Goal: Task Accomplishment & Management: Complete application form

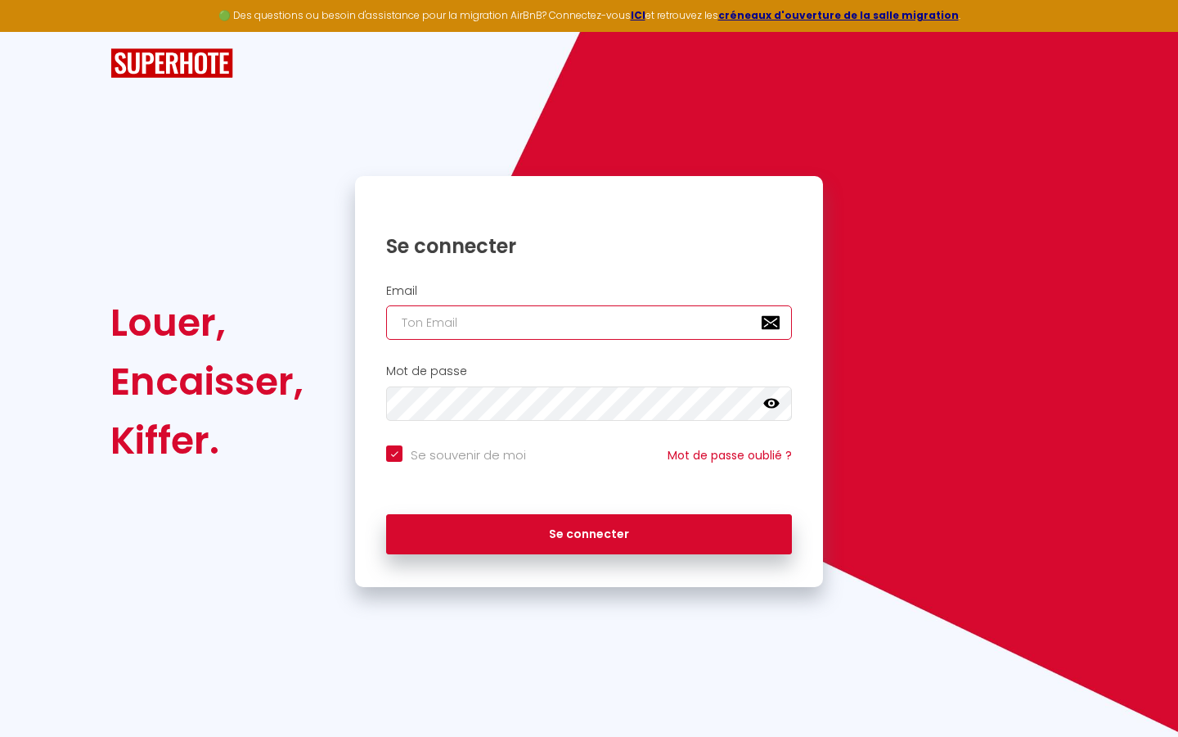
type input "l"
checkbox input "true"
type input "le"
checkbox input "true"
type input "les"
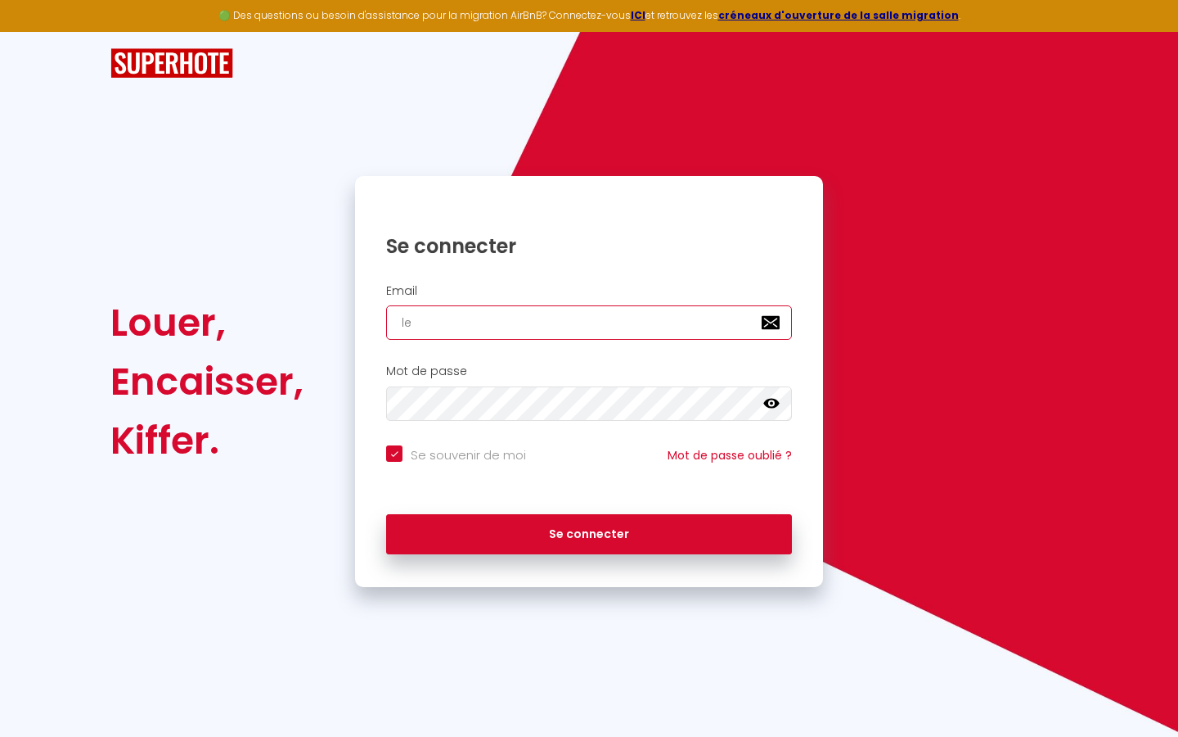
checkbox input "true"
type input "lesp"
checkbox input "true"
type input "lespa"
checkbox input "true"
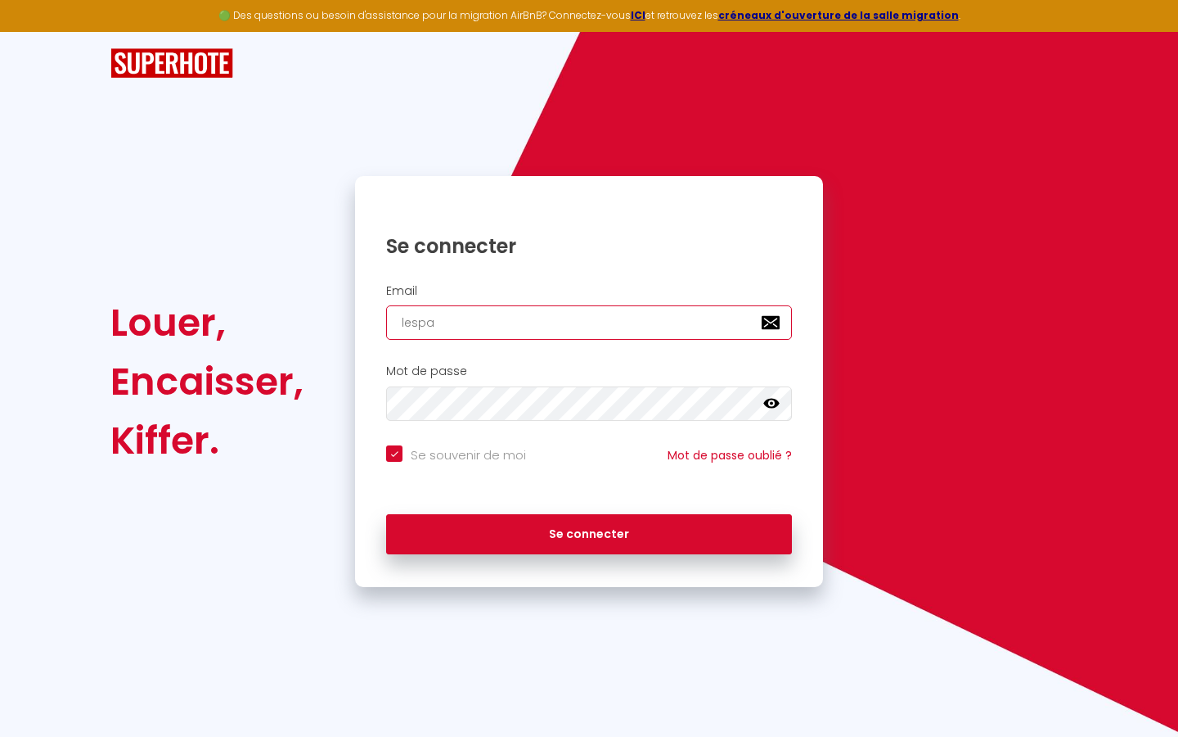
type input "lespac"
checkbox input "true"
type input "lespace"
checkbox input "true"
type input "lespaced"
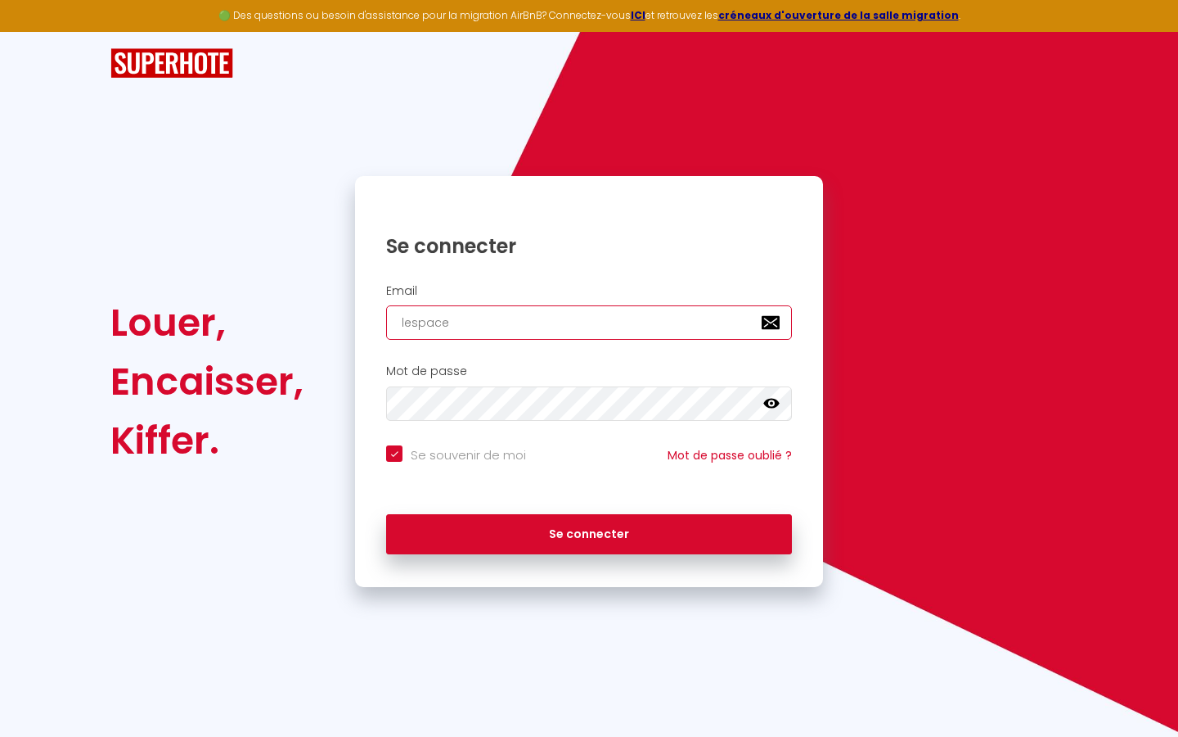
checkbox input "true"
type input "lespacede"
checkbox input "true"
type input "lespacedet"
checkbox input "true"
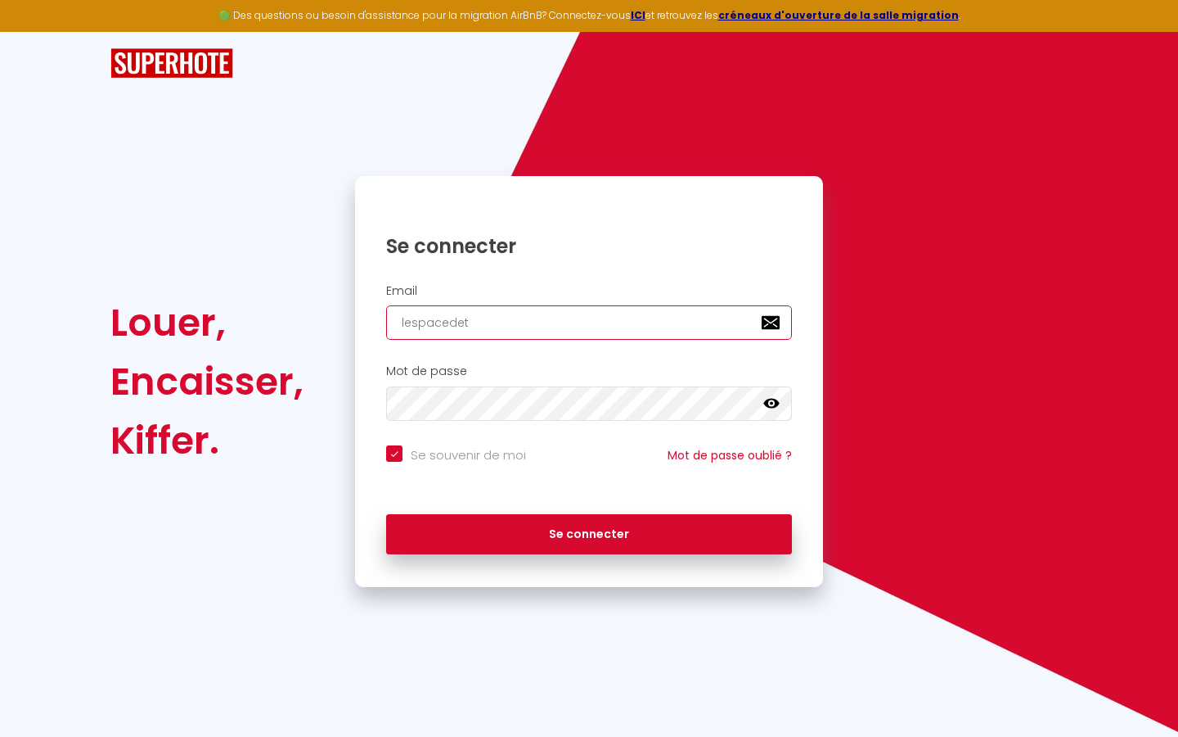
type input "lespacedete"
checkbox input "true"
type input "lespacedeten"
checkbox input "true"
type input "lespacedetent"
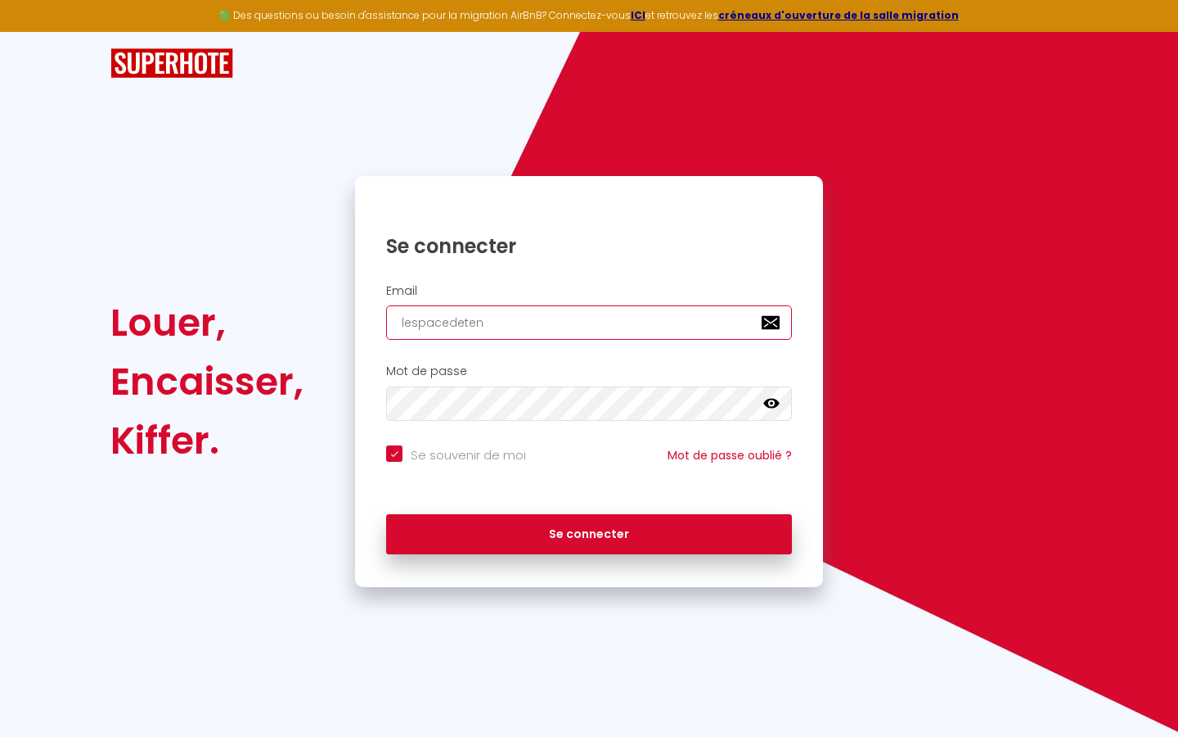
checkbox input "true"
type input "lespacedetente"
checkbox input "true"
type input "lespacedetente@"
checkbox input "true"
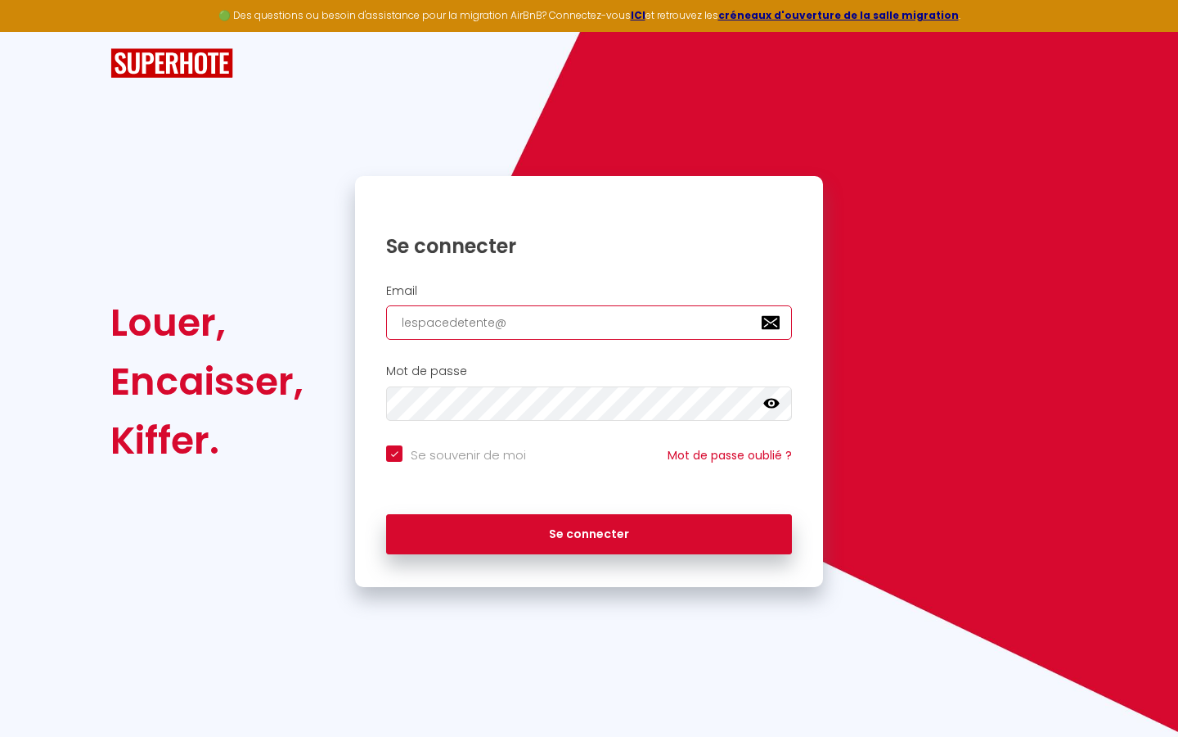
type input "lespacedetente@g"
checkbox input "true"
type input "lespacedetente@gm"
checkbox input "true"
type input "lespacedetente@gma"
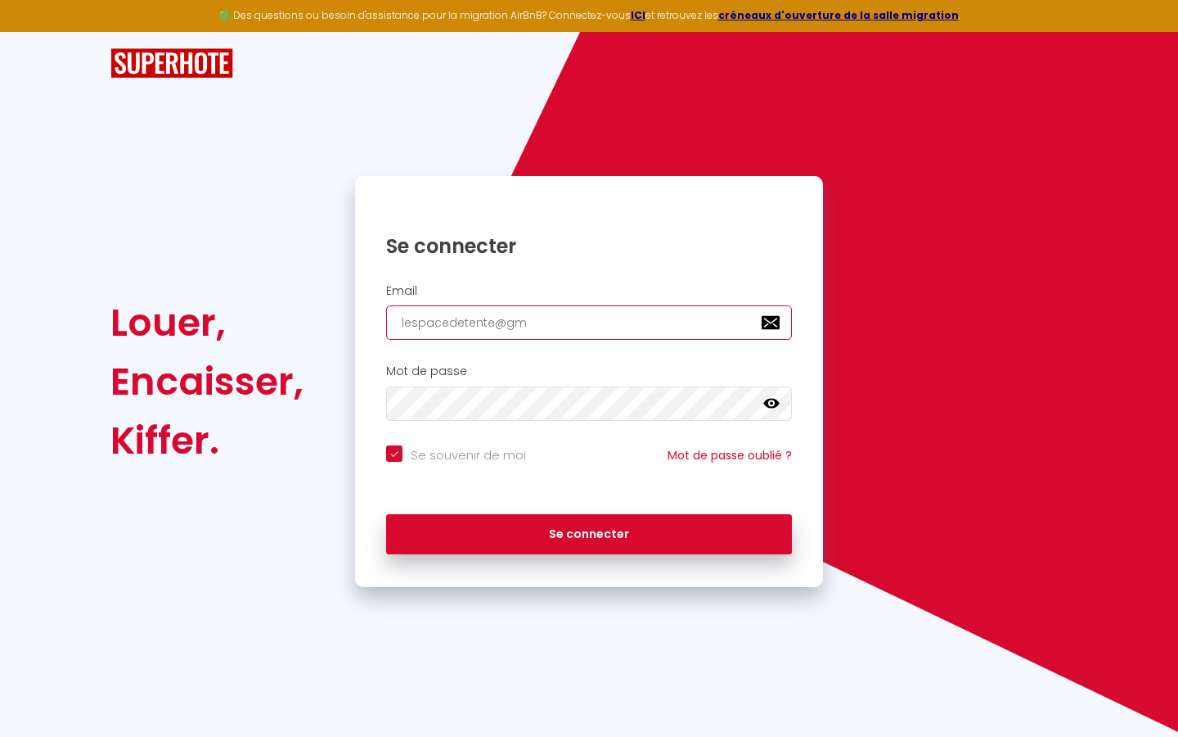
checkbox input "true"
type input "lespacedetente@gmai"
checkbox input "true"
type input "[EMAIL_ADDRESS]"
checkbox input "true"
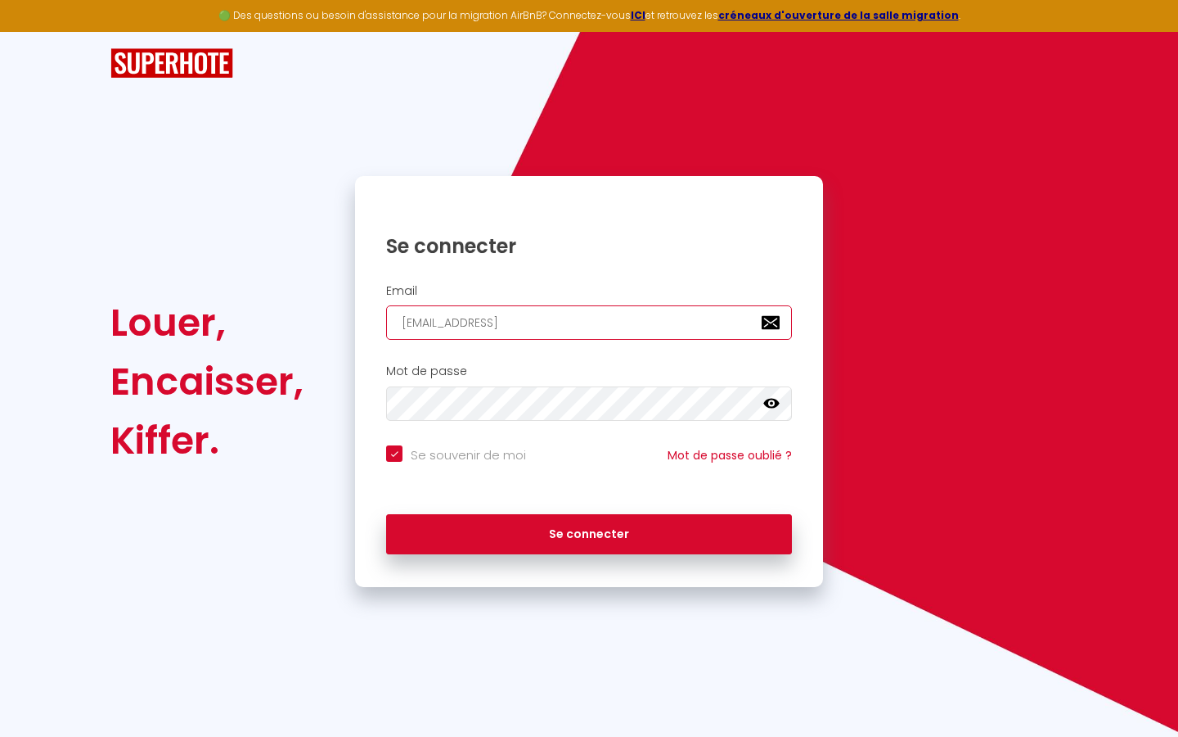
type input "[EMAIL_ADDRESS]."
checkbox input "true"
type input "lespacedetente@gmail.c"
checkbox input "true"
type input "[EMAIL_ADDRESS][DOMAIN_NAME]"
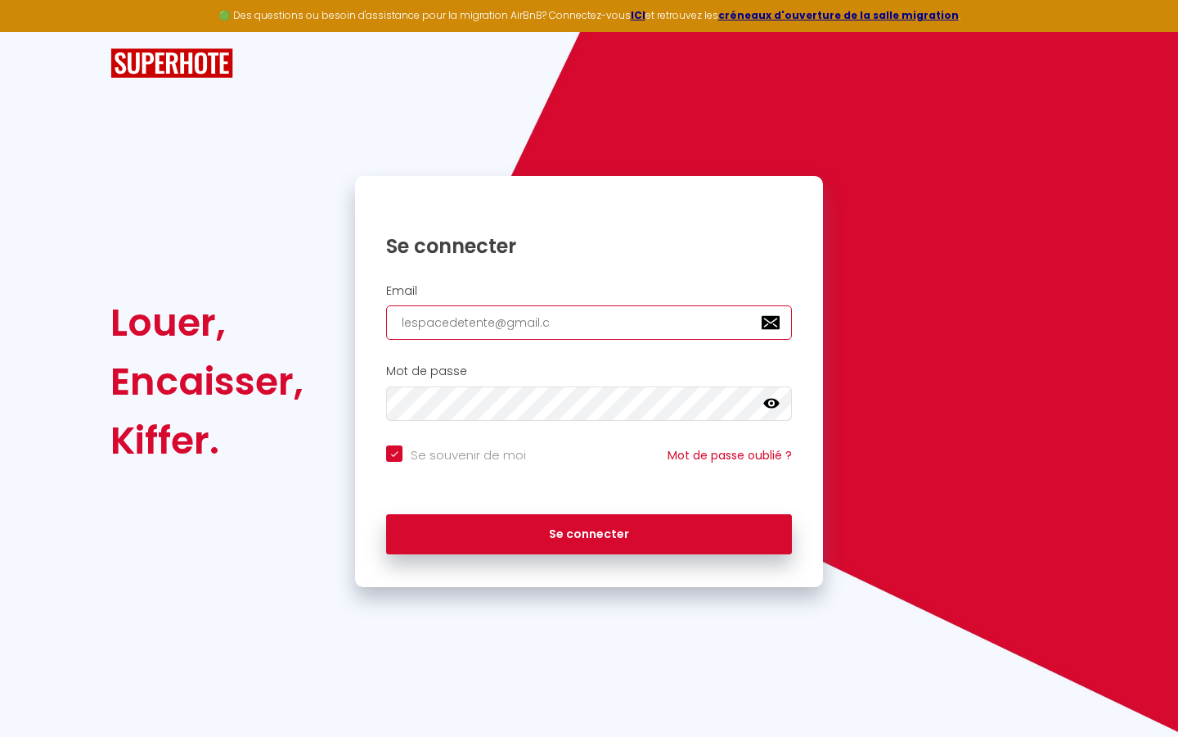
checkbox input "true"
type input "[EMAIL_ADDRESS][DOMAIN_NAME]"
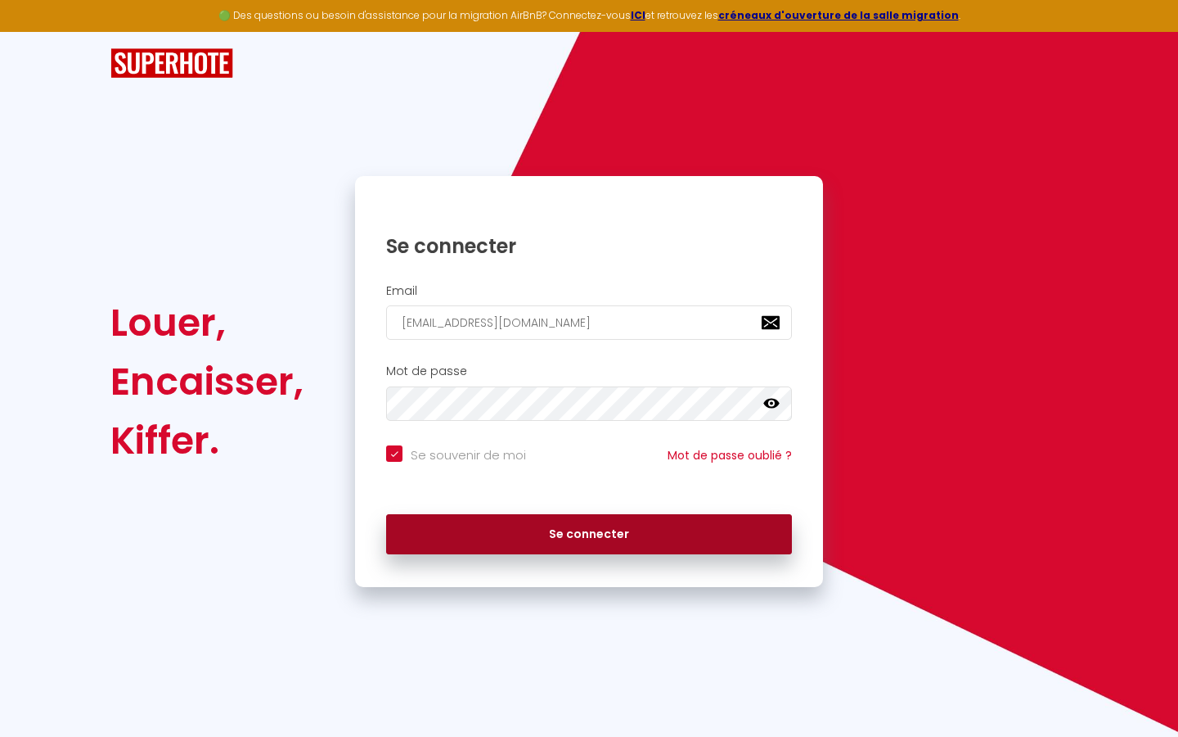
checkbox input "true"
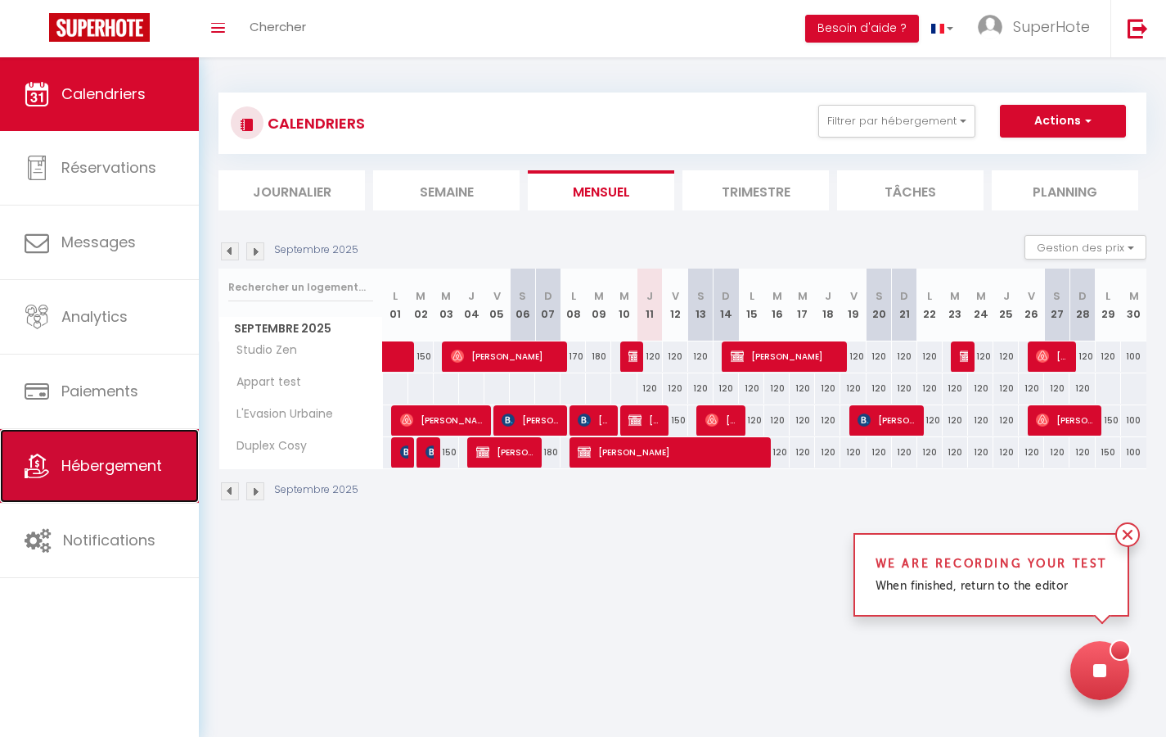
click at [92, 470] on span "Hébergement" at bounding box center [111, 465] width 101 height 20
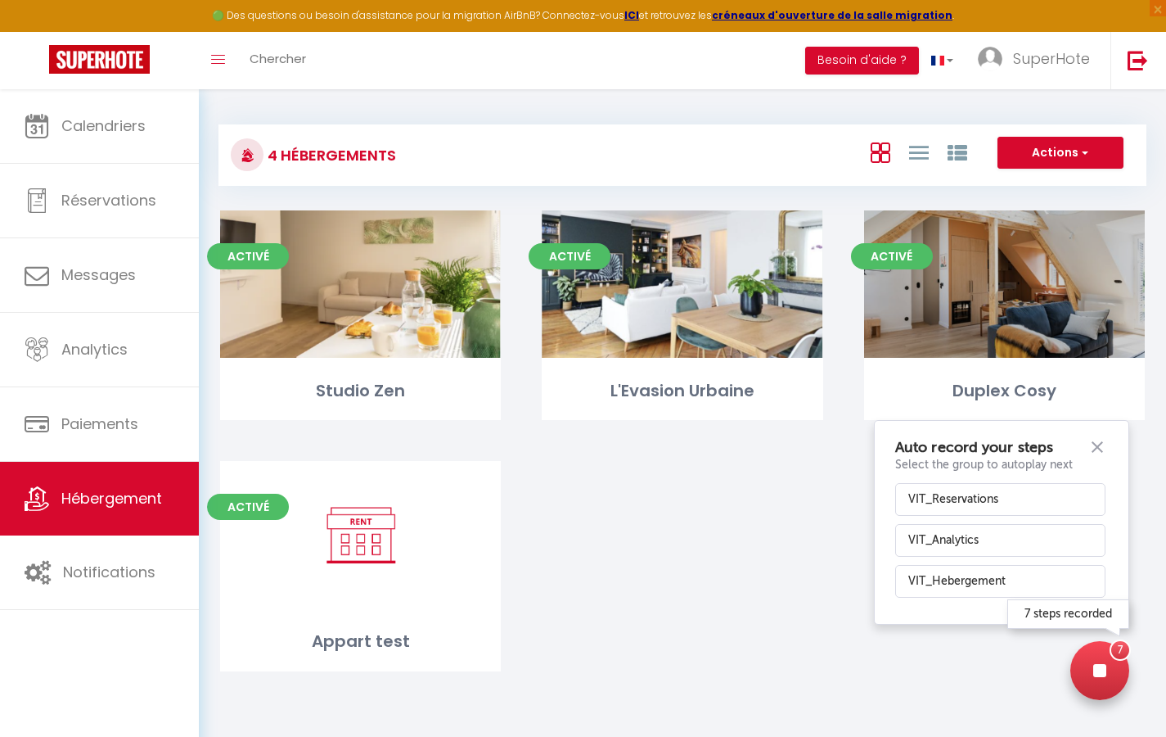
click at [1102, 661] on div at bounding box center [1099, 670] width 59 height 59
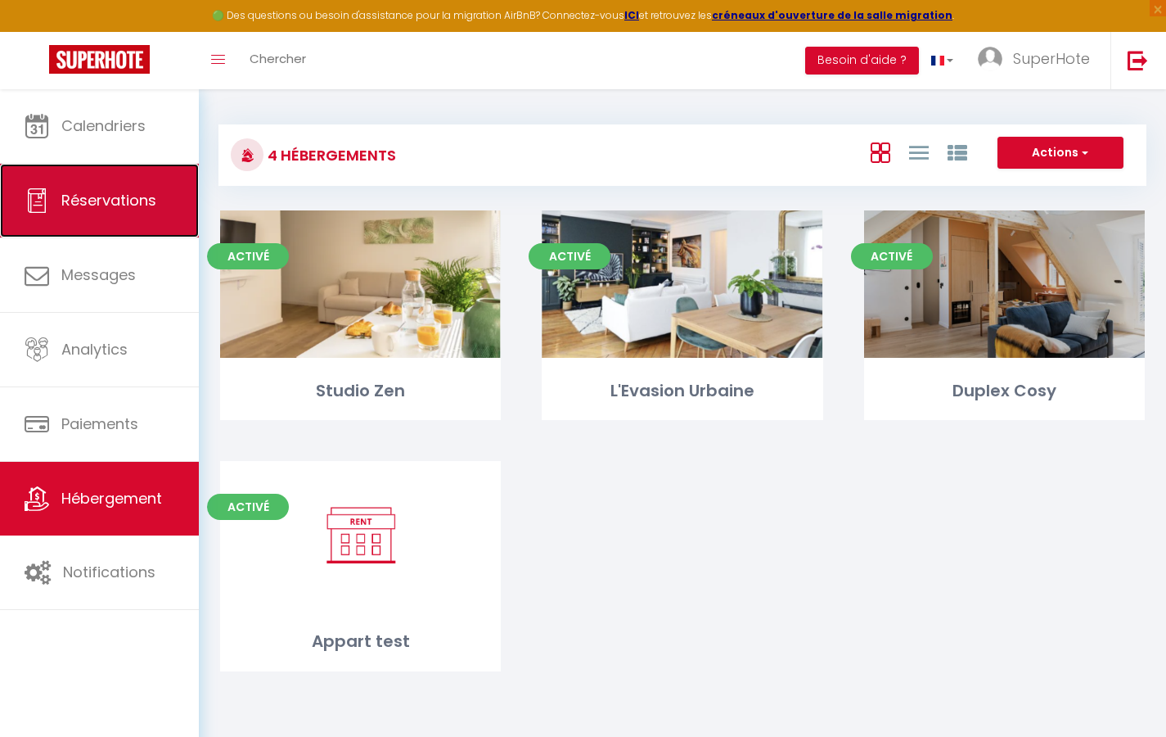
click at [73, 211] on link "Réservations" at bounding box center [99, 201] width 199 height 74
select select "not_cancelled"
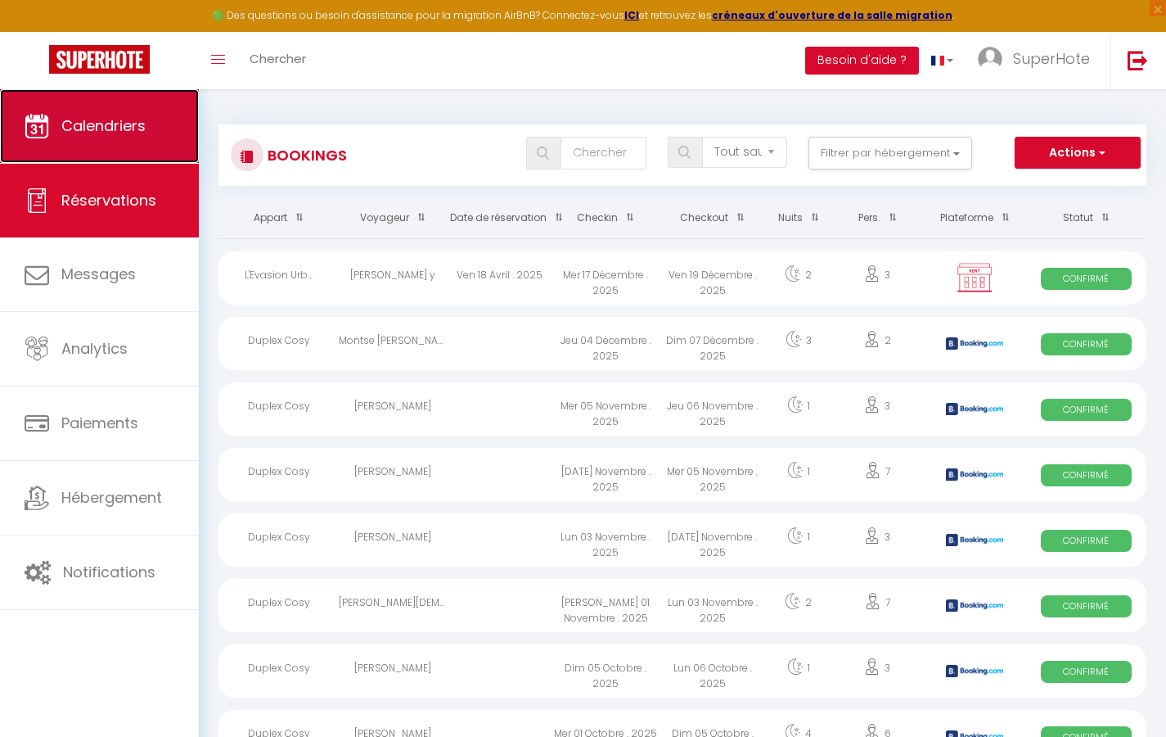
click at [82, 137] on link "Calendriers" at bounding box center [99, 126] width 199 height 74
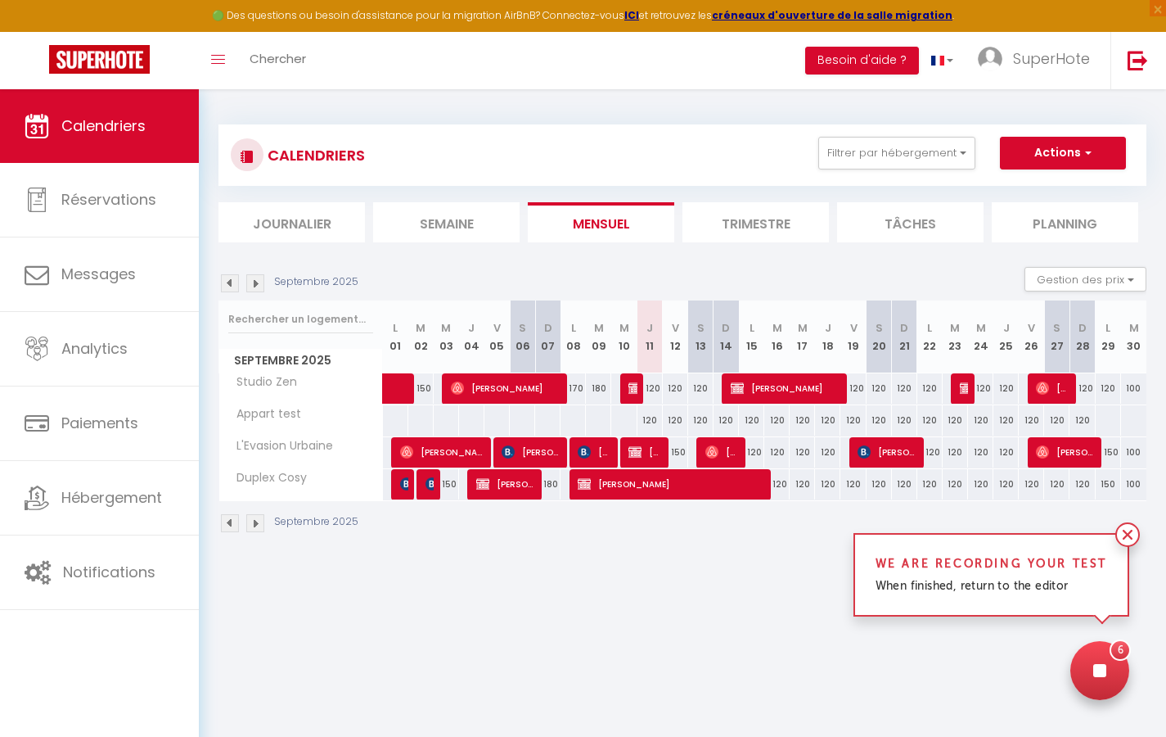
click at [1103, 665] on div at bounding box center [1099, 670] width 59 height 59
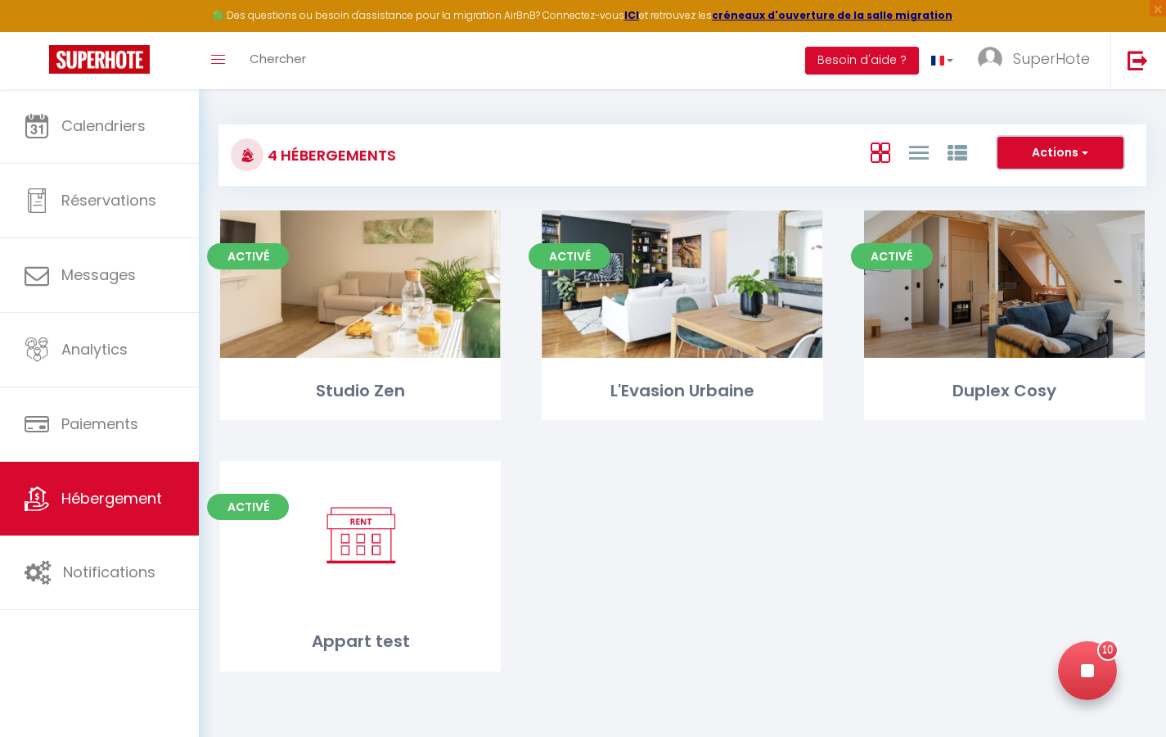
click at [1086, 147] on span "button" at bounding box center [1084, 152] width 10 height 16
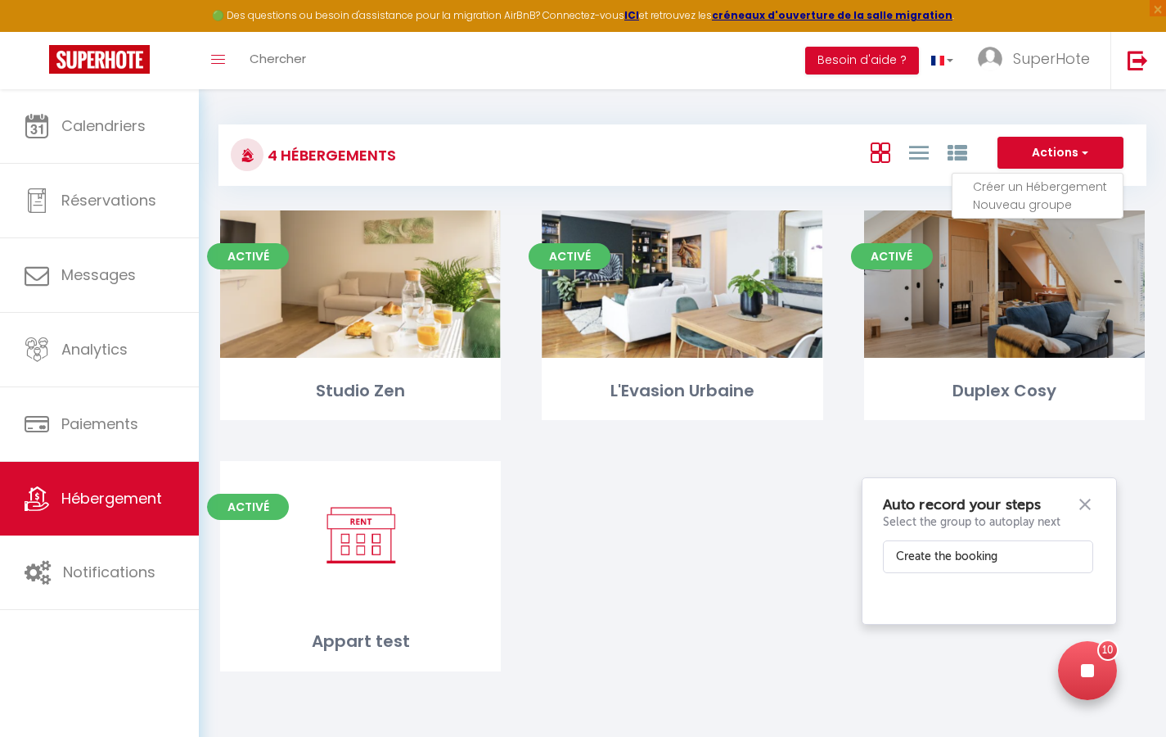
click at [1061, 182] on li "Créer un Hébergement" at bounding box center [1048, 187] width 150 height 18
select select "3"
select select "2"
select select "1"
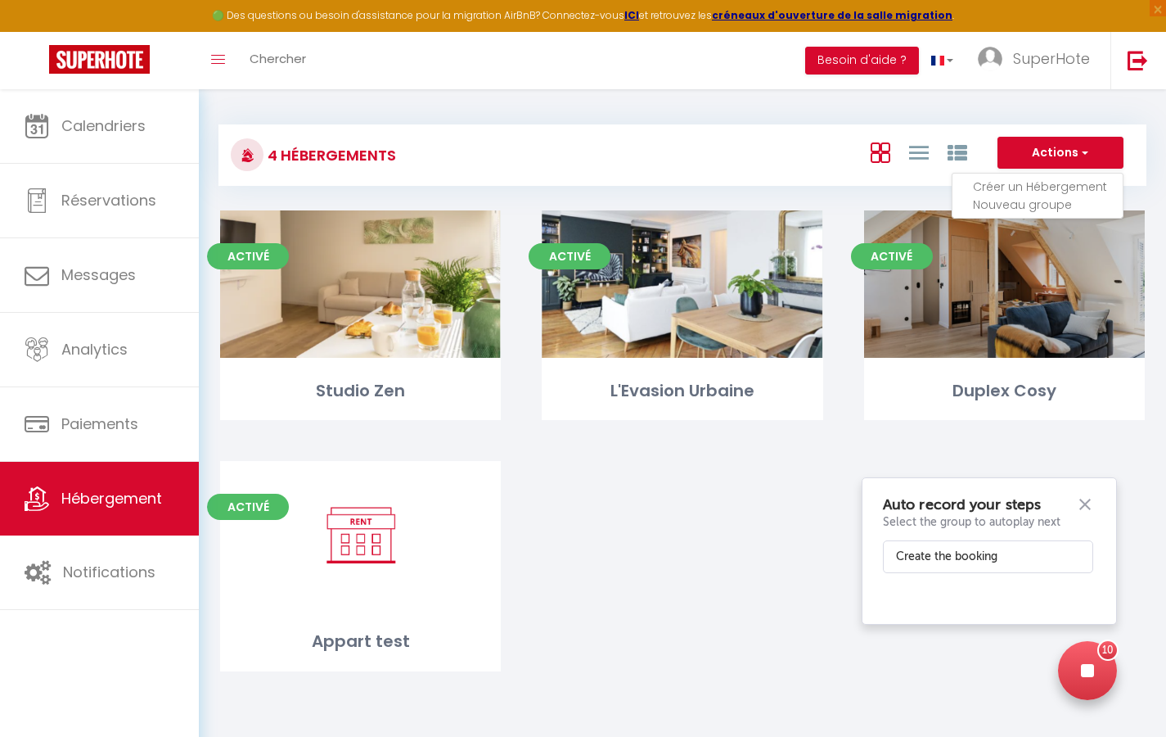
select select "28"
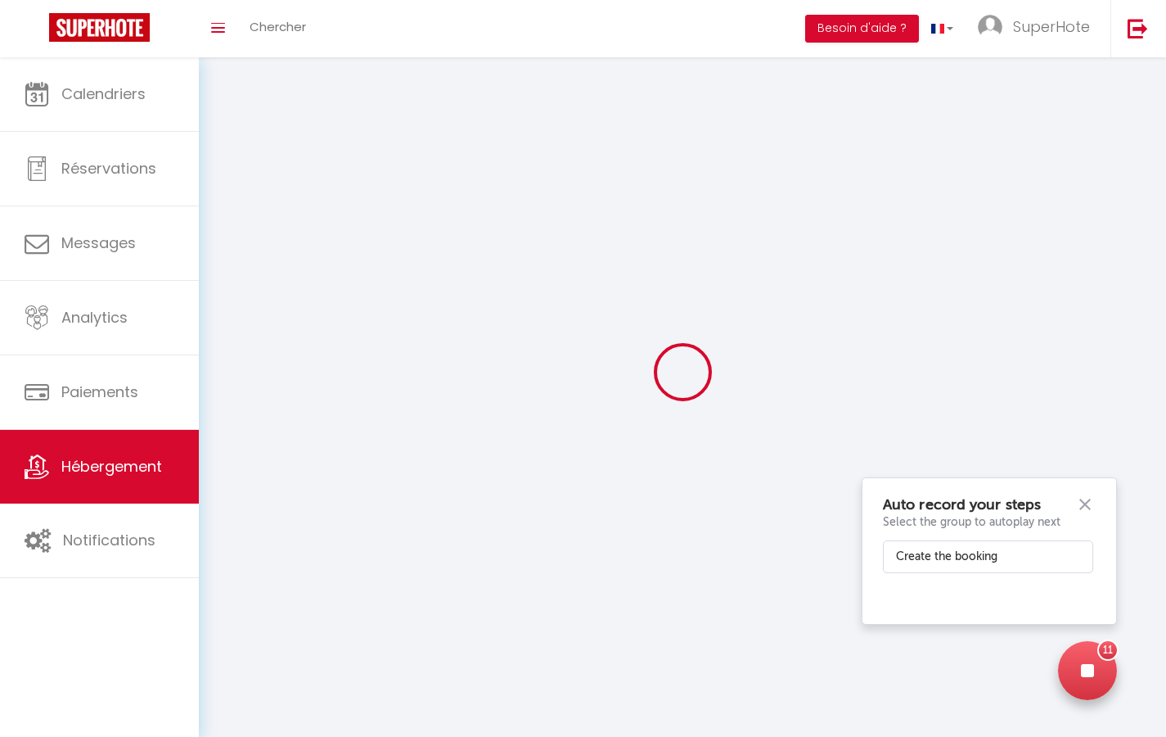
select select
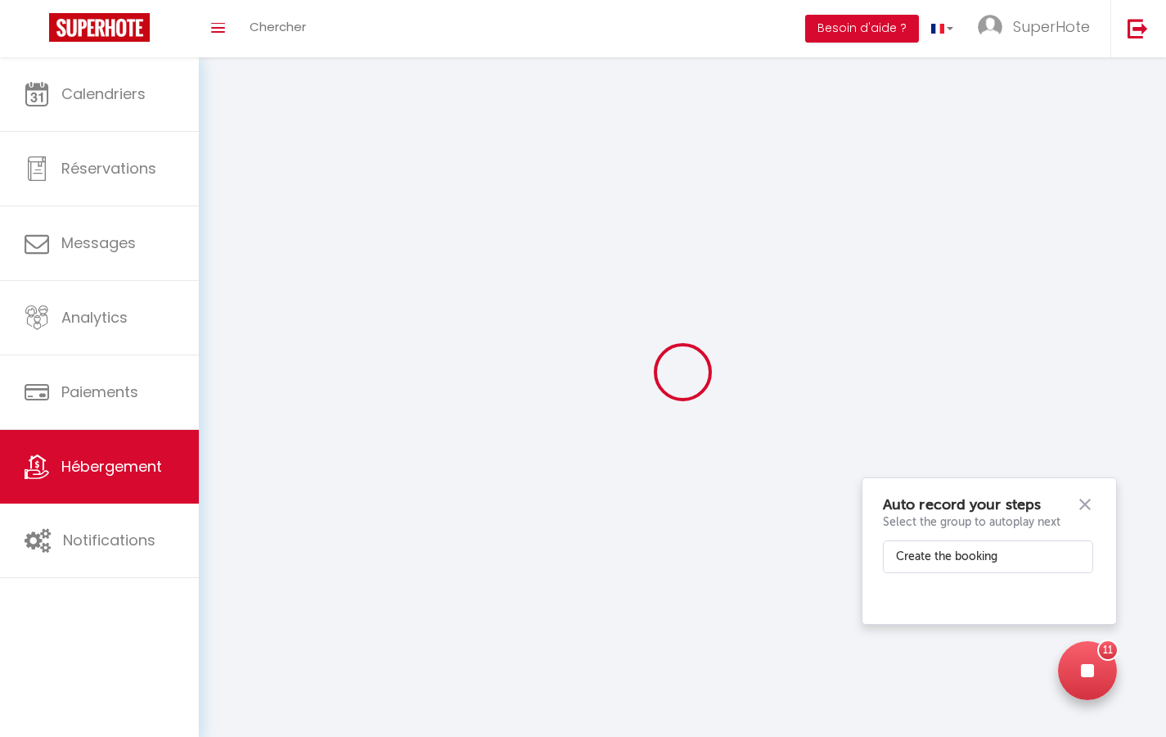
checkbox input "false"
select select
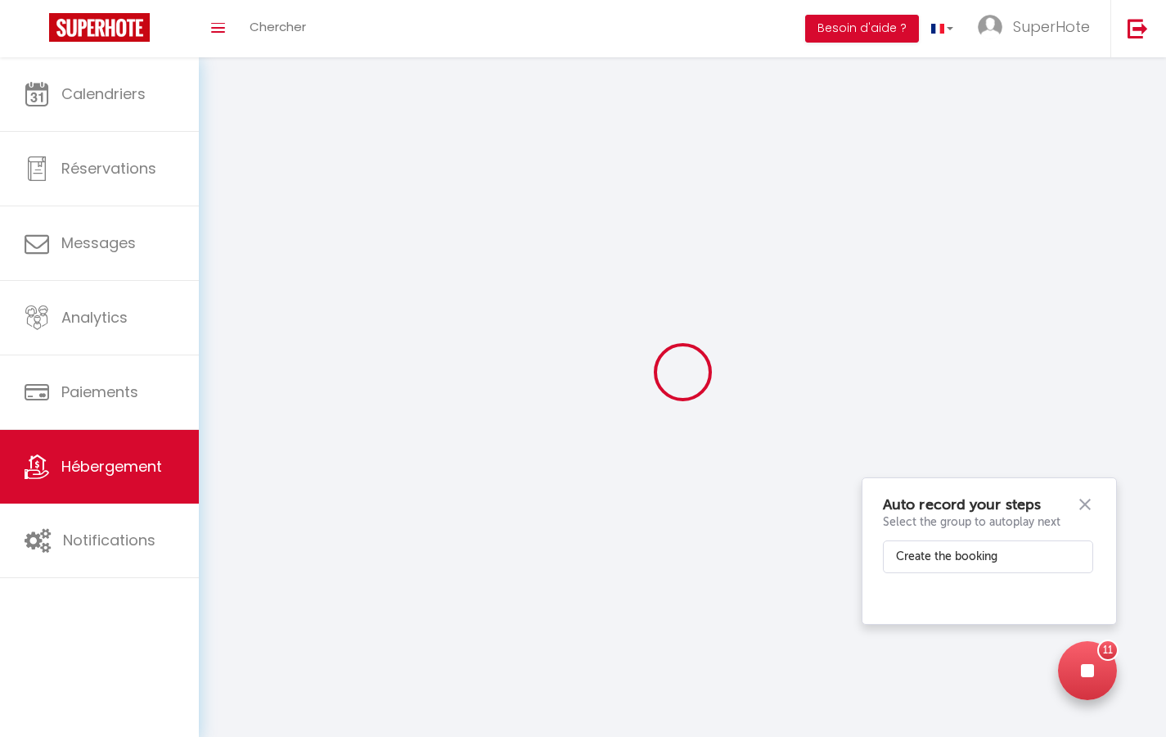
select select
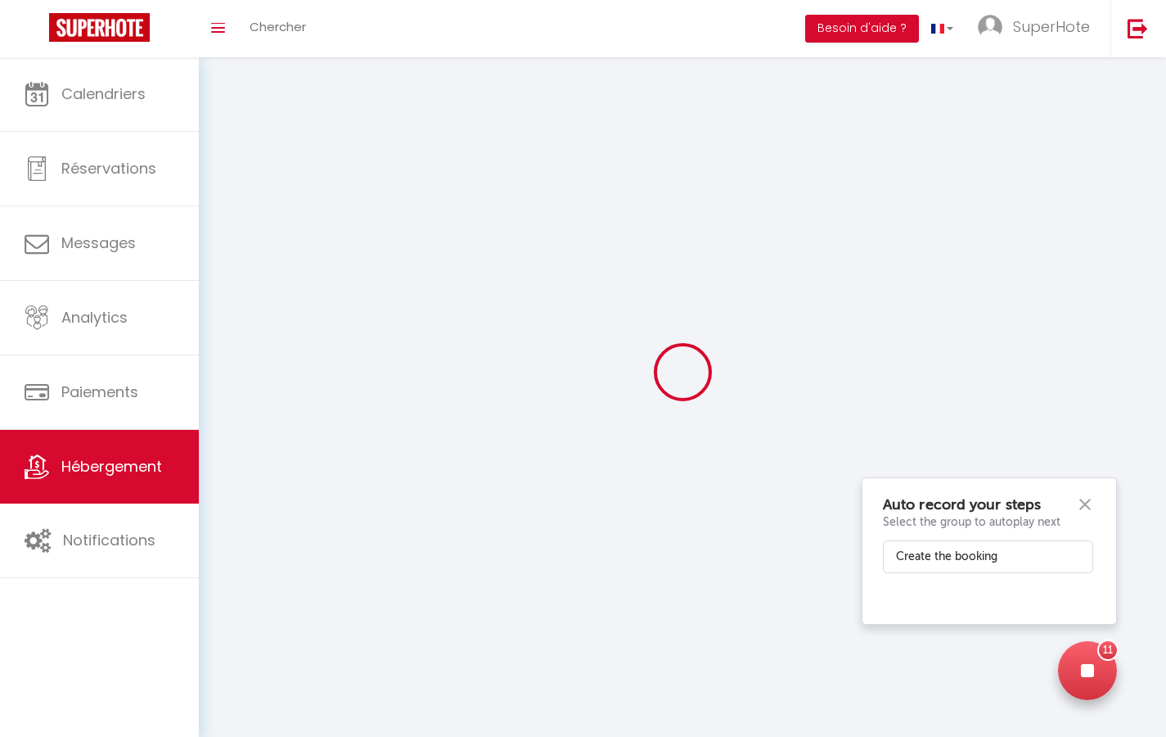
select select
checkbox input "false"
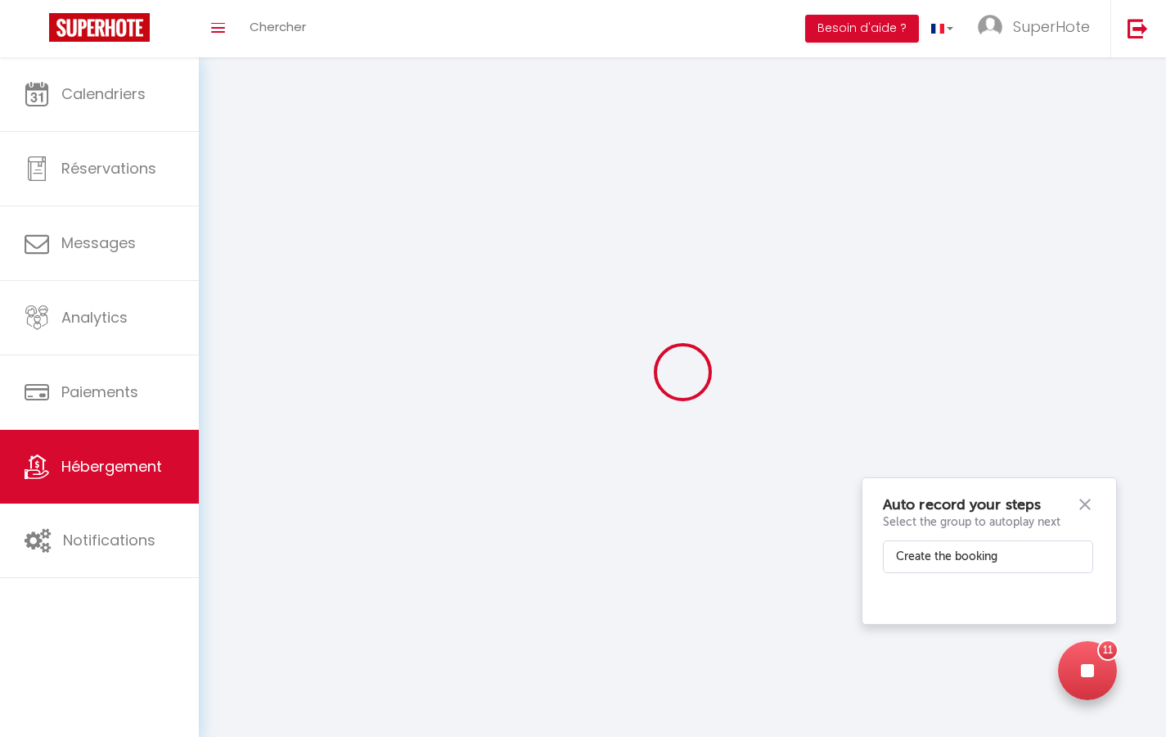
select select
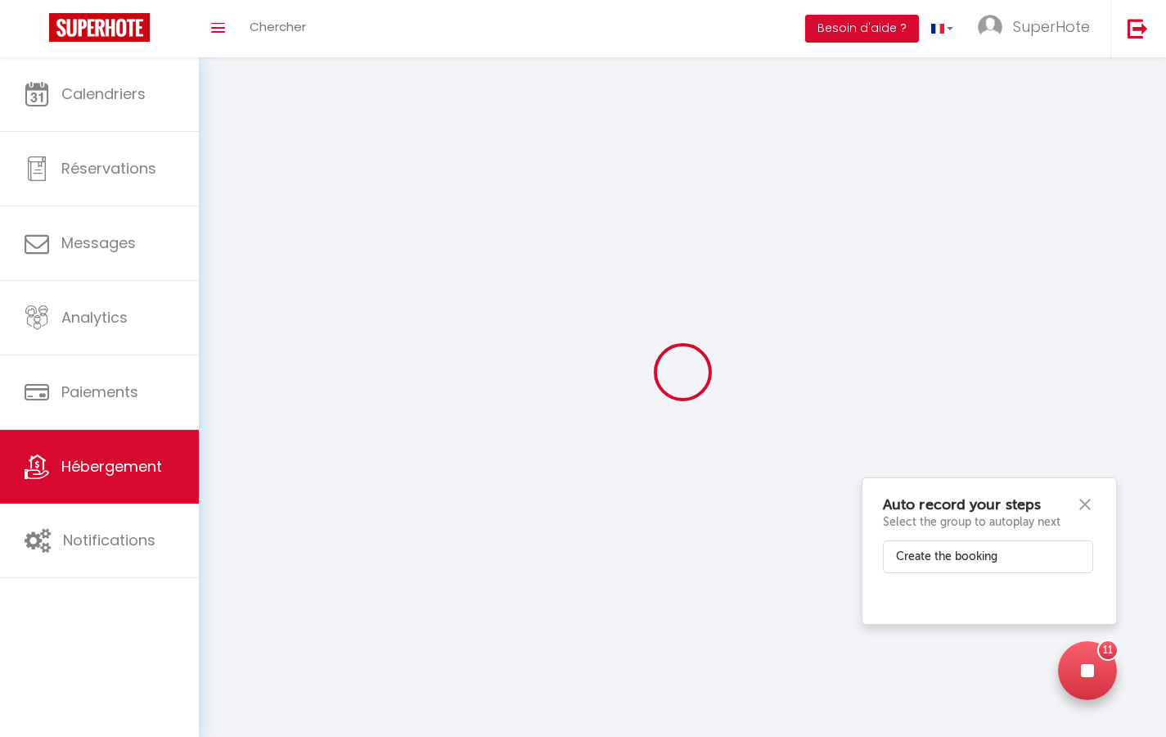
select select
checkbox input "false"
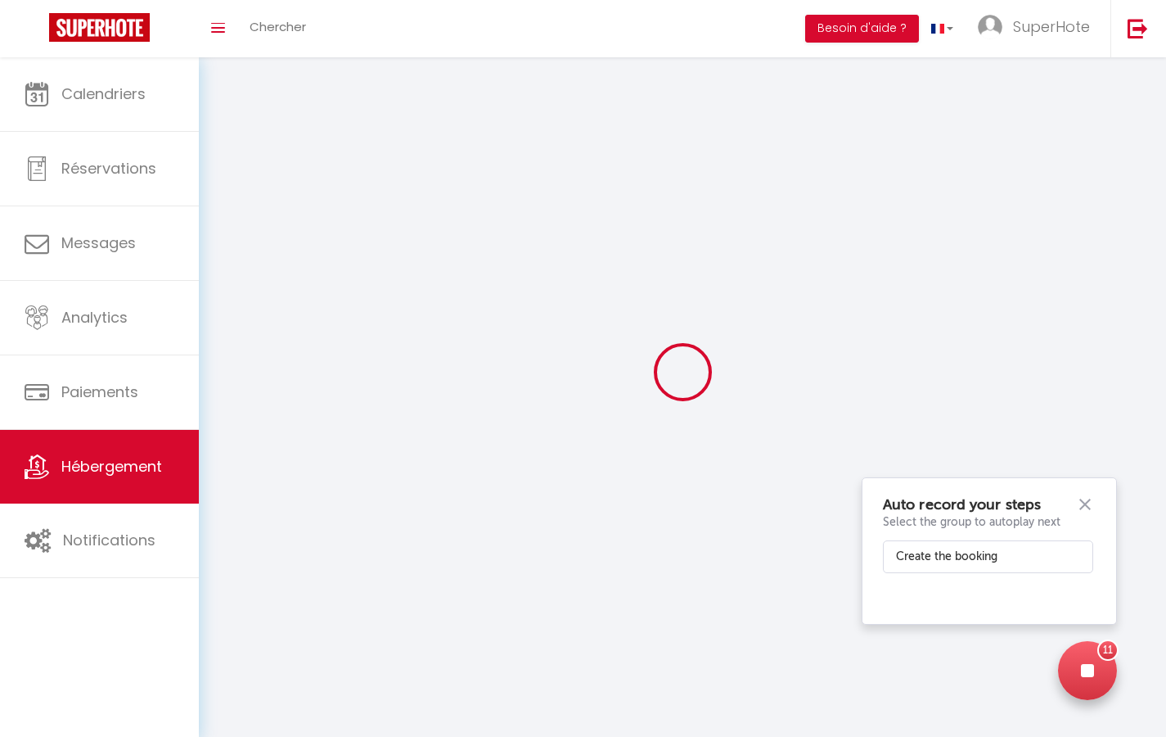
checkbox input "false"
select select
select select "1"
select select
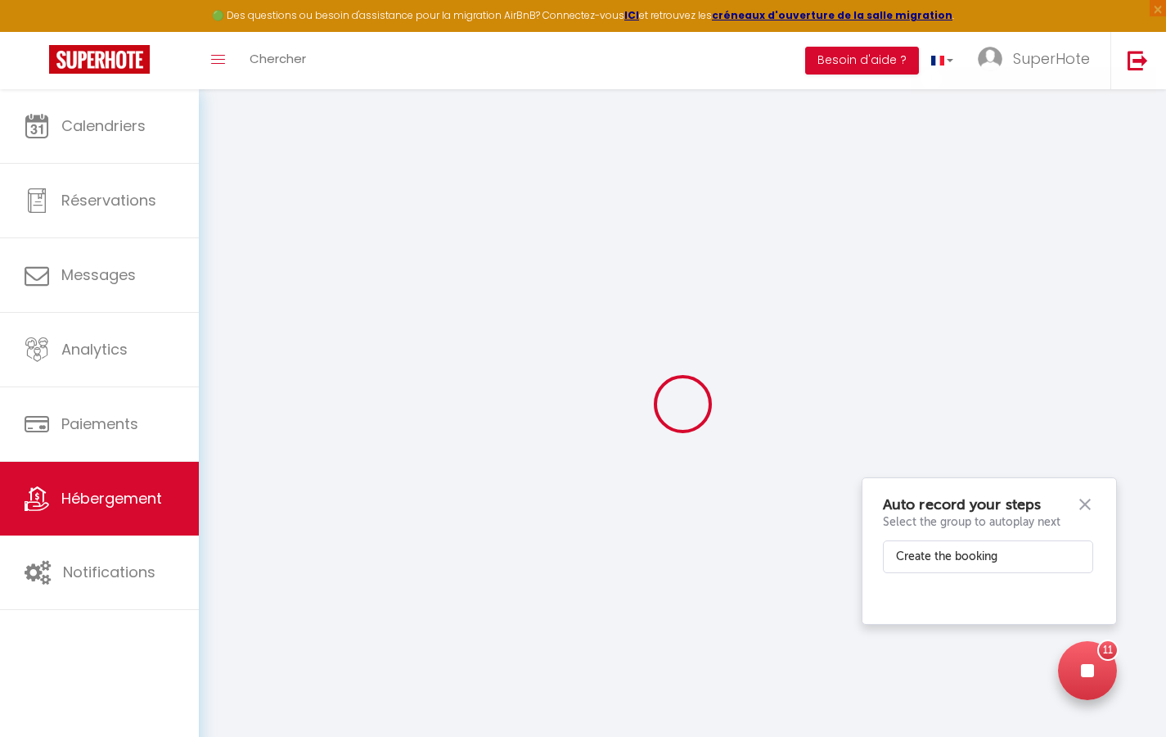
select select
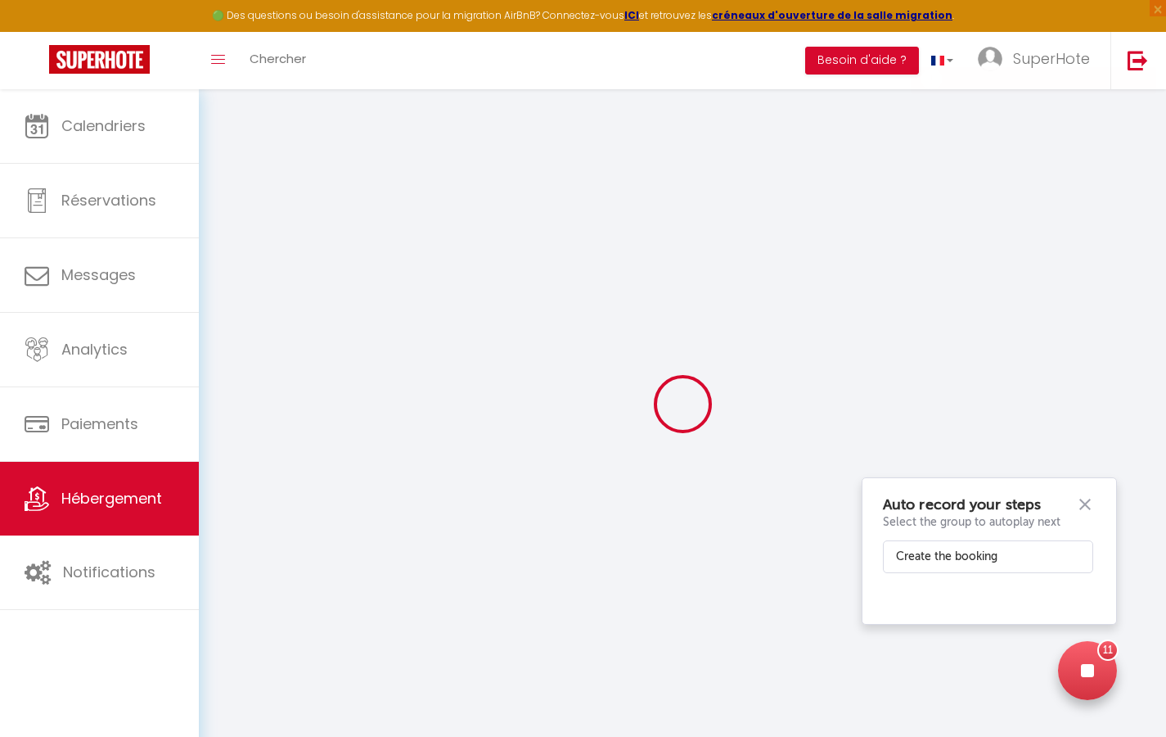
select select
checkbox input "false"
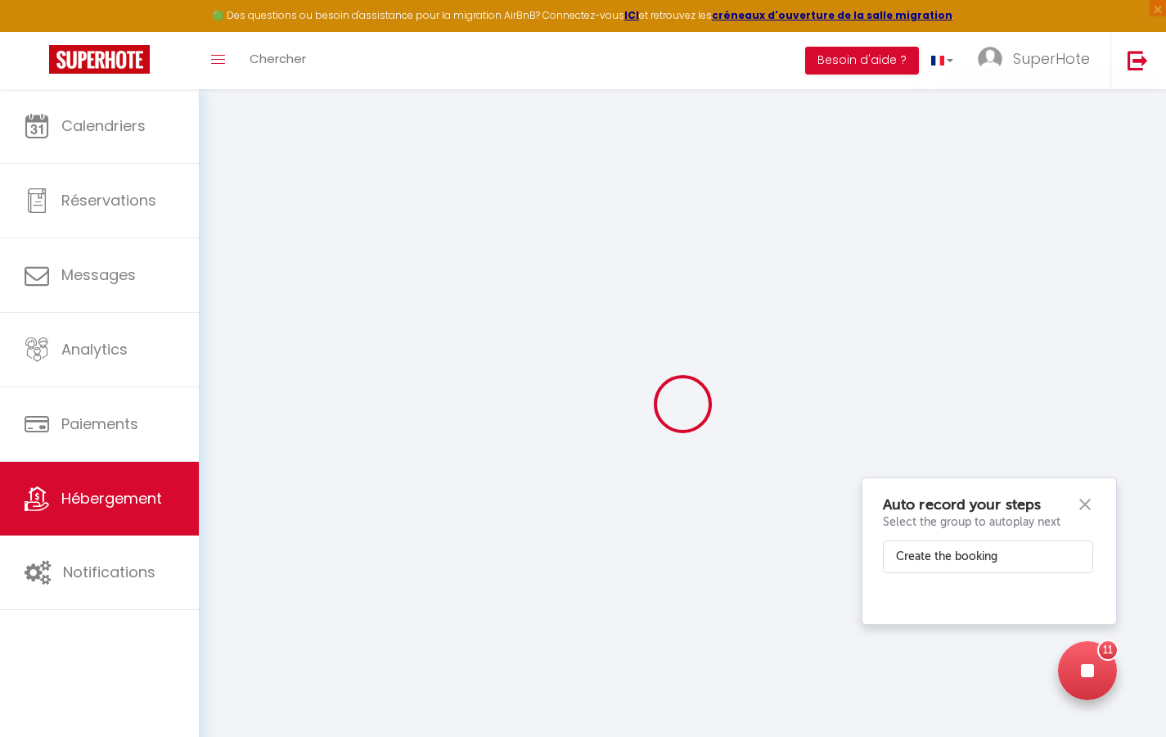
select select
checkbox input "false"
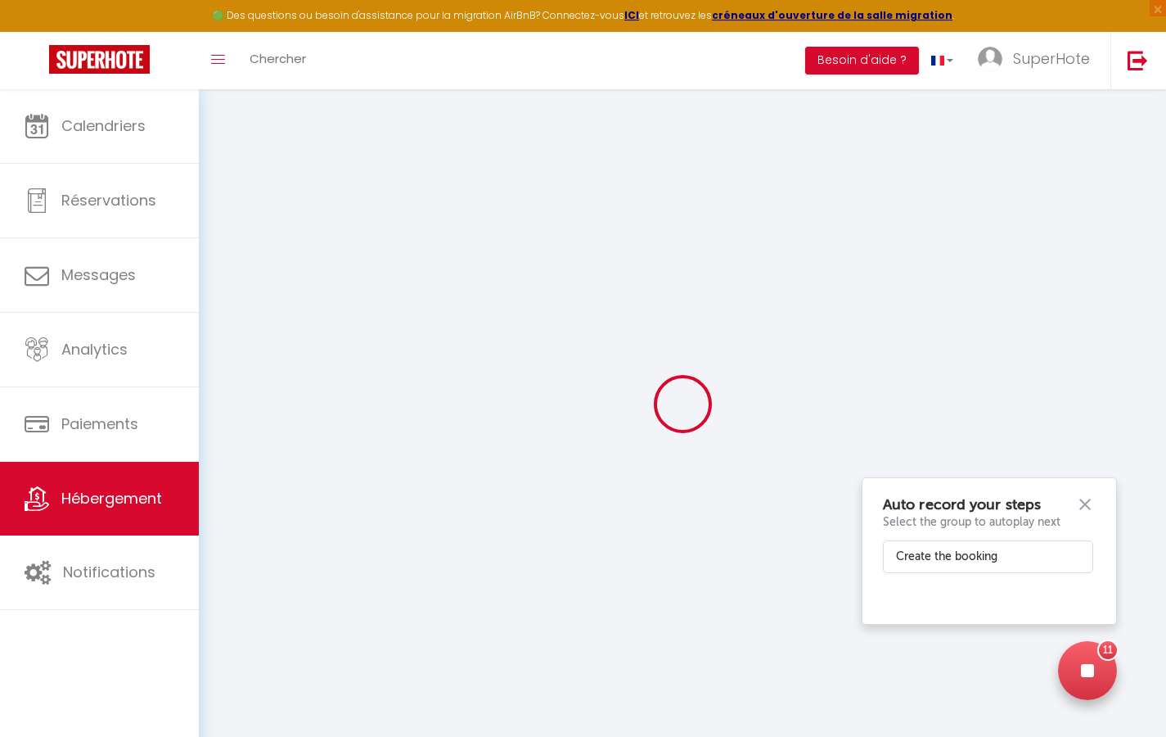
checkbox input "false"
select select
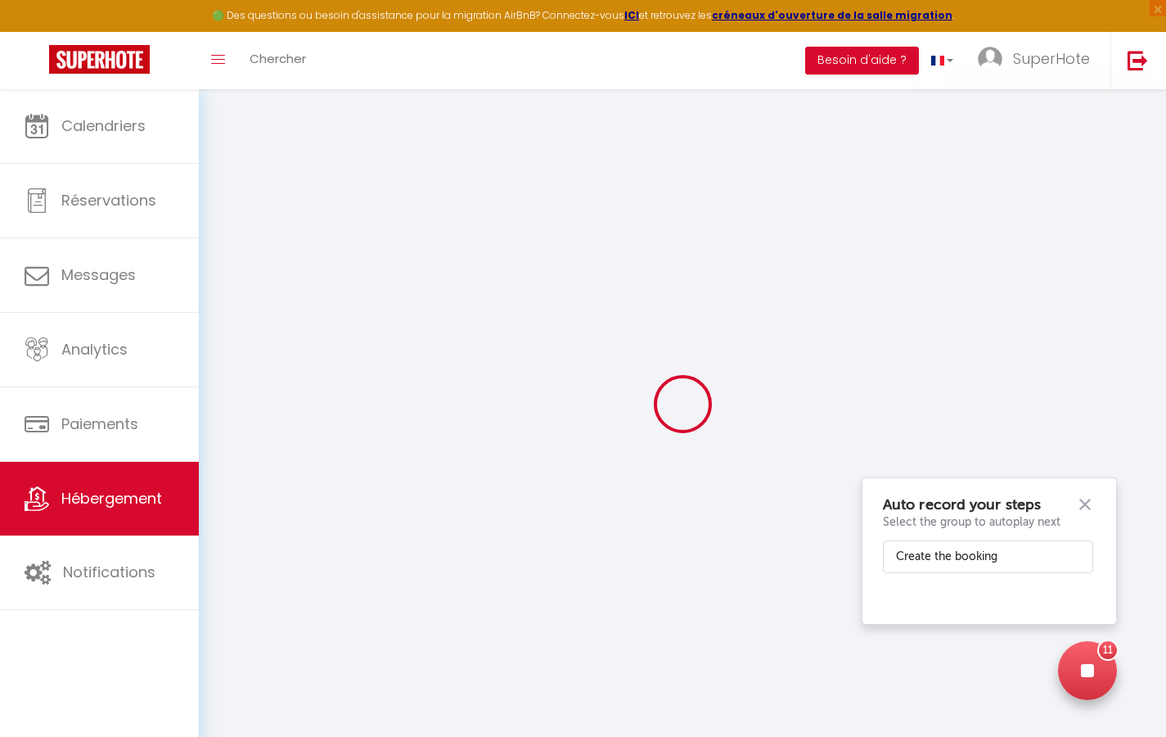
checkbox input "false"
select select
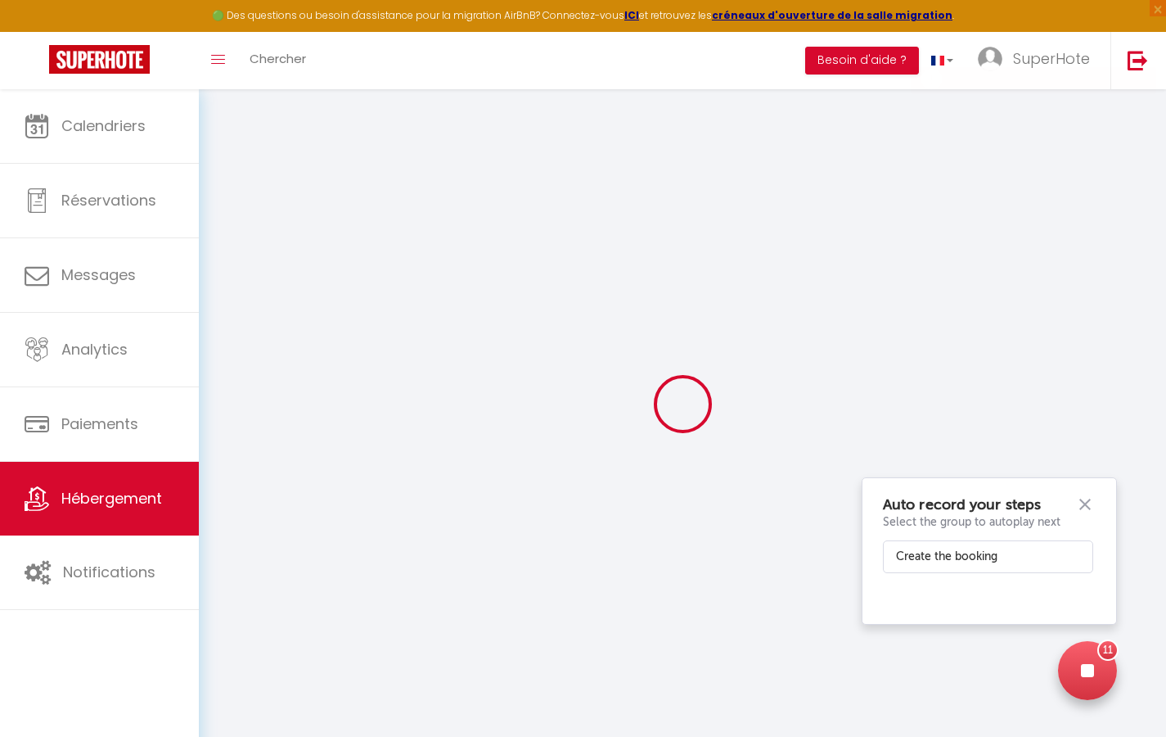
select select
select select "15:00"
select select "23:45"
select select "11:00"
select select "30"
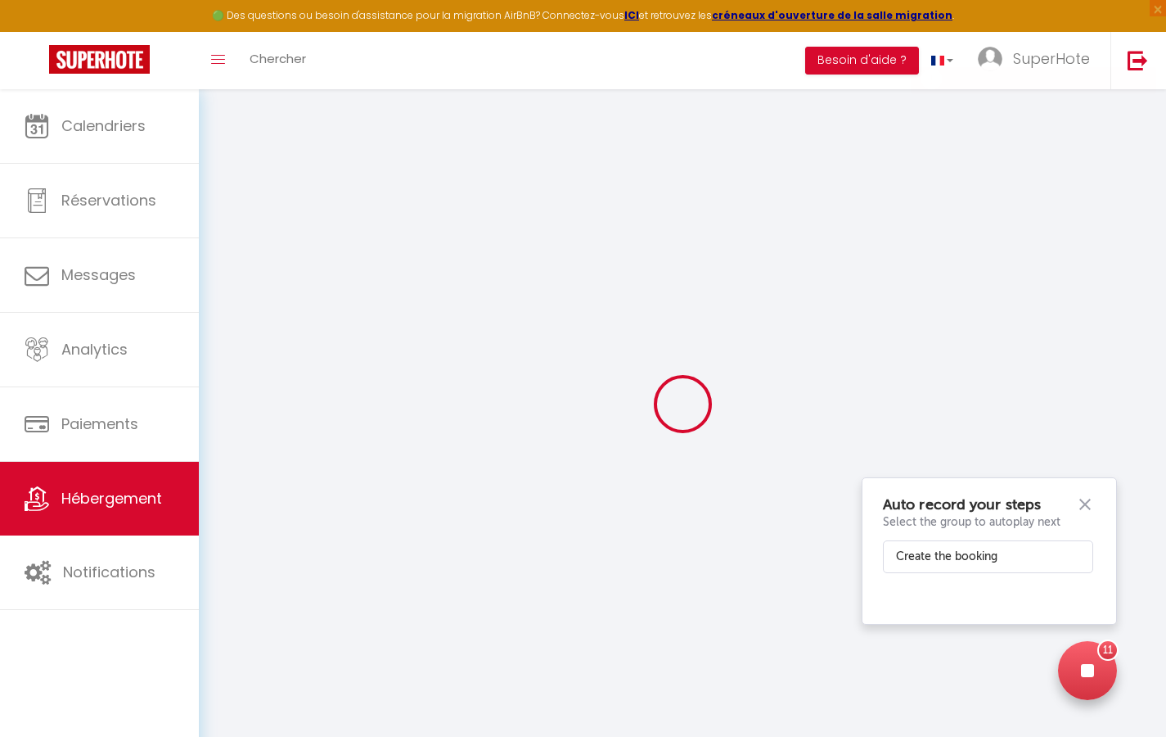
select select "120"
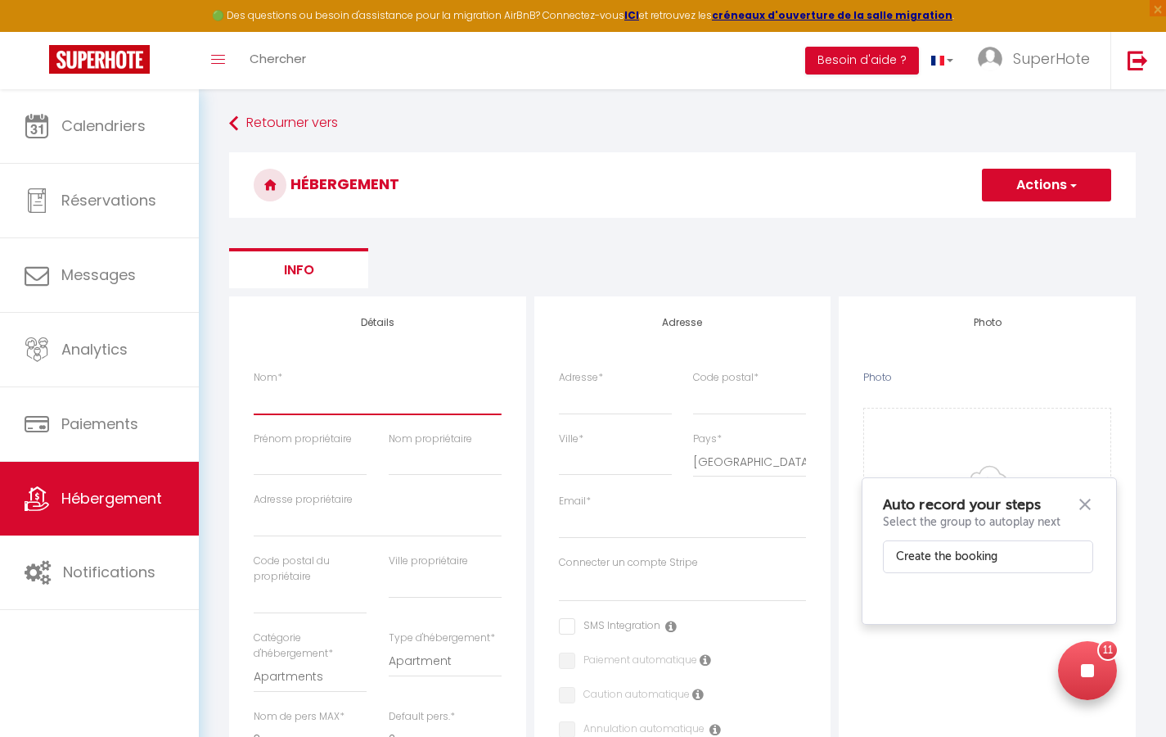
click at [345, 397] on input "Nom *" at bounding box center [378, 399] width 248 height 29
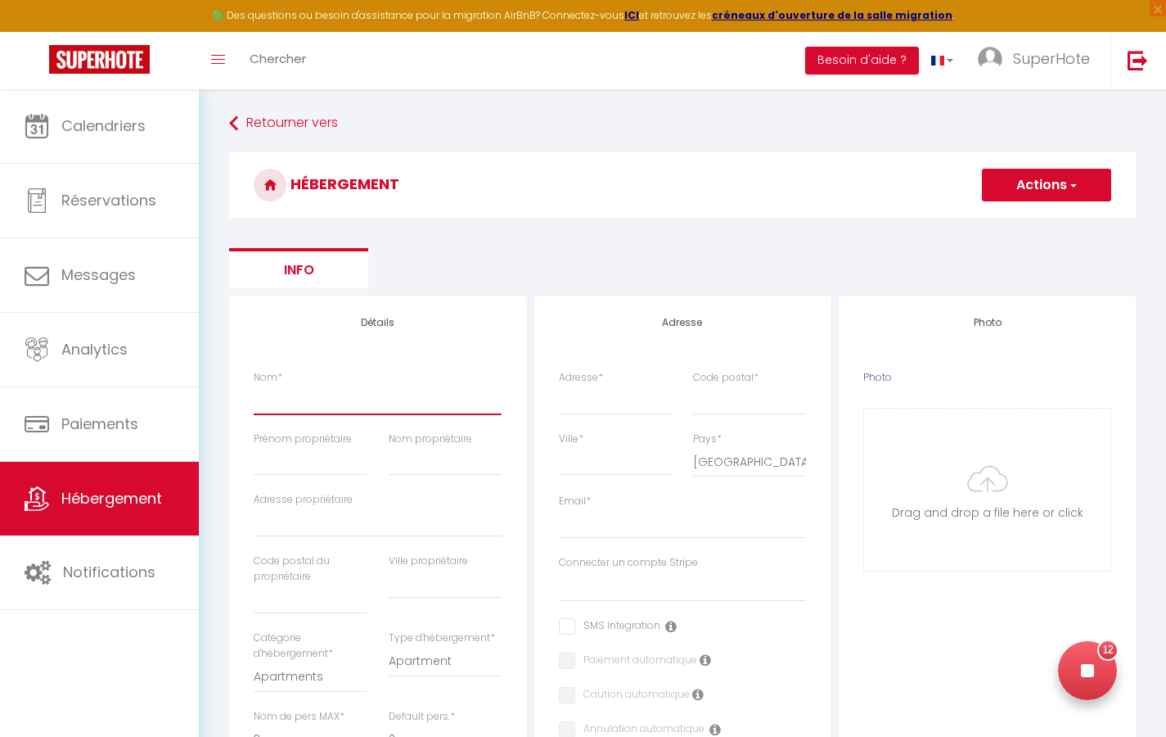
type input "M"
select select
checkbox input "false"
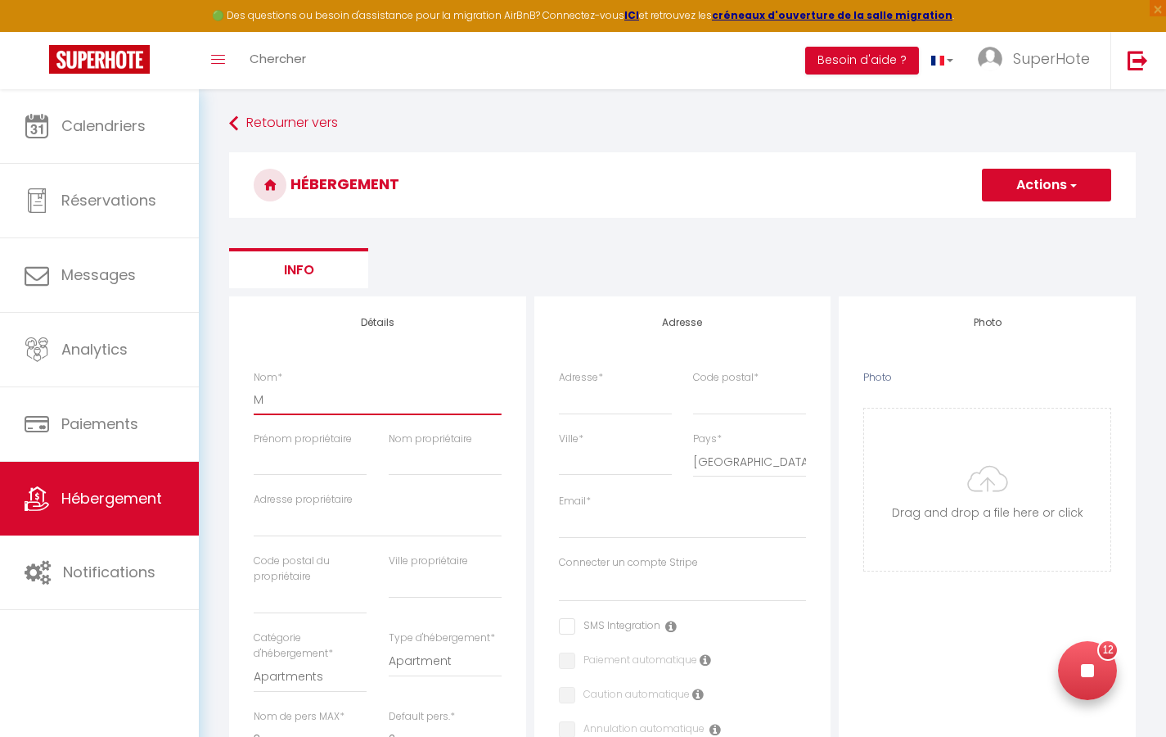
checkbox input "false"
select select
type input "Ma"
select select
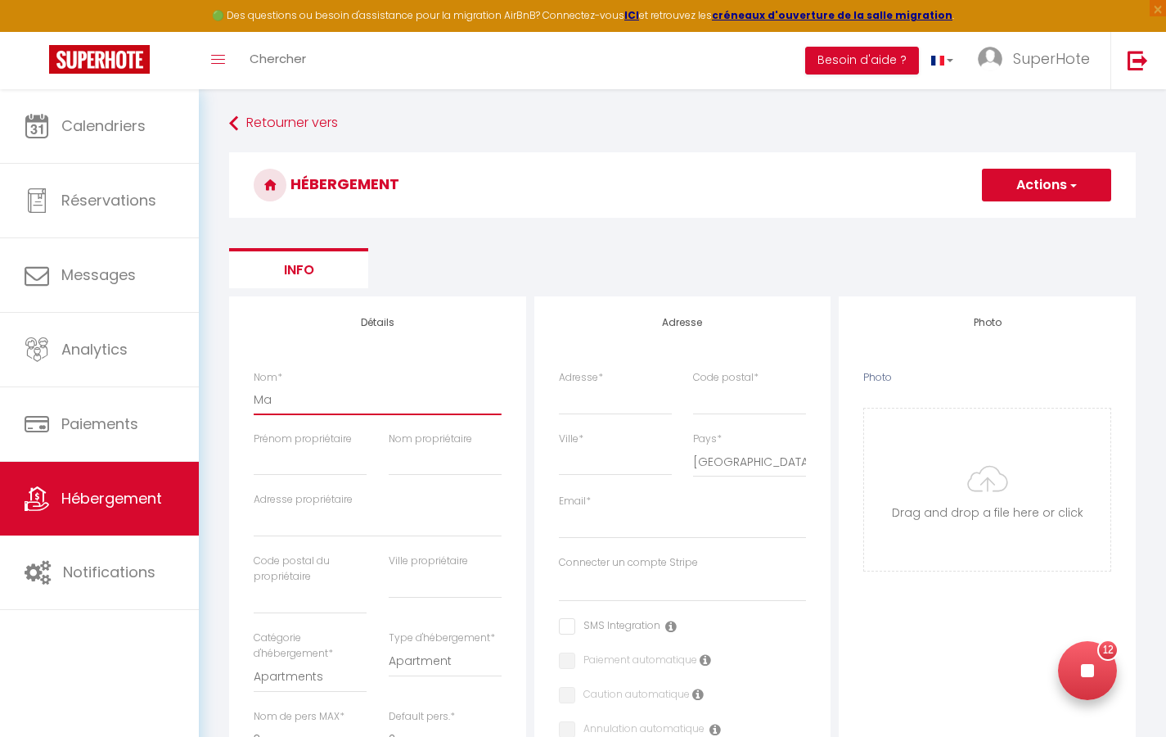
checkbox input "false"
select select
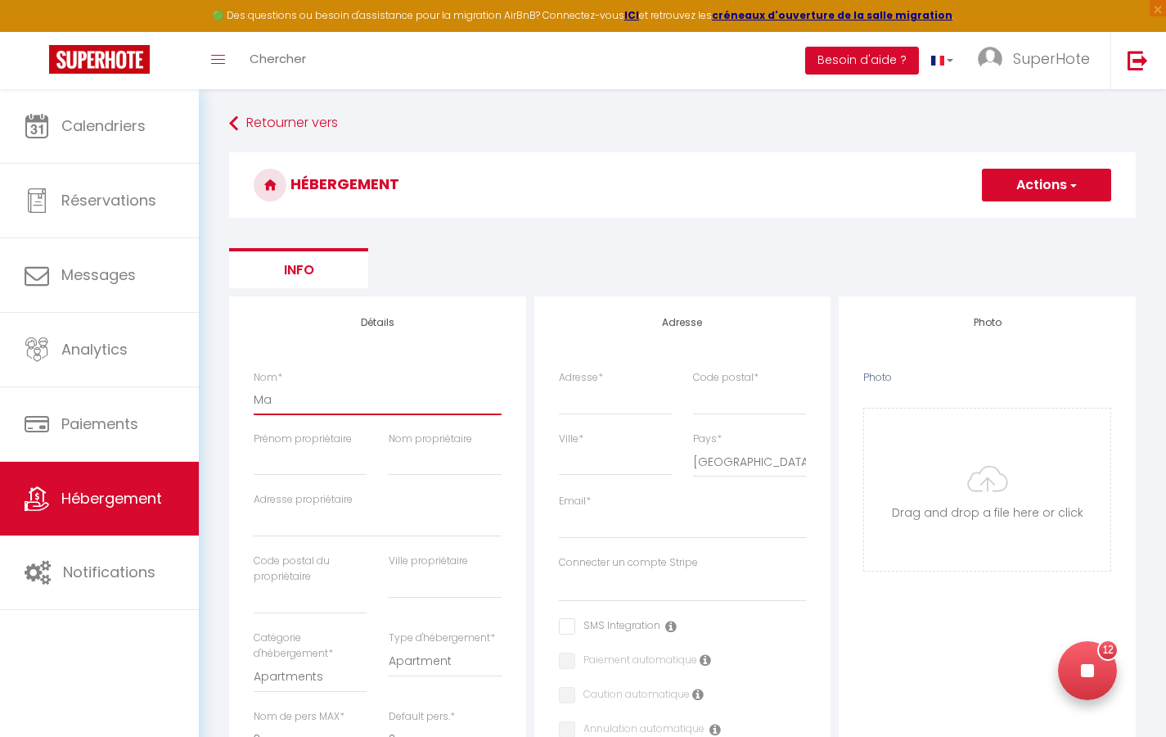
select select
type input "Maiso"
select select
checkbox input "false"
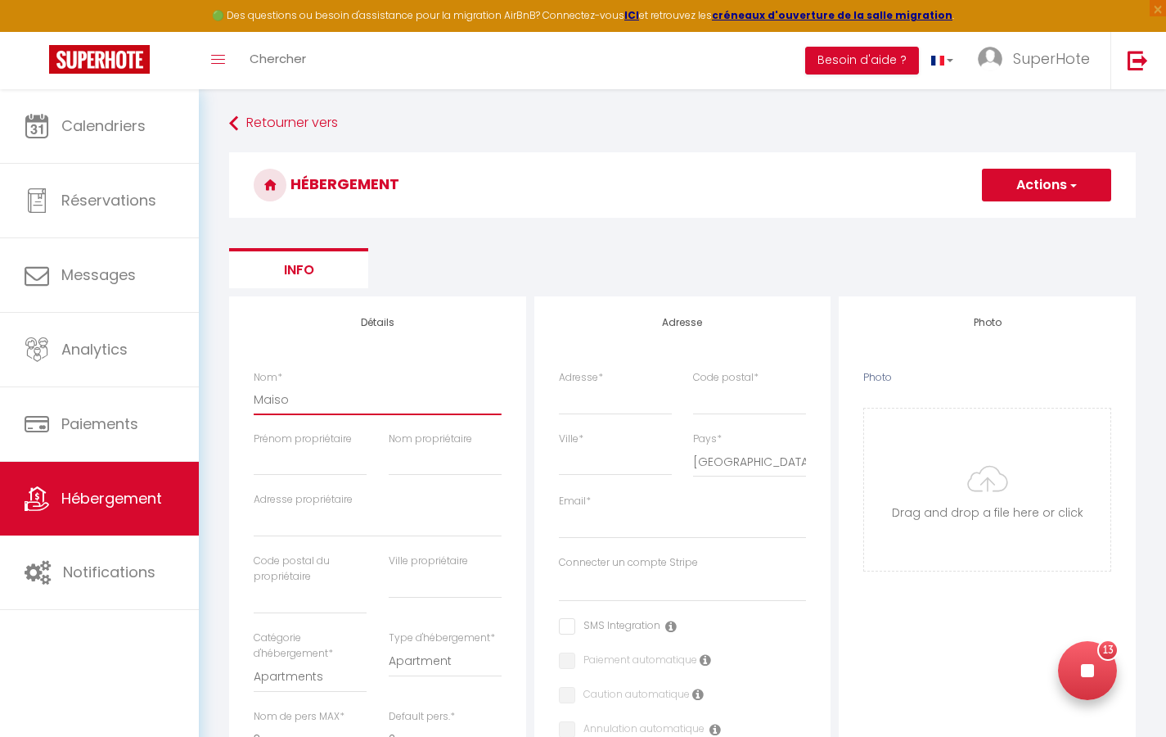
checkbox input "false"
select select
type input "Maison"
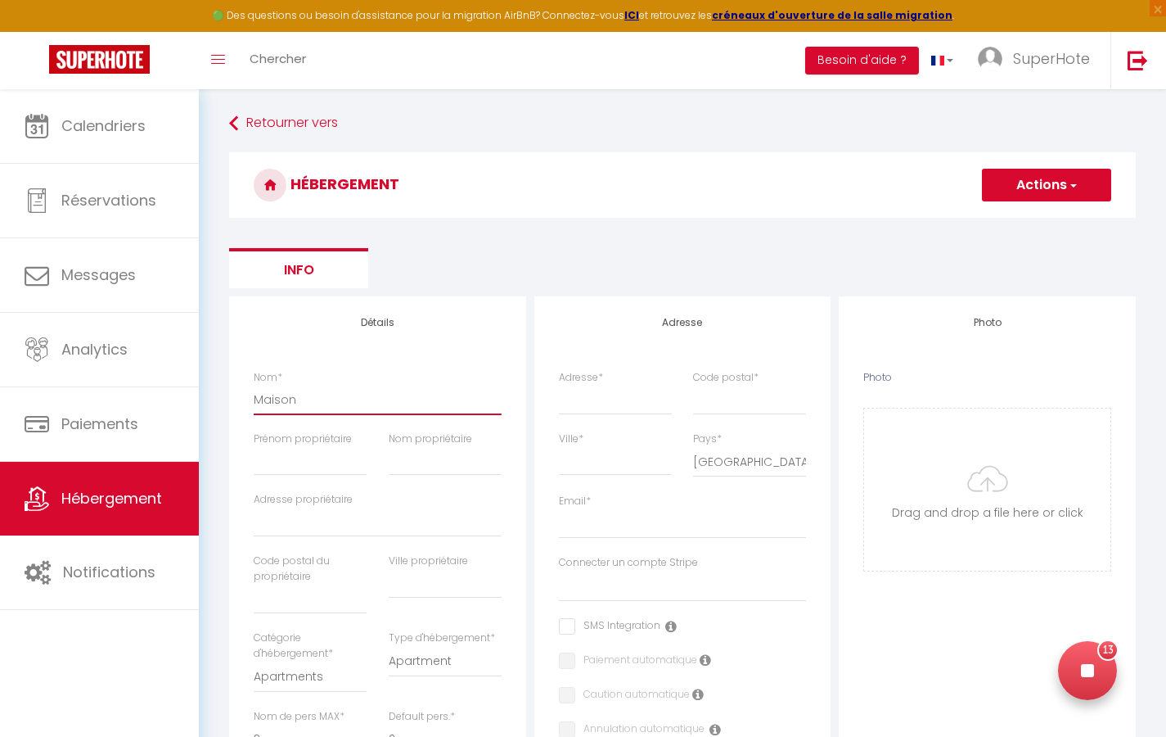
select select
checkbox input "false"
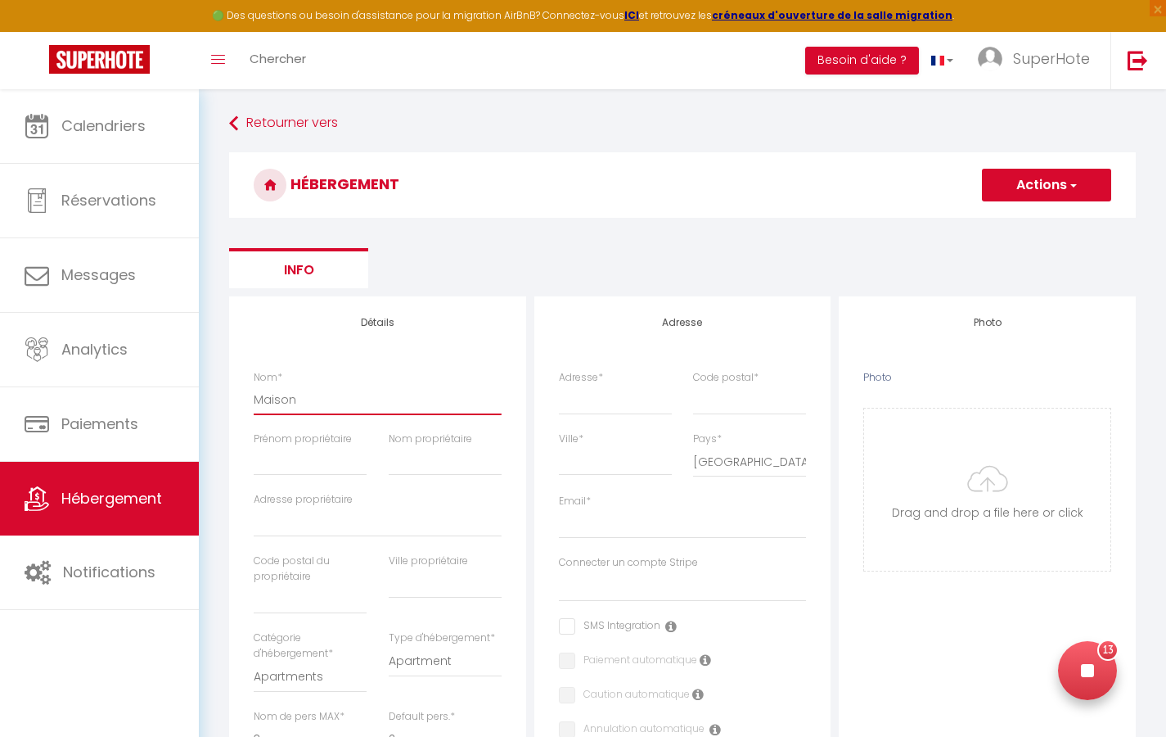
select select
type input "Maison"
select select
checkbox input "false"
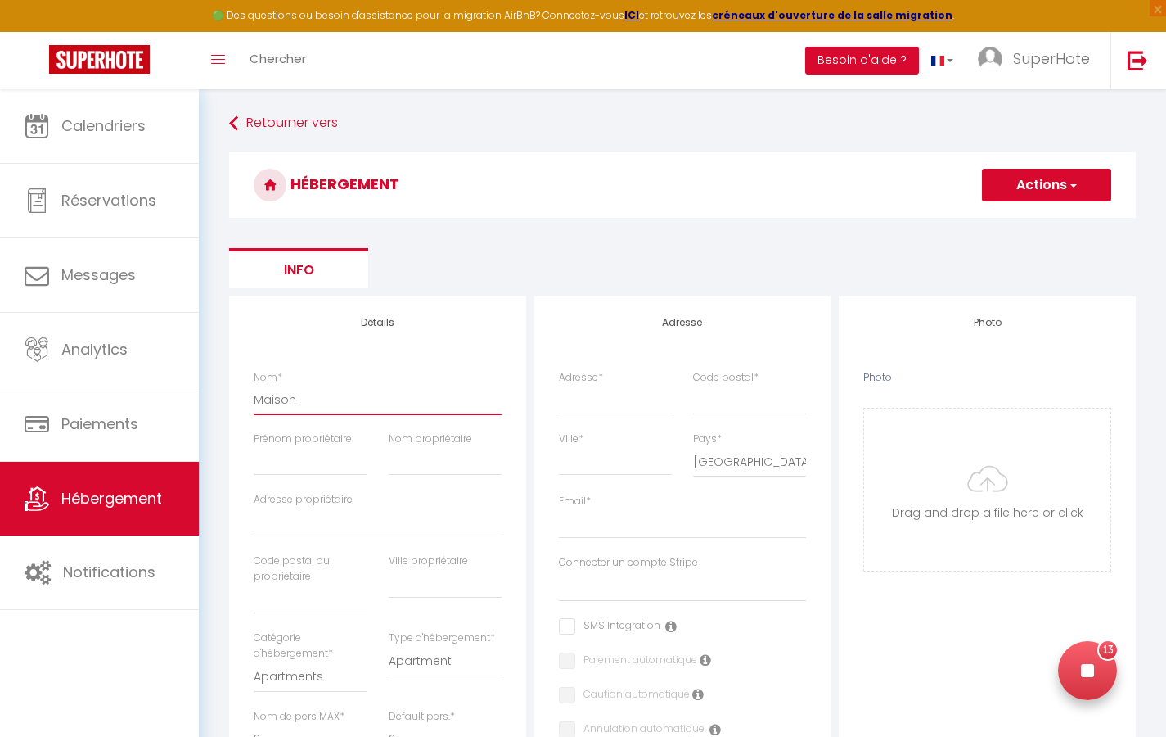
checkbox input "false"
select select
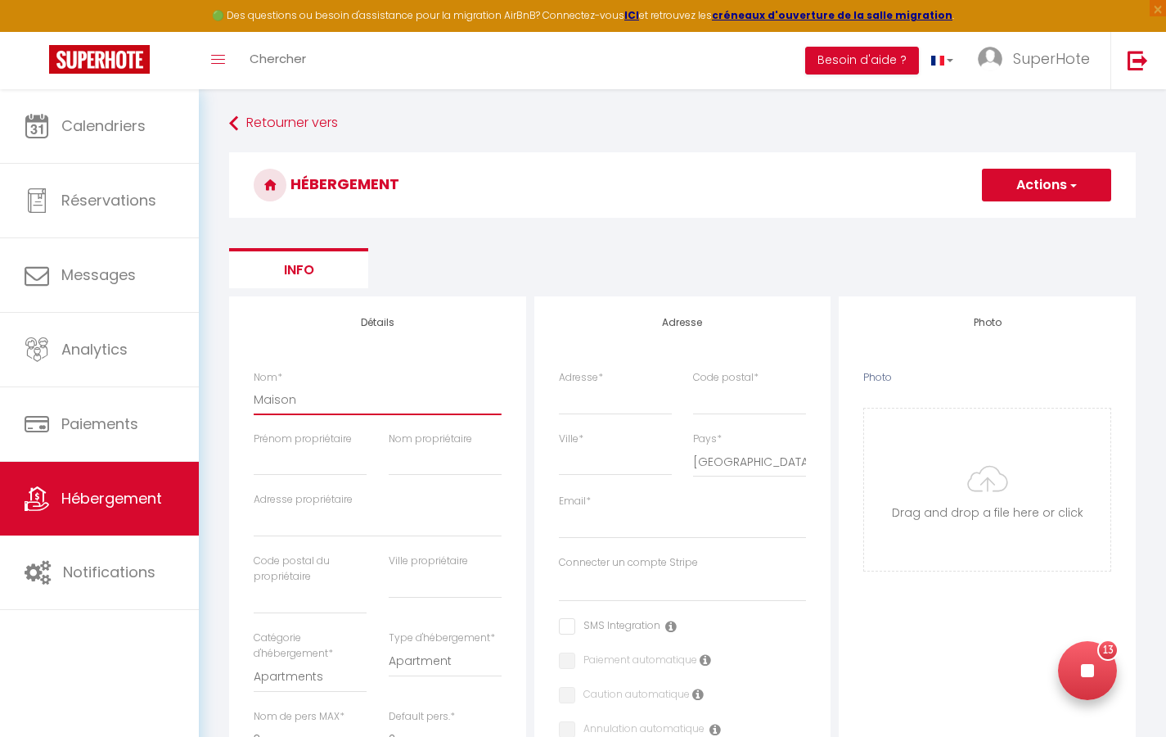
type input "Maison C"
select select
checkbox input "false"
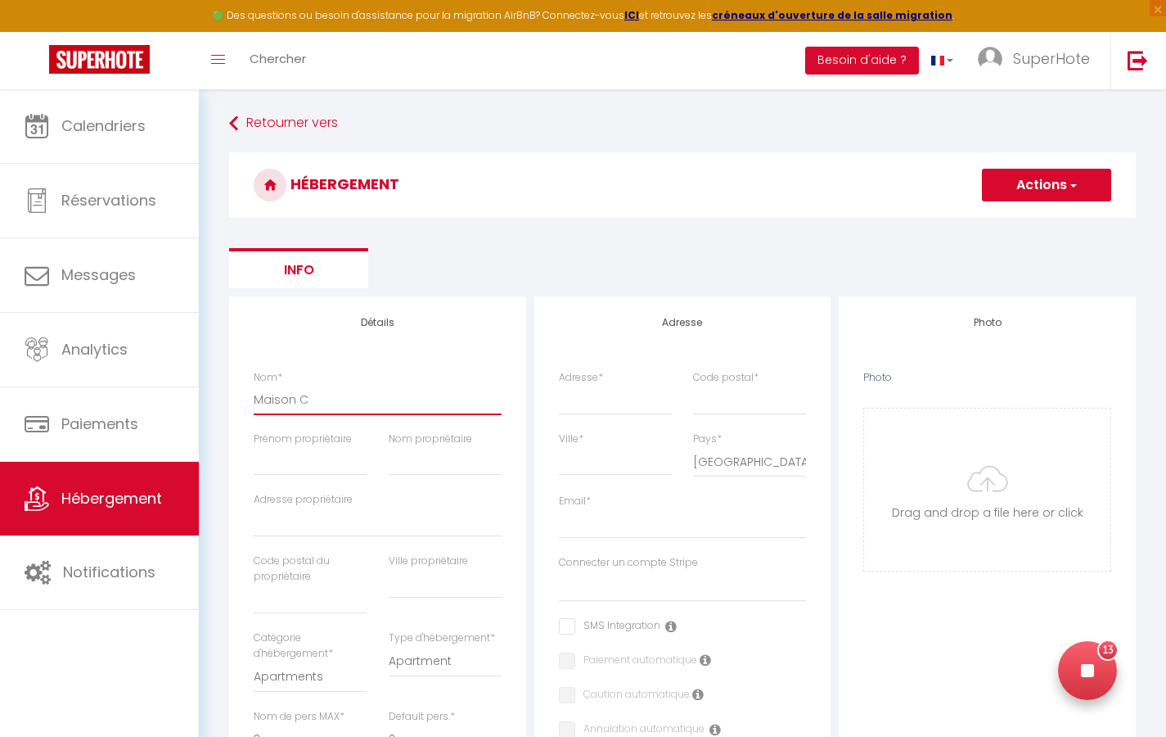
checkbox input "false"
select select
type input "Maison Co"
select select
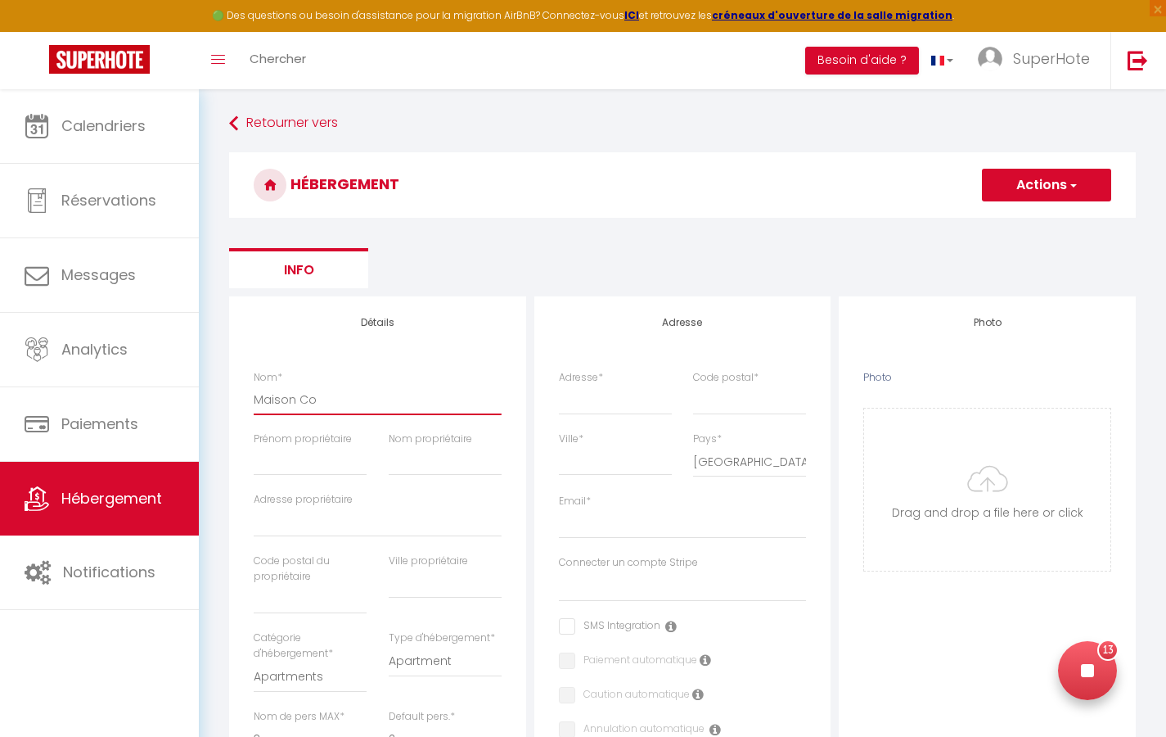
checkbox input "false"
select select
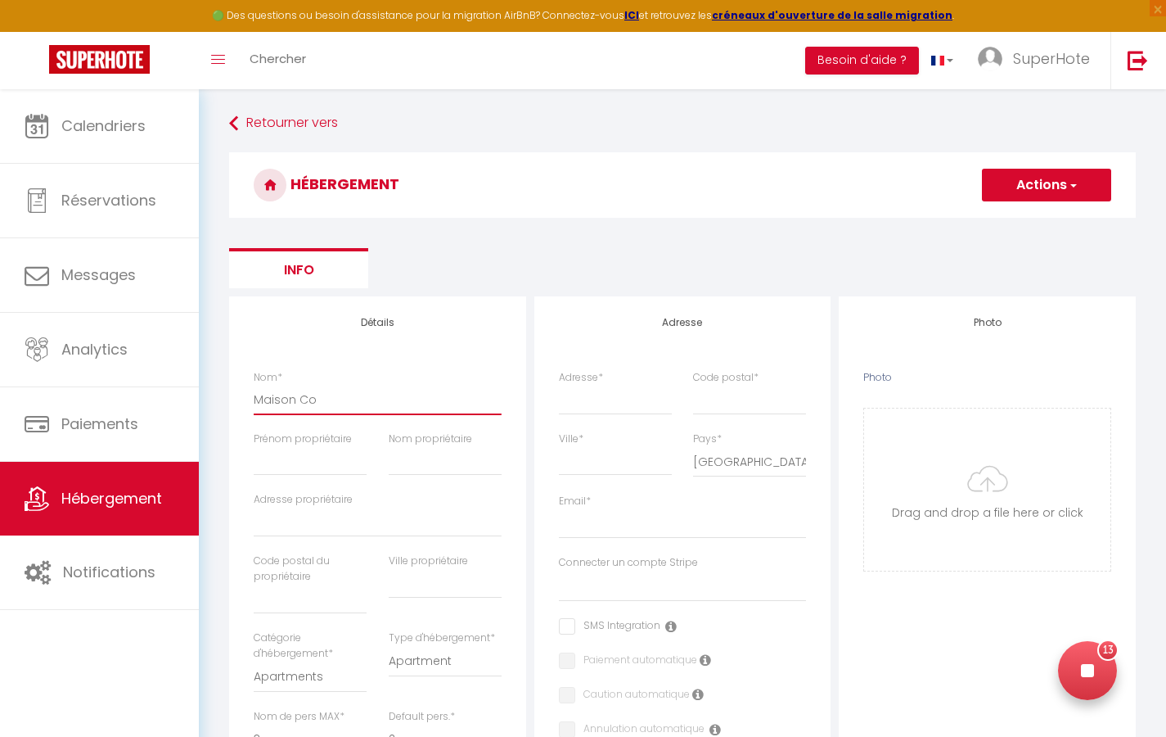
select select
type input "Maison Cos"
select select
checkbox input "false"
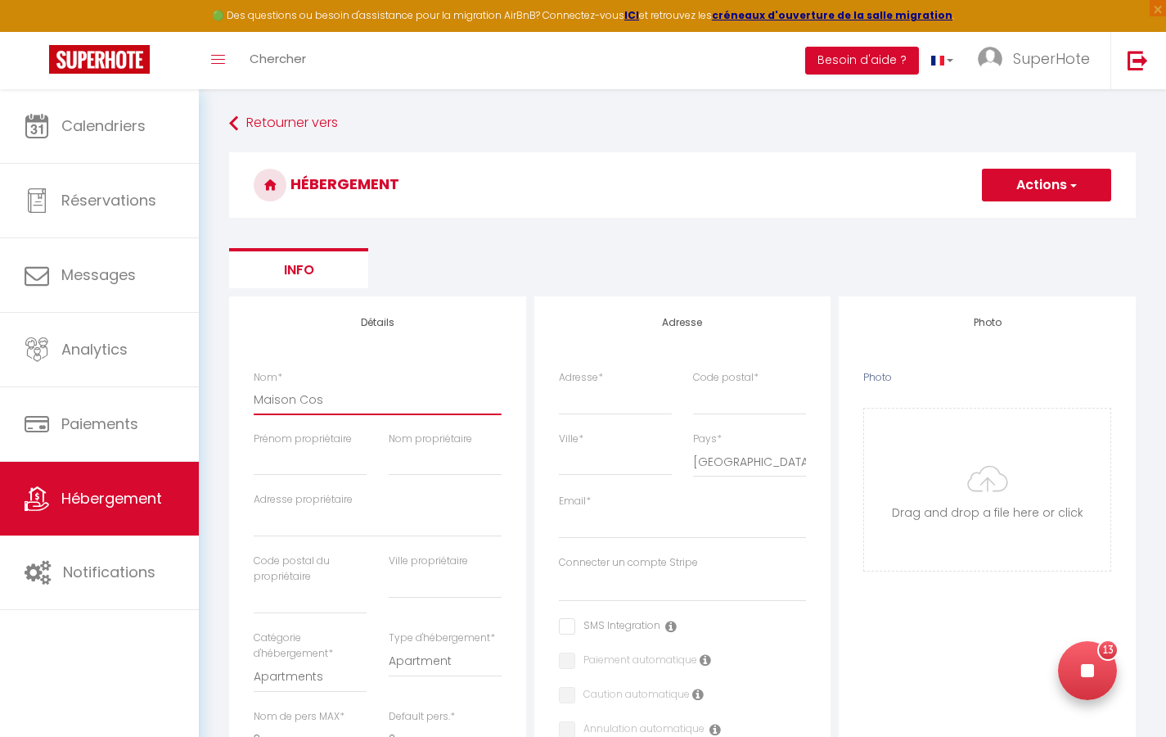
checkbox input "false"
select select
type input "Maison Cosy"
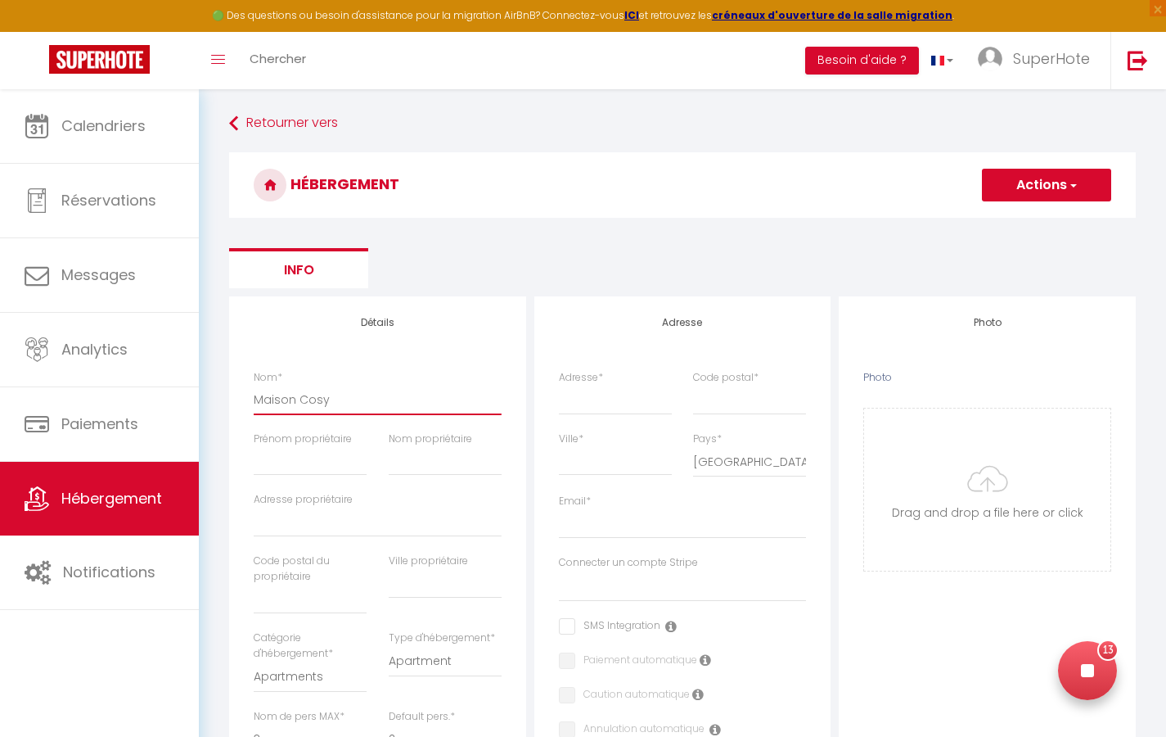
select select
checkbox input "false"
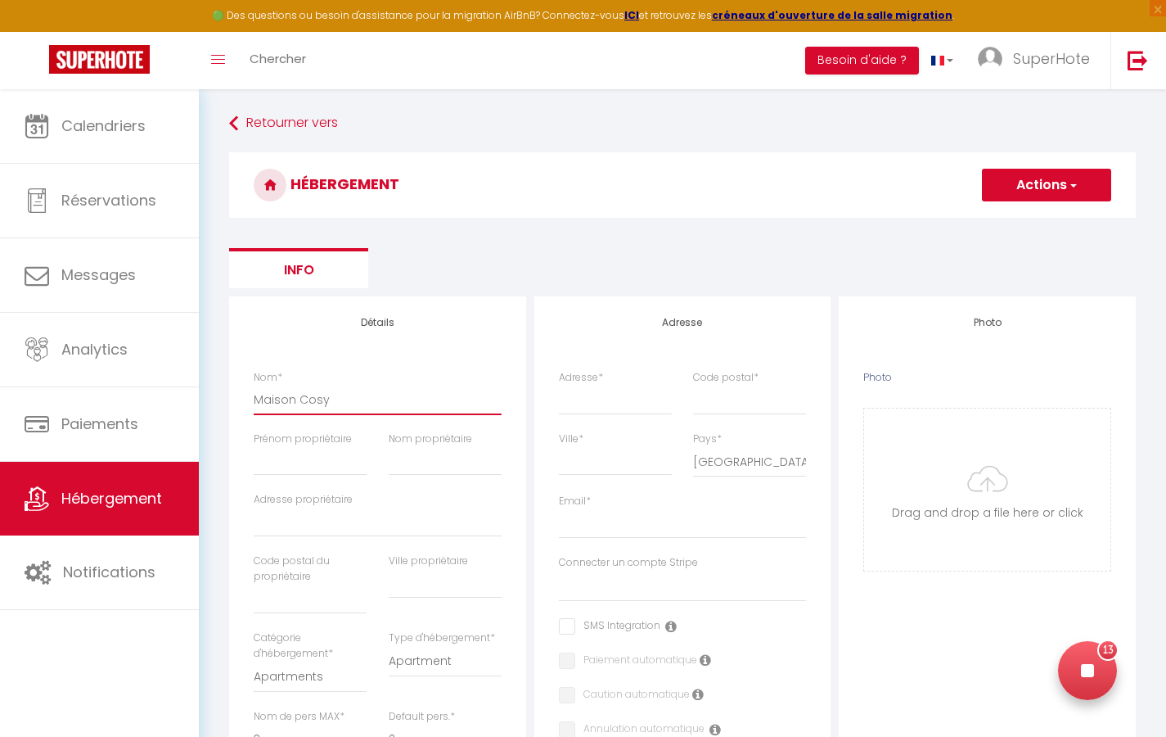
select select
type input "Maison CosyTe"
select select
checkbox input "false"
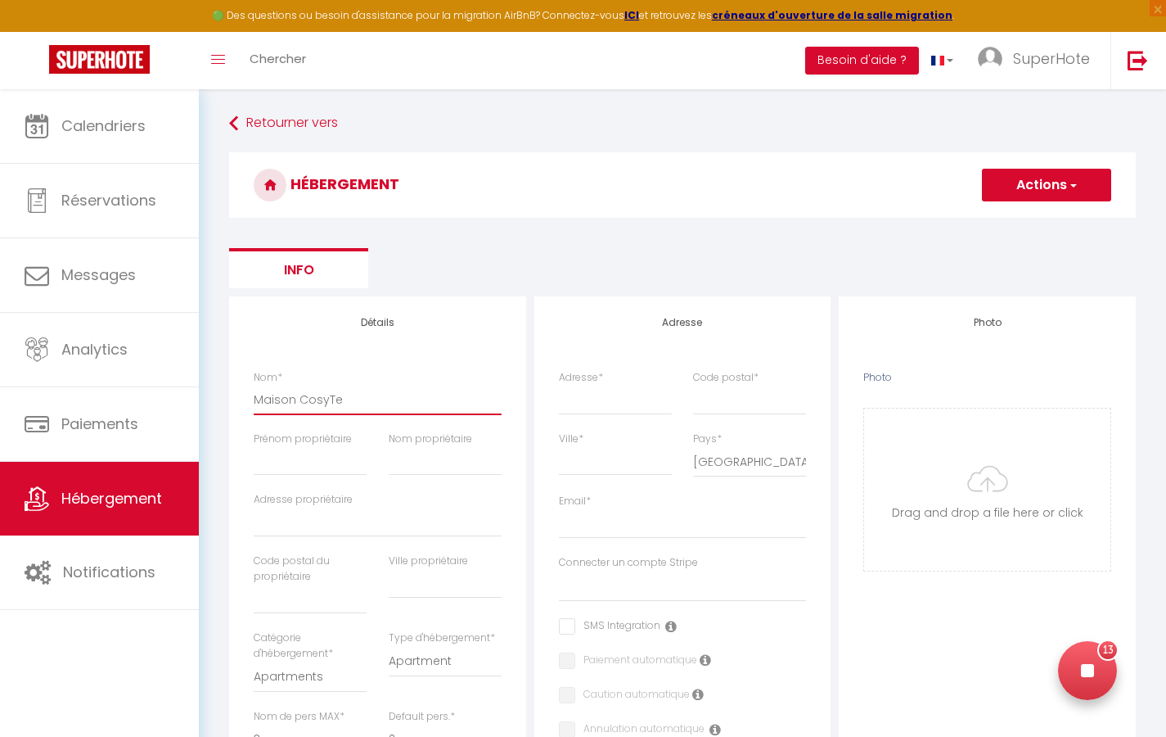
checkbox input "false"
select select
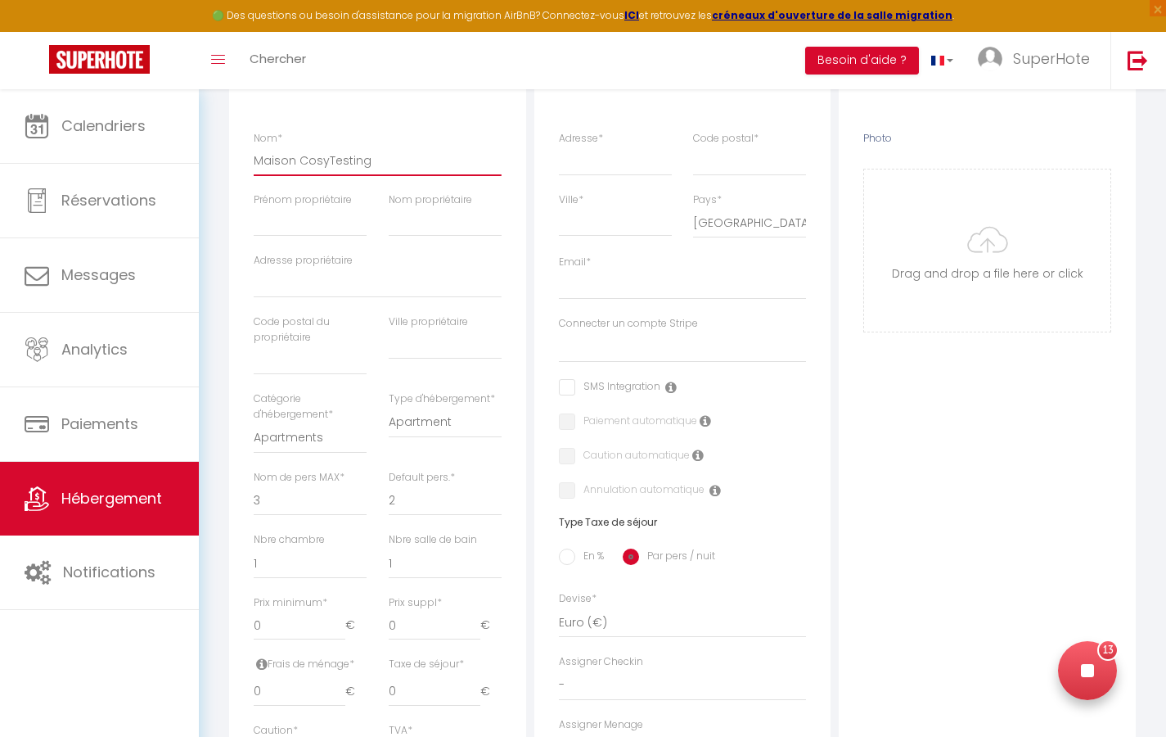
scroll to position [246, 0]
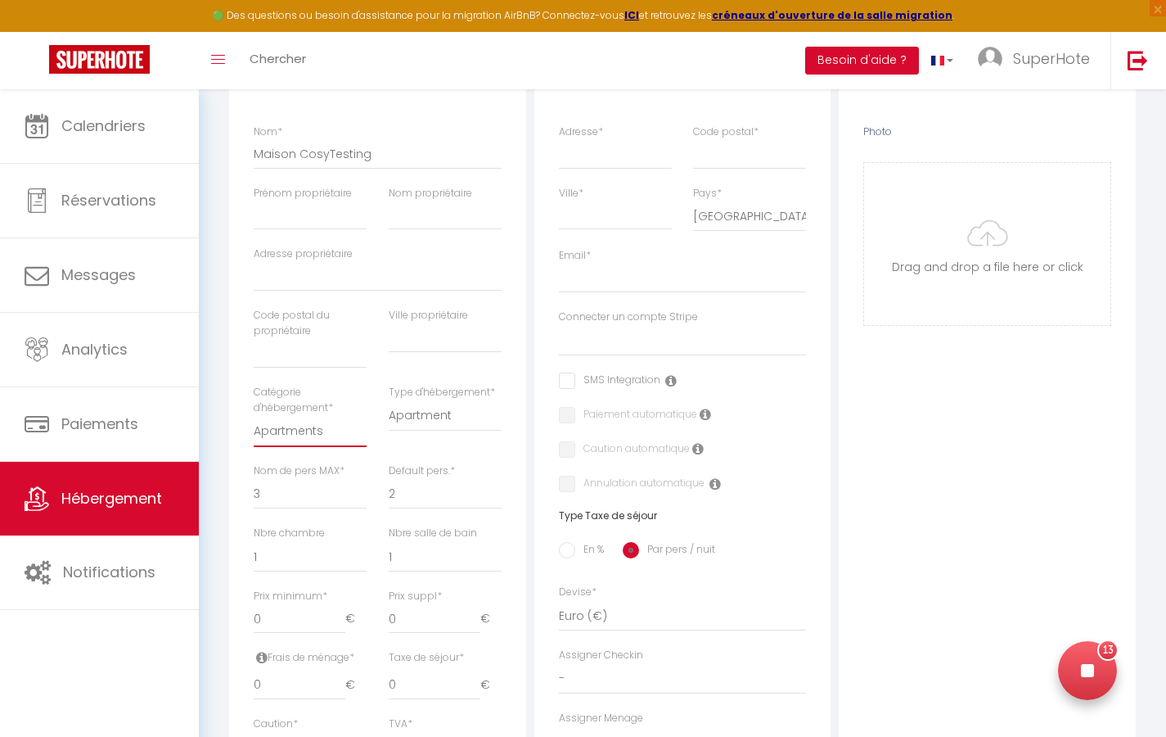
click at [352, 429] on select "Apartments Houses Secondary units Unique Homes BNB Others" at bounding box center [310, 431] width 113 height 31
click at [254, 416] on select "Apartments Houses Secondary units Unique Homes BNB Others" at bounding box center [310, 431] width 113 height 31
click at [476, 424] on select "House Cabin Villa Townhouse Cottage Bungalow Earthhouse Houseboat Hut Farm Stay…" at bounding box center [445, 415] width 113 height 31
click at [389, 400] on select "House Cabin Villa Townhouse Cottage Bungalow Earthhouse Houseboat Hut Farm Stay…" at bounding box center [445, 415] width 113 height 31
click at [1084, 675] on div at bounding box center [1075, 670] width 59 height 59
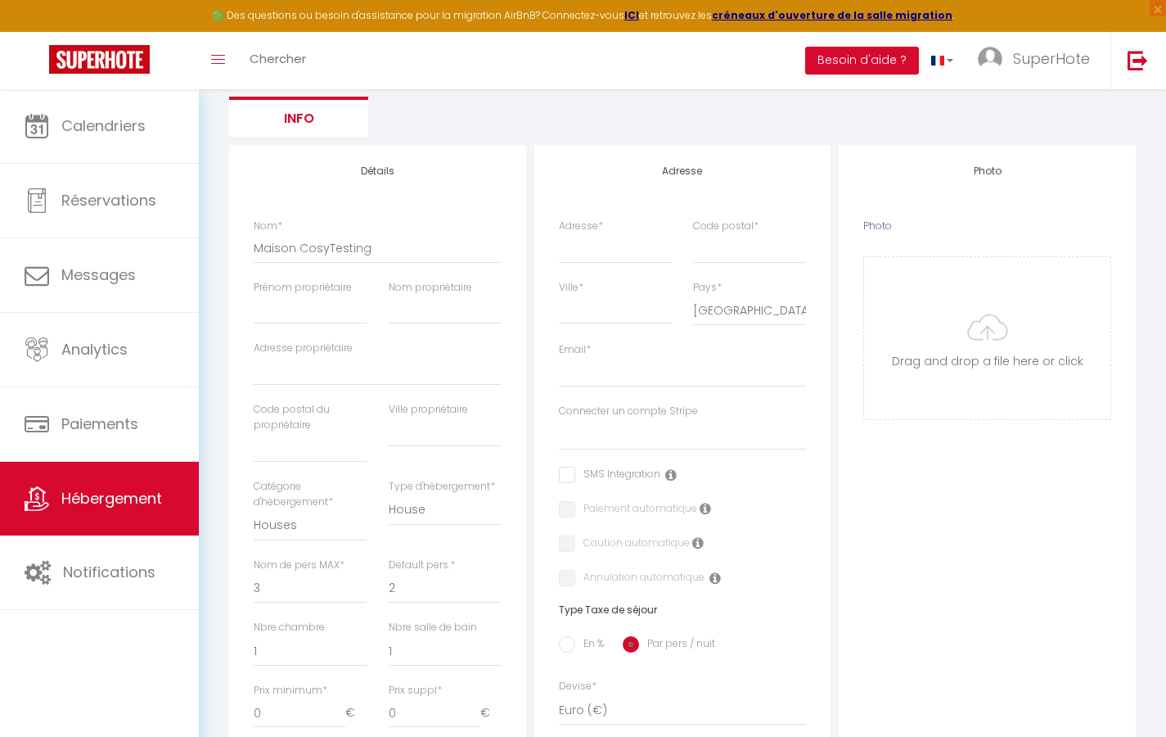
scroll to position [153, 0]
click at [651, 252] on input "Adresse *" at bounding box center [615, 246] width 113 height 29
click at [750, 251] on input "Code postal *" at bounding box center [749, 246] width 113 height 29
click at [611, 312] on input "Ville *" at bounding box center [615, 307] width 113 height 29
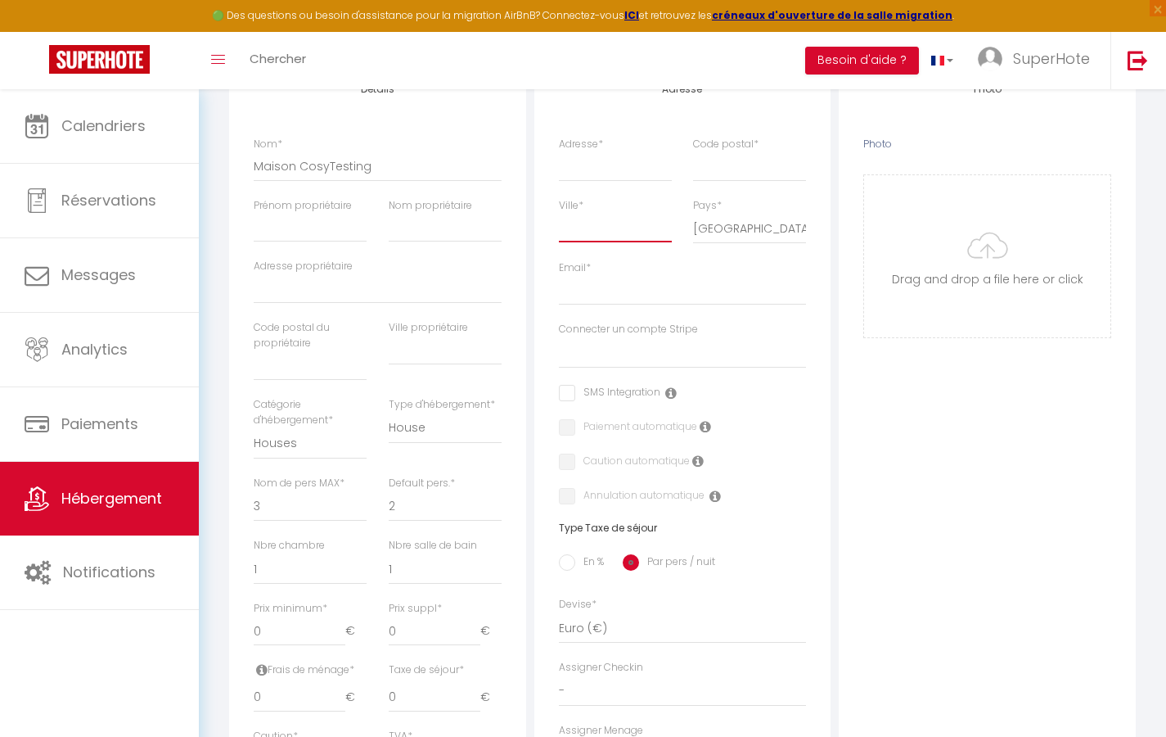
scroll to position [235, 0]
click at [331, 503] on select "1 2 3 4 5 6 7 8 9 10 11 12 13 14" at bounding box center [310, 504] width 113 height 31
click at [220, 518] on div "Retourner vers HÉBERGEMENT Actions Enregistrer Info Modèle personnalisé × Titre…" at bounding box center [683, 489] width 928 height 1231
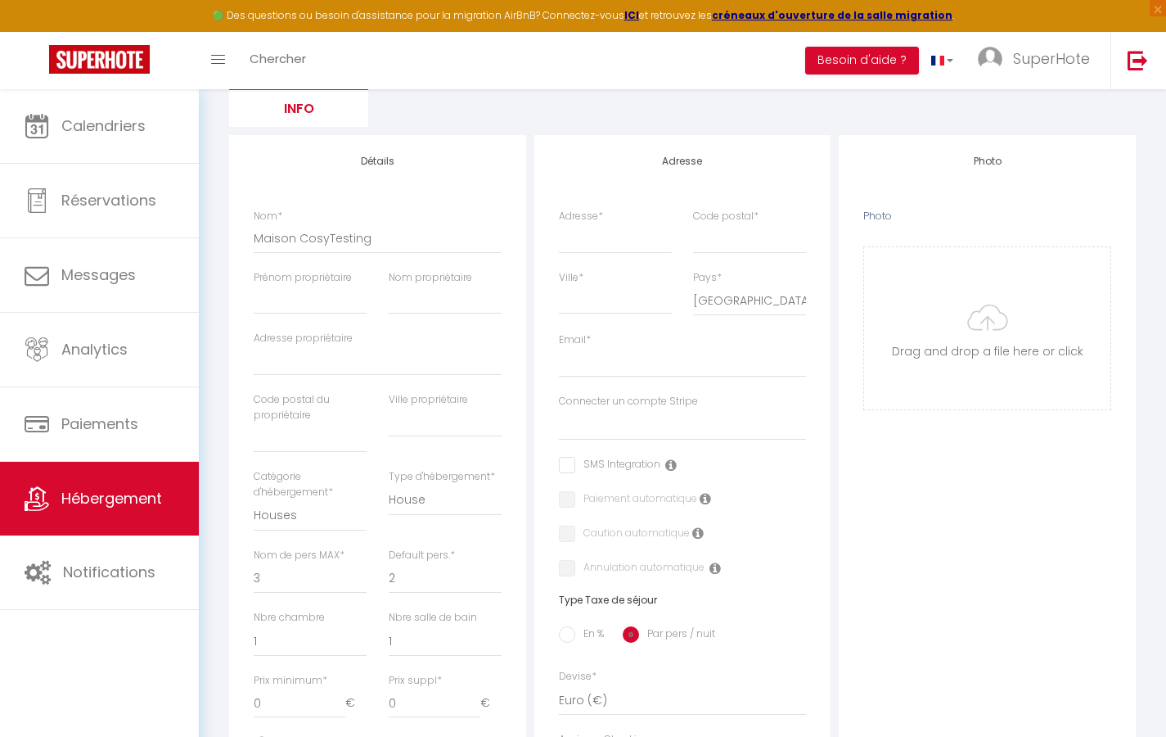
scroll to position [153, 0]
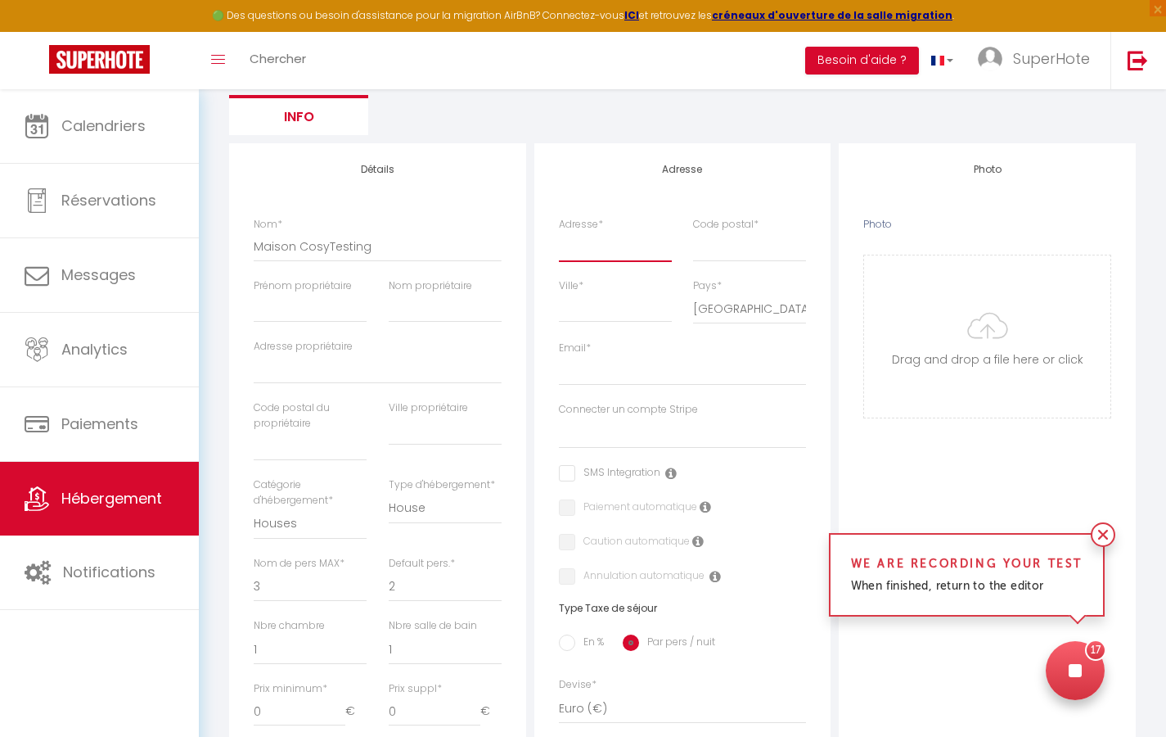
click at [599, 254] on input "Adresse *" at bounding box center [615, 246] width 113 height 29
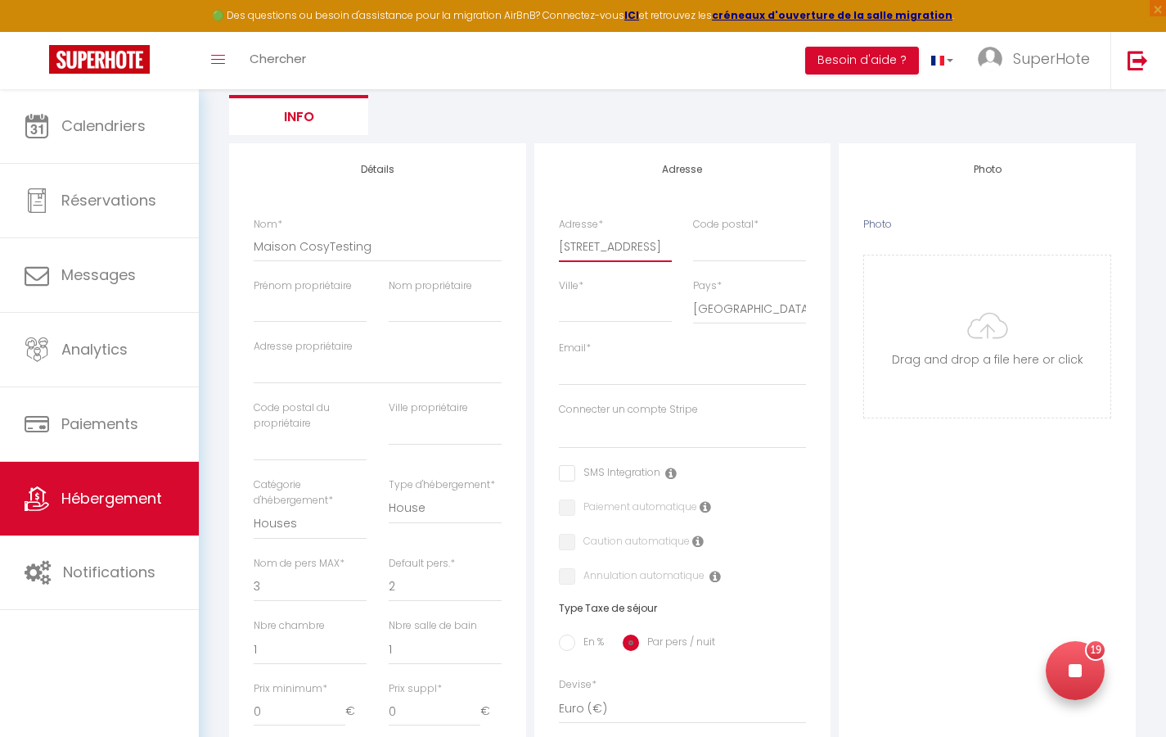
scroll to position [0, 10]
click at [707, 250] on input "Code postal *" at bounding box center [749, 246] width 113 height 29
click at [609, 306] on input "Ville *" at bounding box center [615, 307] width 113 height 29
click at [1082, 668] on div at bounding box center [1075, 670] width 59 height 59
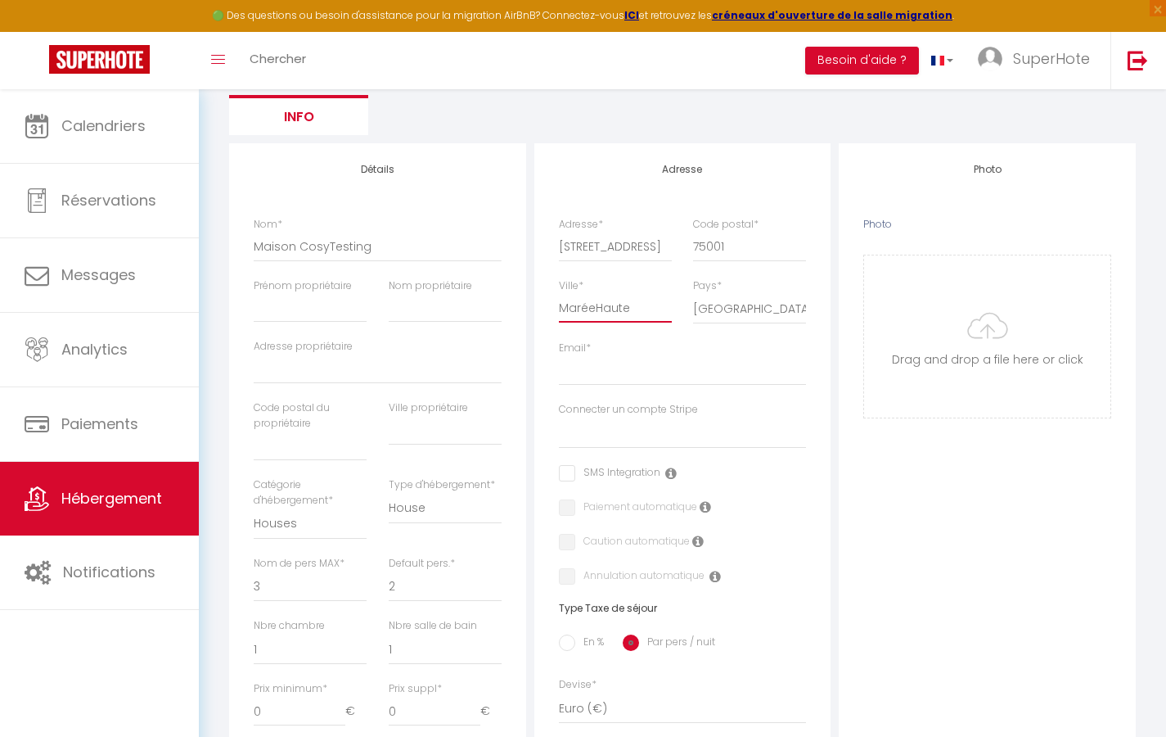
drag, startPoint x: 645, startPoint y: 315, endPoint x: 537, endPoint y: 314, distance: 108.0
click at [537, 314] on div "Adresse Adresse * 1 rue du poisson pané Code postal * 75001 Ville * MaréeHaute …" at bounding box center [682, 514] width 297 height 743
click at [741, 241] on input "75001" at bounding box center [749, 246] width 113 height 29
click at [597, 313] on input "Ville *" at bounding box center [615, 307] width 113 height 29
click at [634, 374] on input "Email *" at bounding box center [683, 370] width 248 height 29
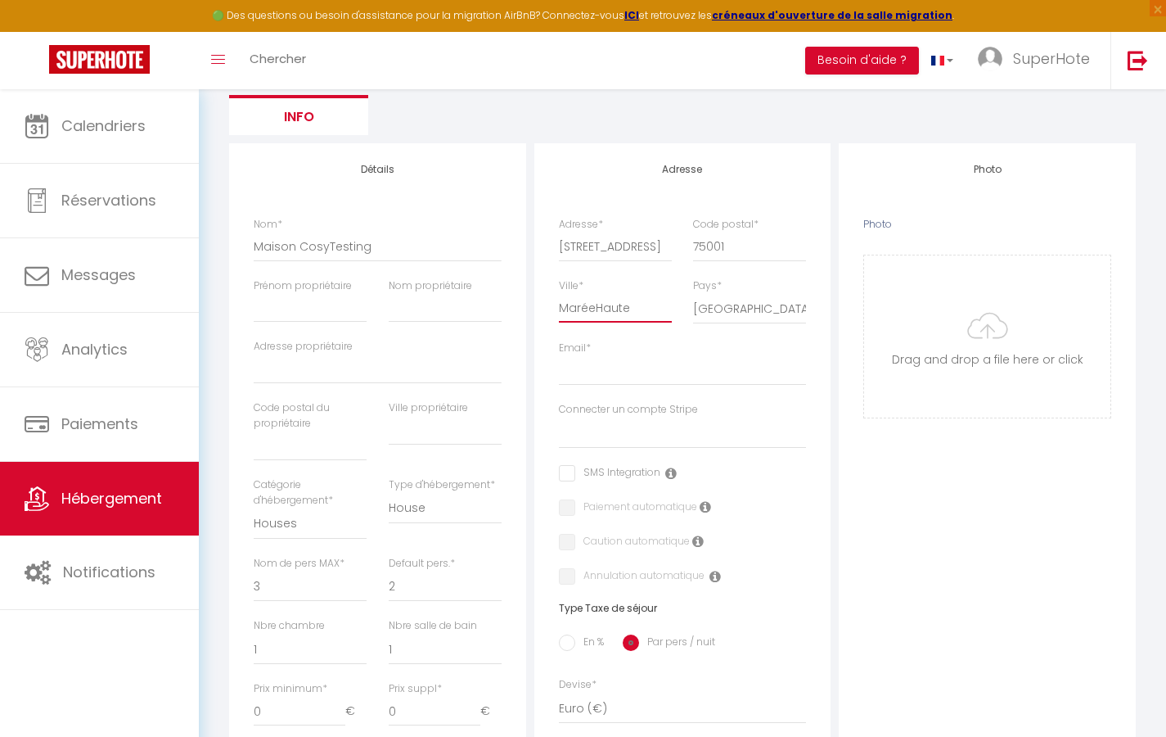
drag, startPoint x: 656, startPoint y: 309, endPoint x: 526, endPoint y: 304, distance: 129.4
click at [526, 304] on div "Détails Nom * Maison CosyTesting Prénom propriétaire Nom propriétaire Adresse p…" at bounding box center [682, 664] width 915 height 1043
click at [764, 250] on input "75001" at bounding box center [749, 246] width 113 height 29
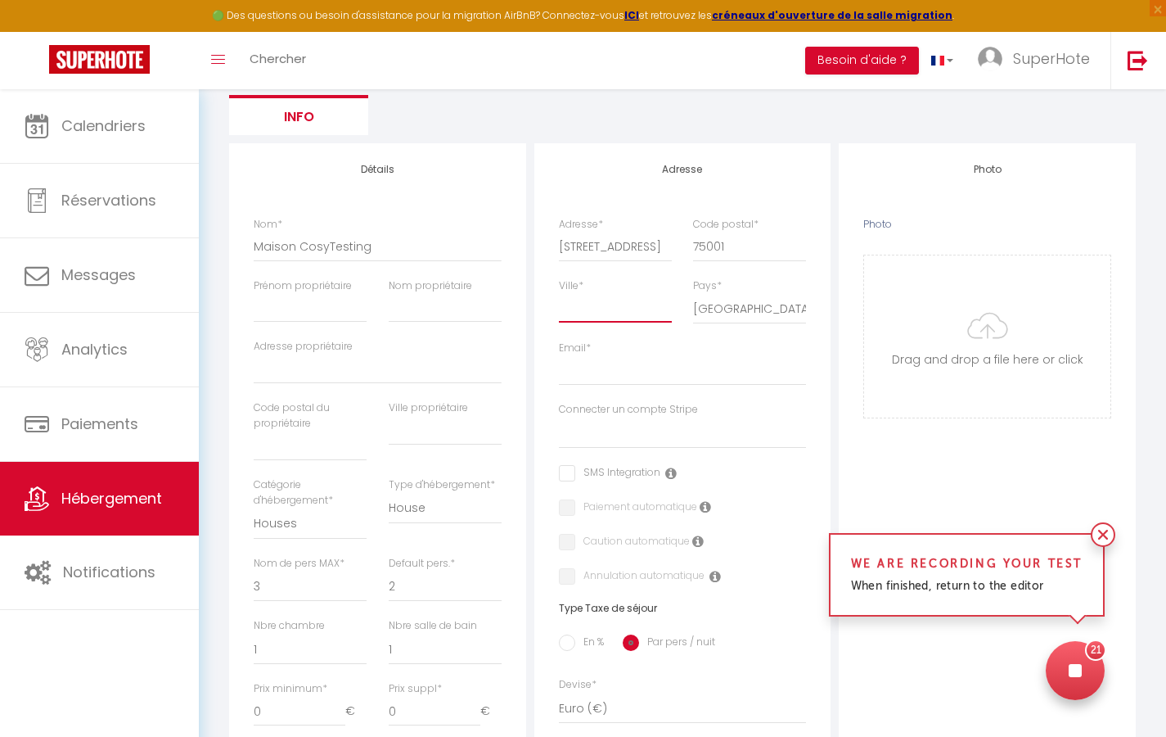
click at [608, 302] on input "Ville *" at bounding box center [615, 307] width 113 height 29
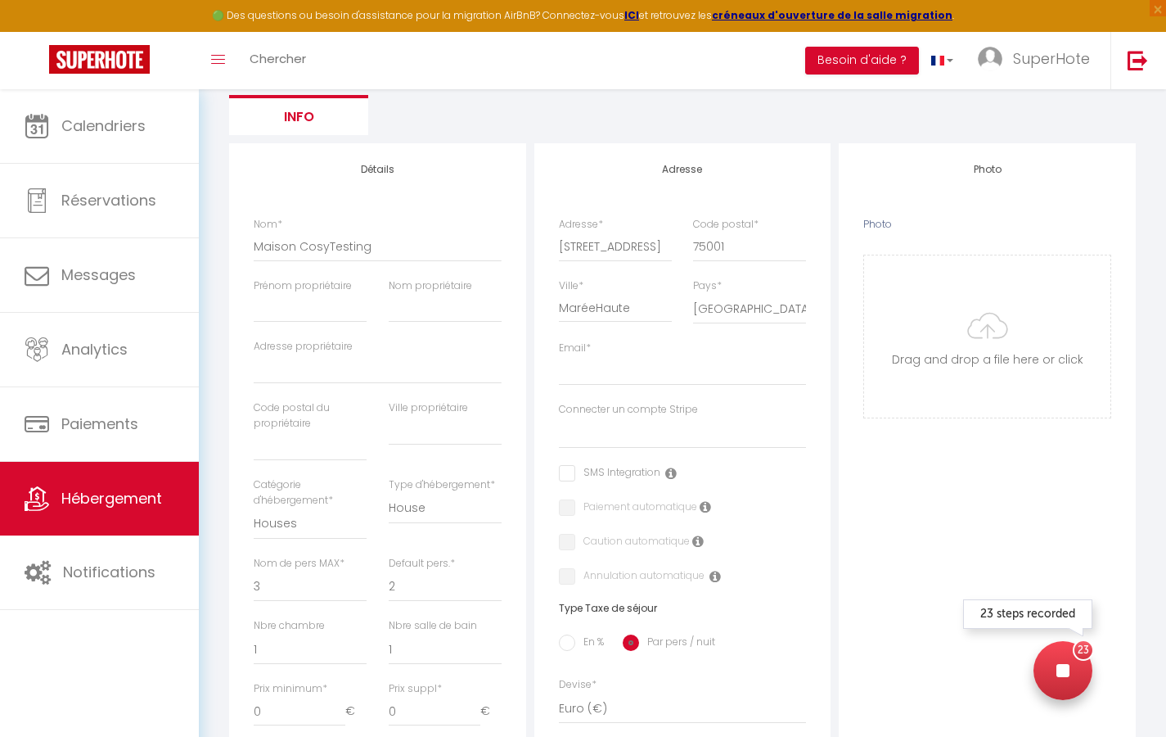
click at [1079, 676] on div at bounding box center [1063, 670] width 59 height 59
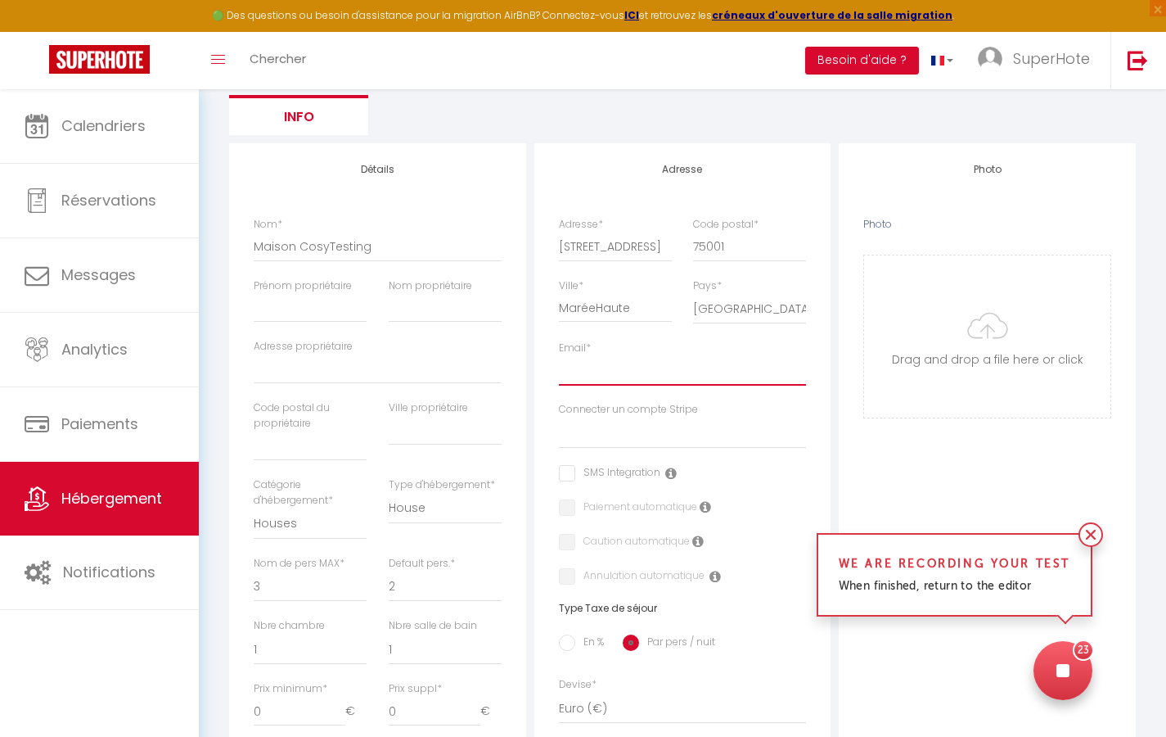
click at [618, 374] on input "Email *" at bounding box center [683, 370] width 248 height 29
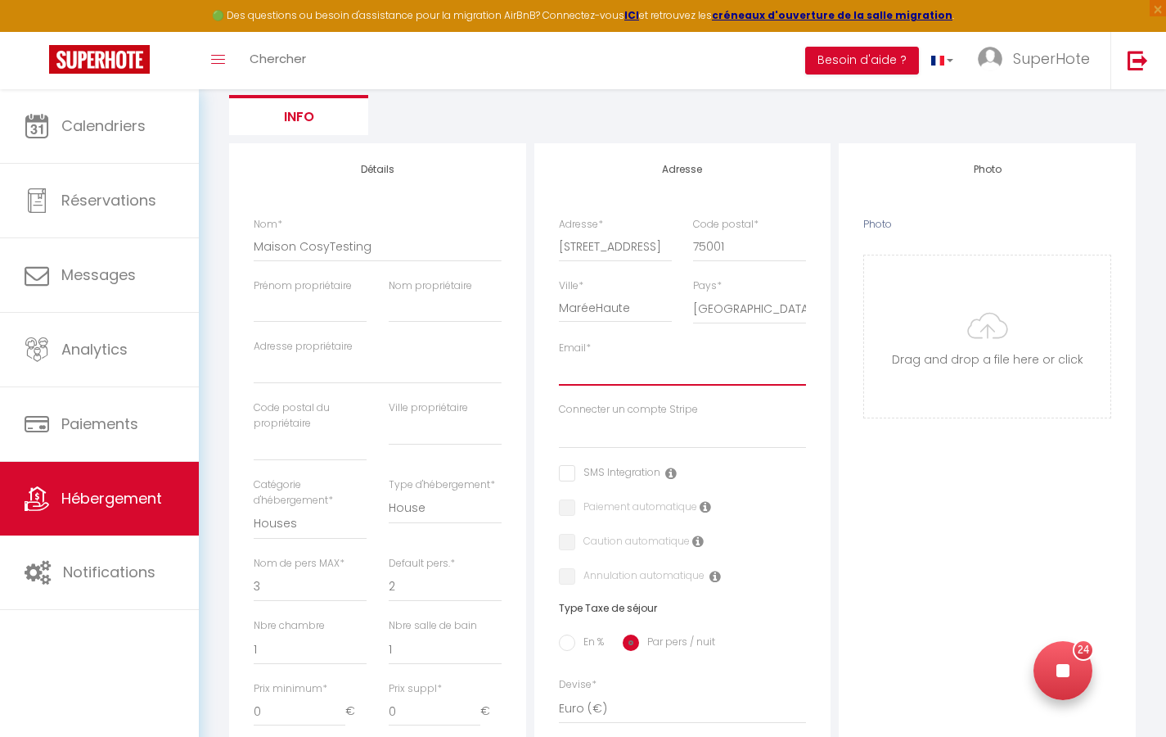
paste input "[EMAIL_ADDRESS][DOMAIN_NAME]"
click at [863, 468] on div "Photo Photo Drag and drop a file here or click Ooops, something wrong appended.…" at bounding box center [987, 664] width 297 height 1043
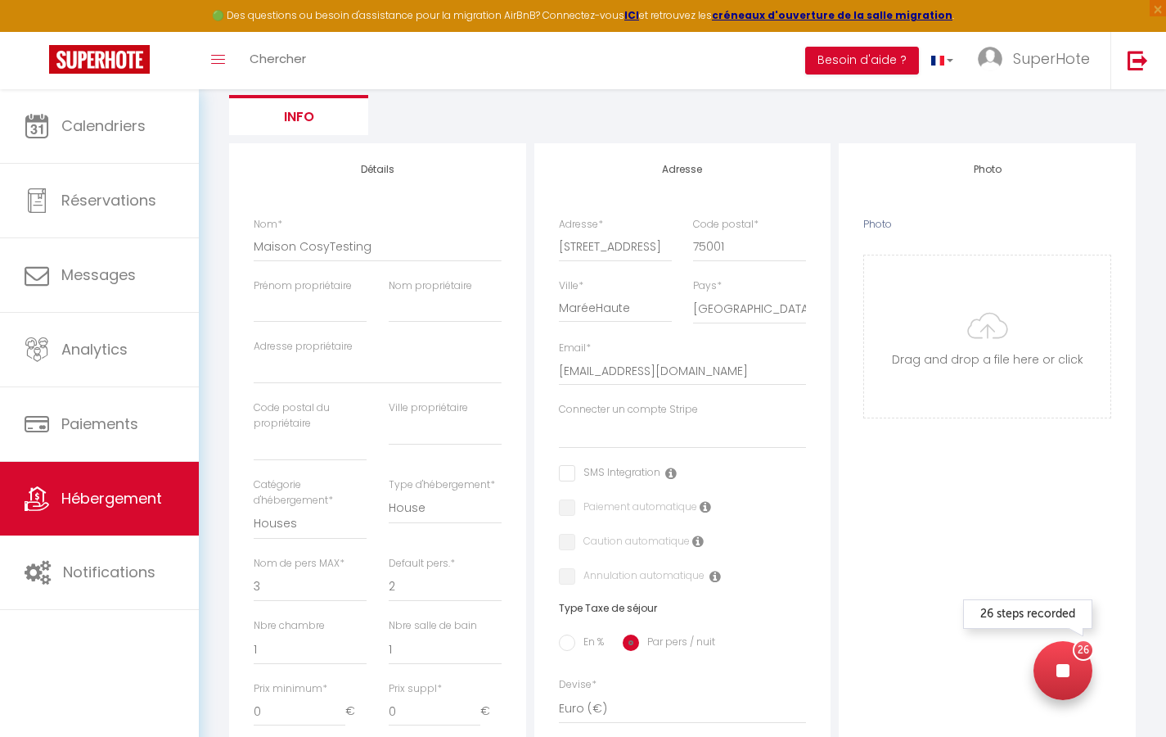
click at [1058, 676] on div at bounding box center [1063, 670] width 59 height 59
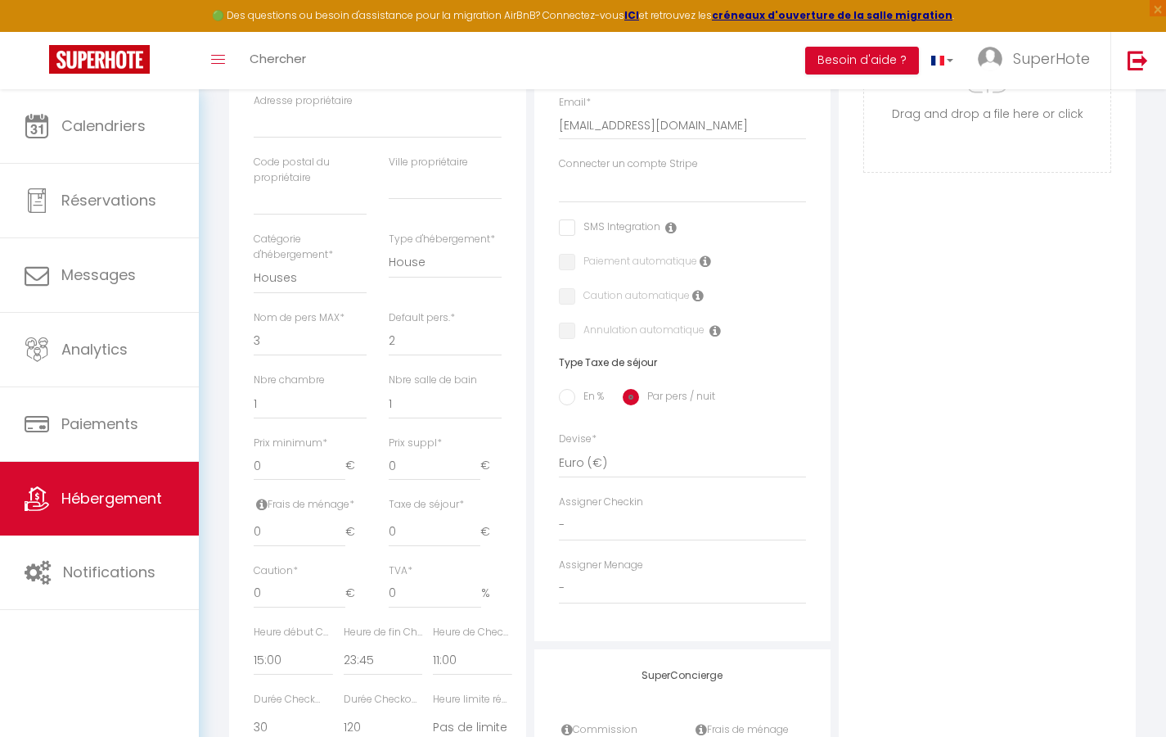
click at [668, 223] on icon at bounding box center [670, 227] width 11 height 13
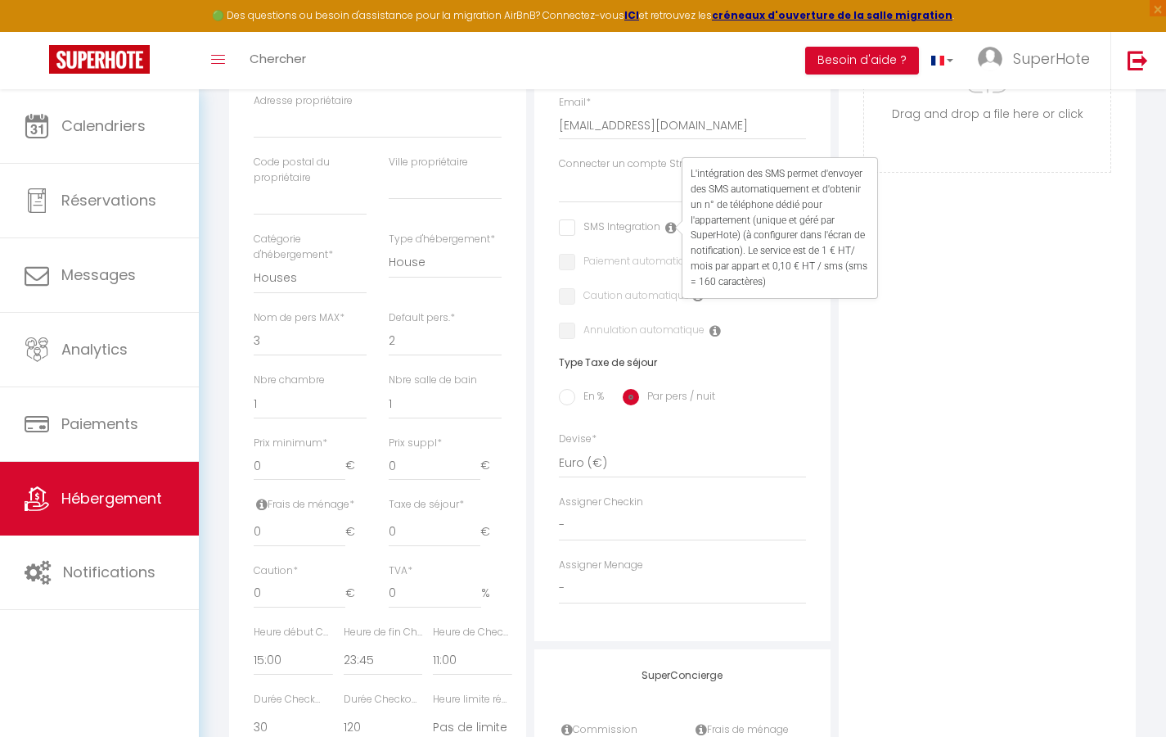
click at [885, 376] on div "Photo Photo Drag and drop a file here or click Ooops, something wrong appended.…" at bounding box center [987, 419] width 297 height 1043
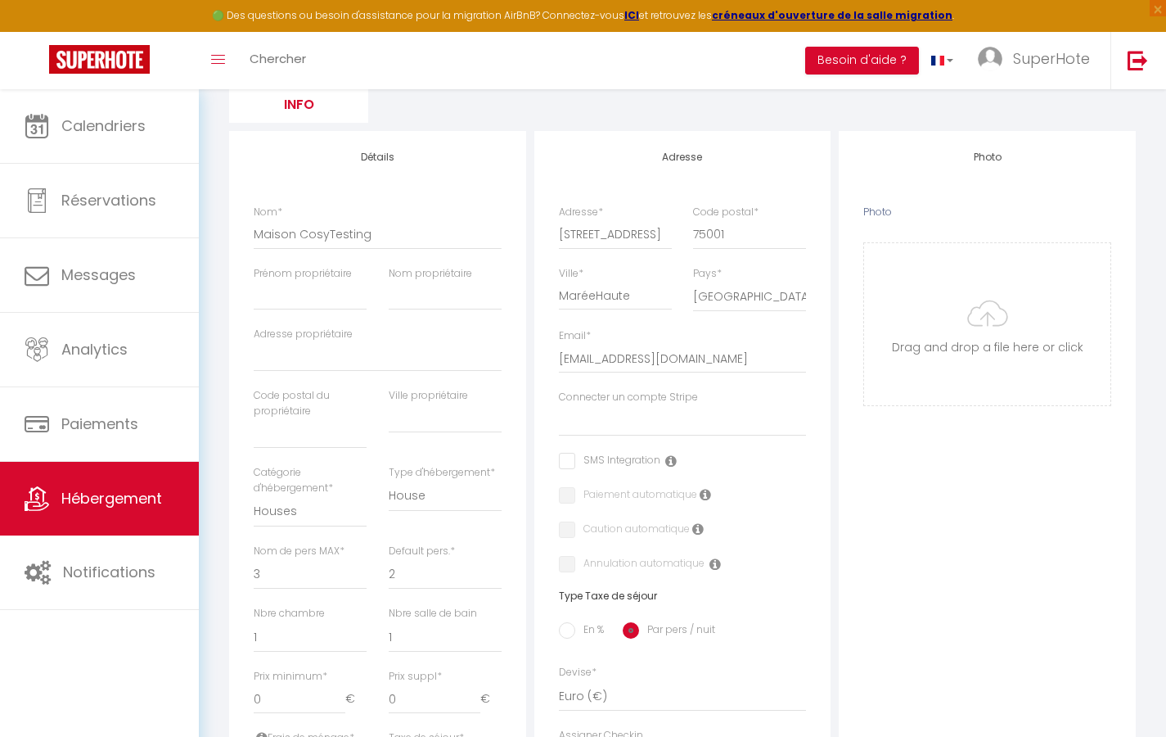
scroll to position [164, 0]
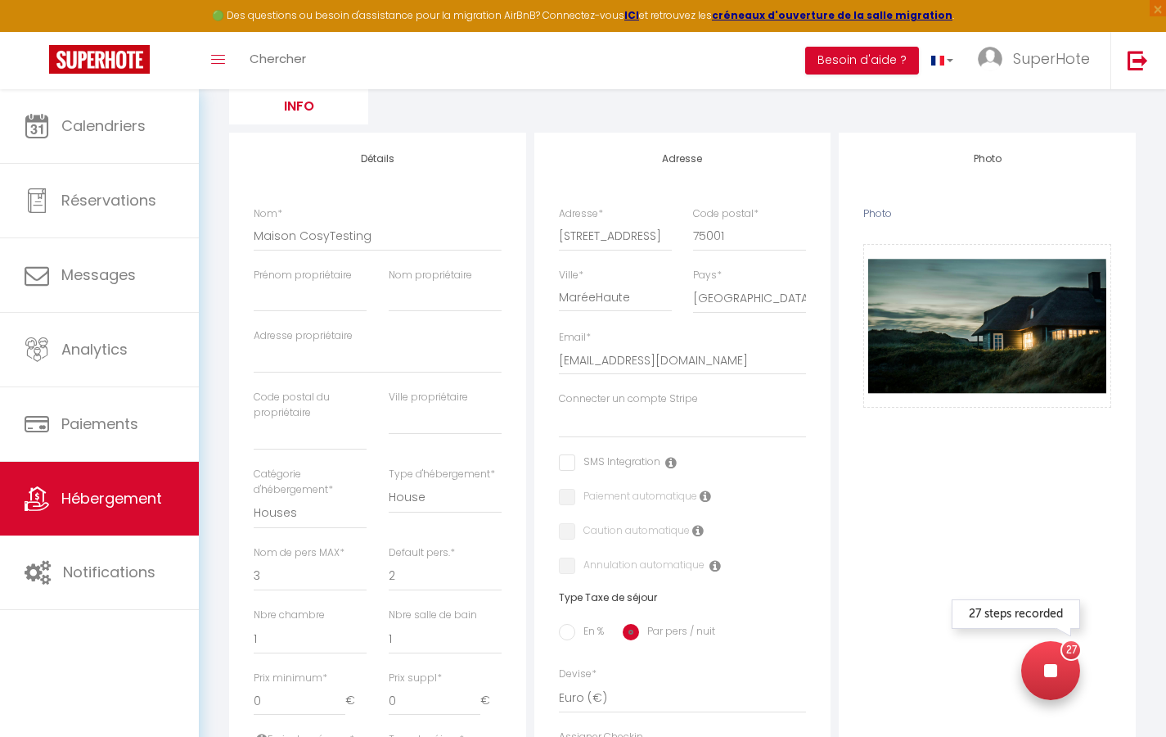
click at [1048, 675] on icon at bounding box center [1050, 670] width 13 height 13
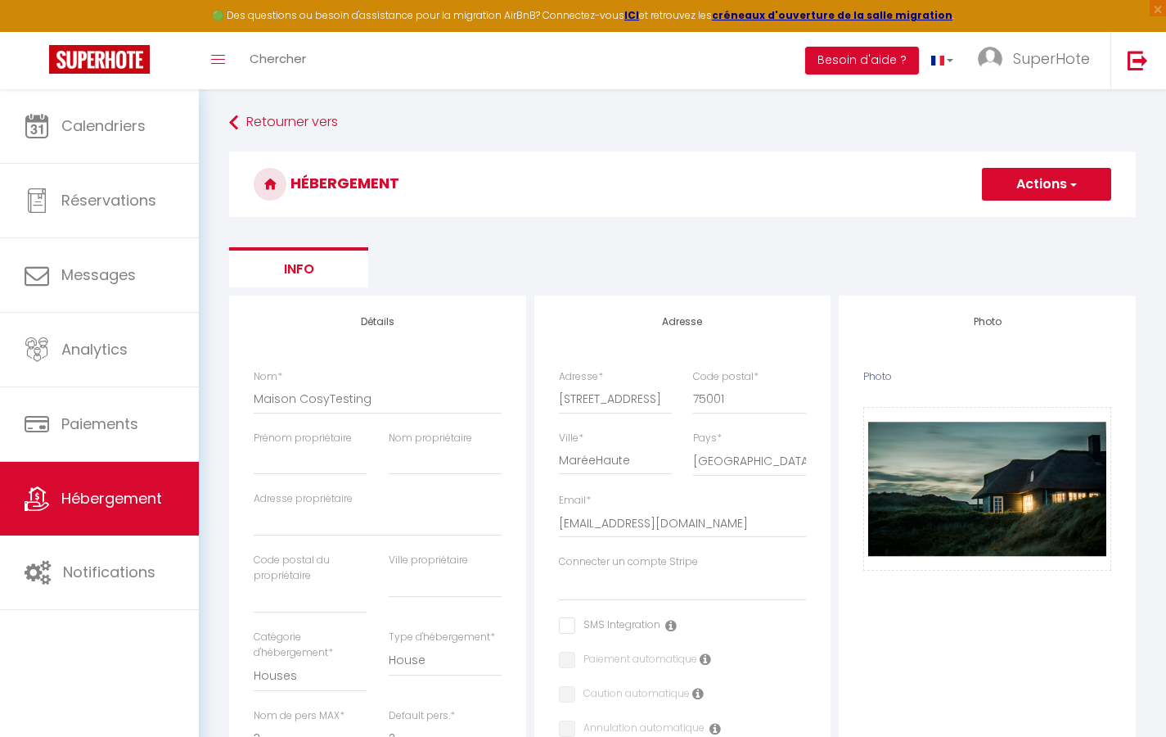
scroll to position [0, 0]
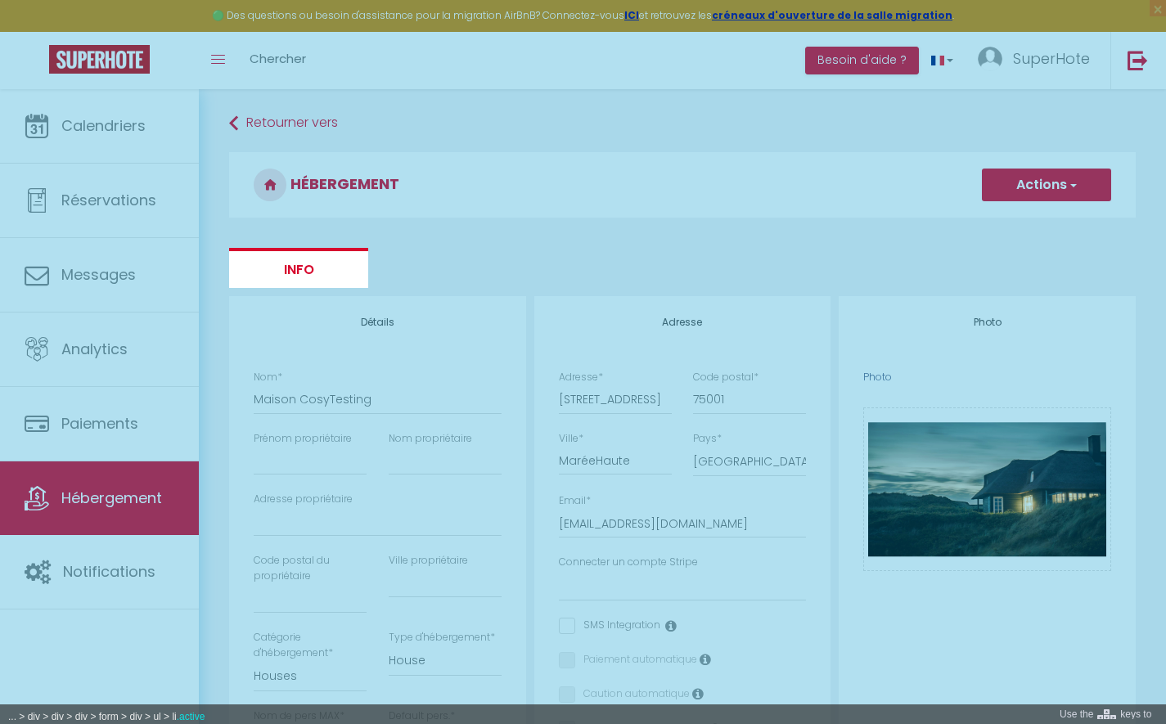
click at [300, 268] on div at bounding box center [583, 362] width 1166 height 724
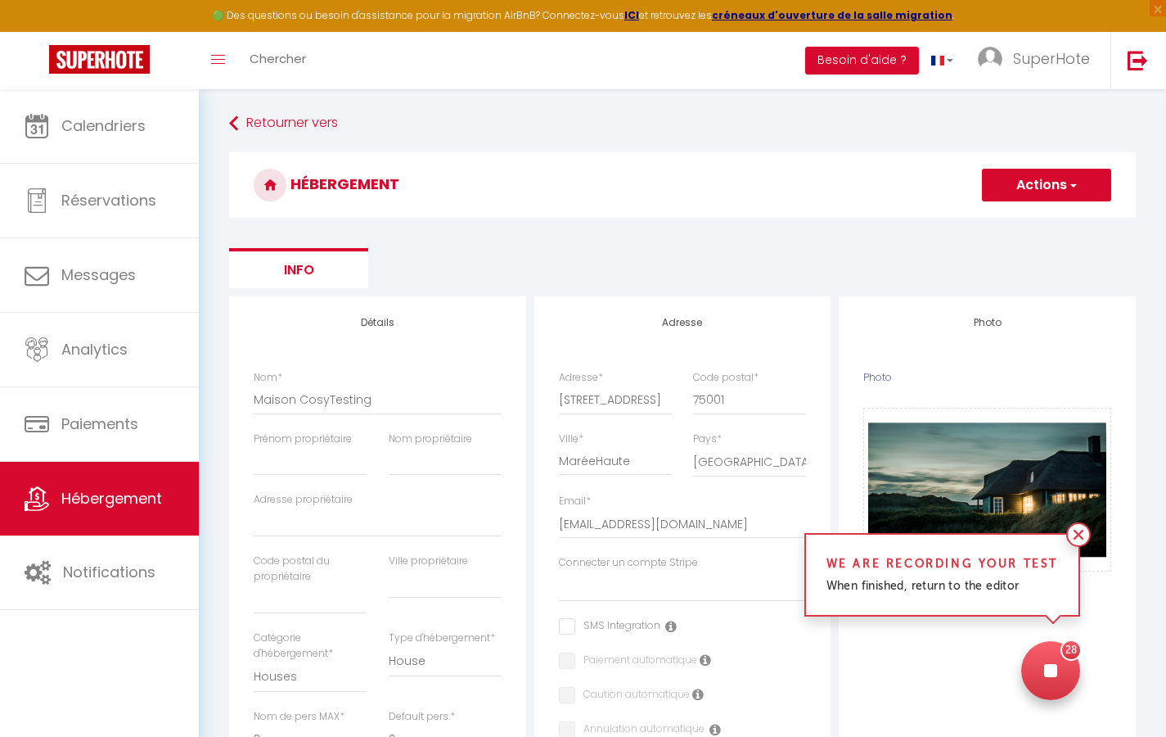
click at [1076, 185] on span "button" at bounding box center [1072, 185] width 11 height 16
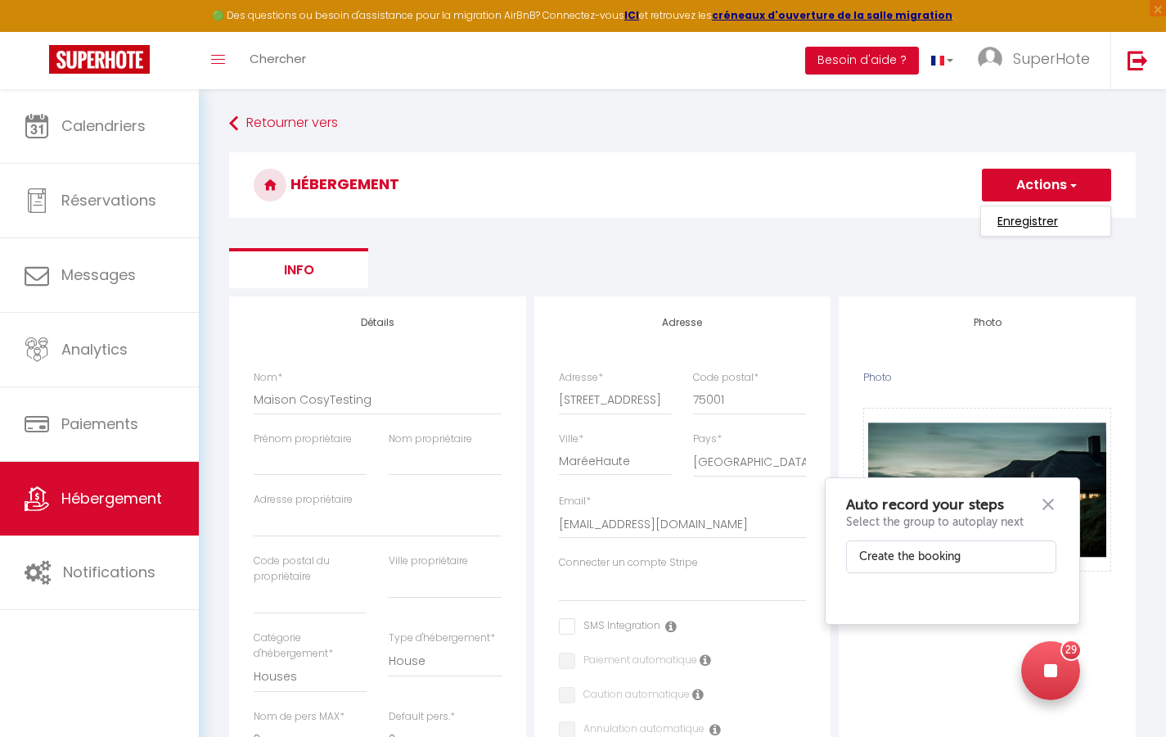
click at [1051, 226] on input "Enregistrer" at bounding box center [1028, 221] width 61 height 16
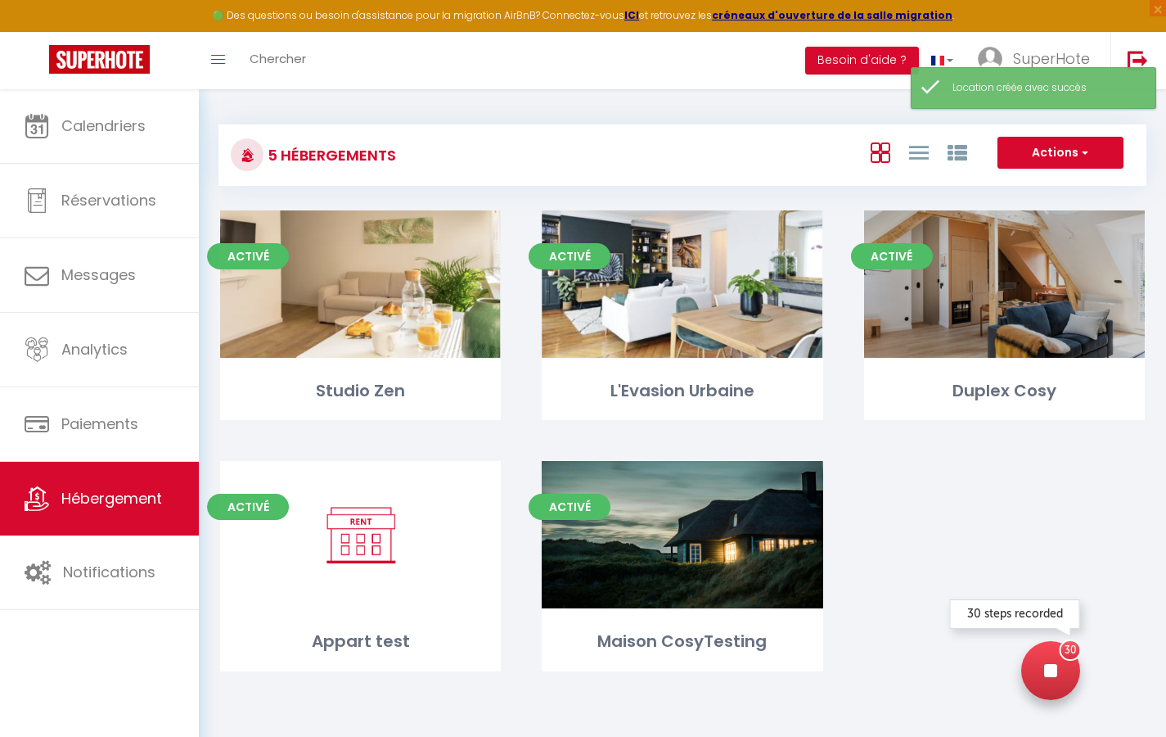
click at [1057, 675] on div at bounding box center [1050, 670] width 59 height 59
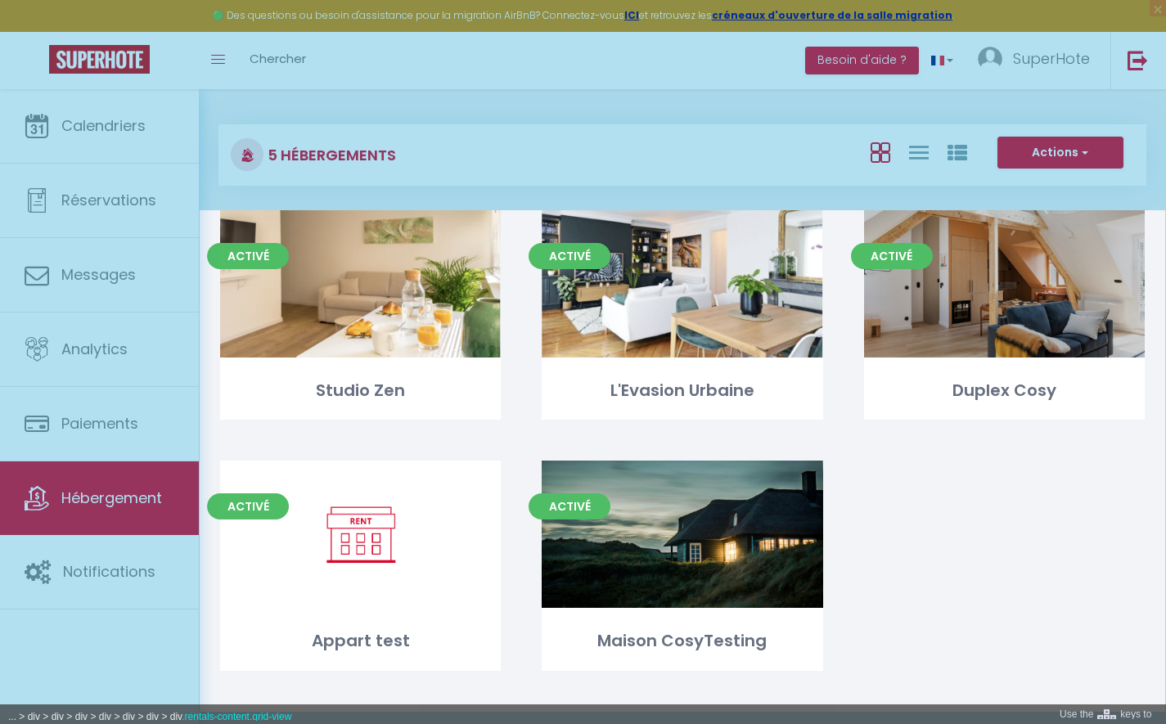
click at [1111, 569] on div at bounding box center [583, 362] width 1166 height 724
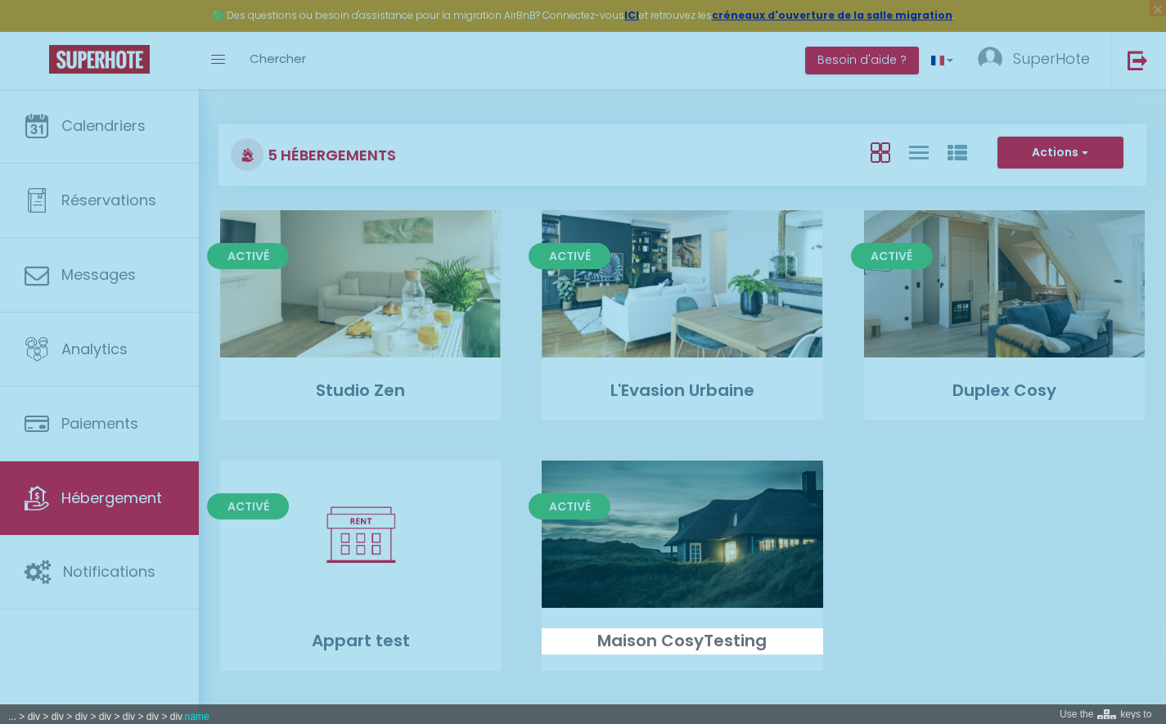
click at [795, 638] on div at bounding box center [583, 362] width 1166 height 724
click at [720, 639] on div at bounding box center [583, 362] width 1166 height 724
click at [650, 647] on div at bounding box center [583, 362] width 1166 height 724
click at [809, 636] on div at bounding box center [583, 362] width 1166 height 724
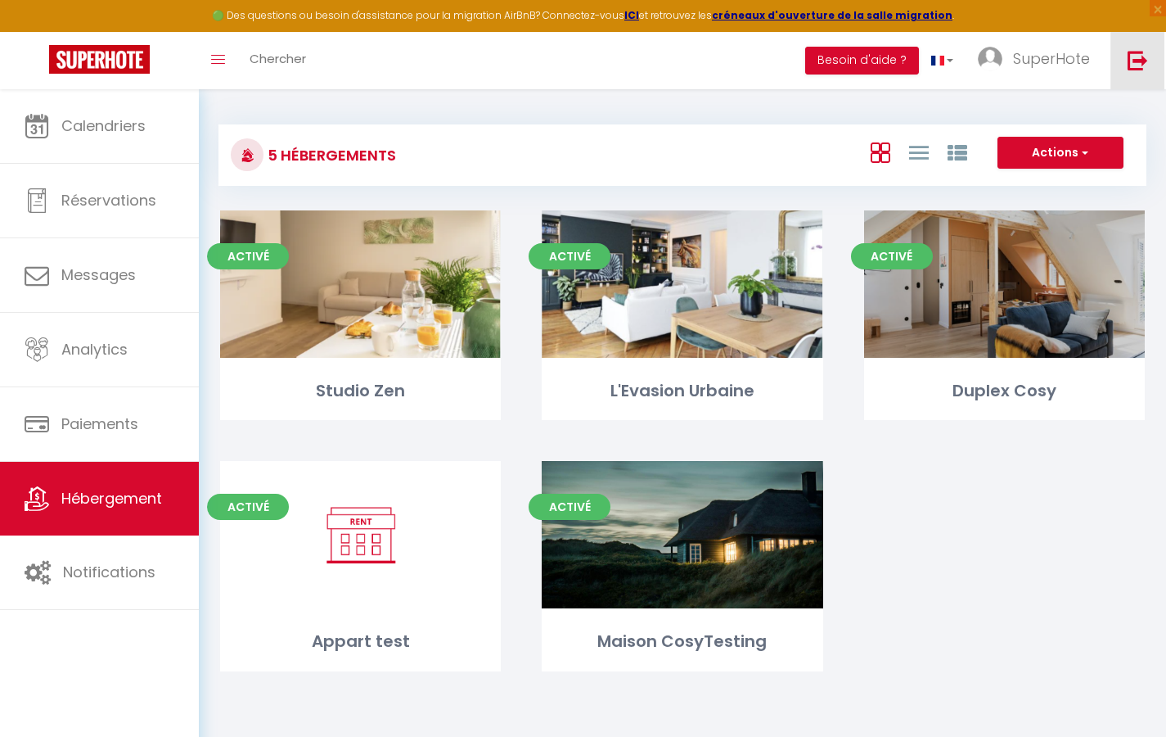
click at [1133, 59] on img at bounding box center [1138, 60] width 20 height 20
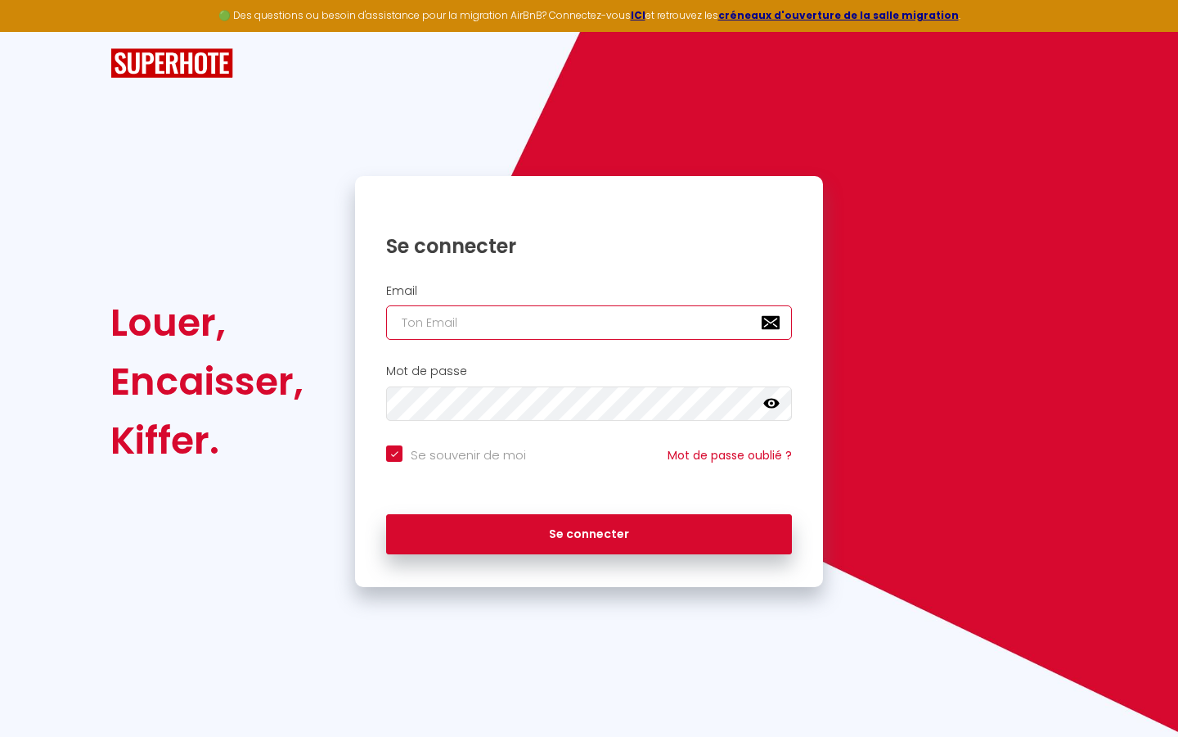
type input "l"
checkbox input "true"
type input "le"
checkbox input "true"
type input "les"
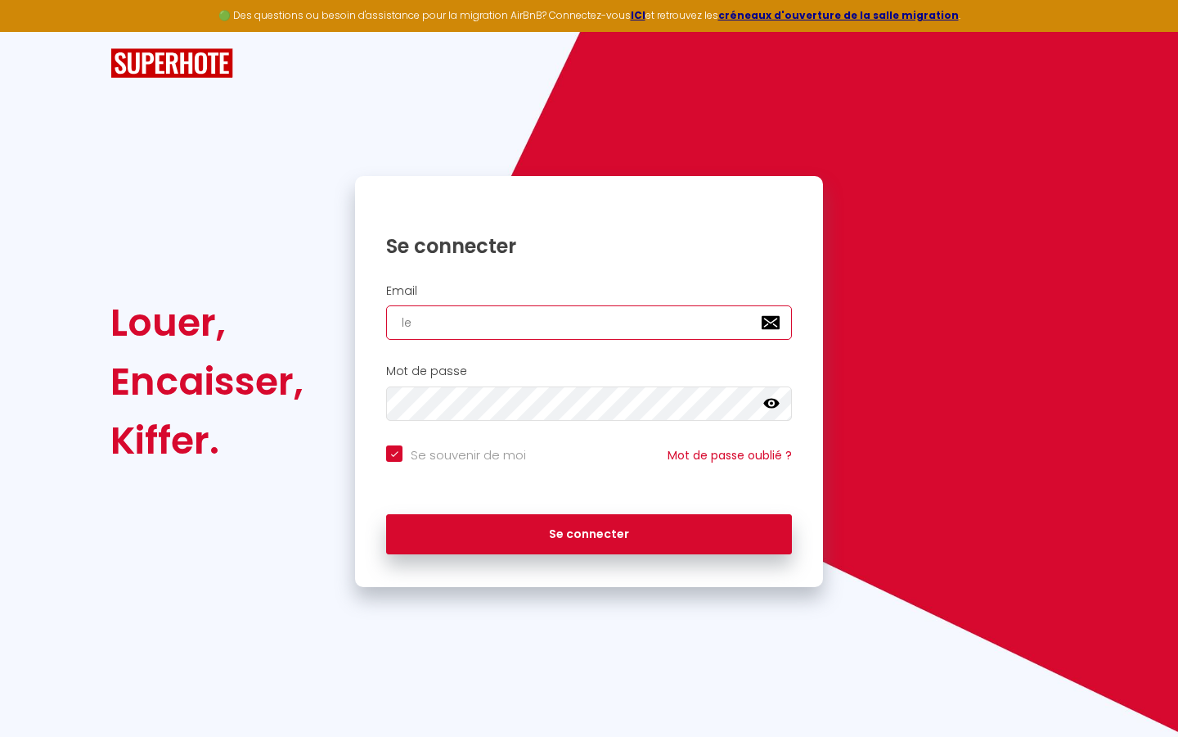
checkbox input "true"
type input "lesp"
checkbox input "true"
type input "lespa"
checkbox input "true"
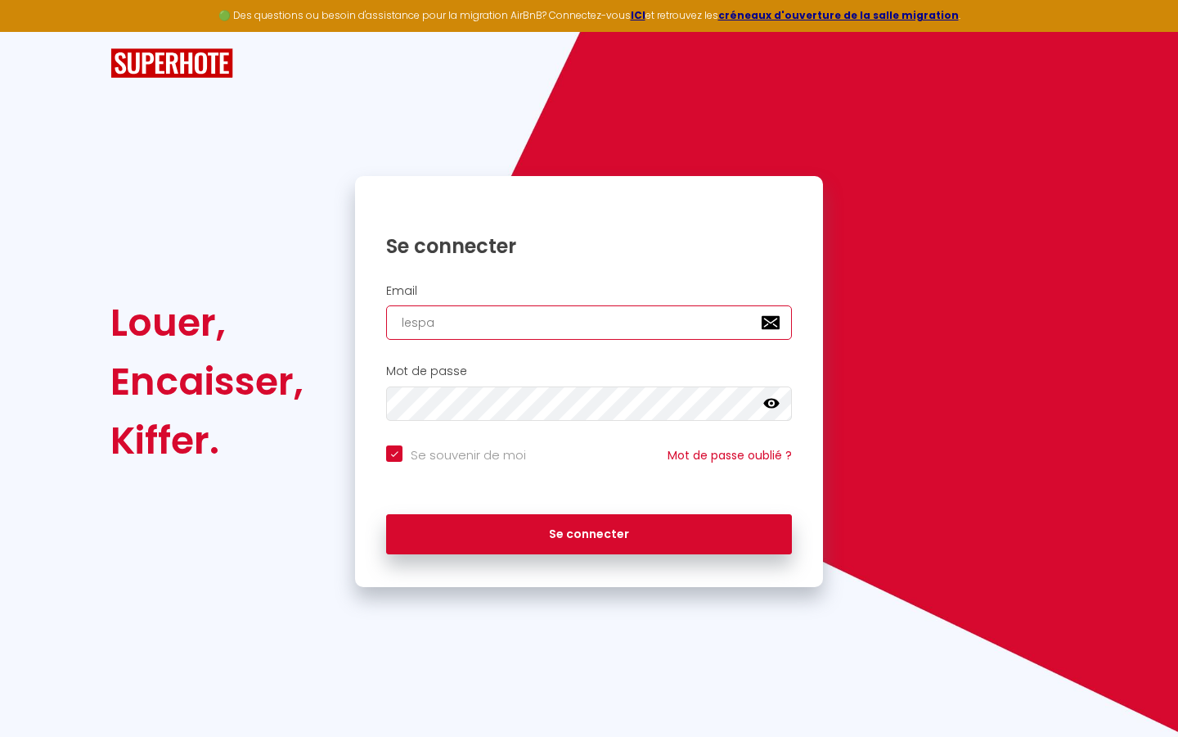
type input "lespac"
checkbox input "true"
type input "lespace"
checkbox input "true"
type input "lespaced"
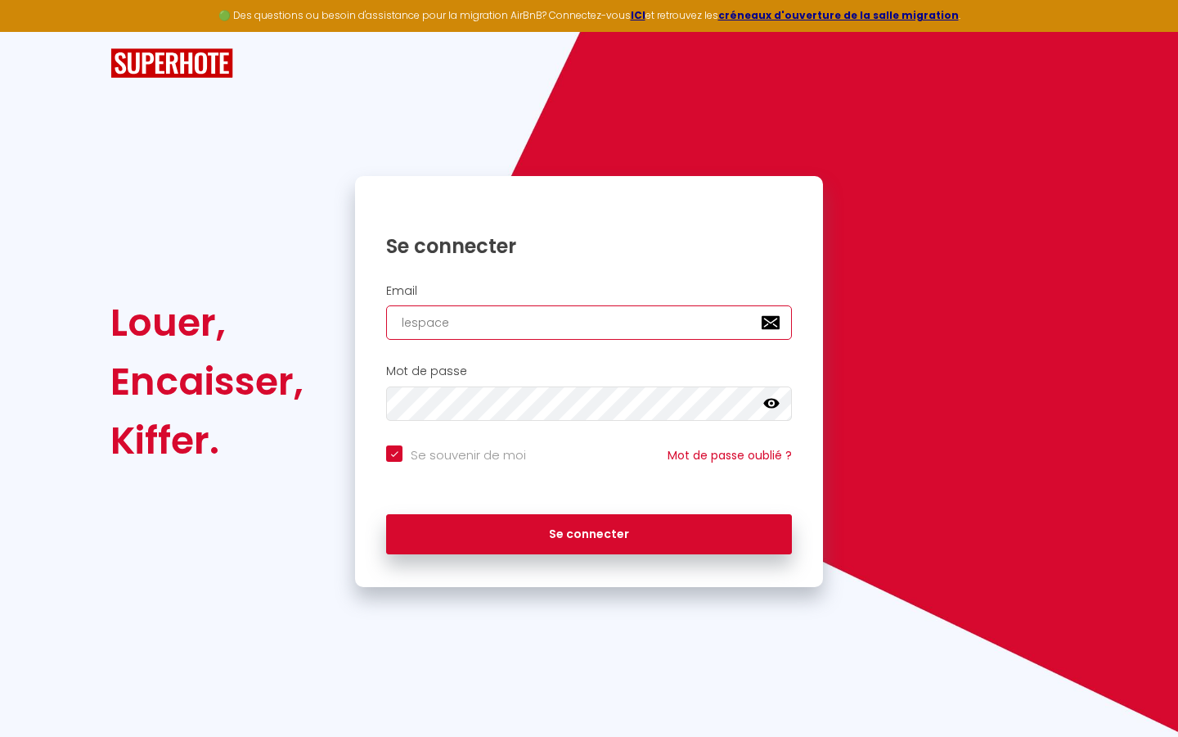
checkbox input "true"
type input "lespacede"
checkbox input "true"
type input "lespacedet"
checkbox input "true"
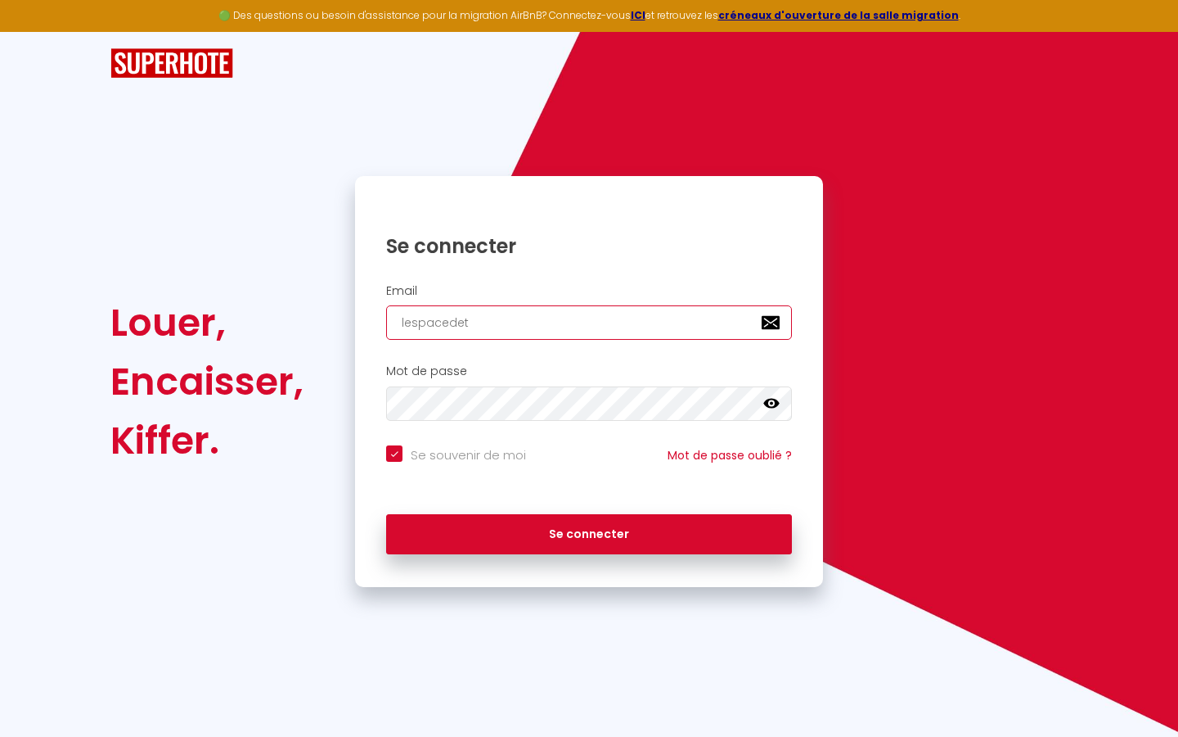
type input "lespacedete"
checkbox input "true"
type input "lespacedeten"
checkbox input "true"
type input "lespacedetent"
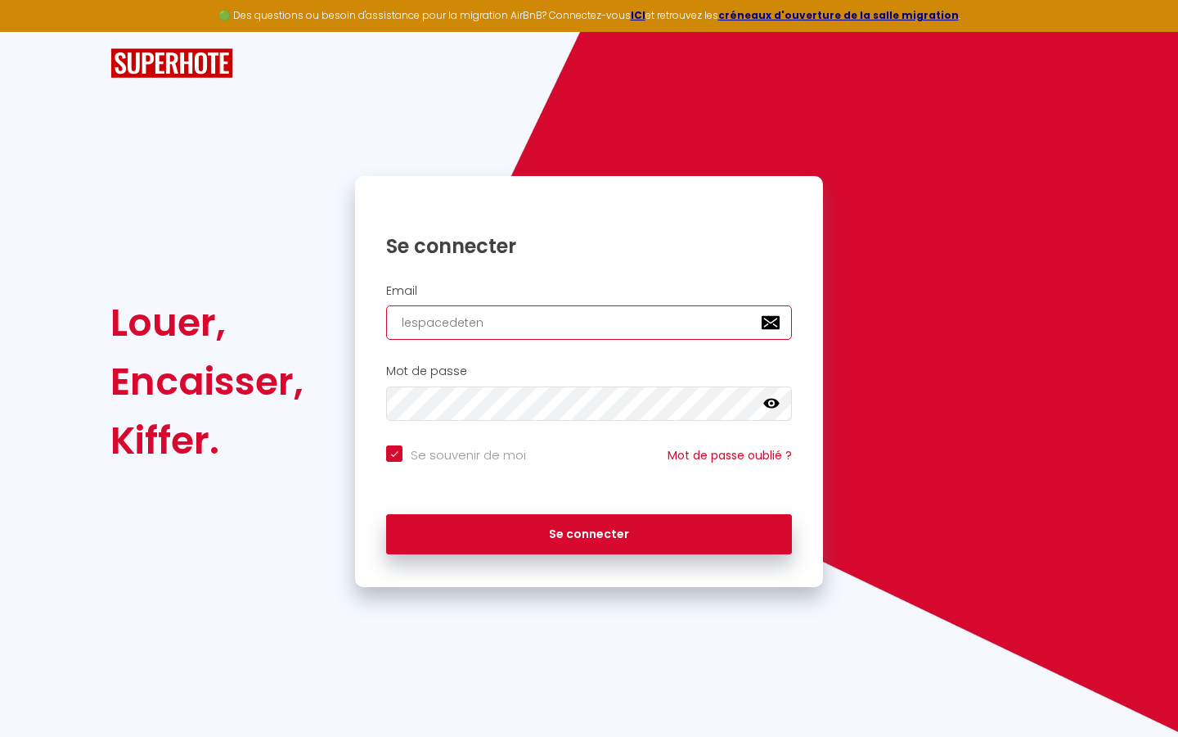
checkbox input "true"
type input "lespacedetente"
checkbox input "true"
type input "lespacedetente@"
checkbox input "true"
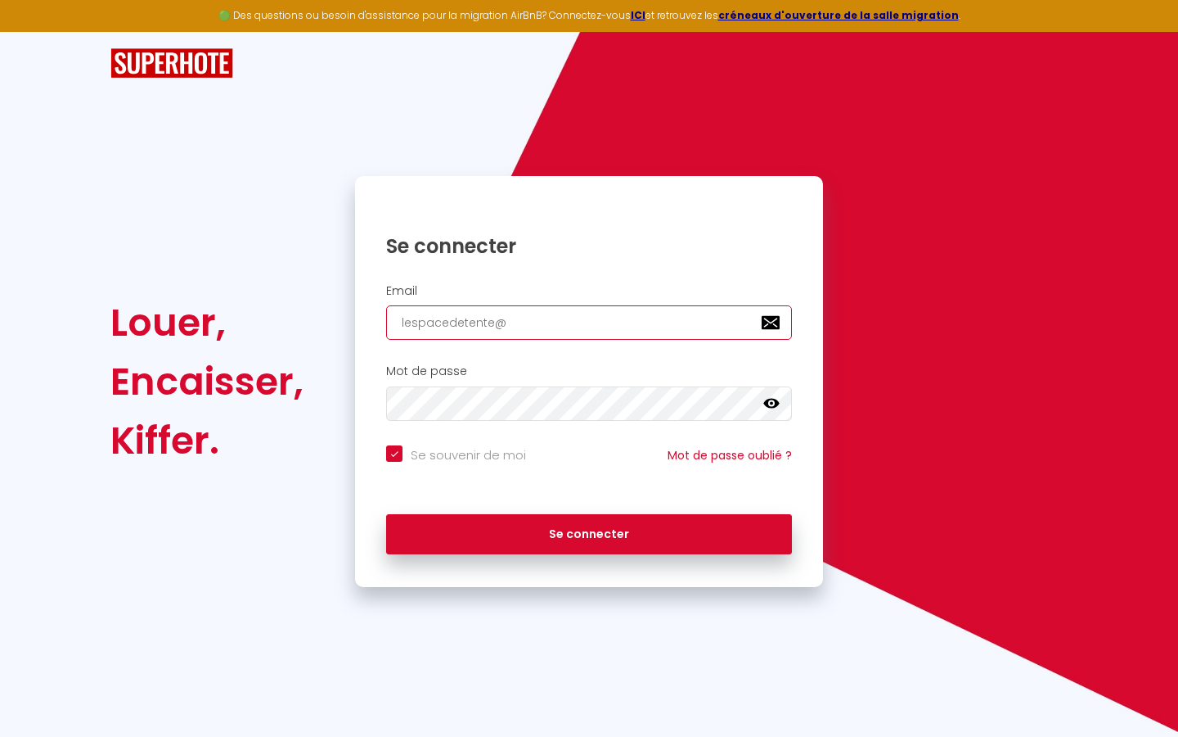
type input "lespacedetente@g"
checkbox input "true"
type input "lespacedetente@gm"
checkbox input "true"
type input "lespacedetente@gma"
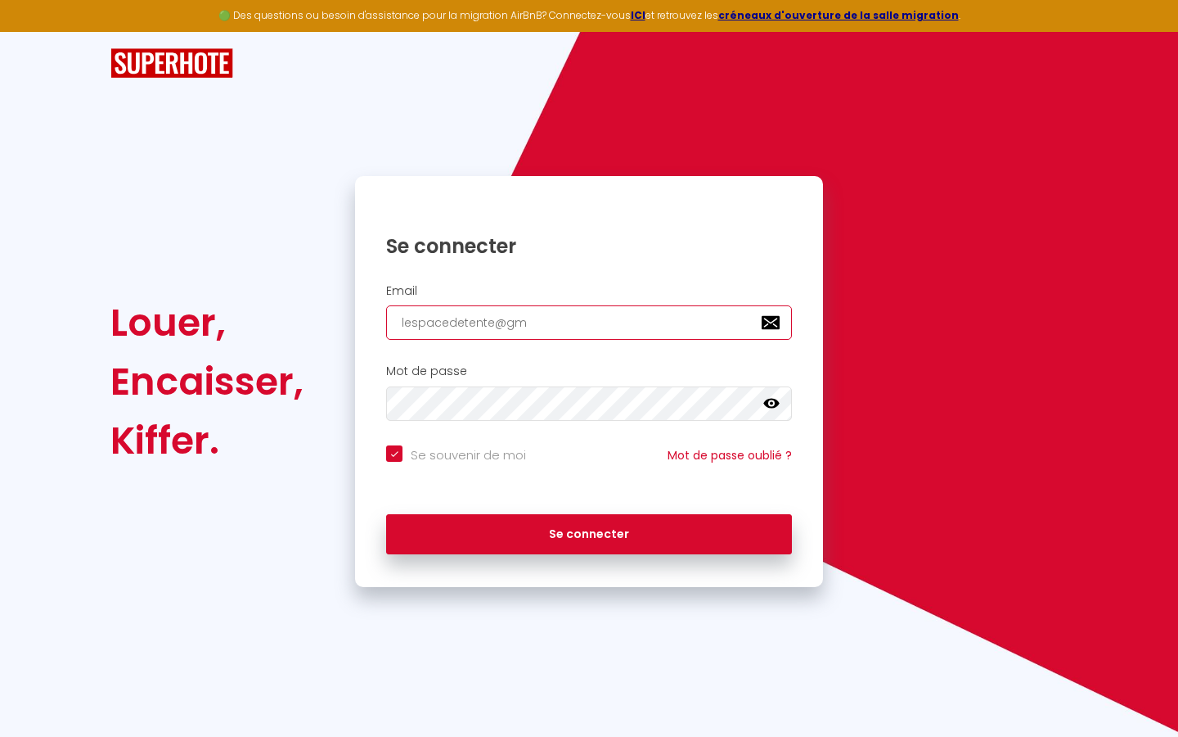
checkbox input "true"
type input "lespacedetente@gmai"
checkbox input "true"
type input "[EMAIL_ADDRESS]"
checkbox input "true"
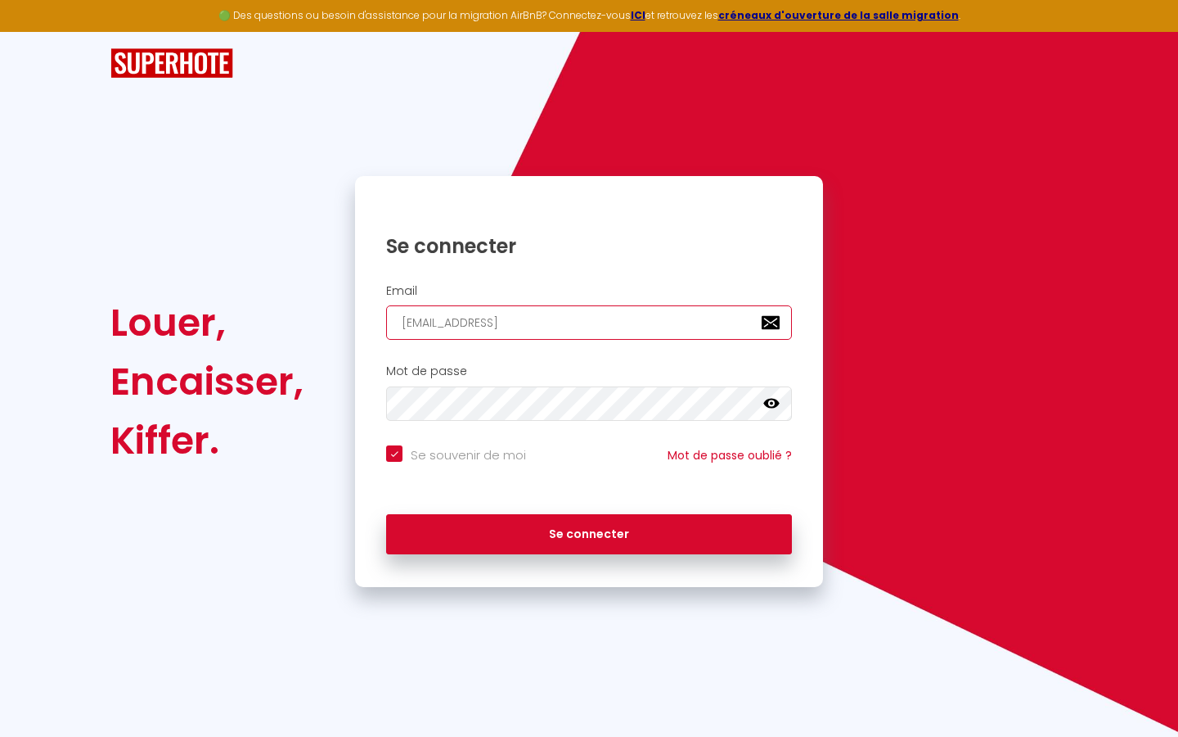
type input "[EMAIL_ADDRESS]."
checkbox input "true"
type input "lespacedetente@gmail.c"
checkbox input "true"
type input "[EMAIL_ADDRESS][DOMAIN_NAME]"
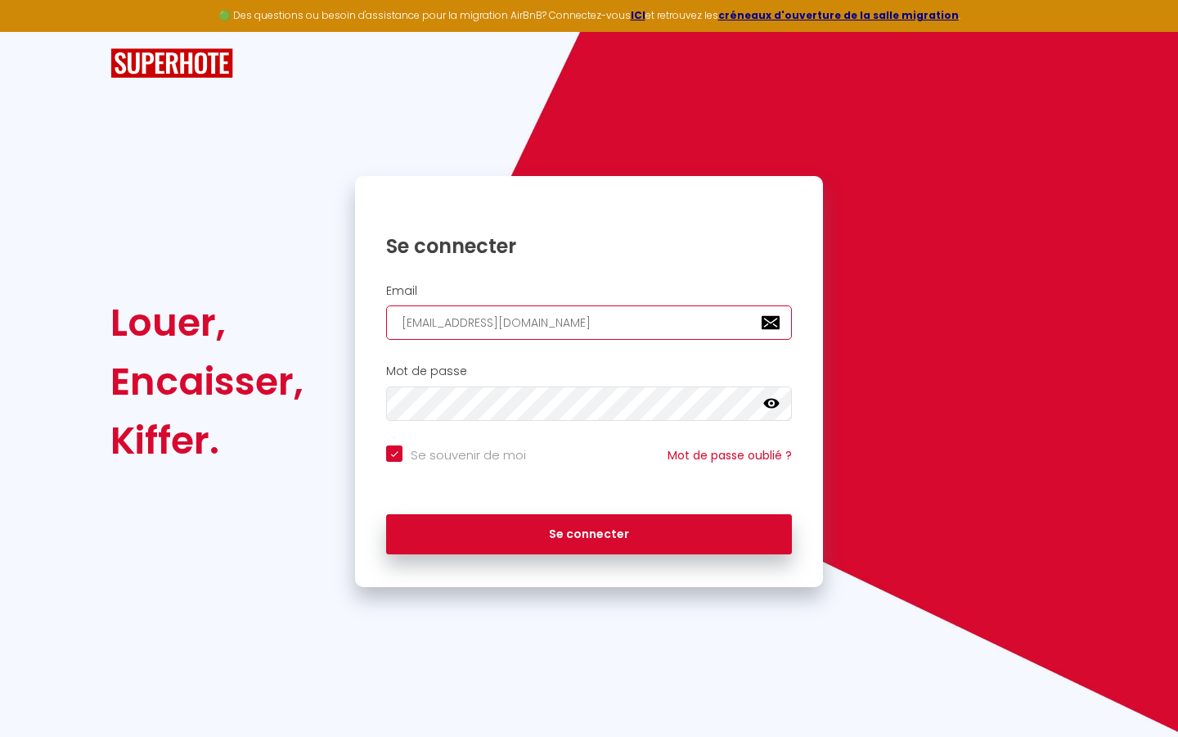
checkbox input "true"
type input "[EMAIL_ADDRESS][DOMAIN_NAME]"
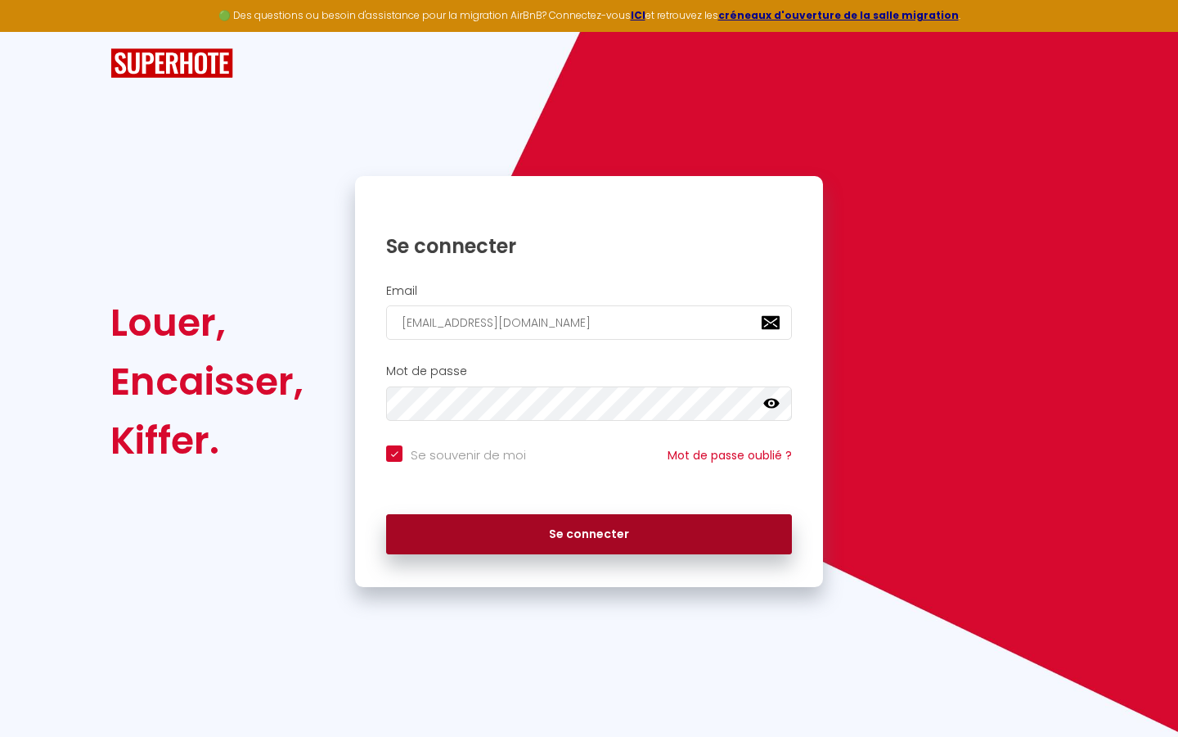
checkbox input "true"
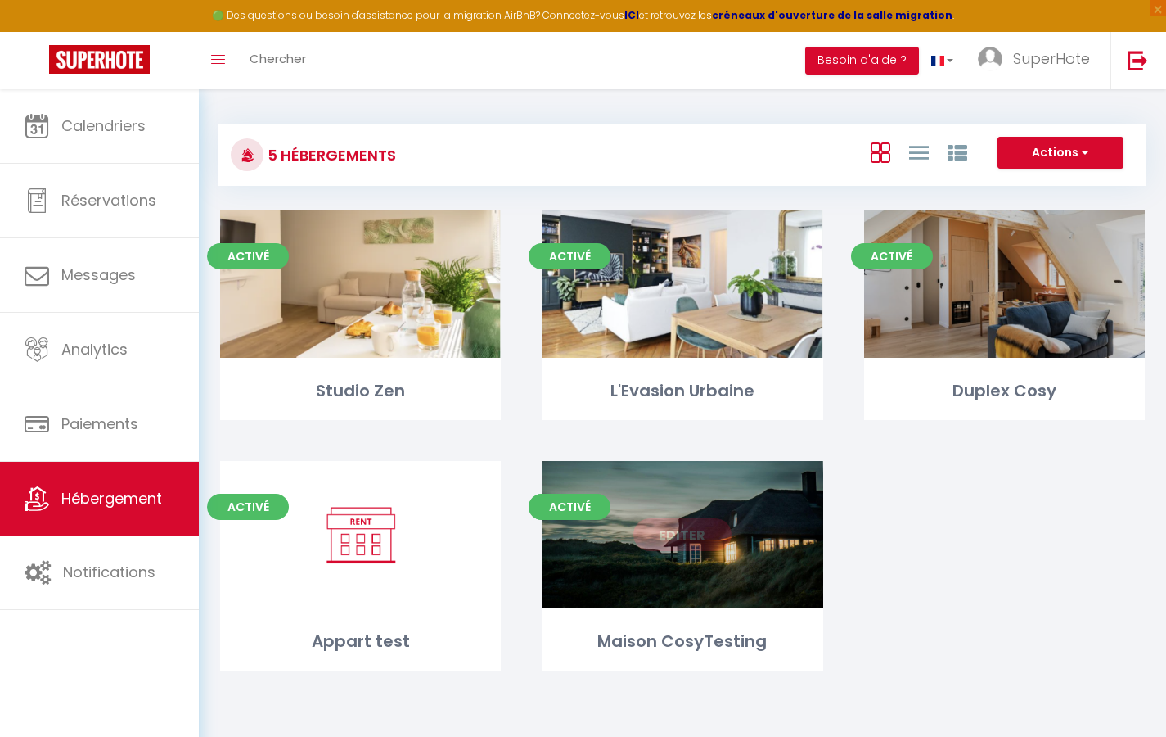
click at [702, 529] on link "Editer" at bounding box center [682, 534] width 98 height 33
click at [690, 548] on link "Editer" at bounding box center [682, 534] width 98 height 33
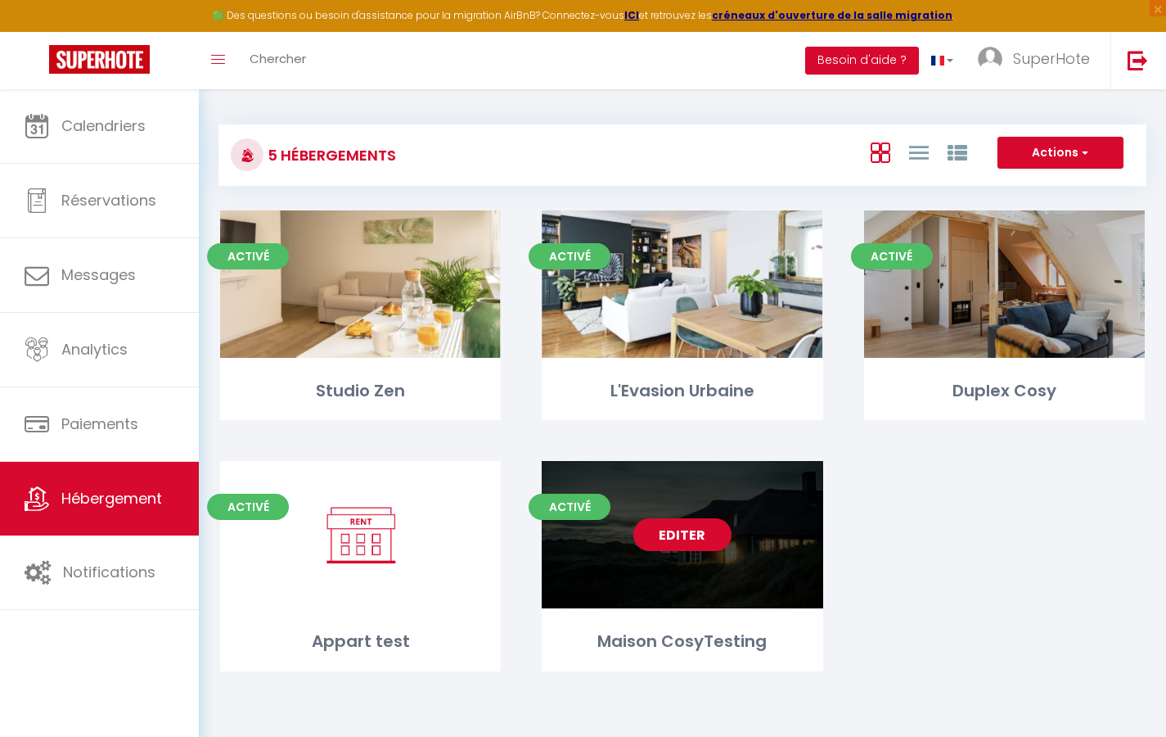
click at [686, 533] on link "Editer" at bounding box center [682, 534] width 98 height 33
select select "3"
select select "2"
select select "1"
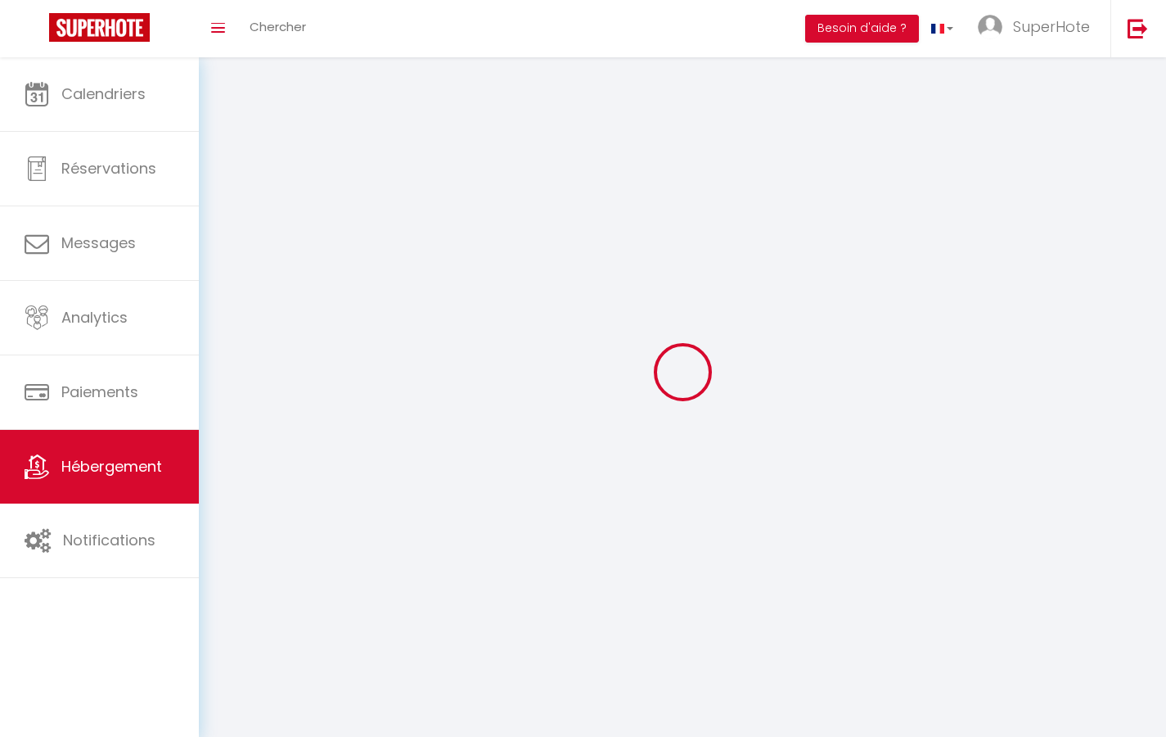
select select
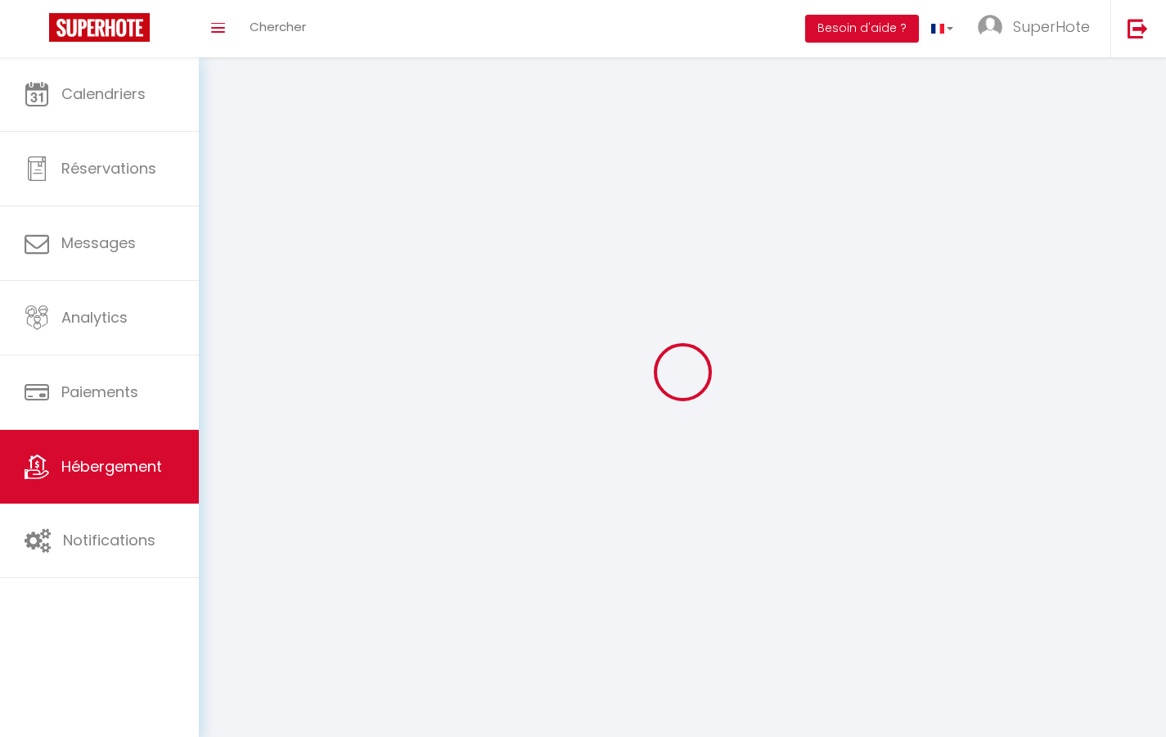
checkbox input "false"
select select
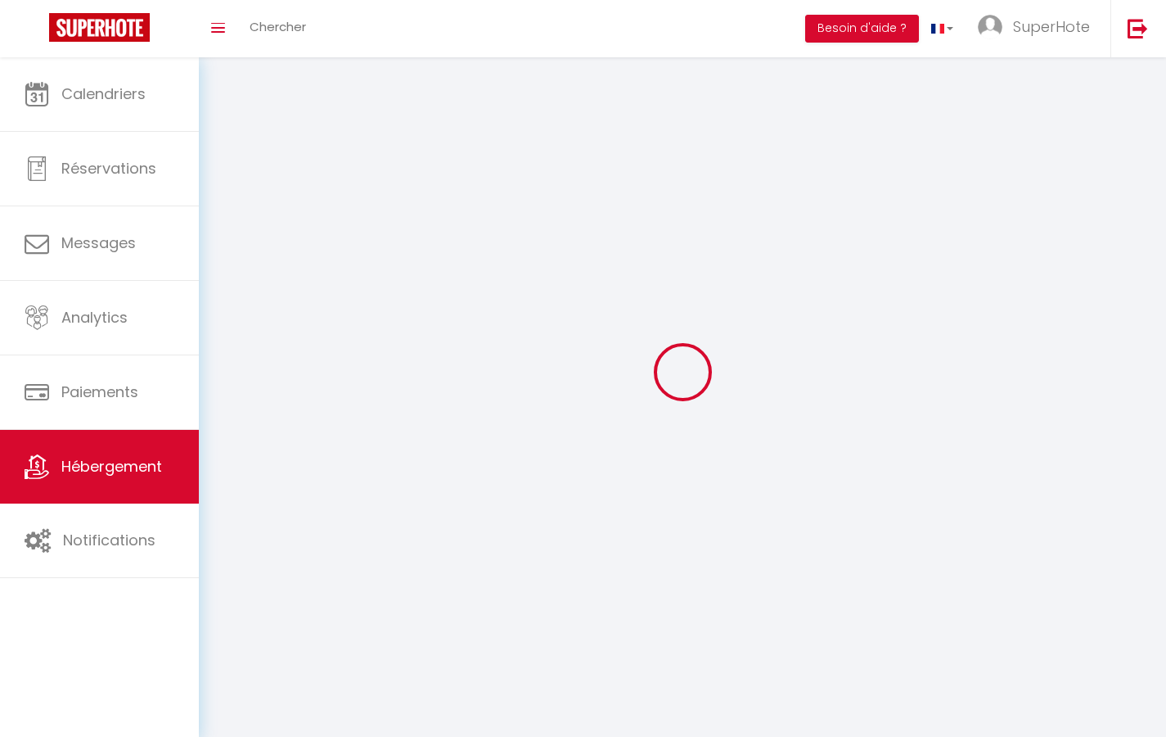
select select
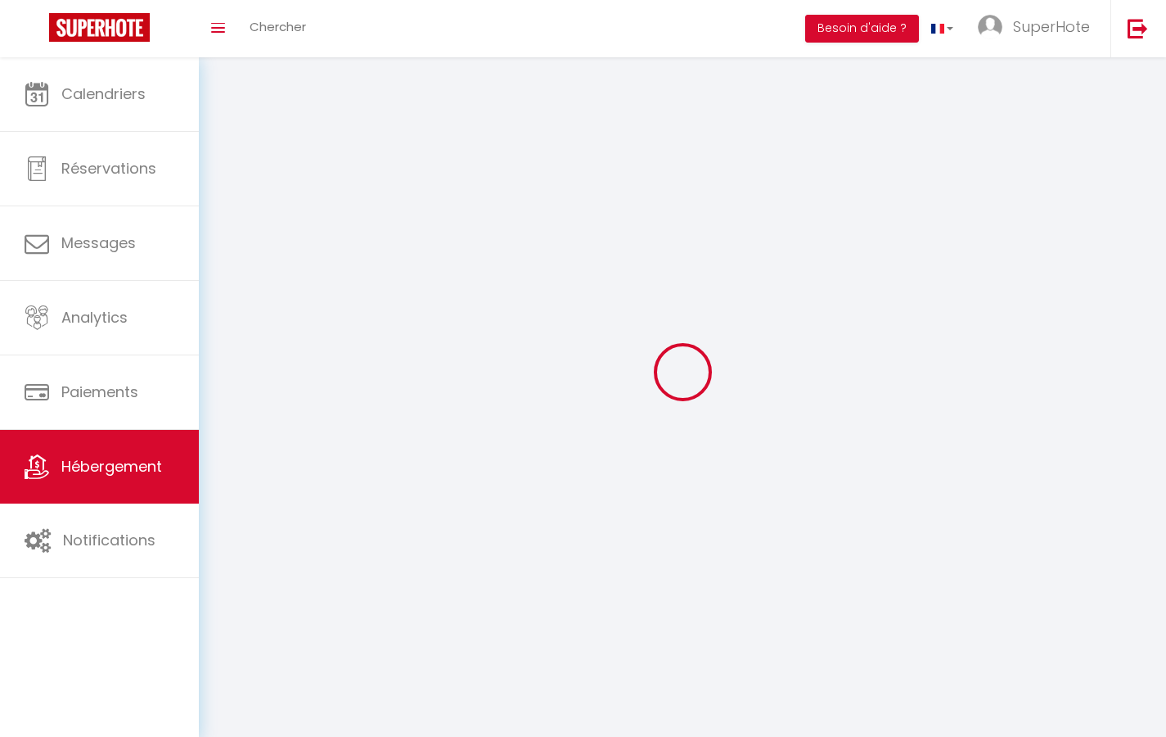
select select
checkbox input "false"
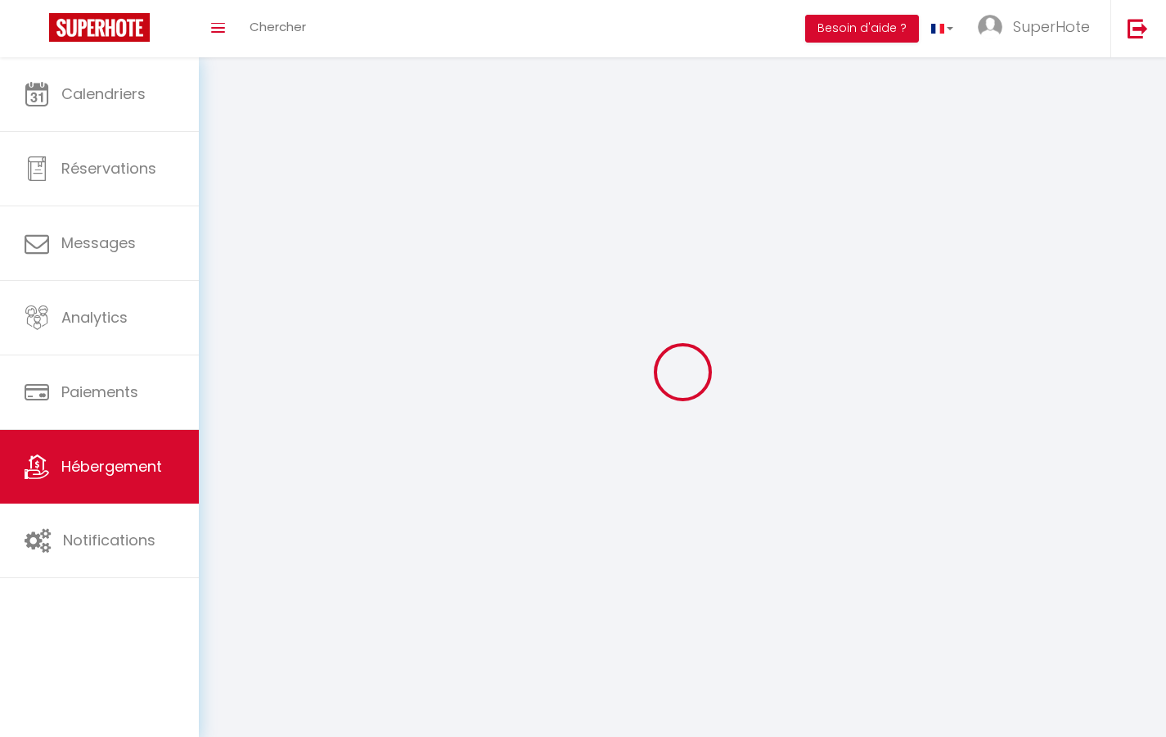
select select
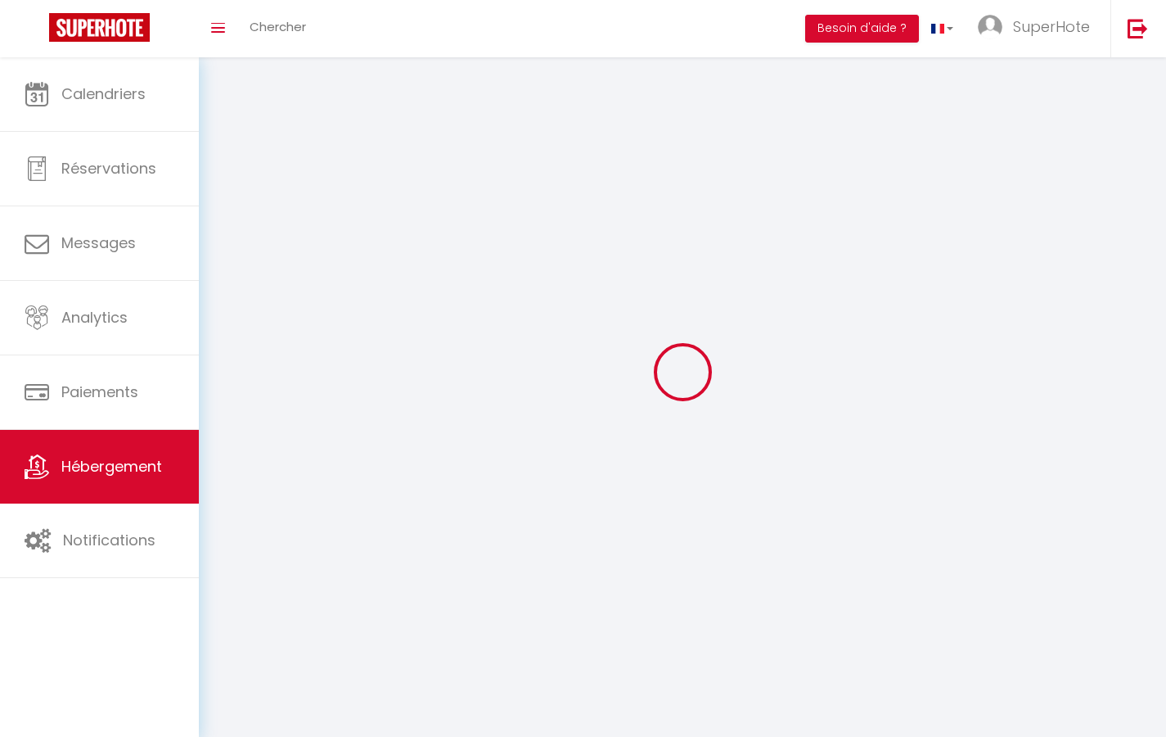
select select
checkbox input "false"
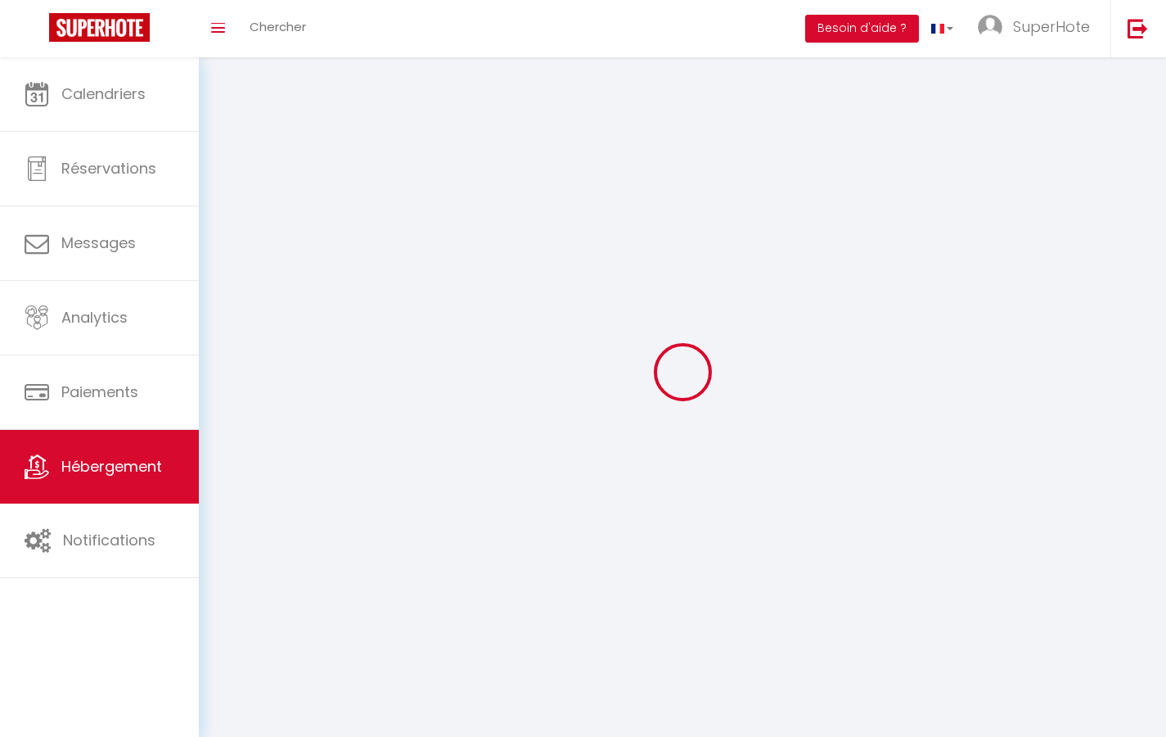
checkbox input "false"
select select
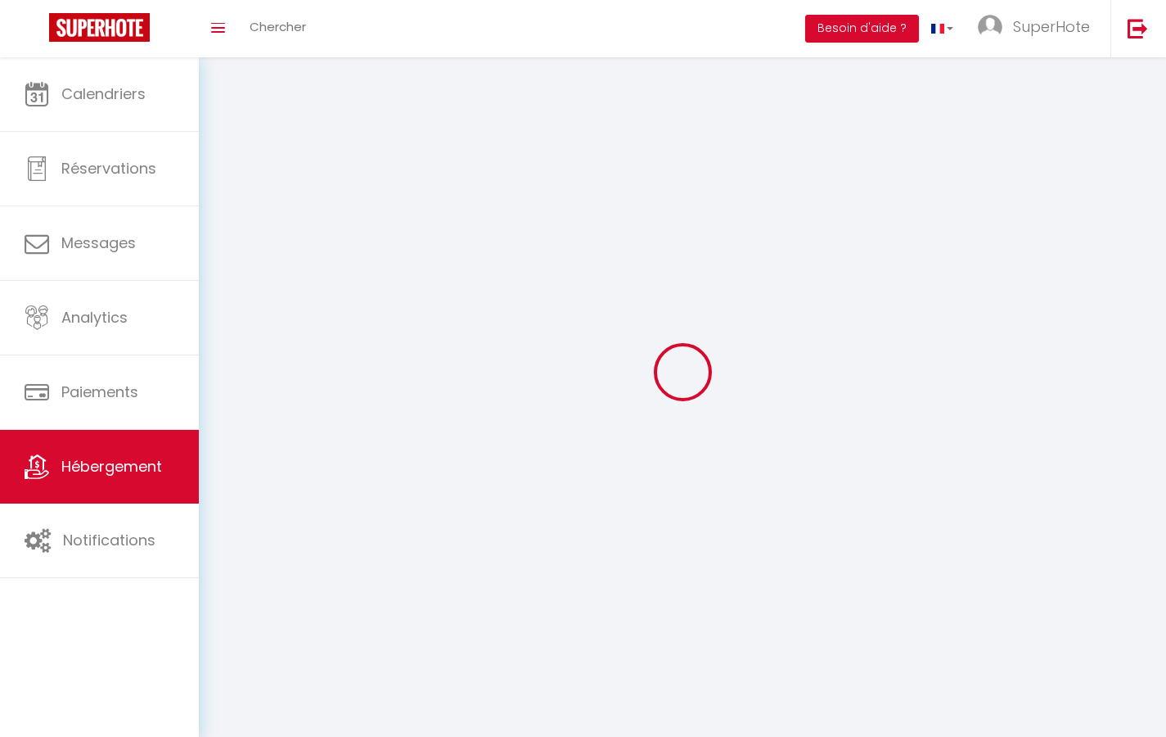
select select
checkbox input "false"
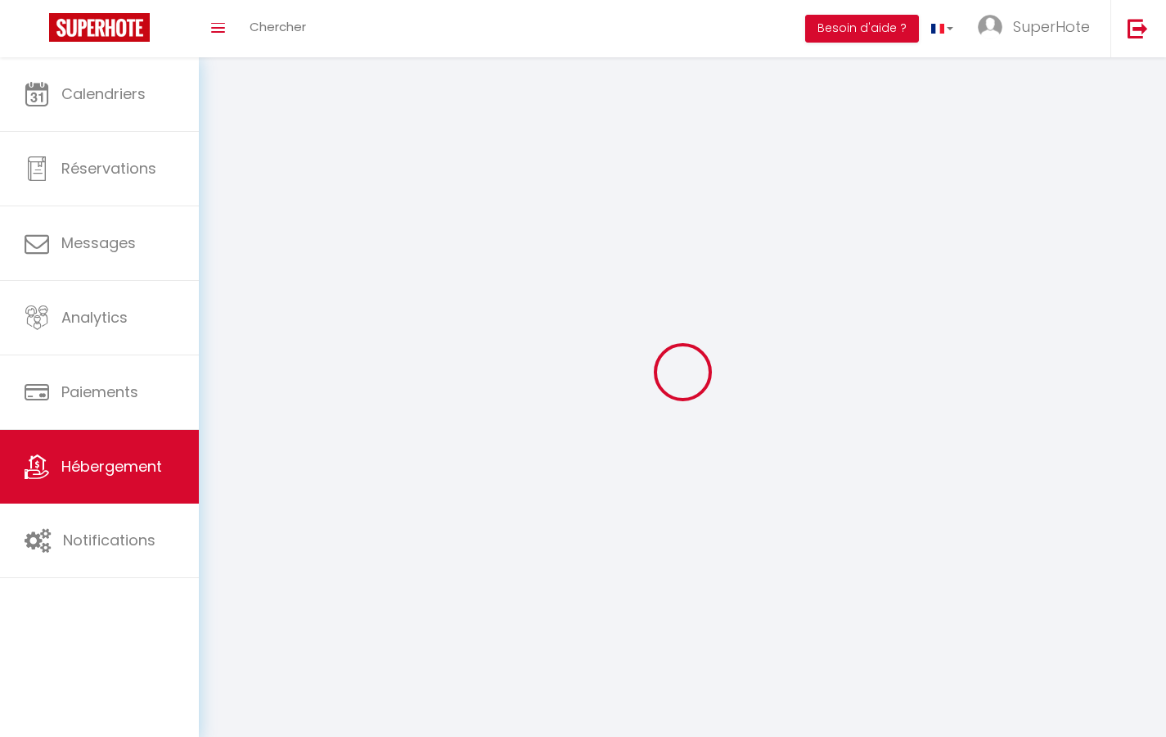
checkbox input "false"
select select
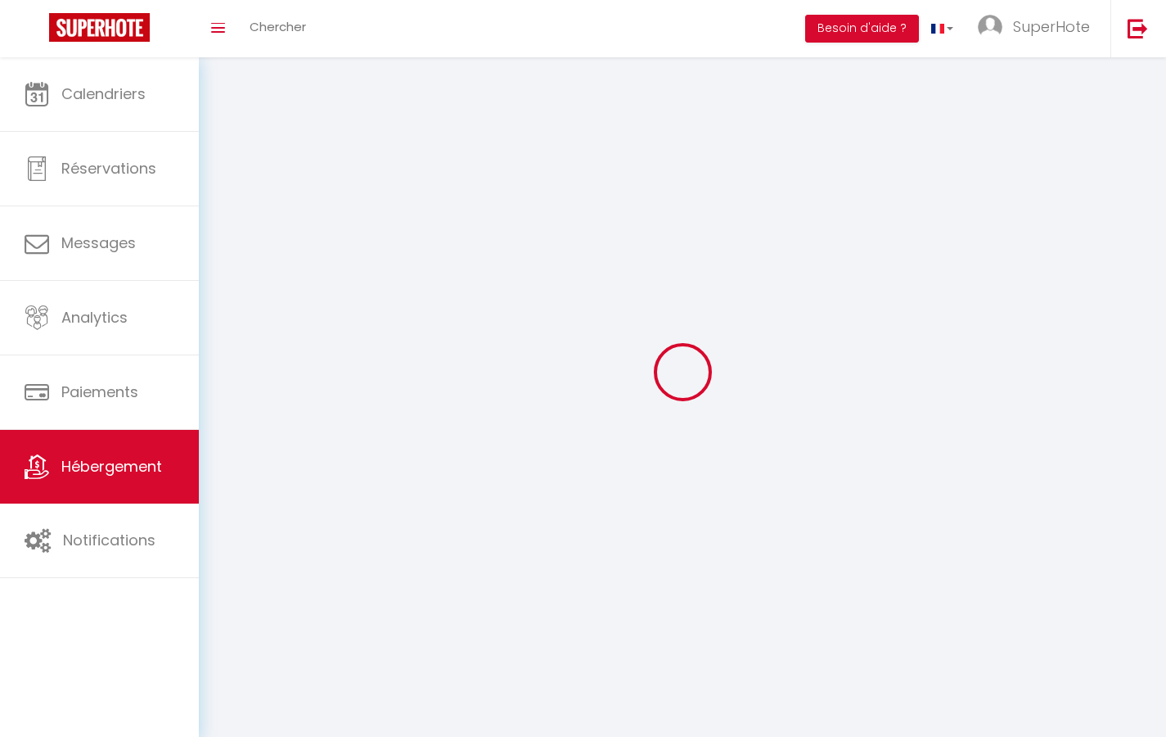
select select
checkbox input "false"
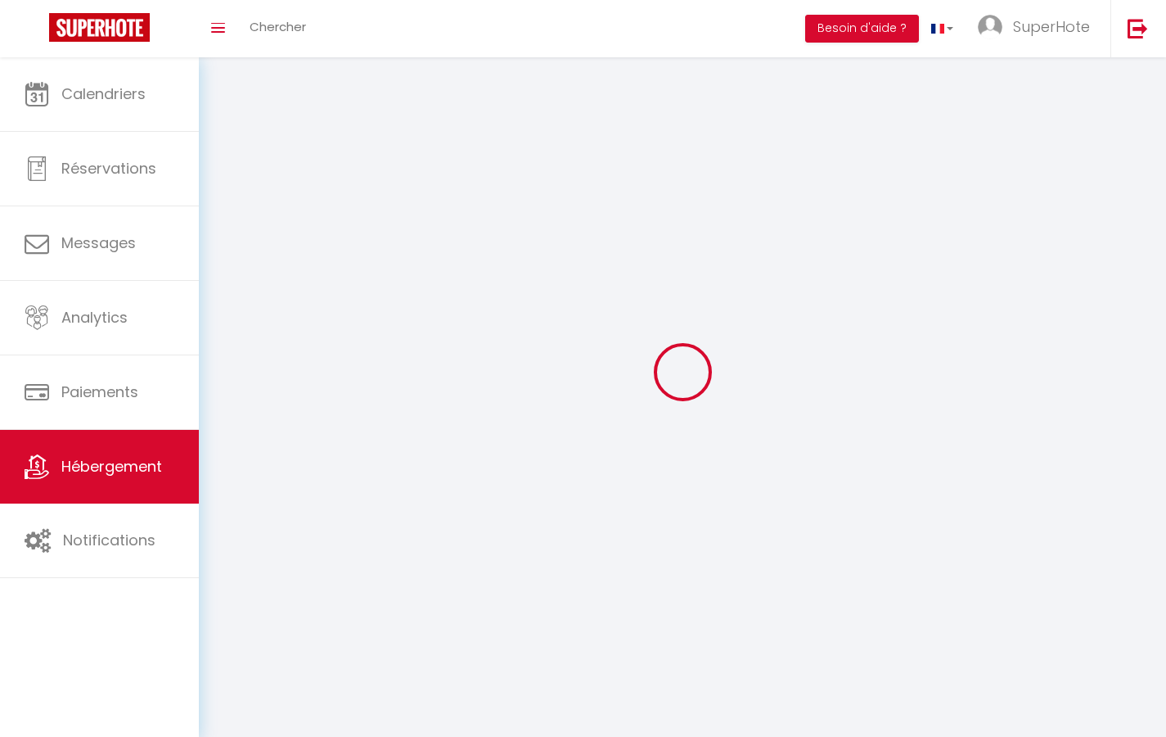
checkbox input "false"
select select
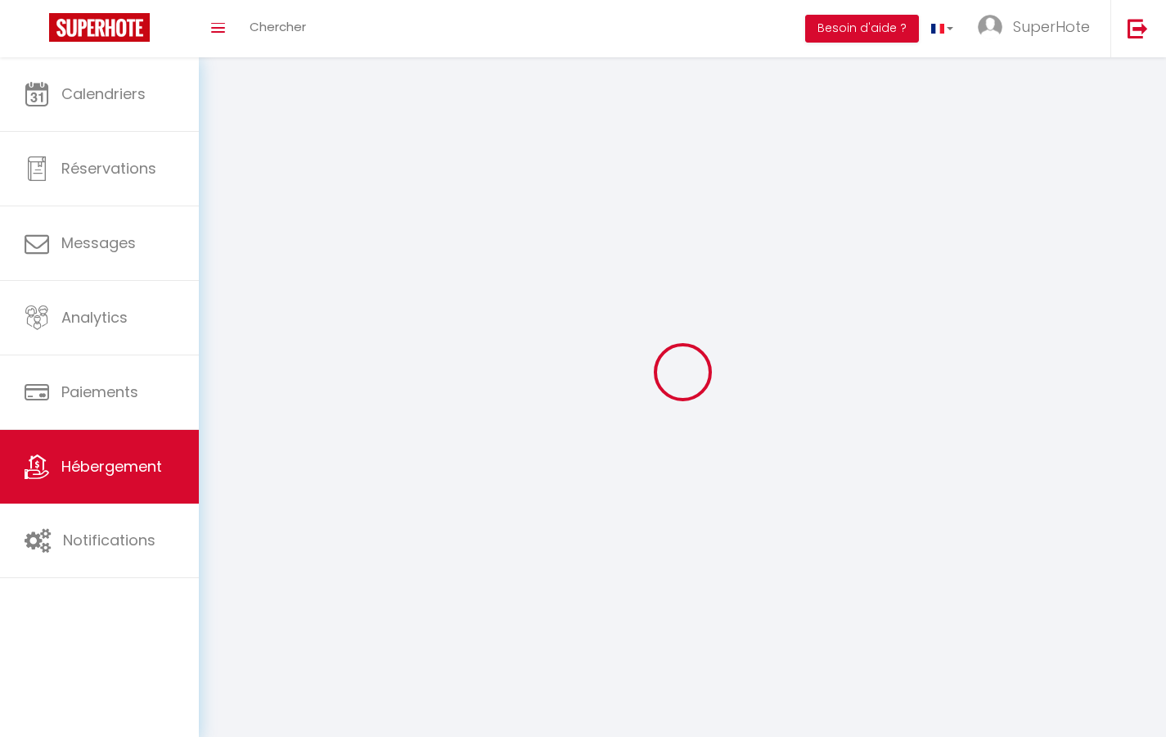
select select
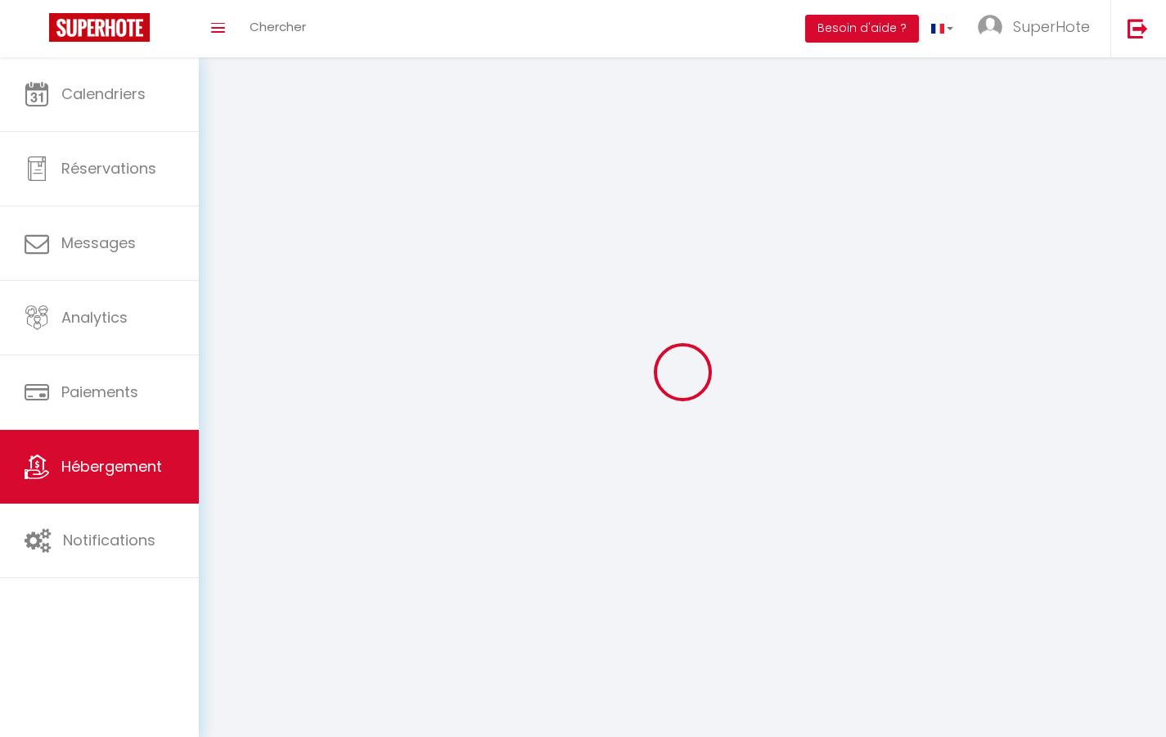
checkbox input "false"
select select
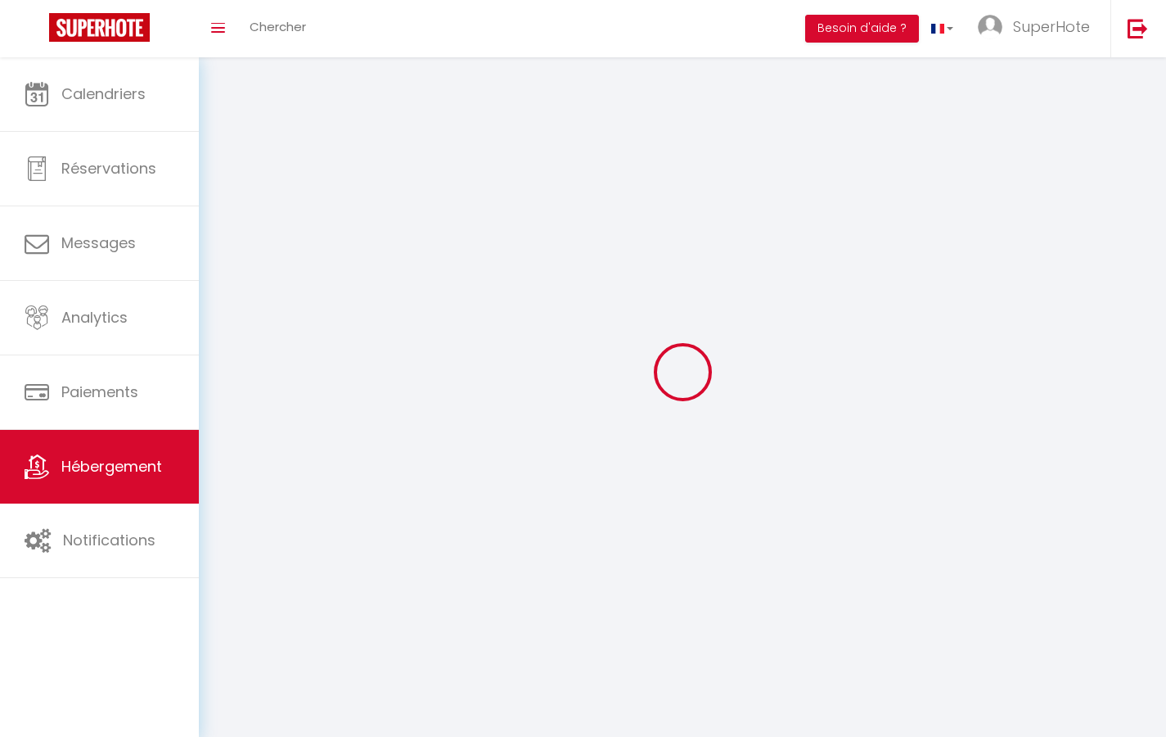
select select
select select "1"
select select
select select "28"
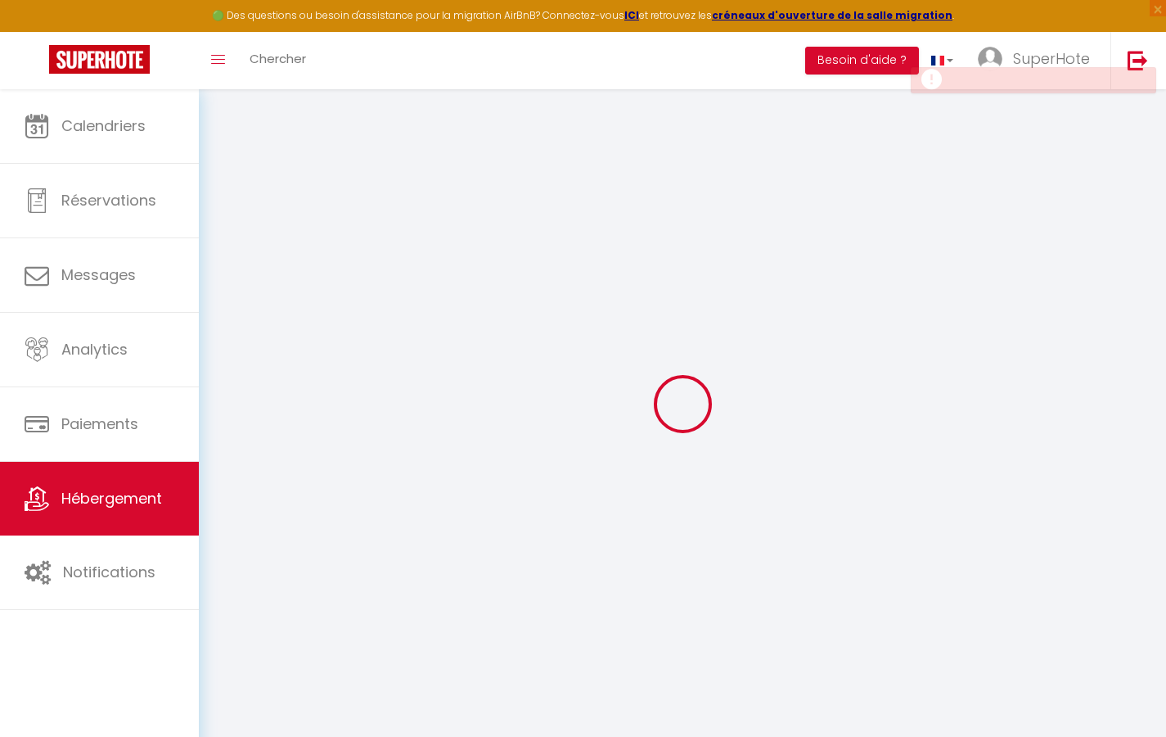
select select
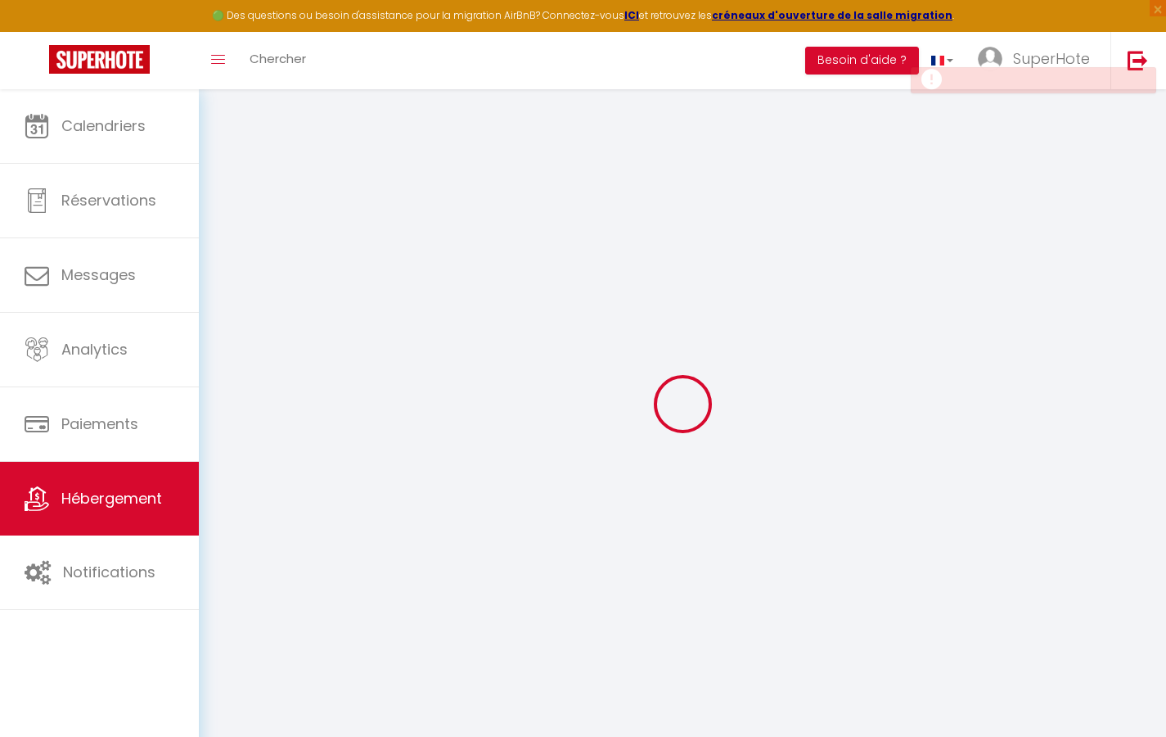
select select
checkbox input "false"
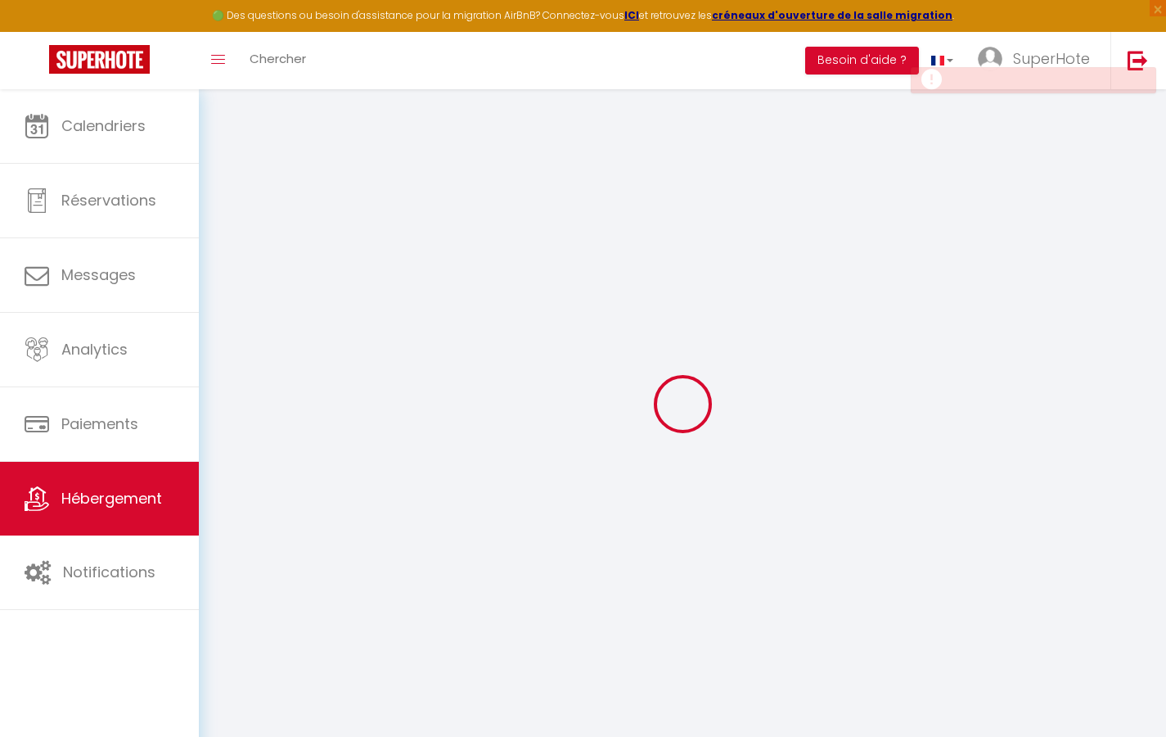
select select
type input "Maison CosyTesting"
select select "houses"
select select
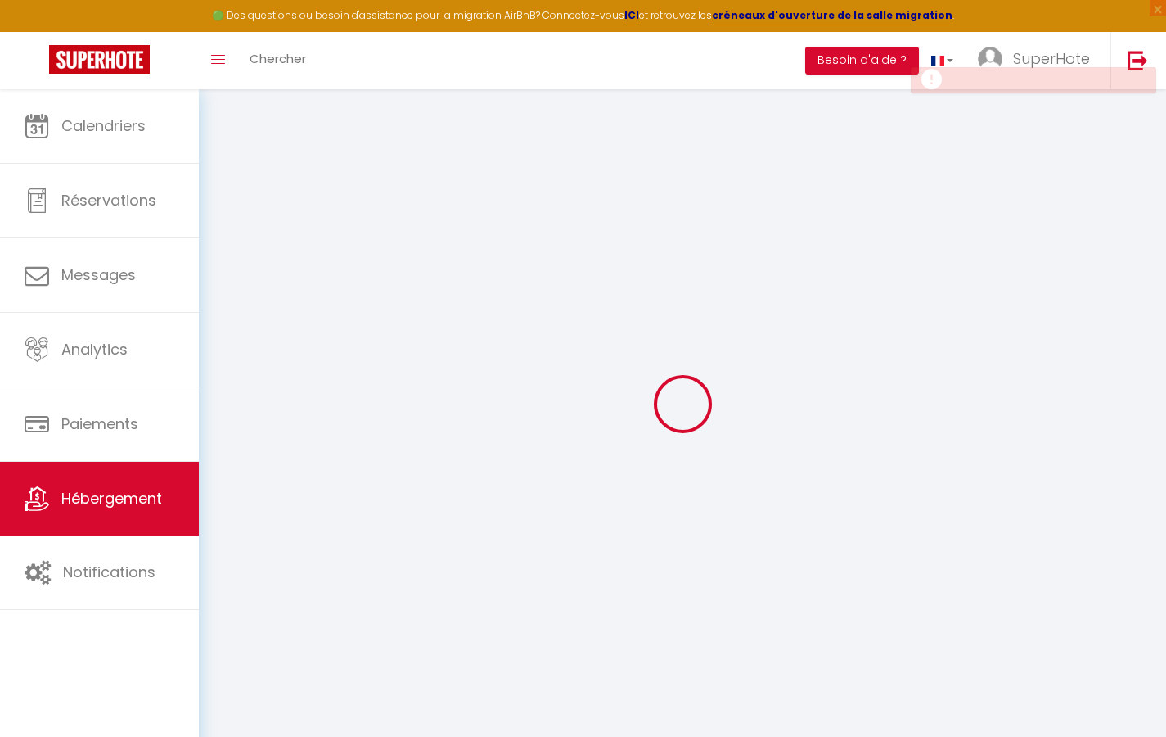
select select
type input "[STREET_ADDRESS]"
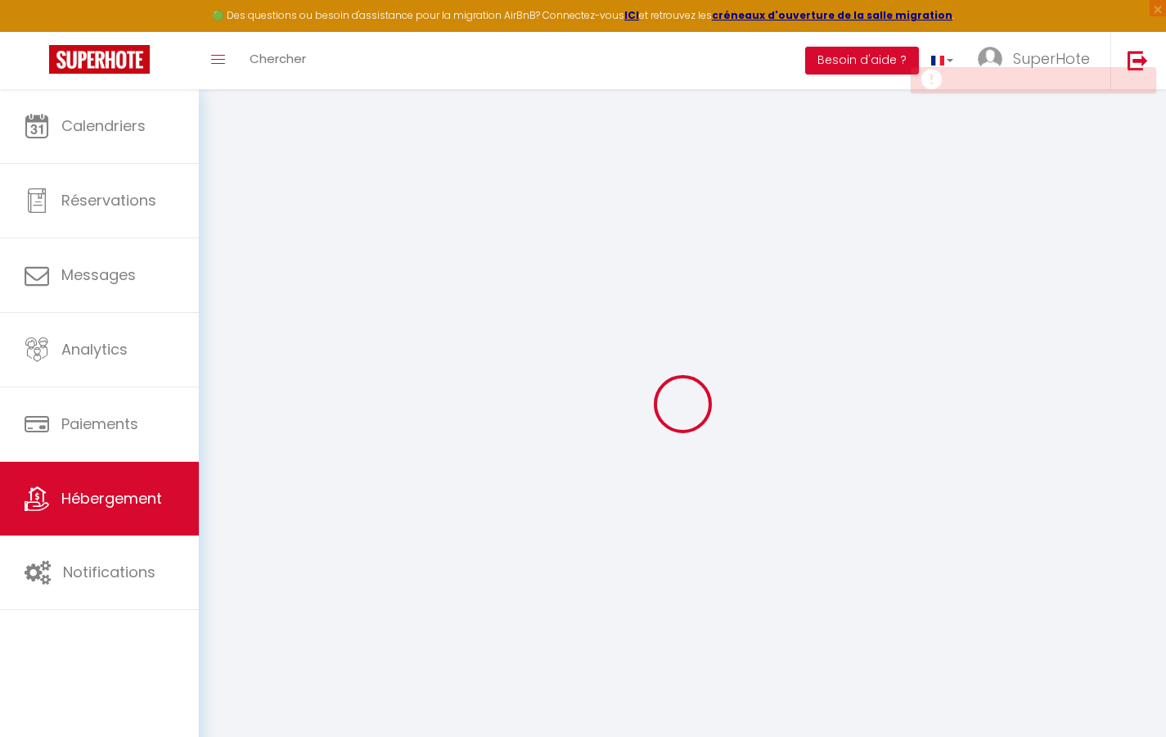
type input "75001"
type input "MaréeHaute"
type input "[EMAIL_ADDRESS][DOMAIN_NAME]"
select select
checkbox input "false"
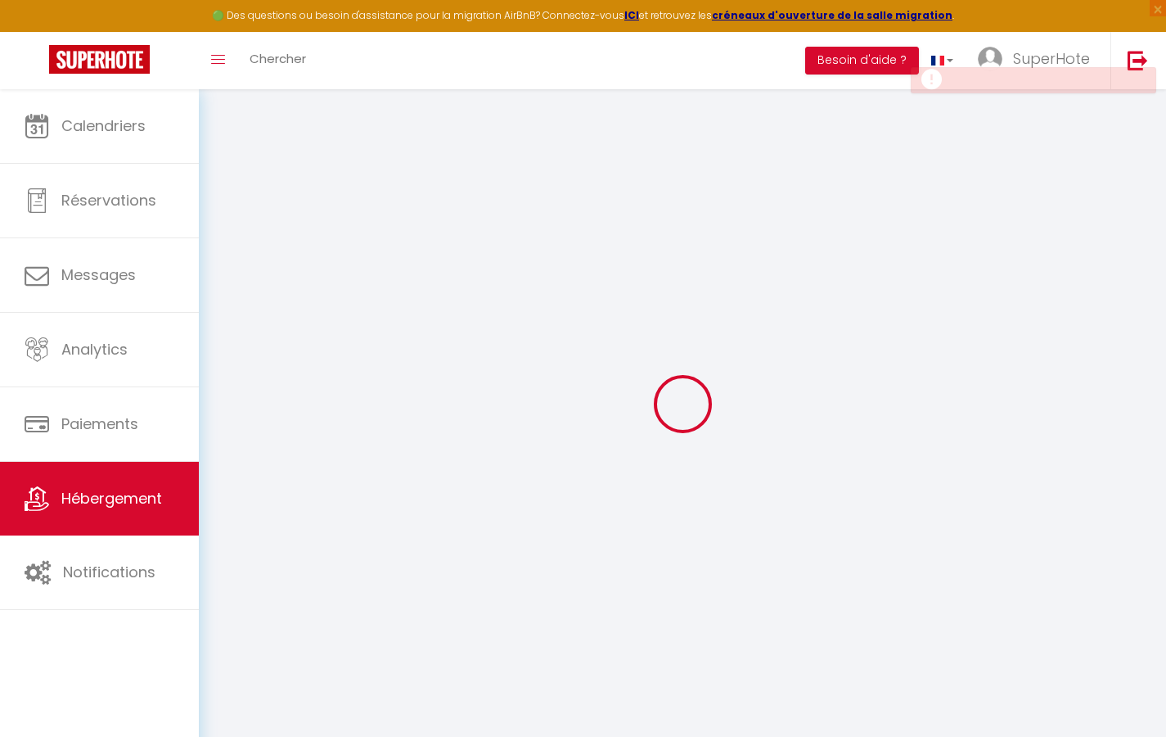
checkbox input "false"
type input "0"
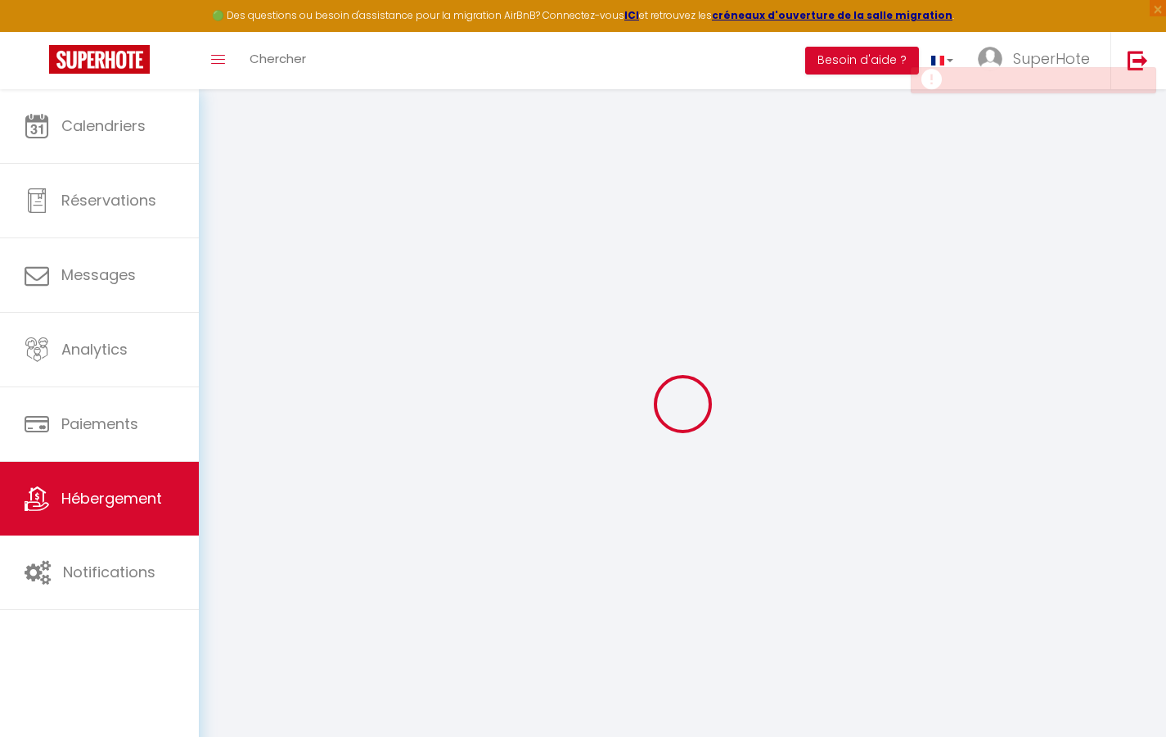
select select
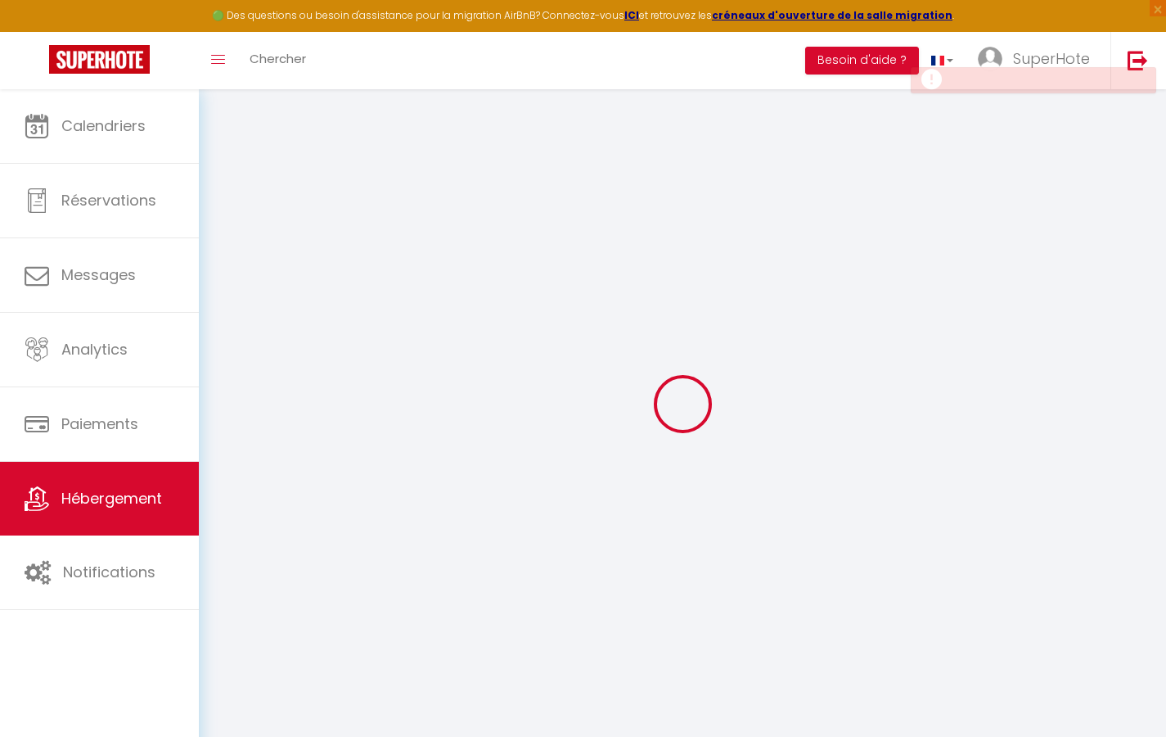
select select
checkbox input "false"
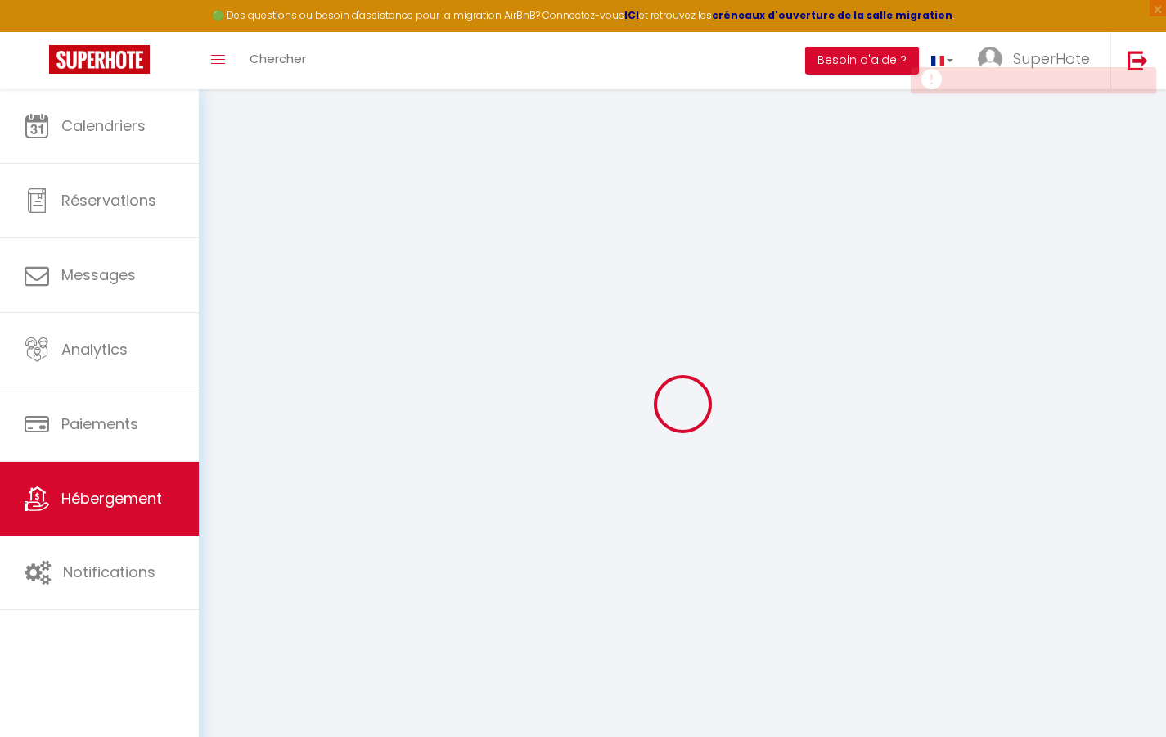
select select
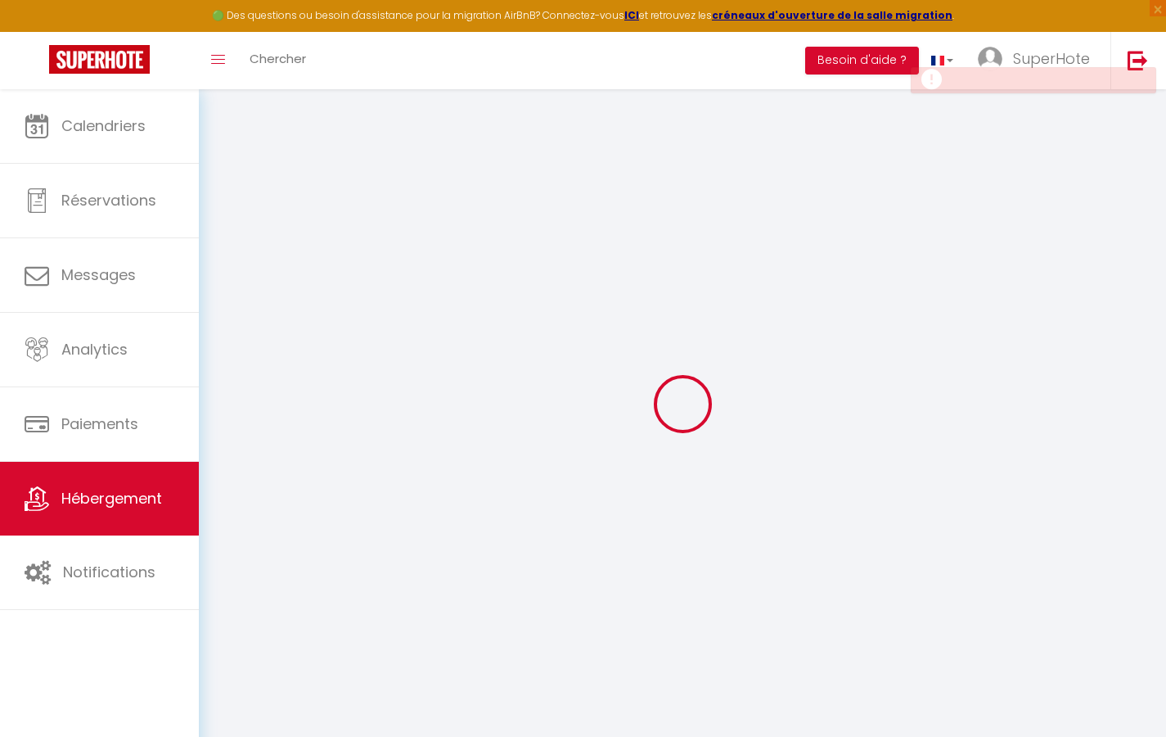
select select
checkbox input "false"
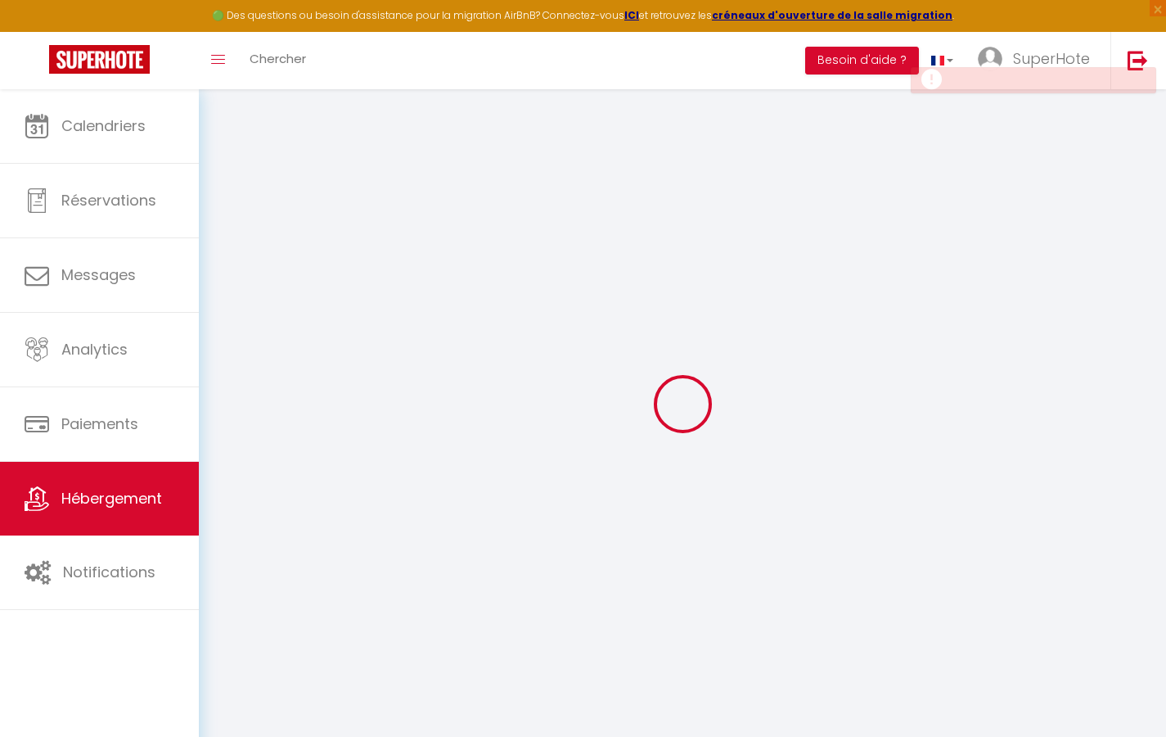
select select
checkbox input "false"
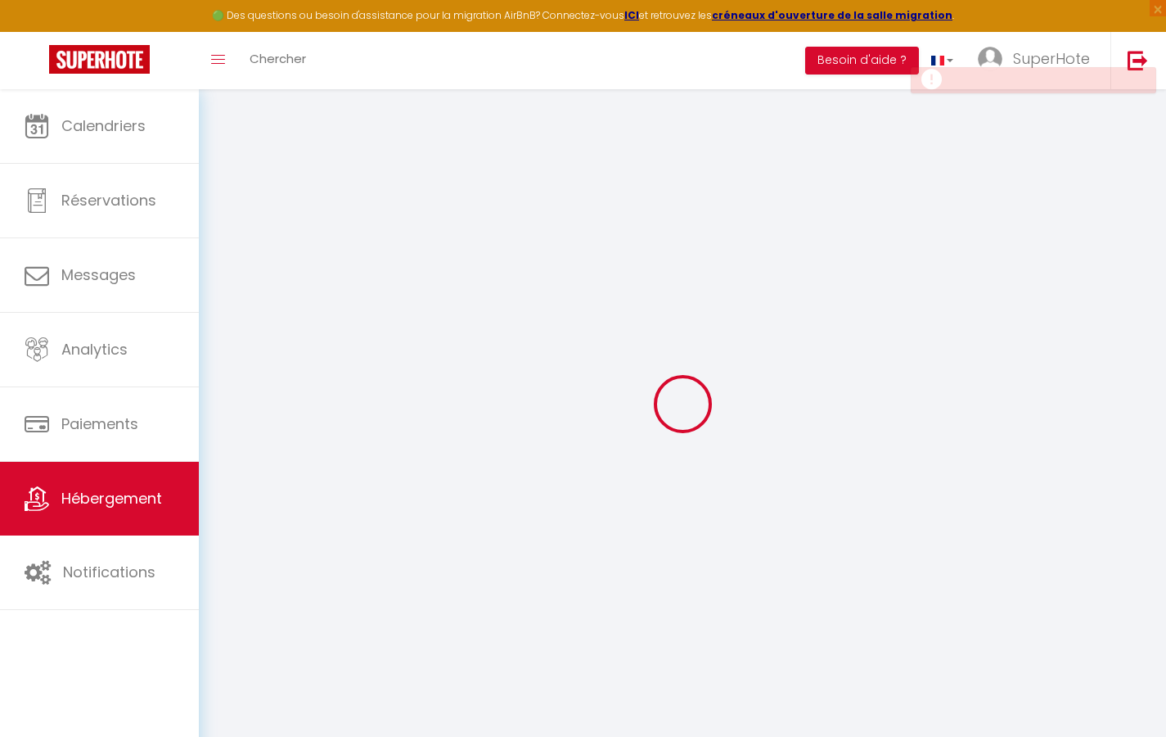
select select "15:00"
select select "23:45"
select select "11:00"
select select "30"
select select "120"
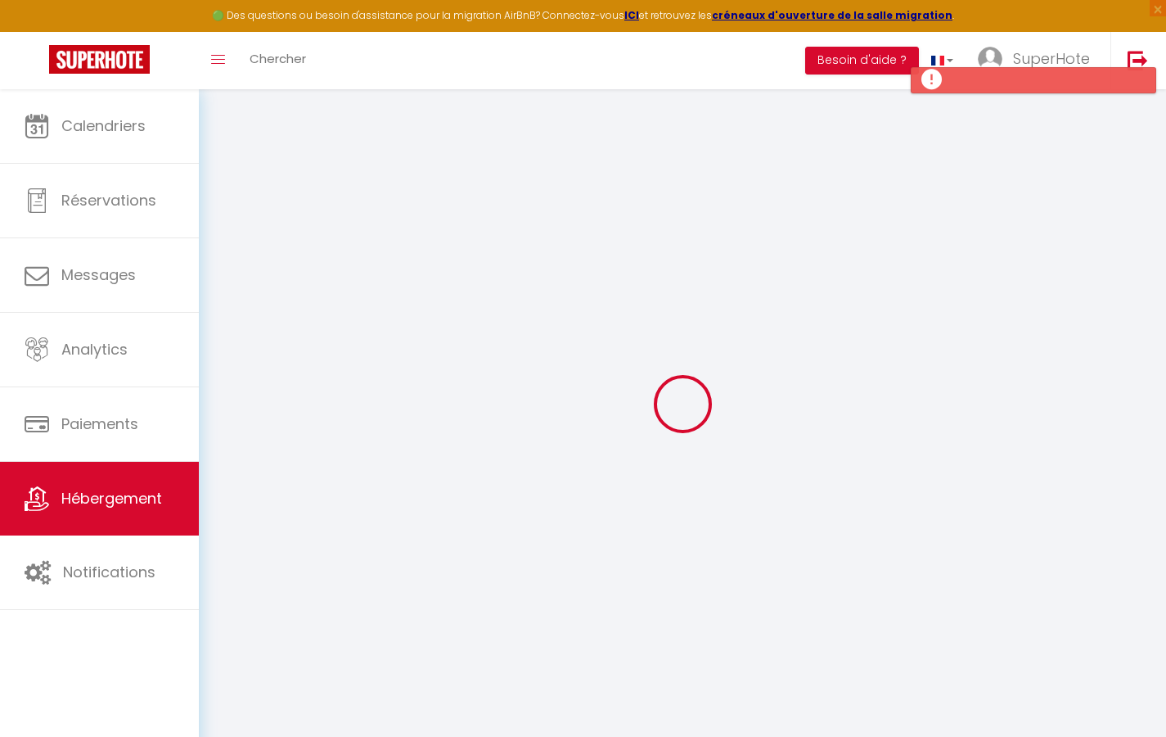
select select
checkbox input "false"
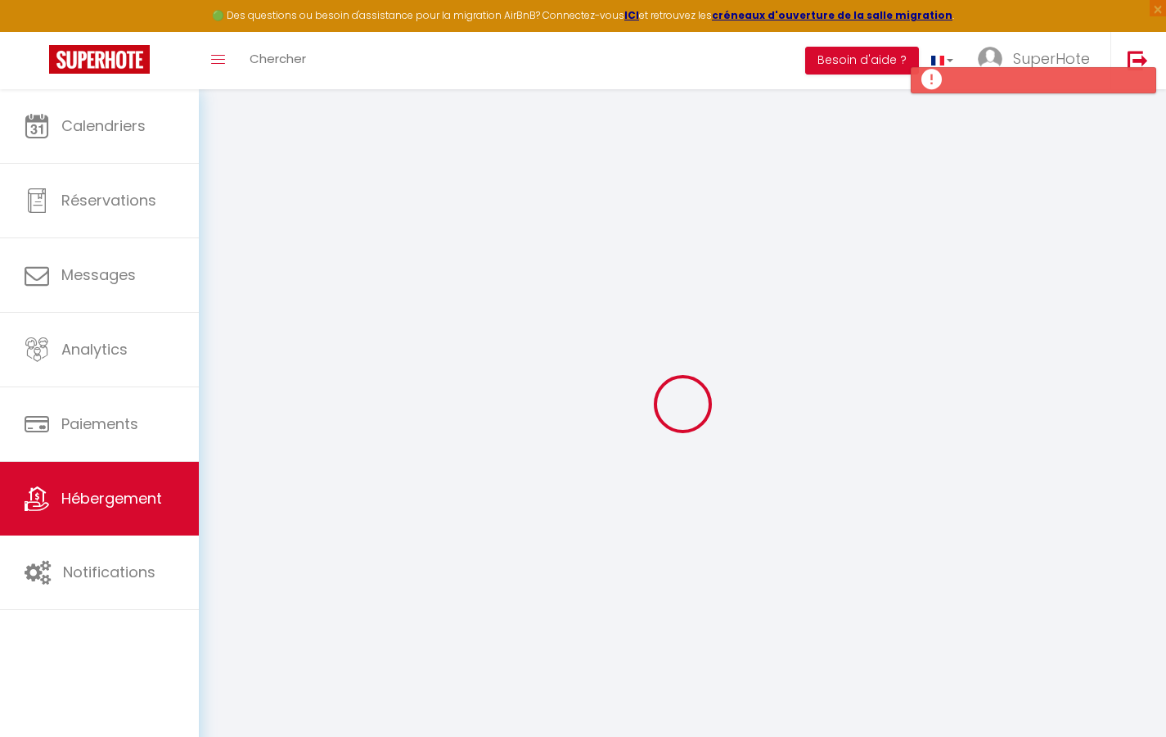
select select
checkbox input "false"
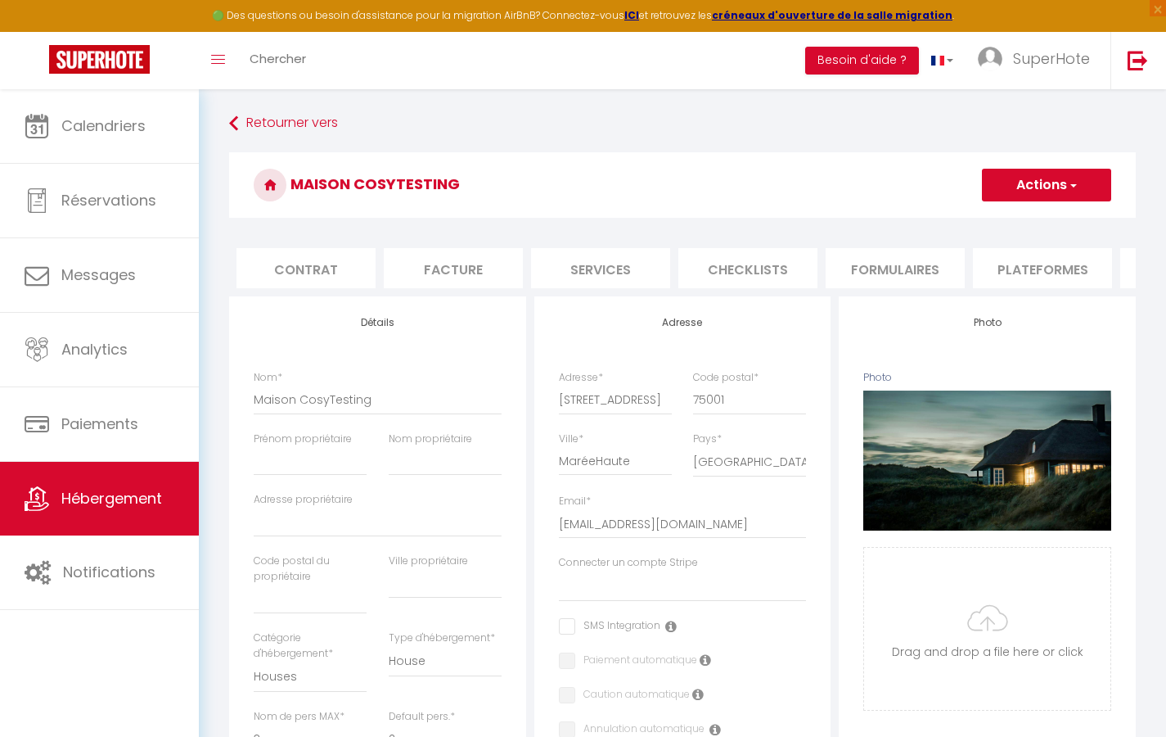
scroll to position [0, 150]
click at [1025, 268] on li "Plateformes" at bounding box center [1032, 268] width 139 height 40
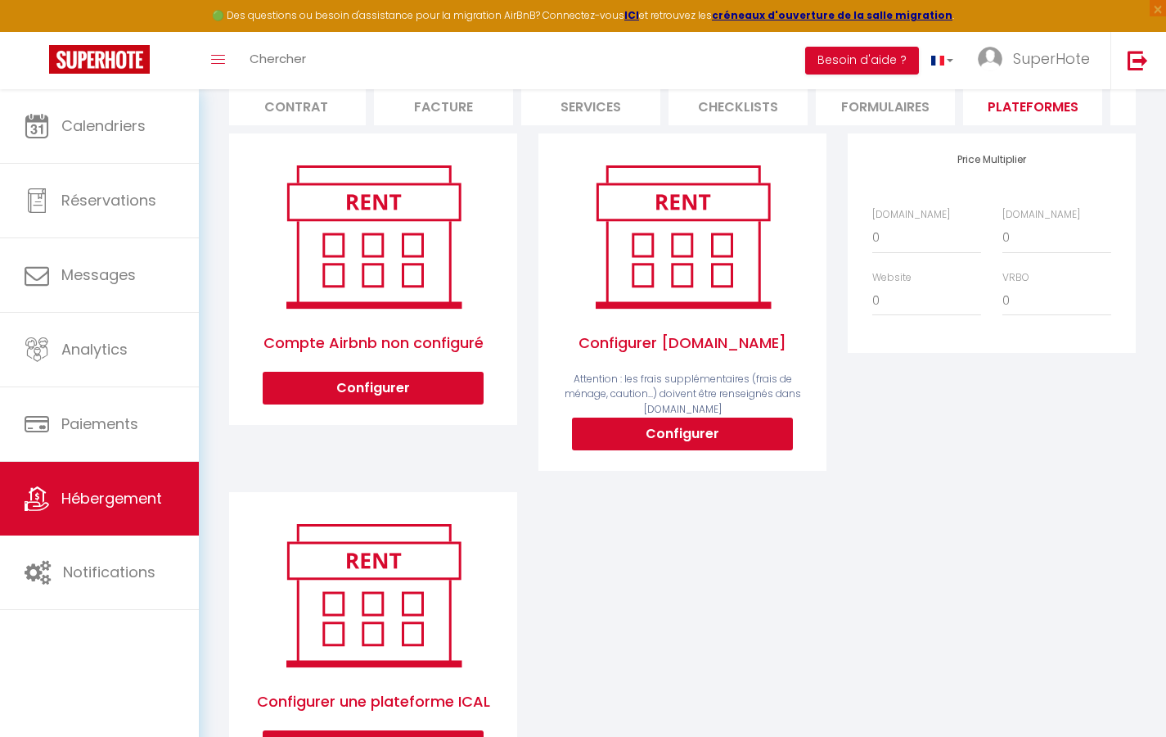
scroll to position [164, 0]
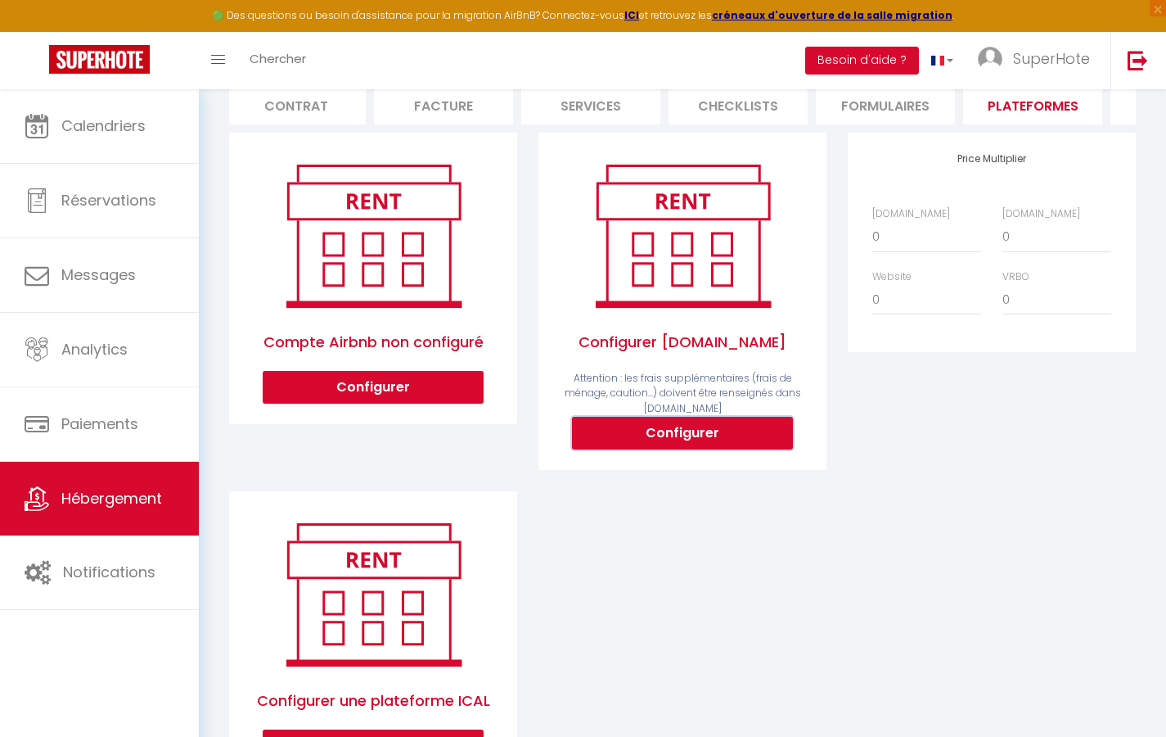
click at [704, 449] on button "Configurer" at bounding box center [682, 433] width 221 height 33
select select
type input "[EMAIL_ADDRESS][DOMAIN_NAME]"
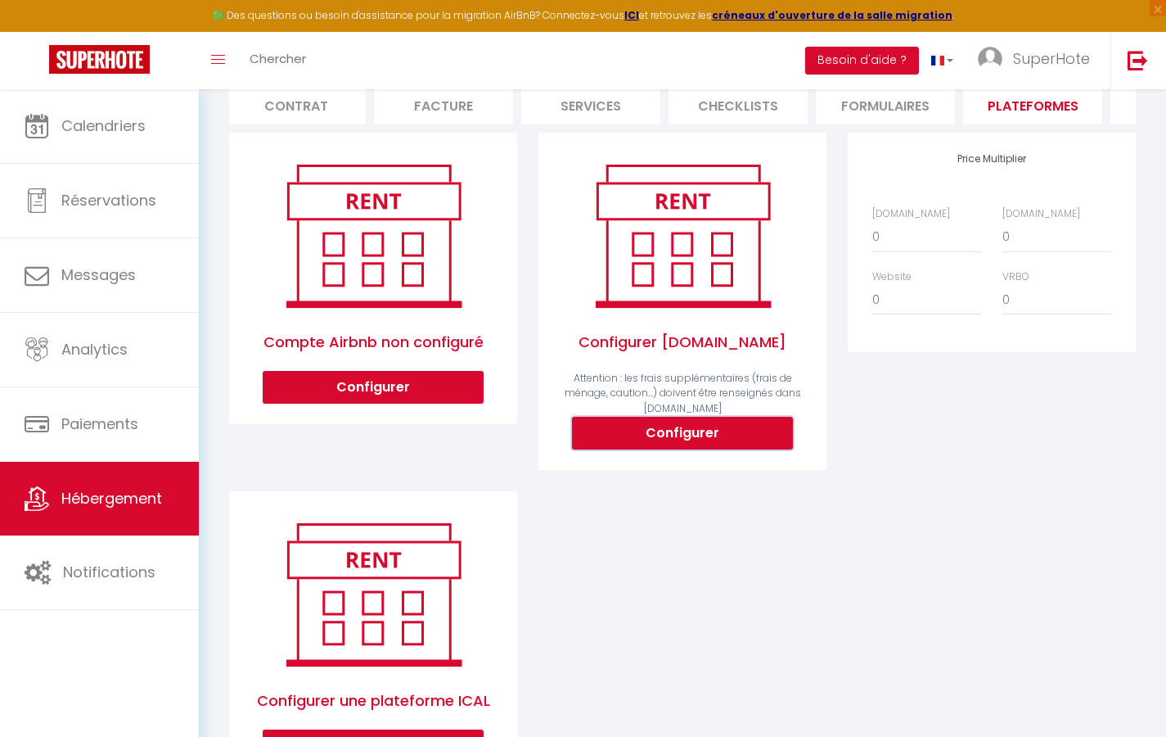
select select
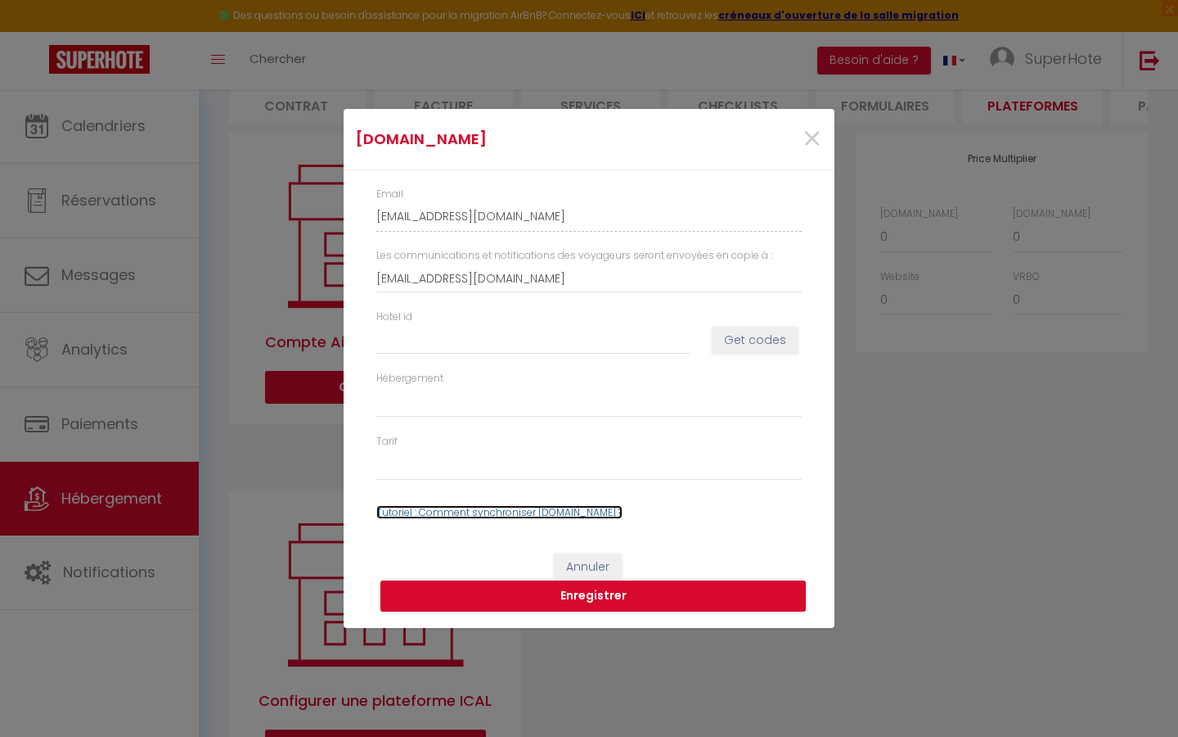
click at [484, 508] on link "Tutoriel : Comment synchroniser [DOMAIN_NAME] ?" at bounding box center [499, 512] width 246 height 14
click at [814, 140] on span "×" at bounding box center [812, 139] width 20 height 49
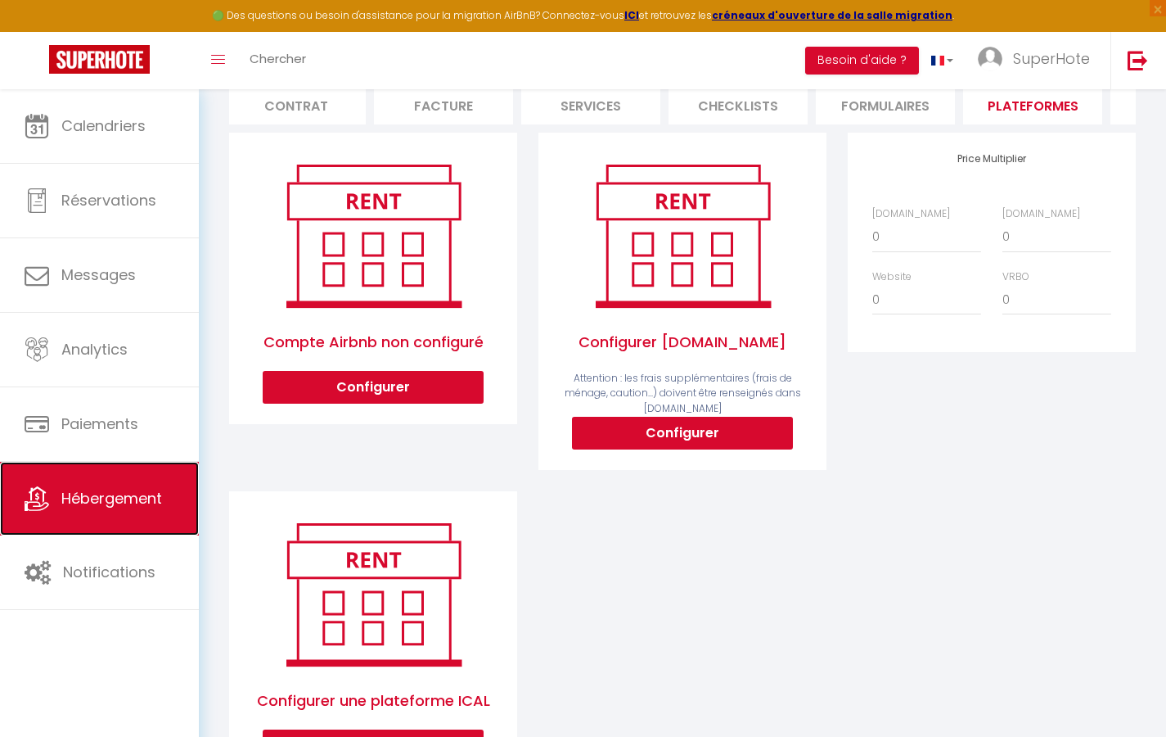
click at [90, 493] on span "Hébergement" at bounding box center [111, 498] width 101 height 20
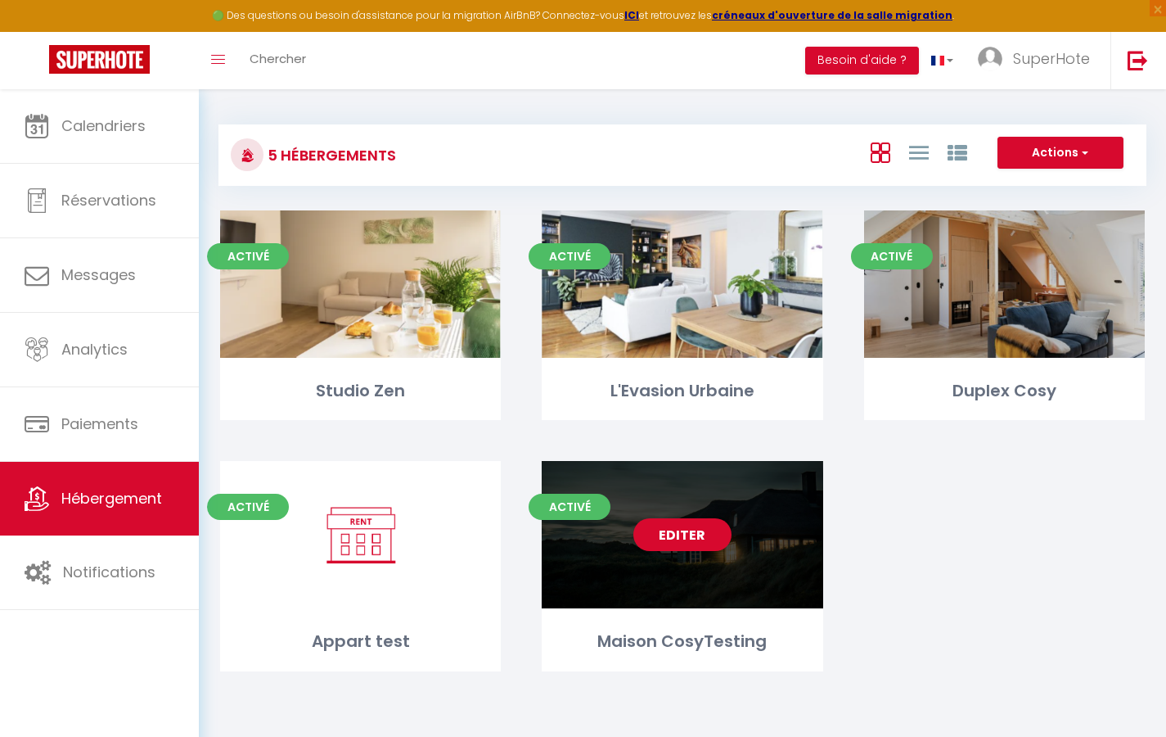
click at [692, 620] on div "Activé Editer Maison CosyTesting" at bounding box center [682, 566] width 281 height 210
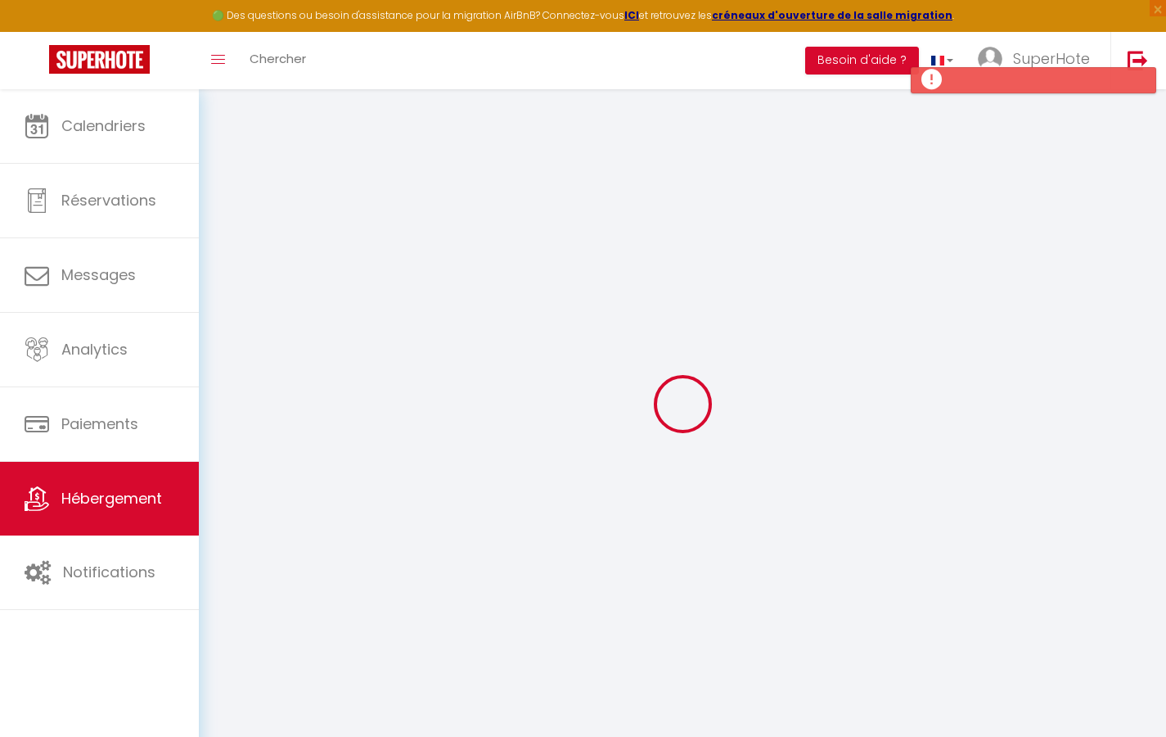
select select
checkbox input "false"
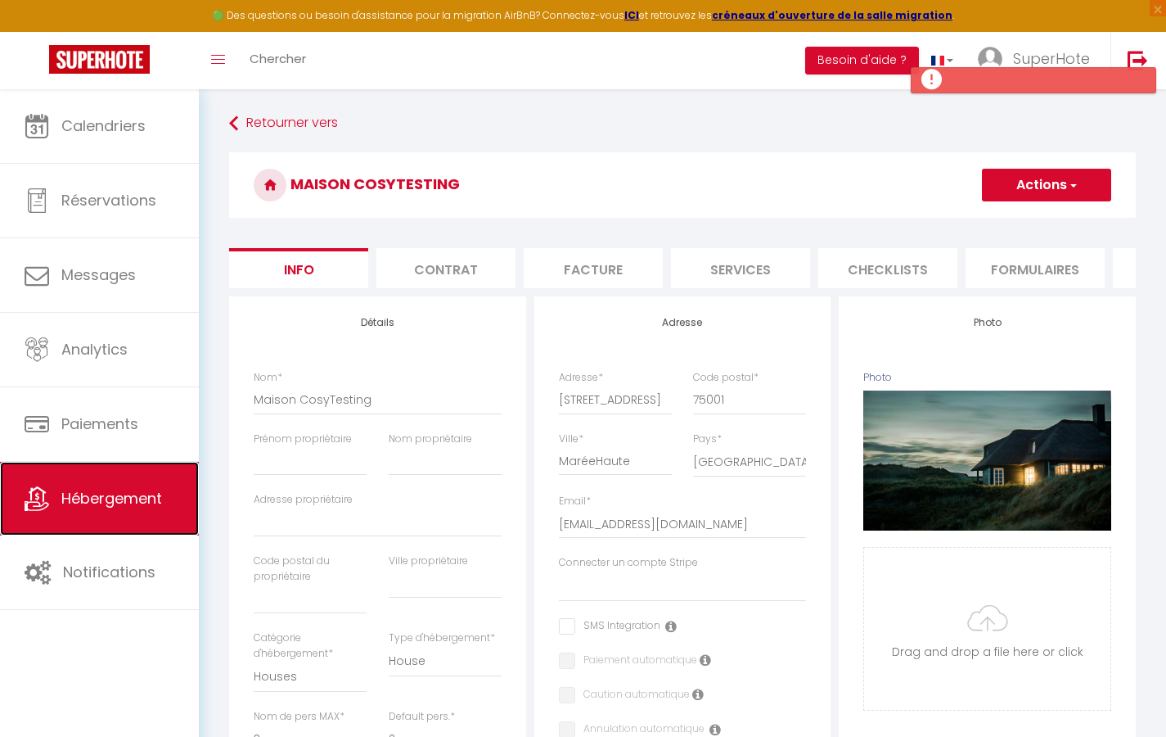
click at [117, 496] on span "Hébergement" at bounding box center [111, 498] width 101 height 20
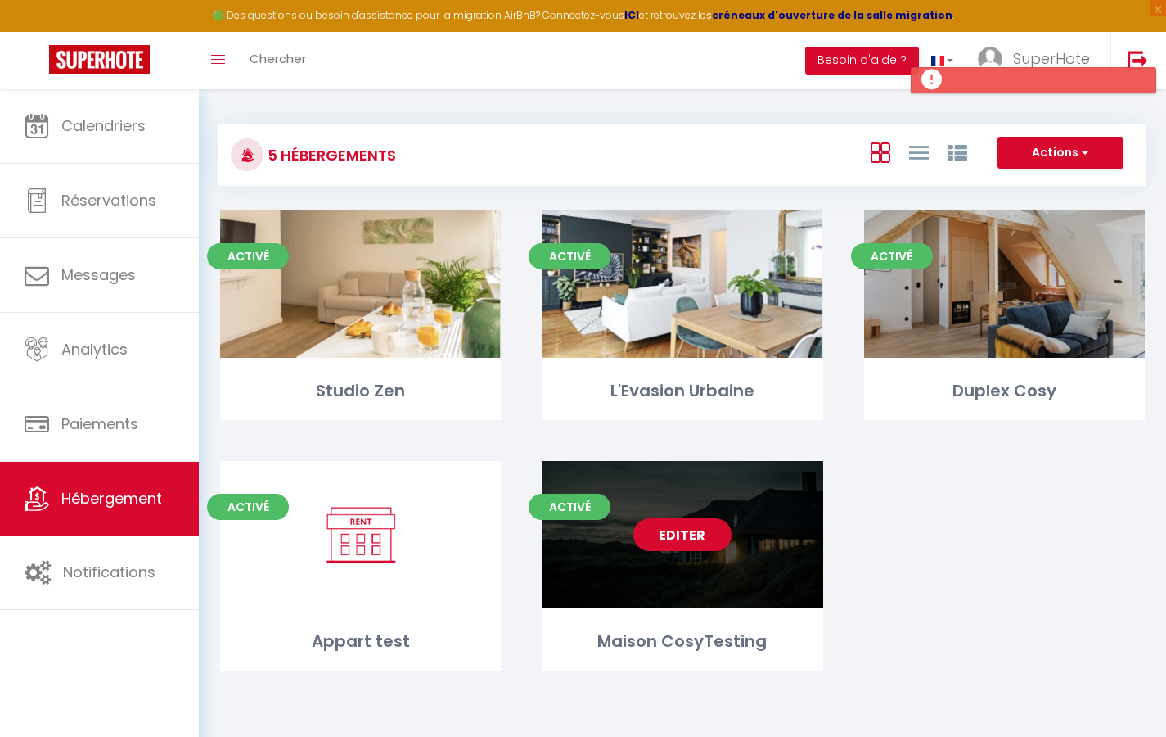
drag, startPoint x: 721, startPoint y: 566, endPoint x: 706, endPoint y: 567, distance: 14.8
click at [719, 566] on div "Editer" at bounding box center [682, 534] width 281 height 147
click at [717, 647] on div "Maison CosyTesting" at bounding box center [682, 641] width 281 height 25
click at [730, 631] on div "Maison CosyTesting" at bounding box center [682, 641] width 281 height 25
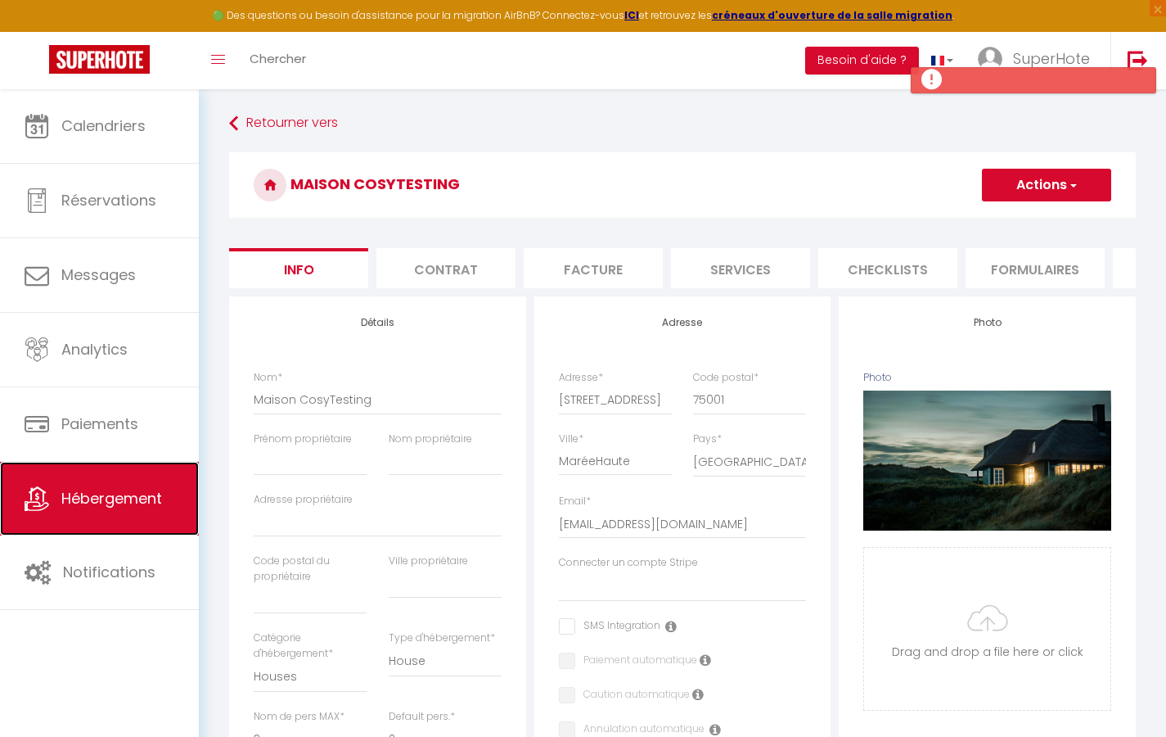
click at [112, 507] on span "Hébergement" at bounding box center [111, 498] width 101 height 20
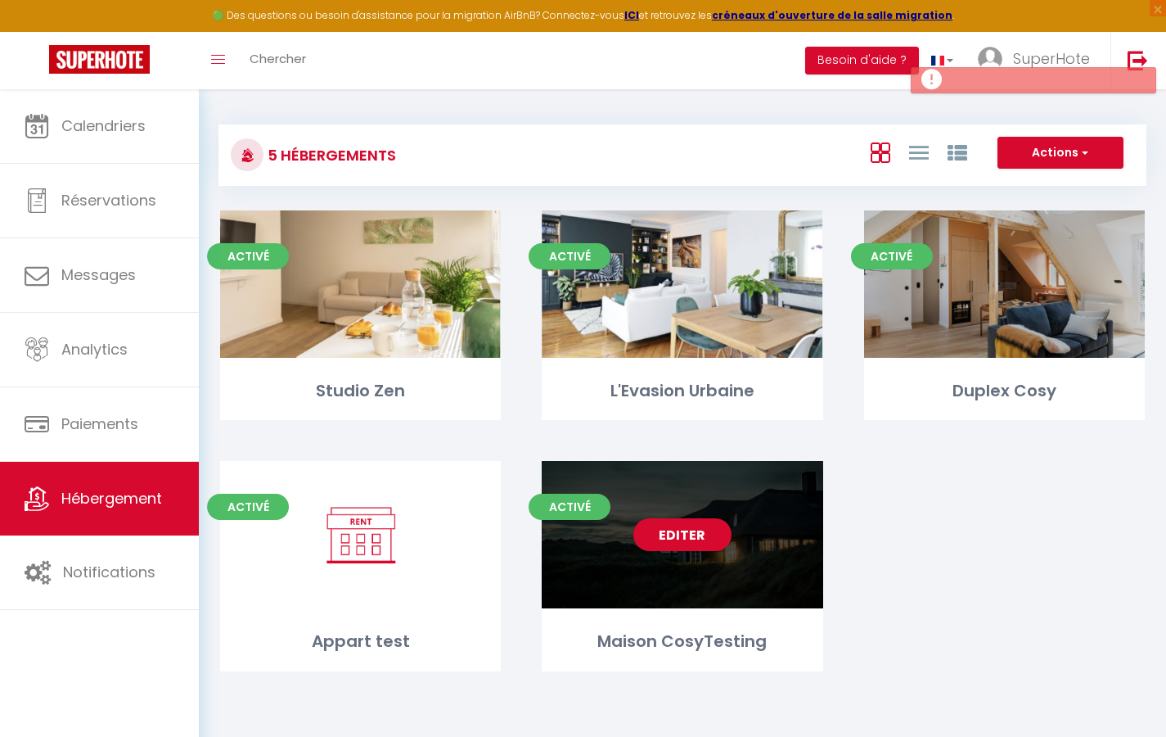
click at [726, 646] on div "Maison CosyTesting" at bounding box center [682, 641] width 281 height 25
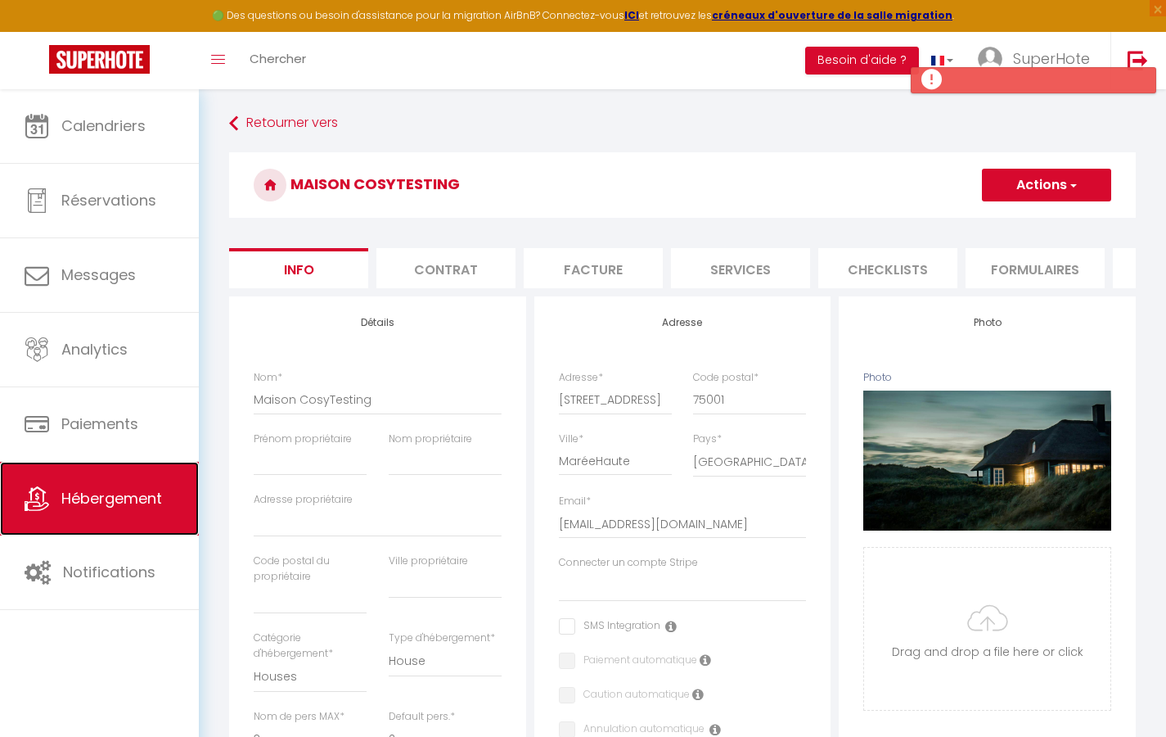
click at [46, 473] on link "Hébergement" at bounding box center [99, 499] width 199 height 74
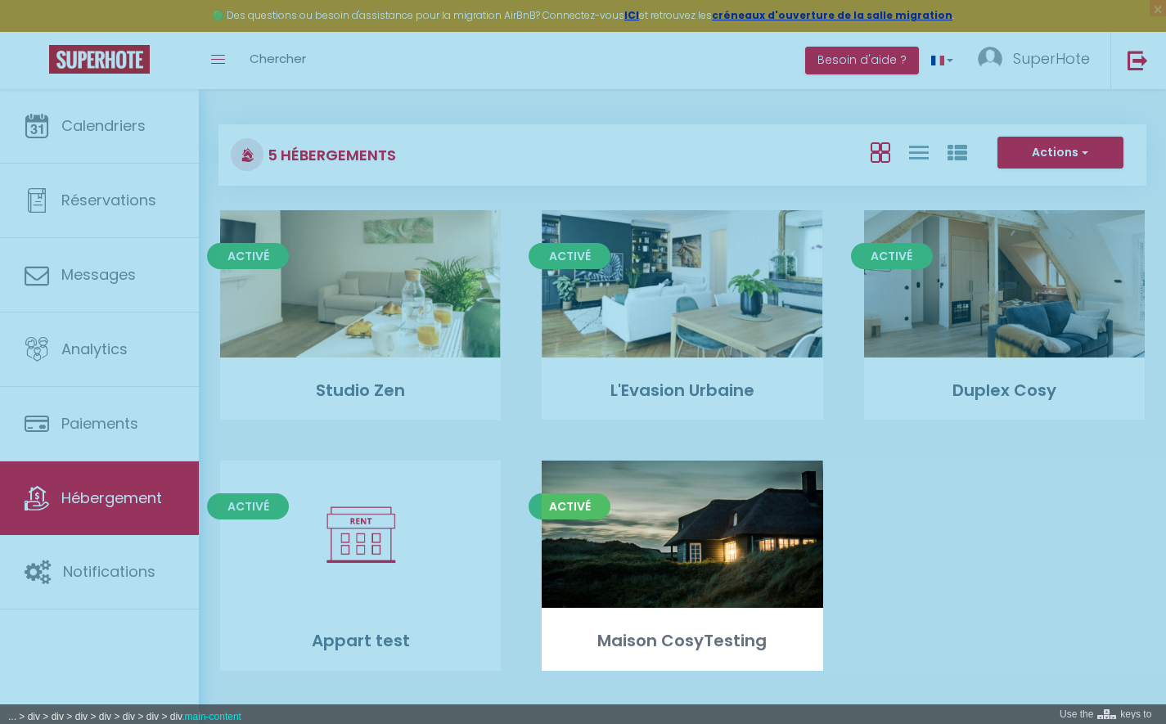
click at [663, 615] on div at bounding box center [583, 362] width 1166 height 724
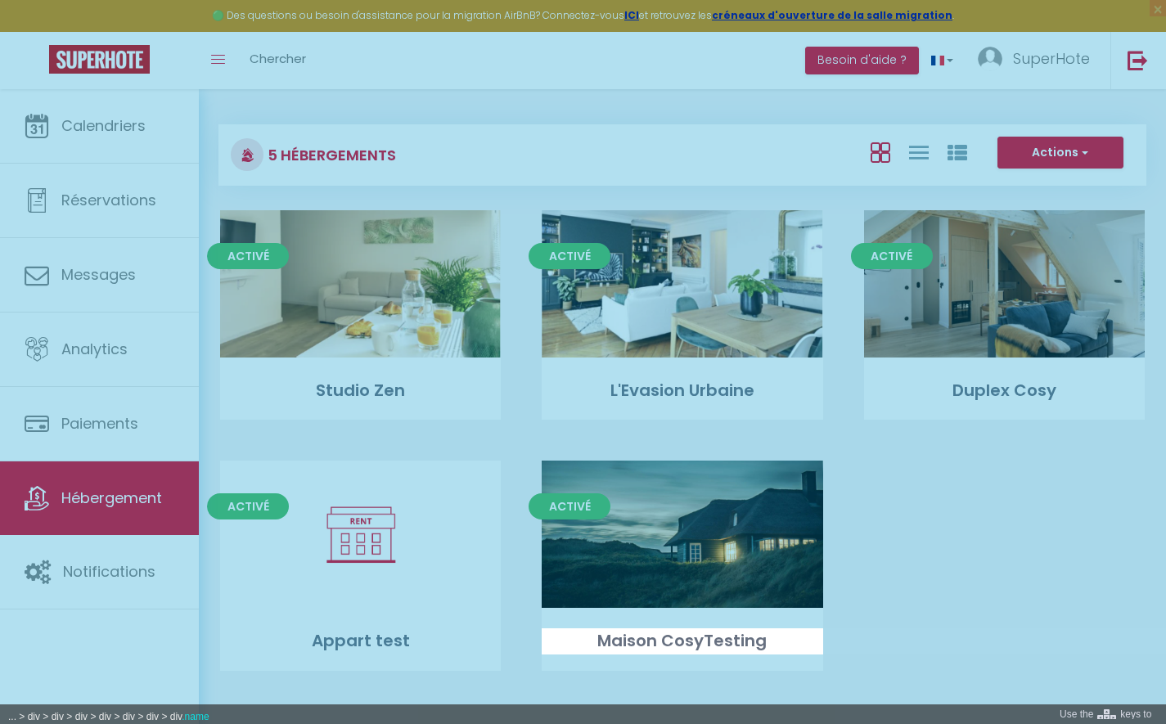
click at [728, 639] on div at bounding box center [583, 362] width 1166 height 724
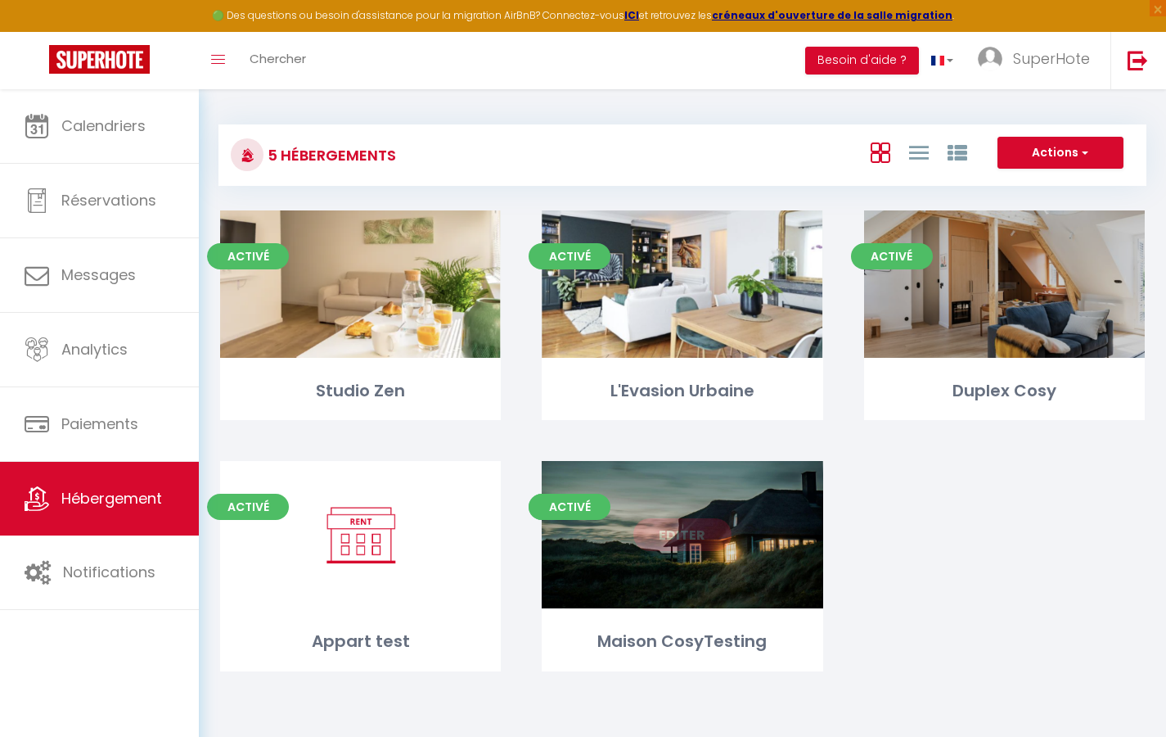
click at [704, 647] on div "Maison CosyTesting" at bounding box center [682, 641] width 281 height 25
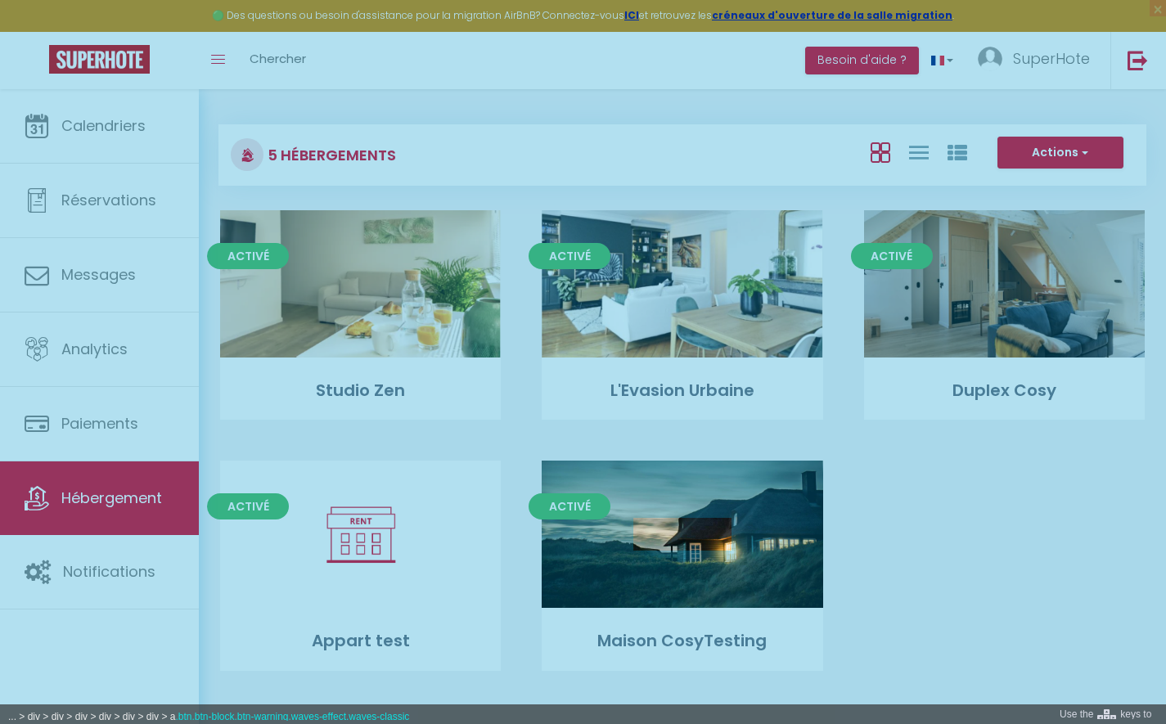
click at [692, 530] on div at bounding box center [583, 362] width 1166 height 724
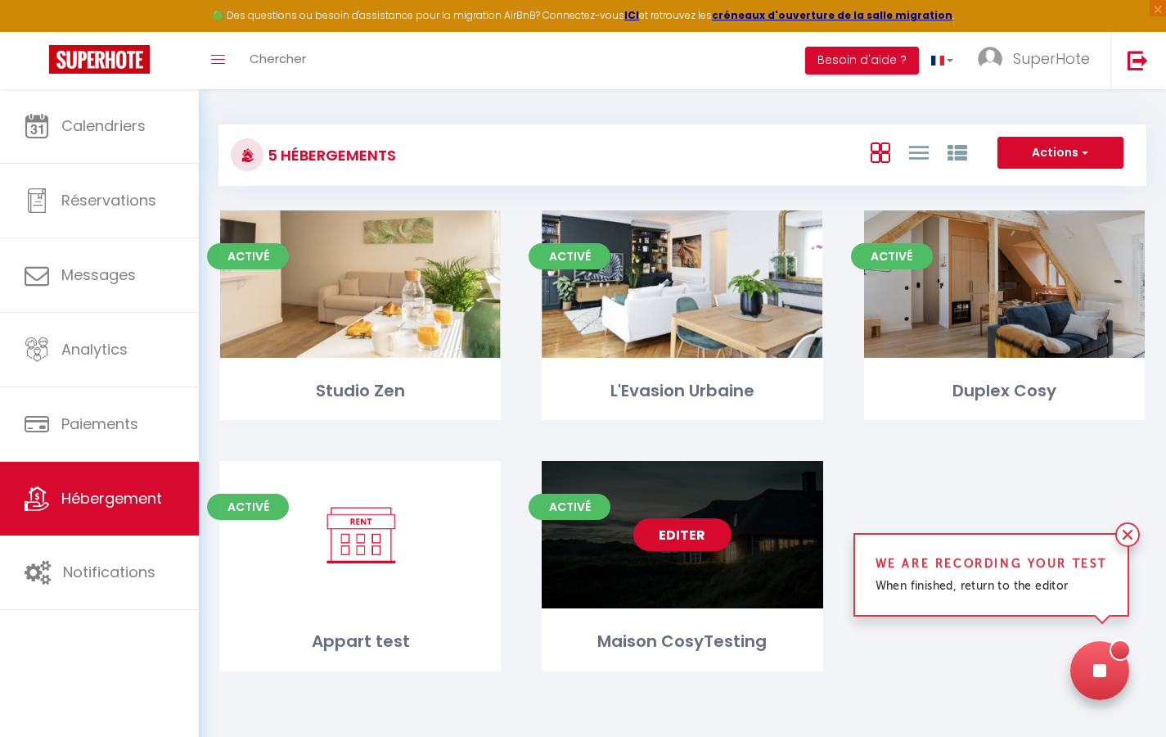
click at [690, 537] on link "Editer" at bounding box center [682, 534] width 98 height 33
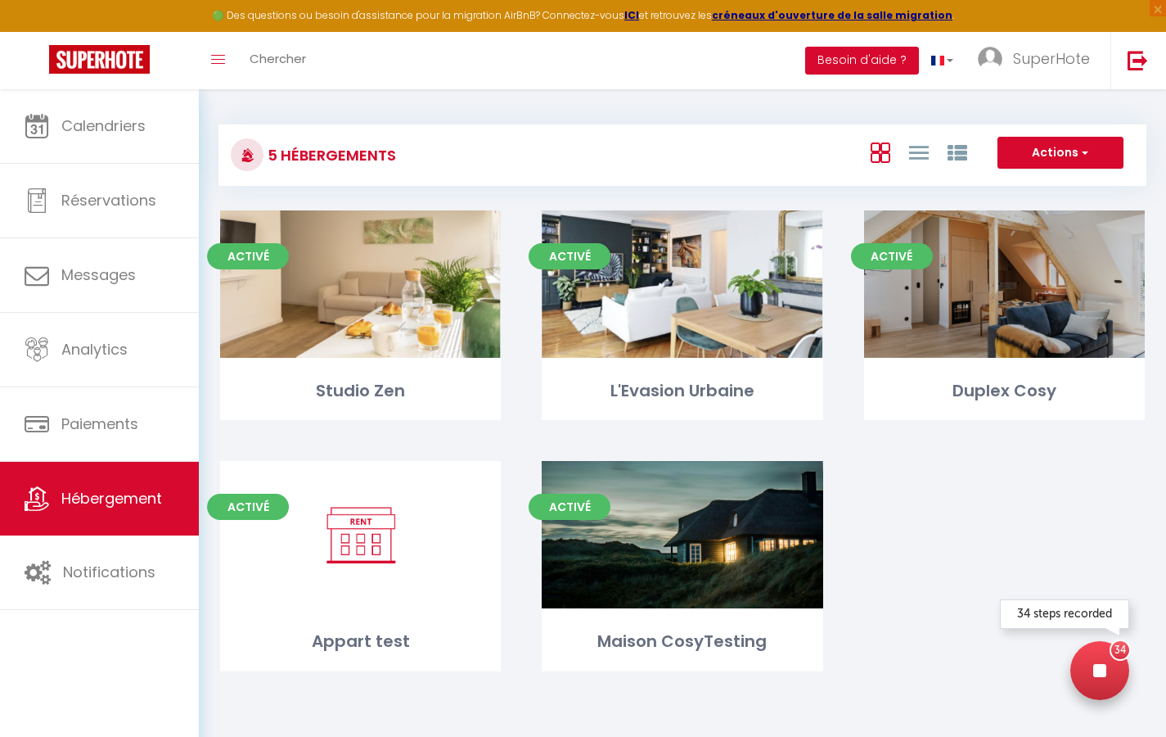
click at [1102, 669] on icon at bounding box center [1099, 670] width 13 height 13
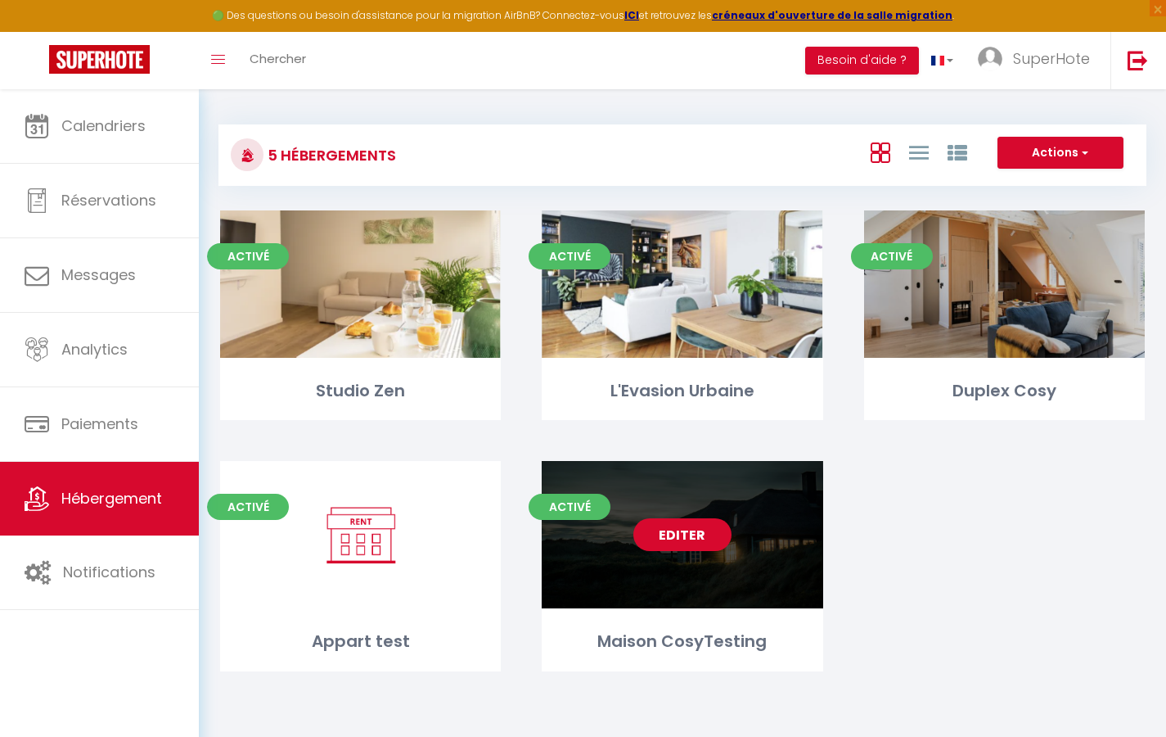
click at [692, 535] on link "Editer" at bounding box center [682, 534] width 98 height 33
click at [674, 546] on link "Editer" at bounding box center [682, 534] width 98 height 33
click at [708, 529] on link "Editer" at bounding box center [682, 534] width 98 height 33
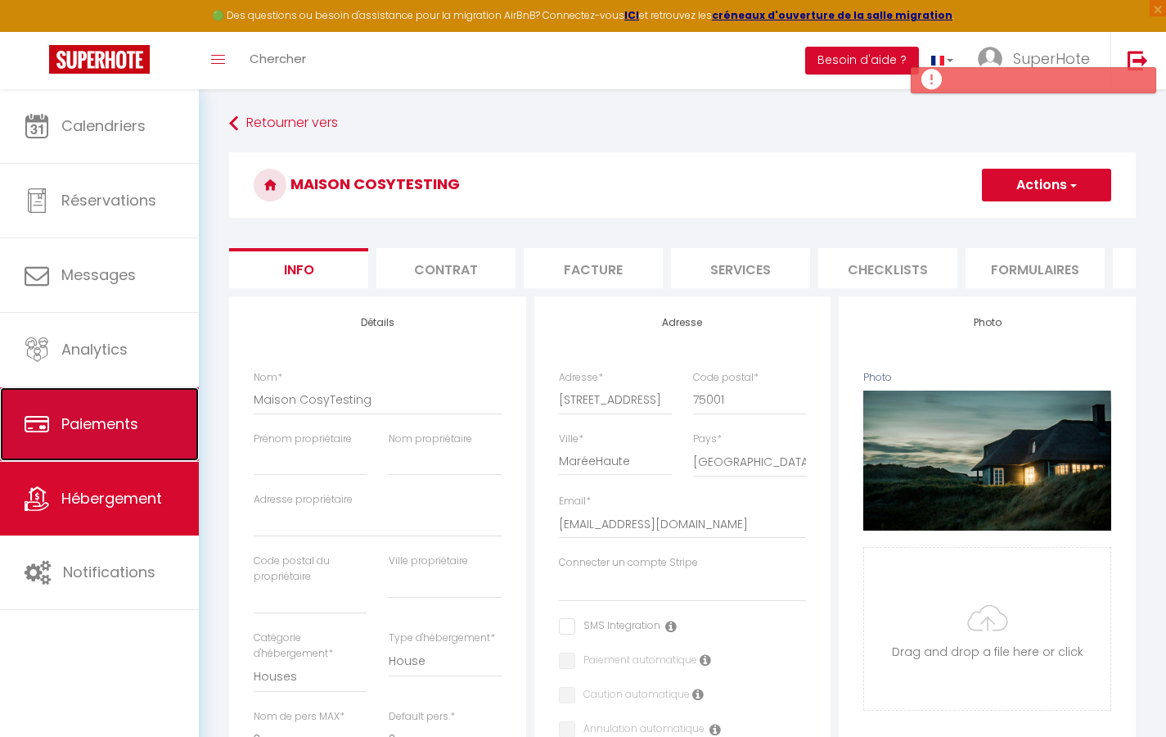
click at [62, 431] on span "Paiements" at bounding box center [99, 423] width 77 height 20
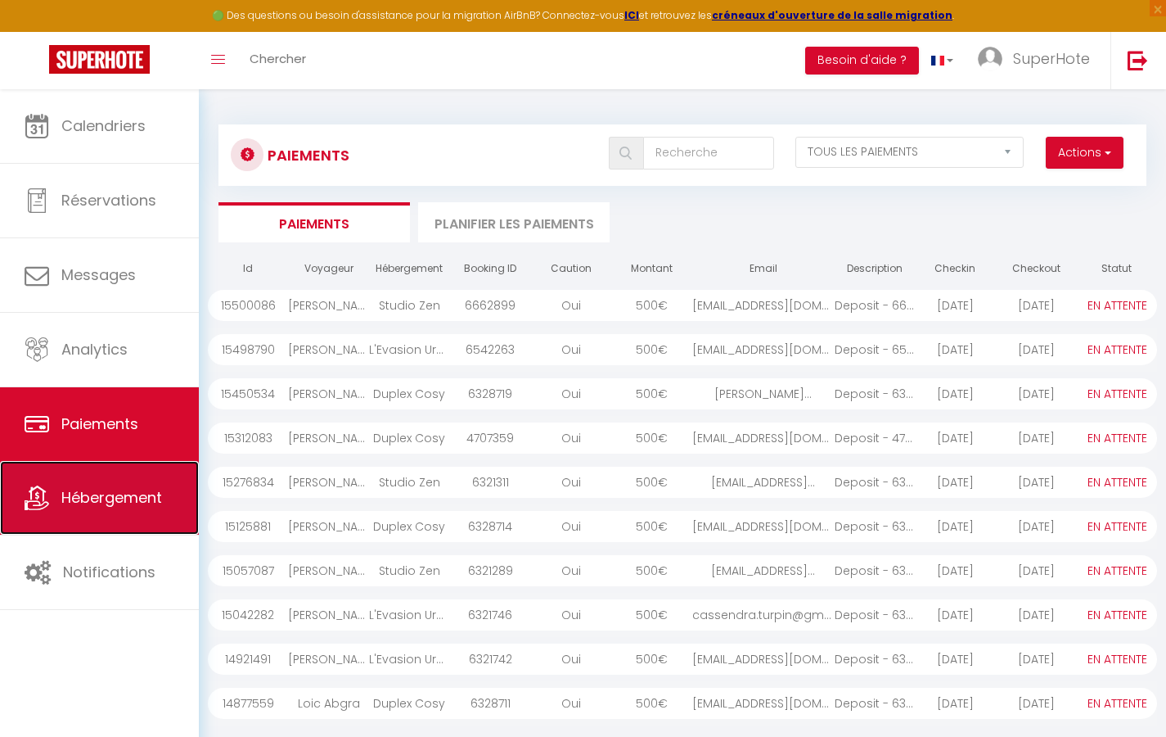
click at [129, 505] on span "Hébergement" at bounding box center [111, 497] width 101 height 20
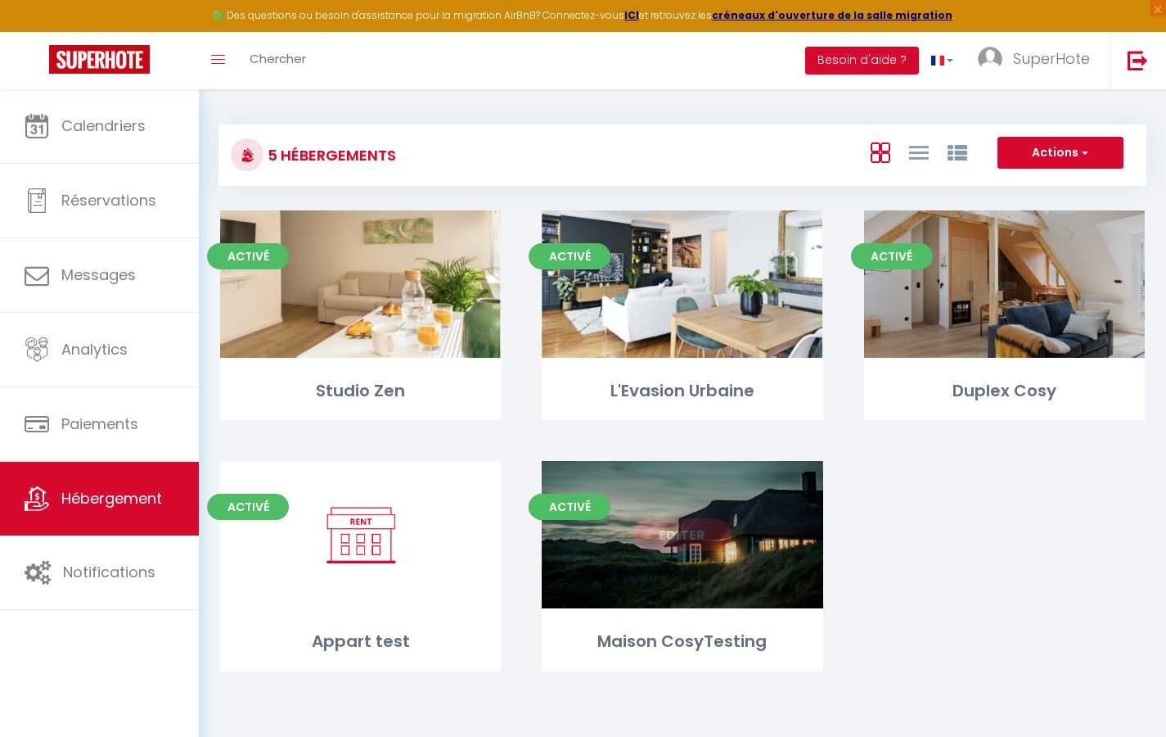
click at [671, 530] on link "Editer" at bounding box center [682, 534] width 98 height 33
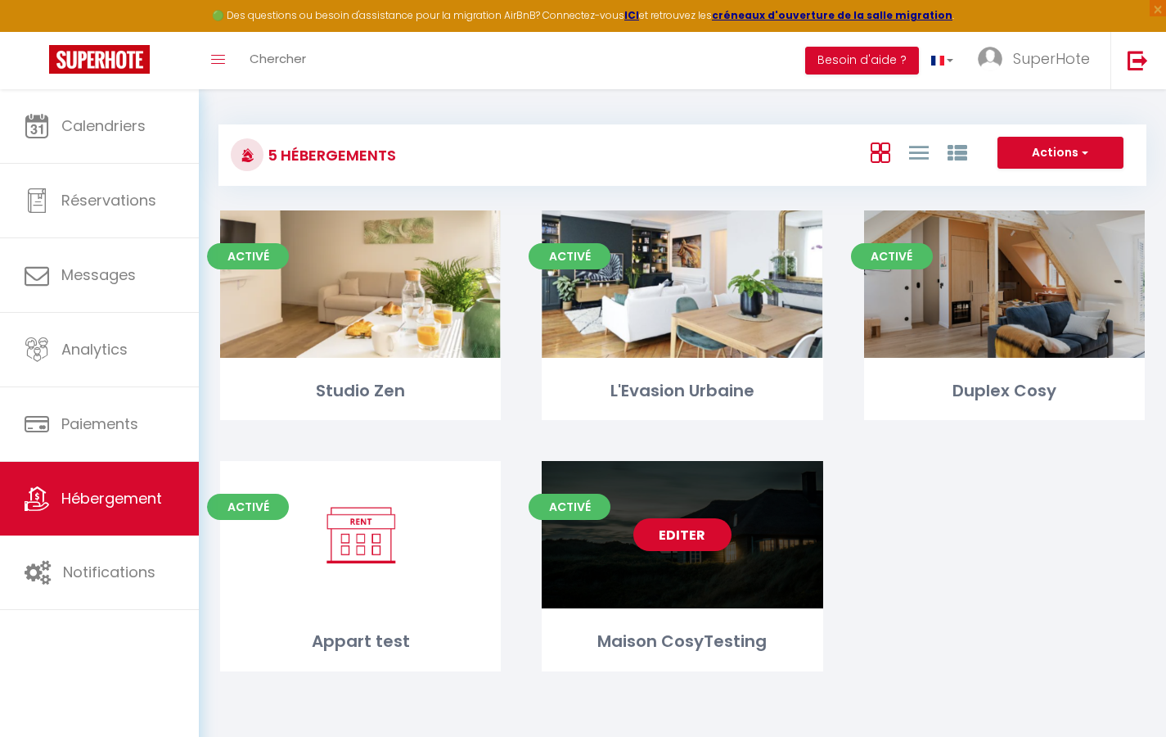
click at [649, 633] on div "Maison CosyTesting" at bounding box center [682, 641] width 281 height 25
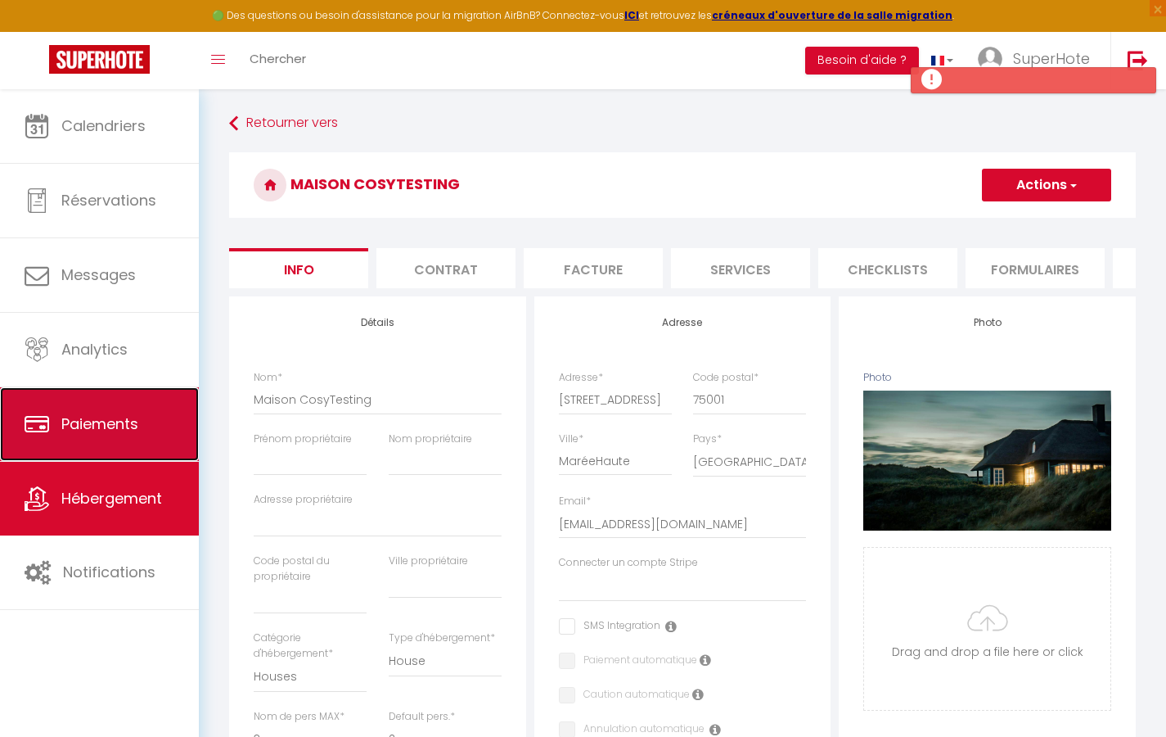
click at [98, 424] on span "Paiements" at bounding box center [99, 423] width 77 height 20
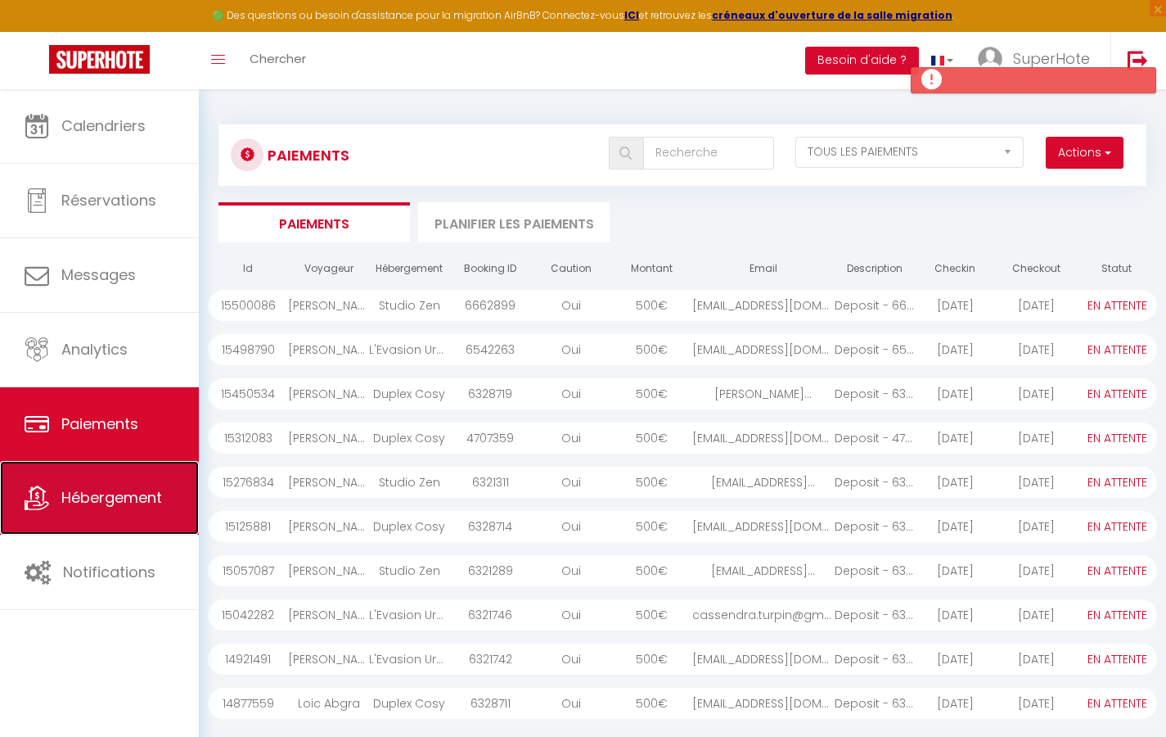
click at [80, 498] on span "Hébergement" at bounding box center [111, 497] width 101 height 20
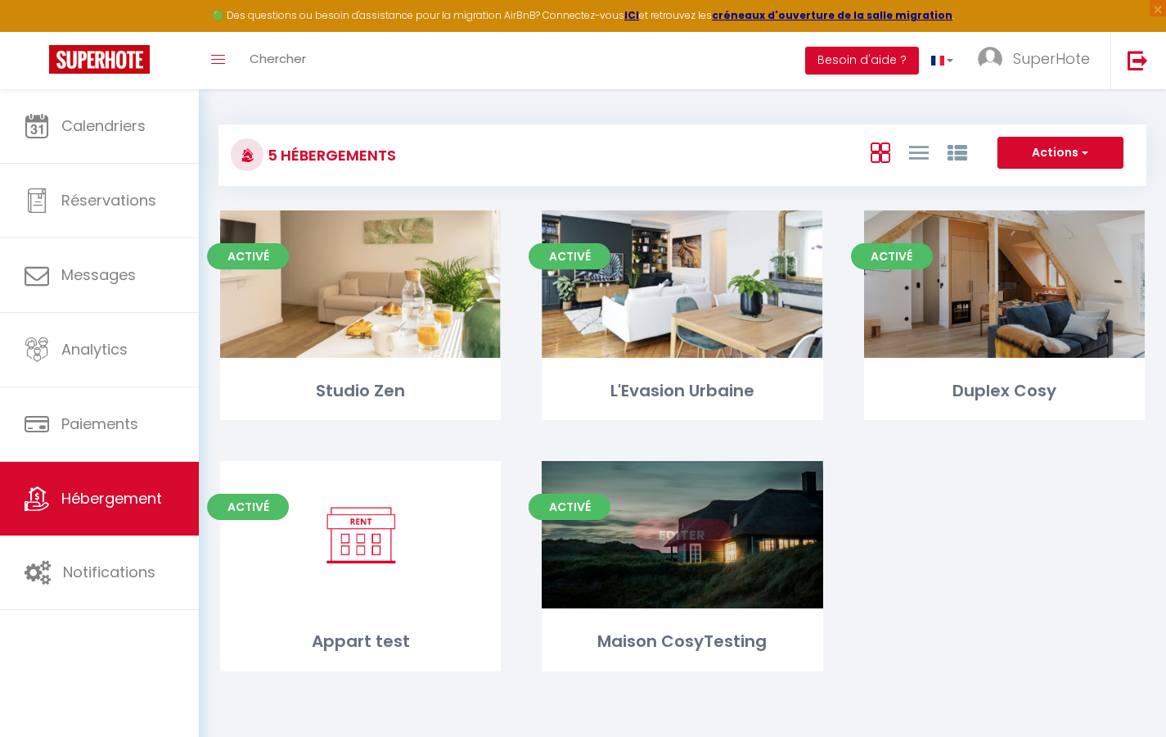
click at [710, 649] on div "Maison CosyTesting" at bounding box center [682, 641] width 281 height 25
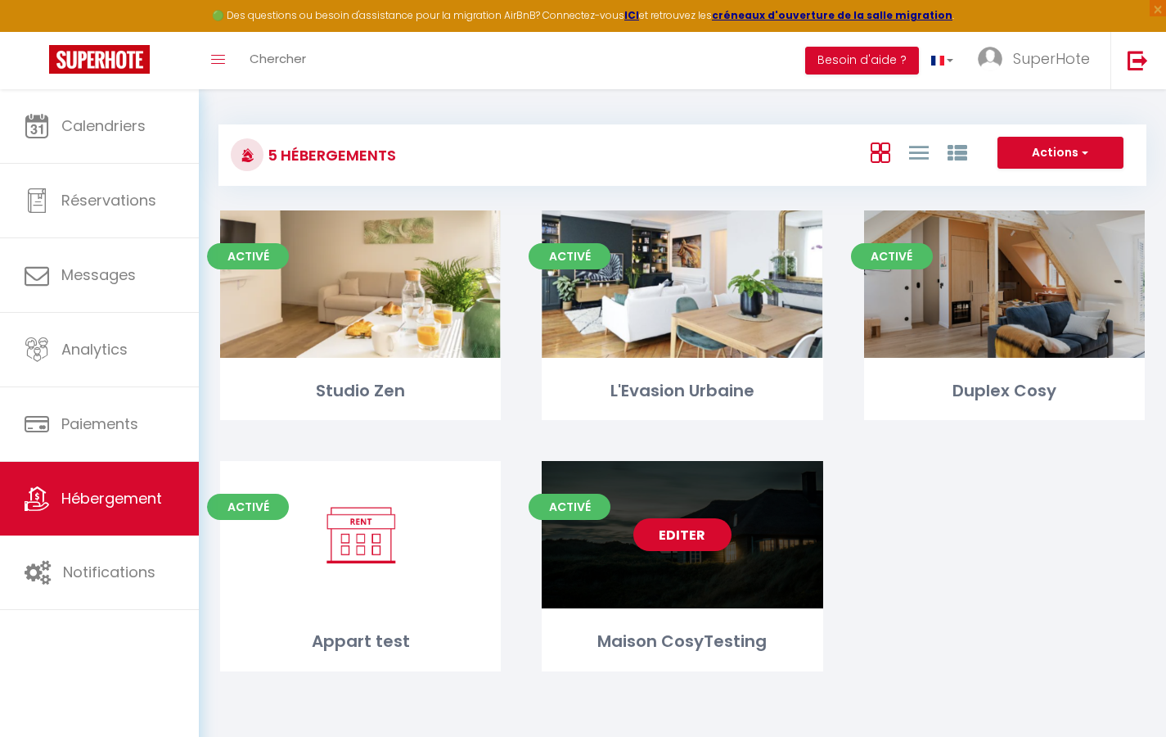
click at [683, 577] on div "Editer" at bounding box center [682, 534] width 281 height 147
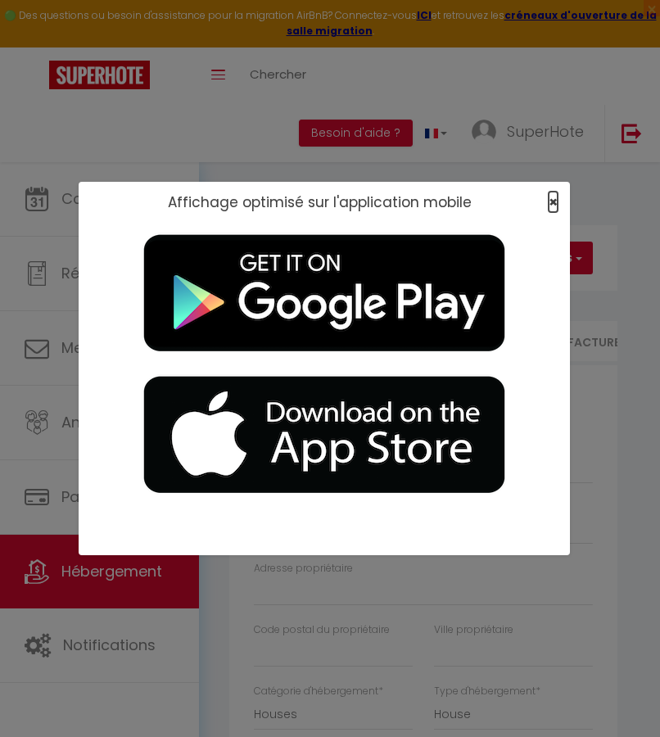
click at [550, 198] on span "×" at bounding box center [552, 202] width 9 height 20
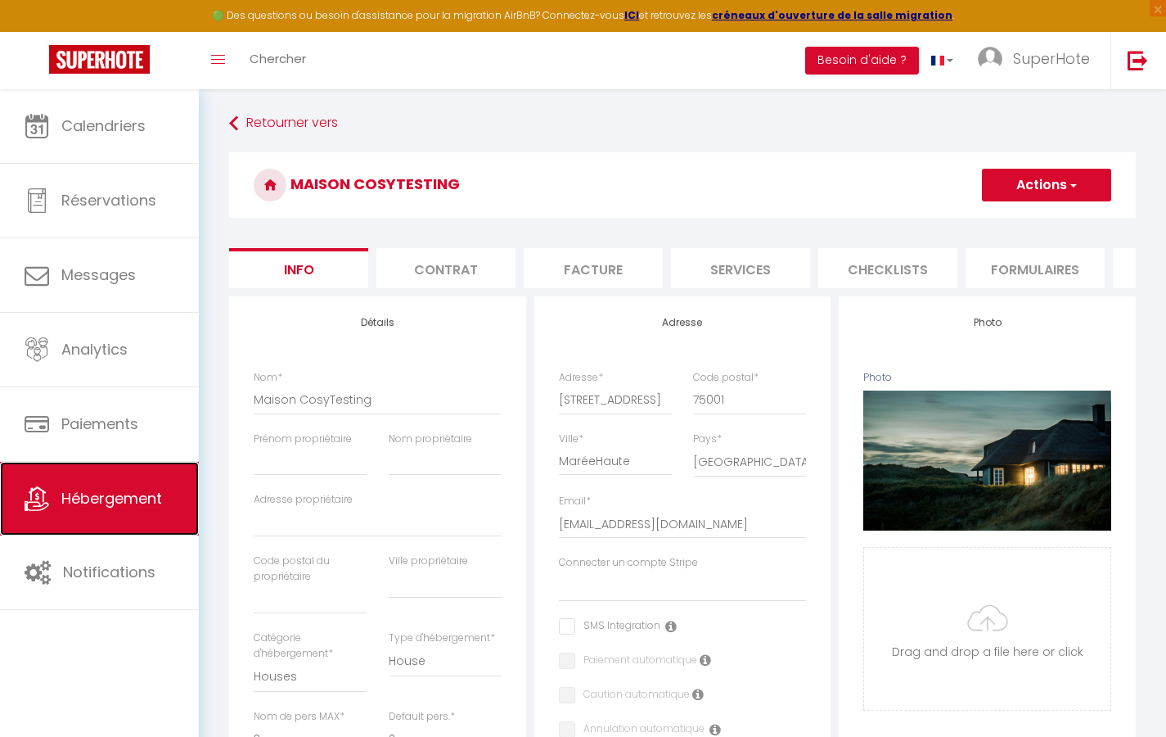
click at [84, 500] on span "Hébergement" at bounding box center [111, 498] width 101 height 20
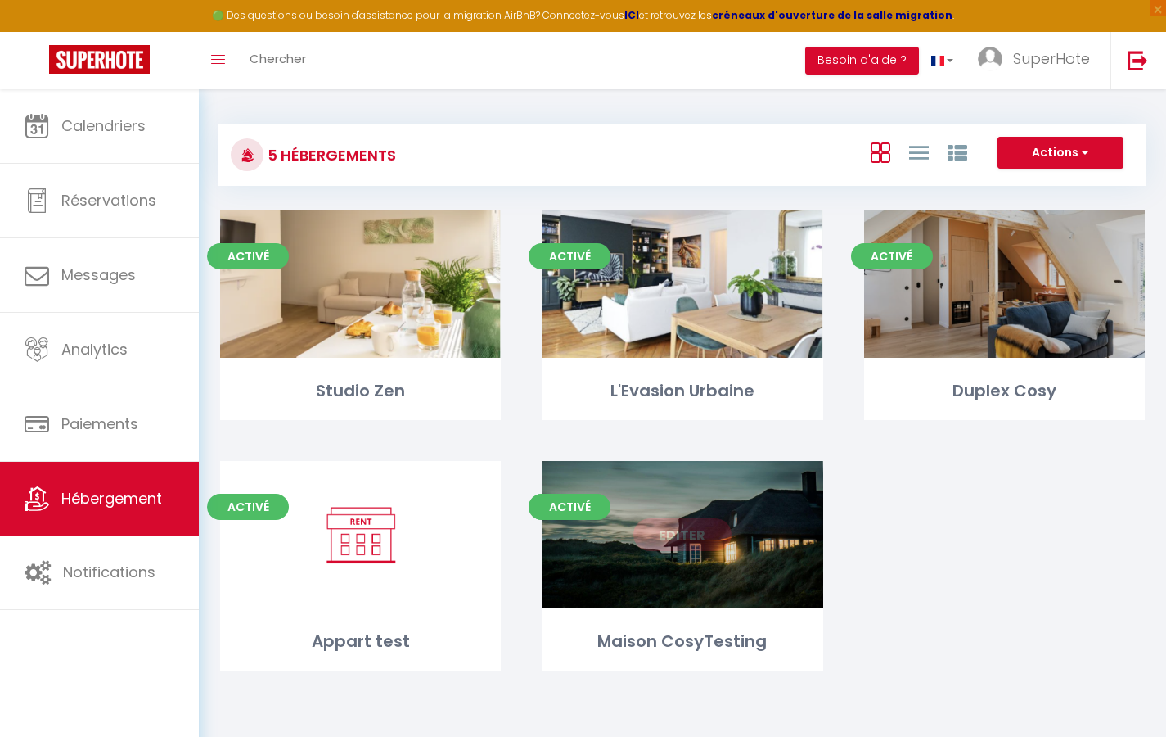
click at [677, 534] on link "Editer" at bounding box center [682, 534] width 98 height 33
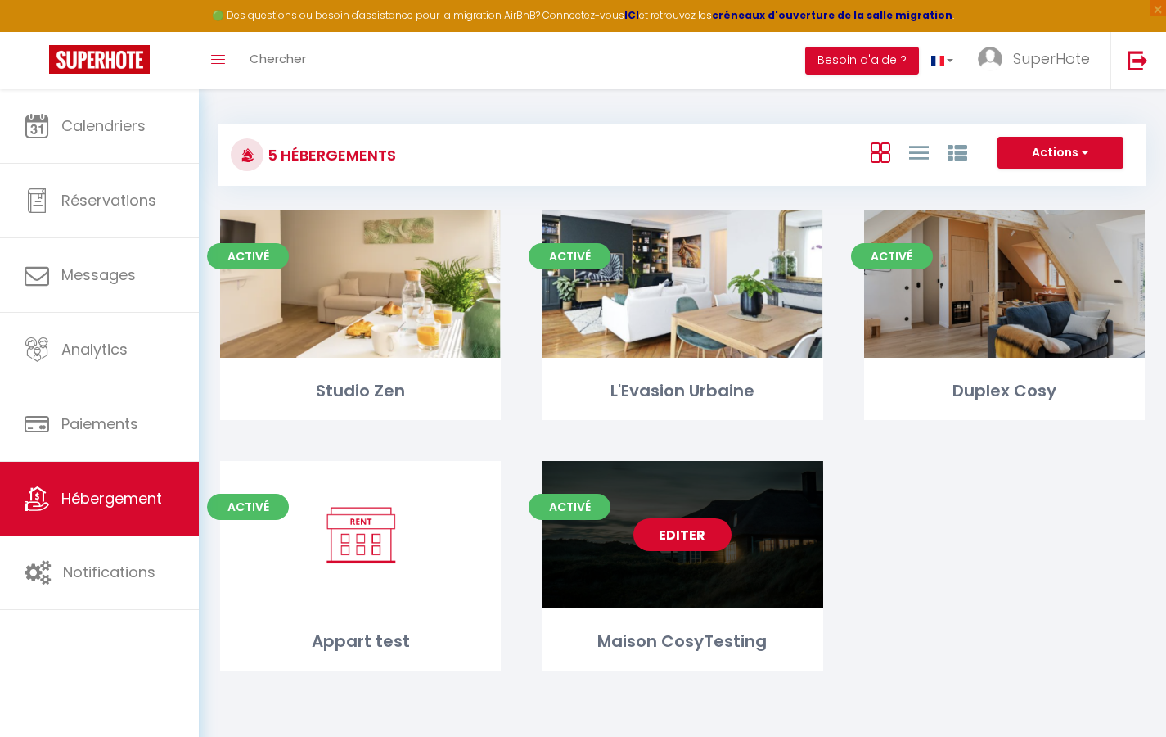
click at [645, 532] on link "Editer" at bounding box center [682, 534] width 98 height 33
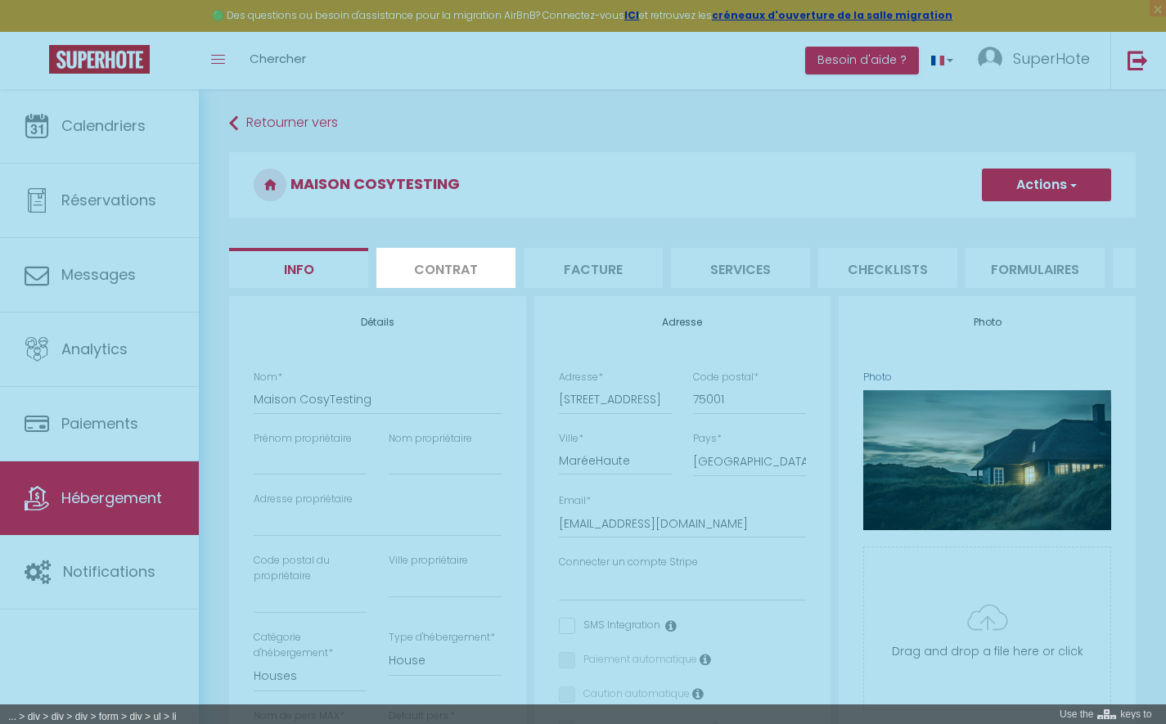
click at [429, 274] on div at bounding box center [583, 362] width 1166 height 724
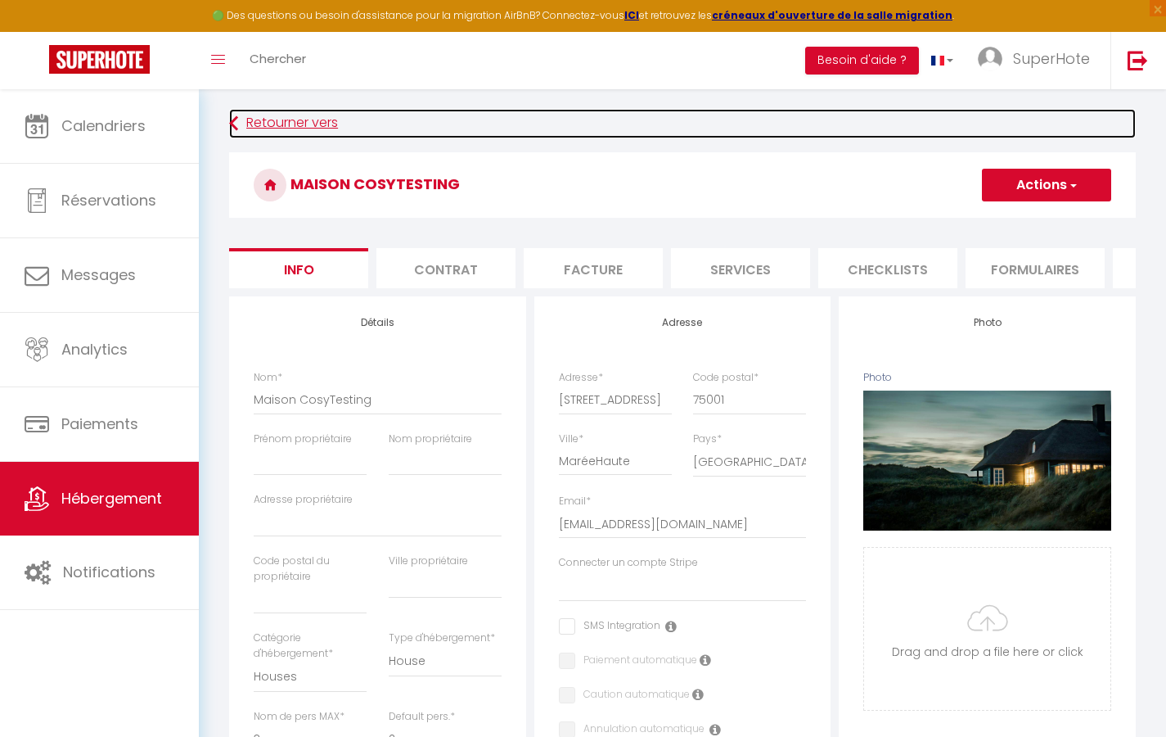
click at [252, 121] on link "Retourner vers" at bounding box center [682, 123] width 907 height 29
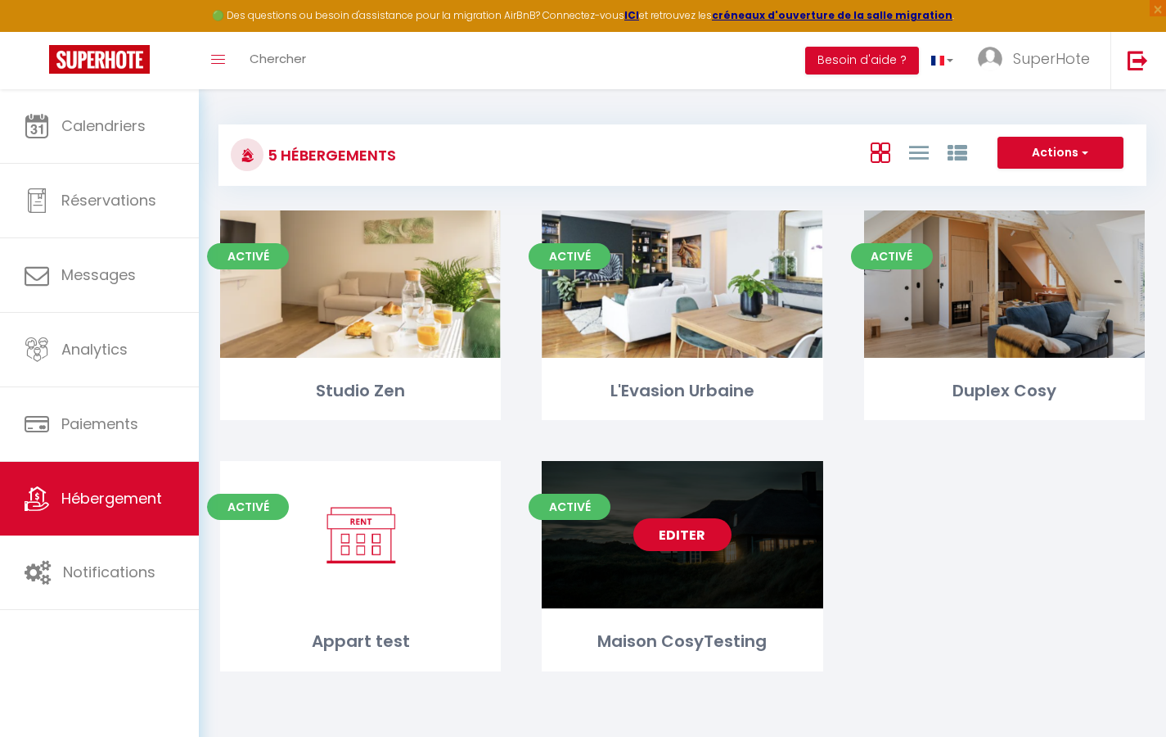
click at [683, 621] on div "Activé Editer Maison CosyTesting" at bounding box center [682, 566] width 281 height 210
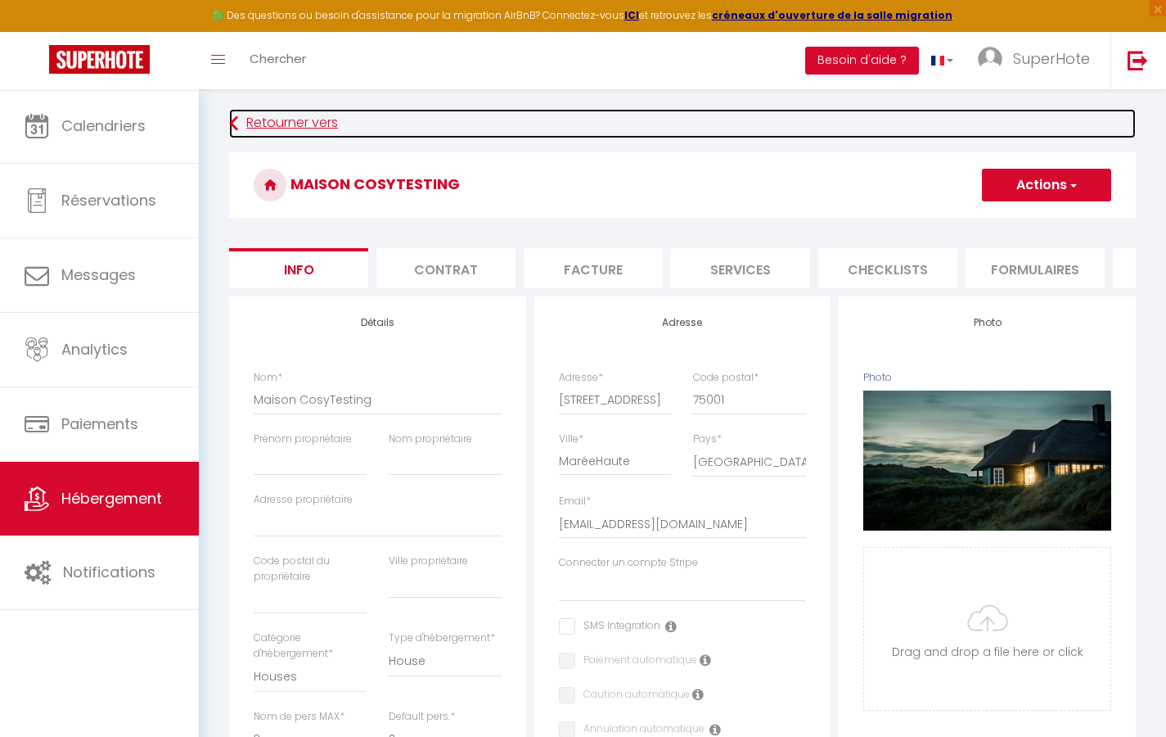
click at [231, 125] on icon at bounding box center [233, 123] width 9 height 29
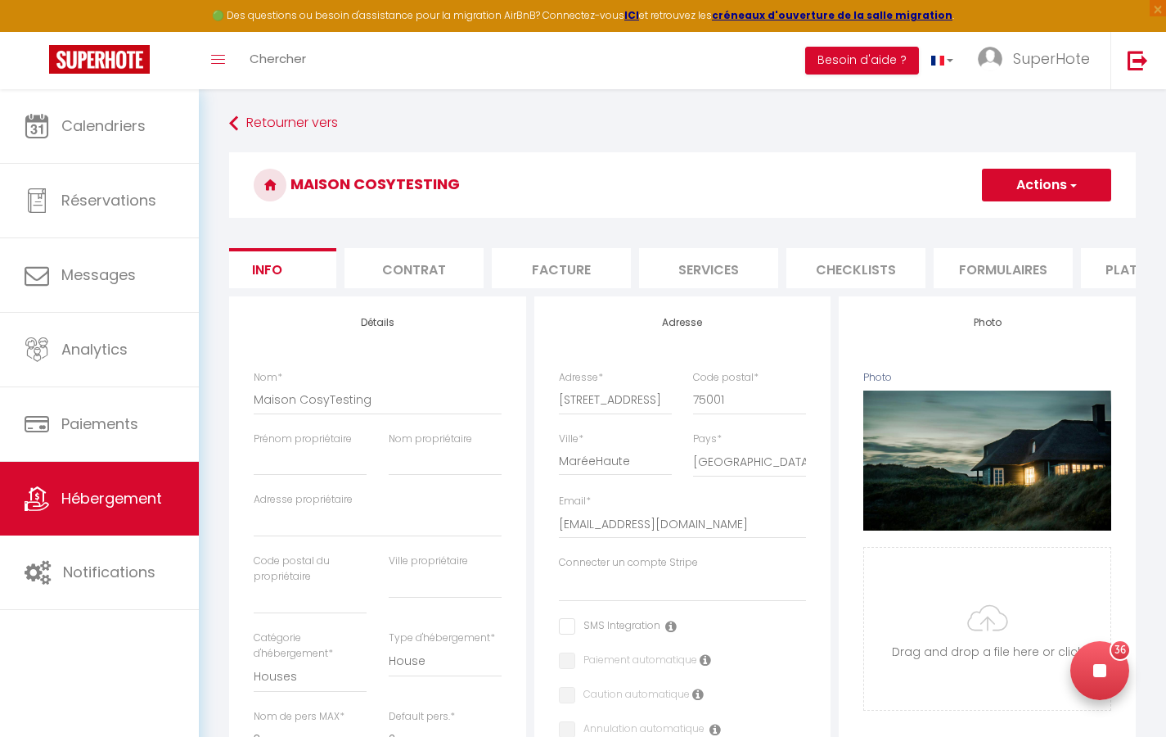
scroll to position [0, 33]
click at [1102, 674] on div at bounding box center [1099, 670] width 59 height 59
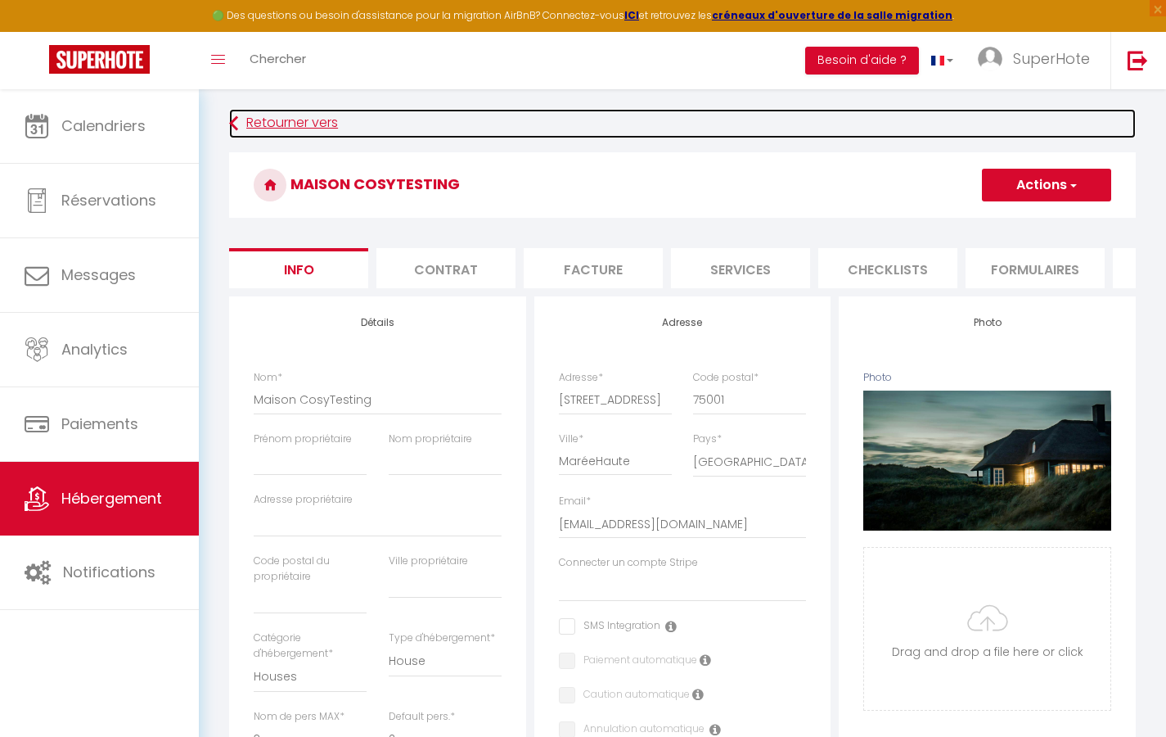
click at [658, 111] on link "Retourner vers" at bounding box center [682, 123] width 907 height 29
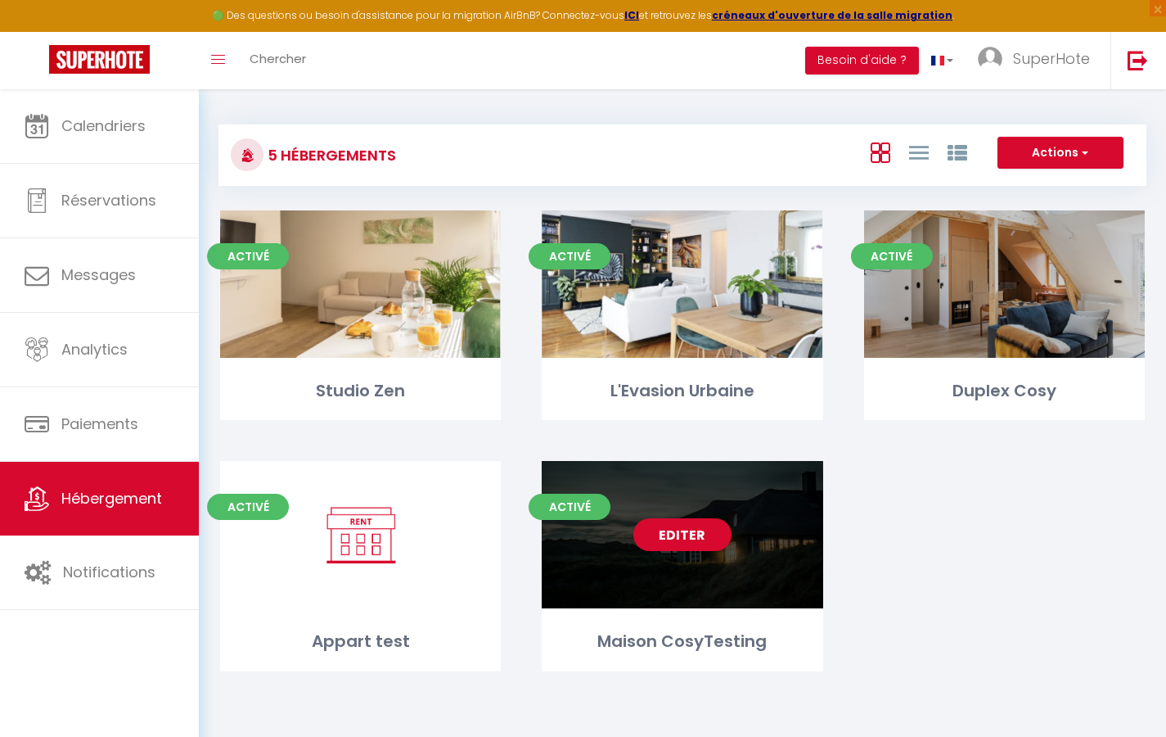
click at [669, 642] on div "Maison CosyTesting" at bounding box center [682, 641] width 281 height 25
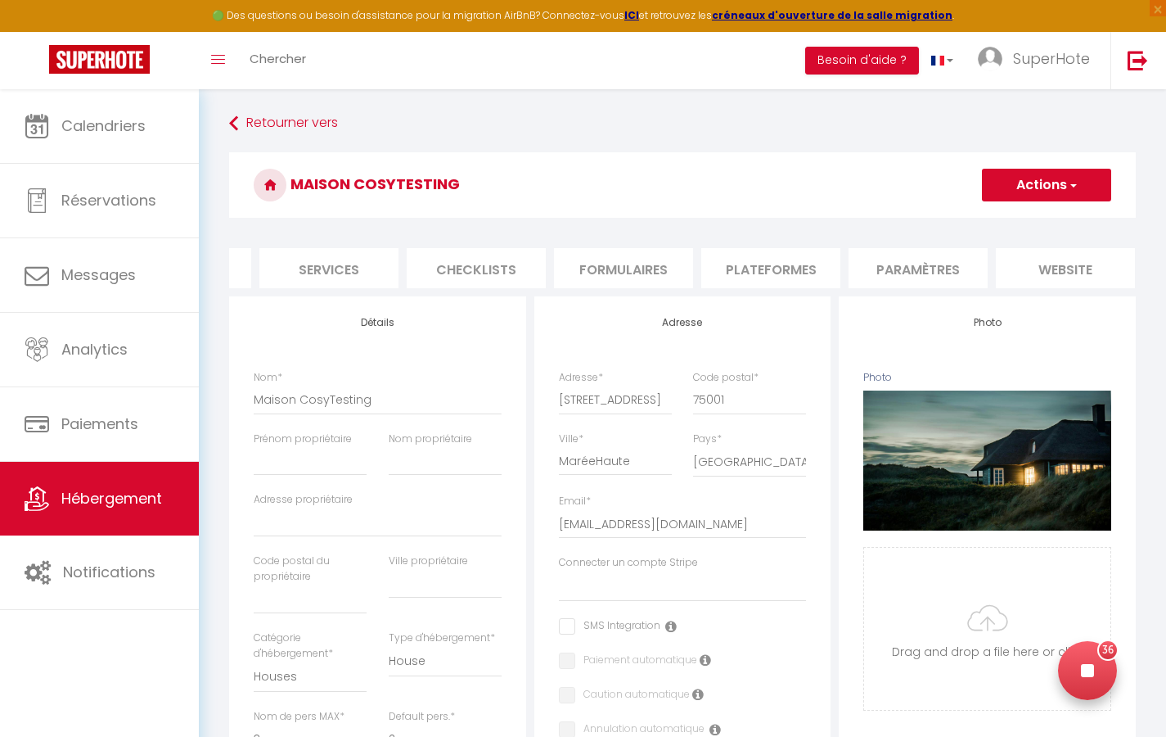
scroll to position [0, 412]
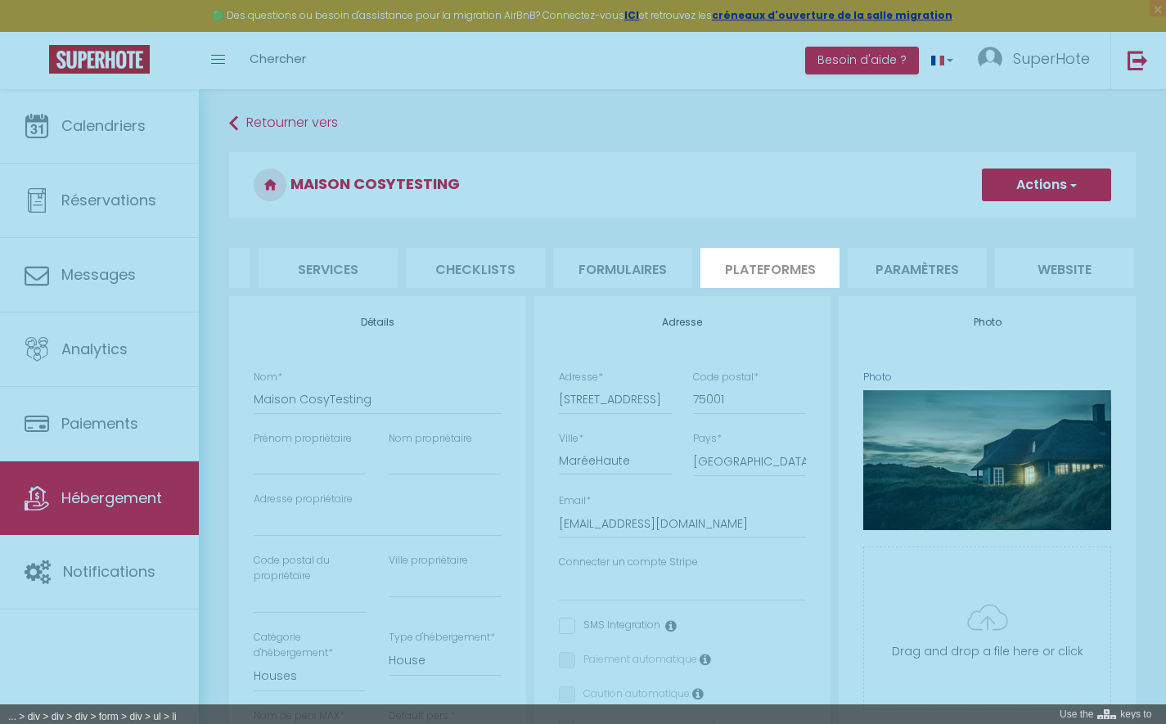
click at [782, 262] on div at bounding box center [583, 362] width 1166 height 724
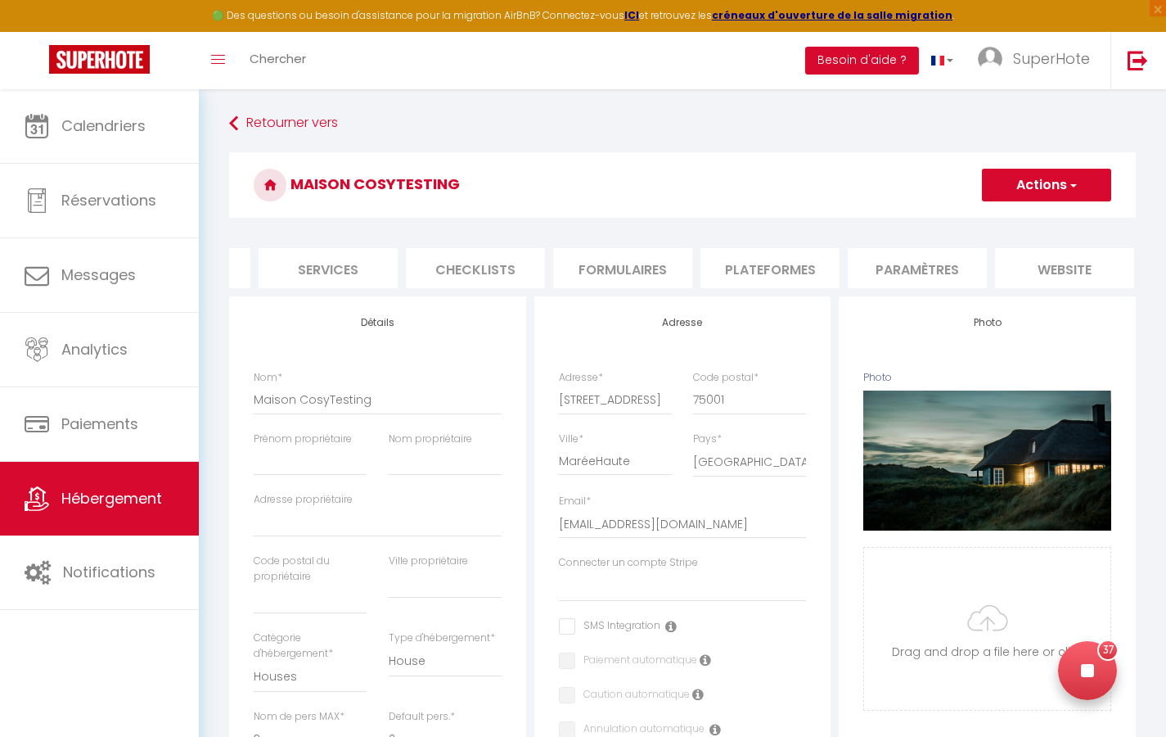
click at [761, 264] on li "Plateformes" at bounding box center [770, 268] width 139 height 40
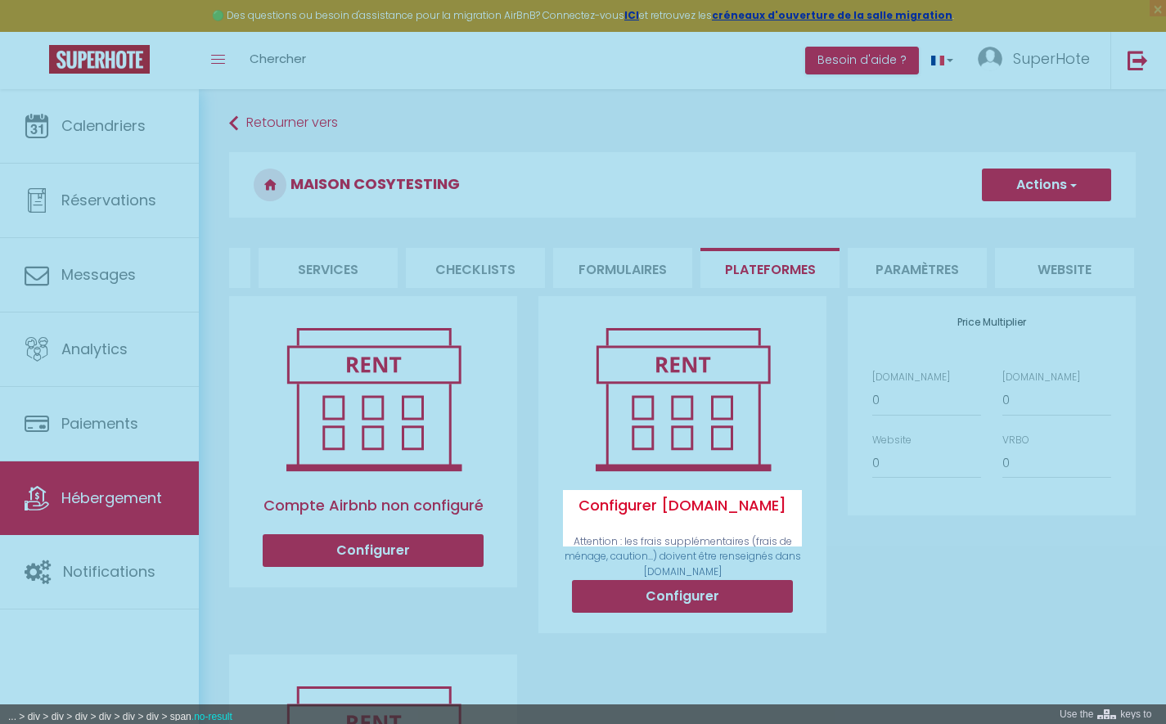
click at [696, 525] on div at bounding box center [583, 362] width 1166 height 724
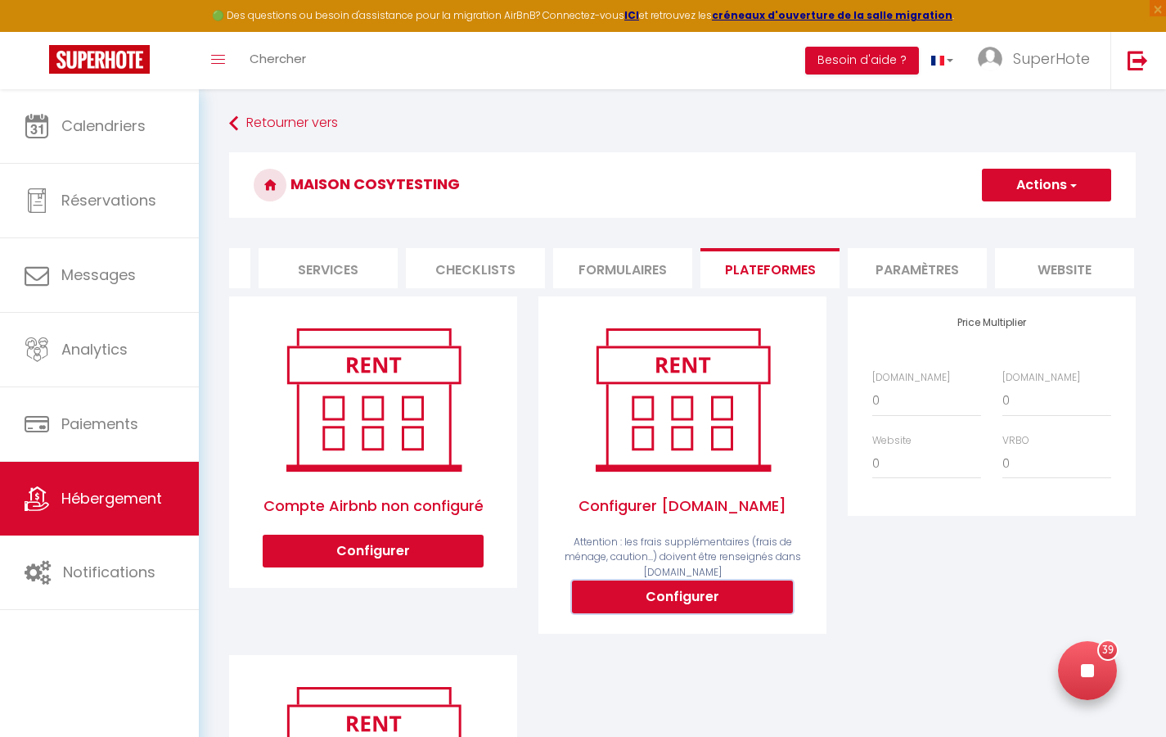
drag, startPoint x: 676, startPoint y: 607, endPoint x: 659, endPoint y: 595, distance: 21.1
click at [676, 607] on button "Configurer" at bounding box center [682, 596] width 221 height 33
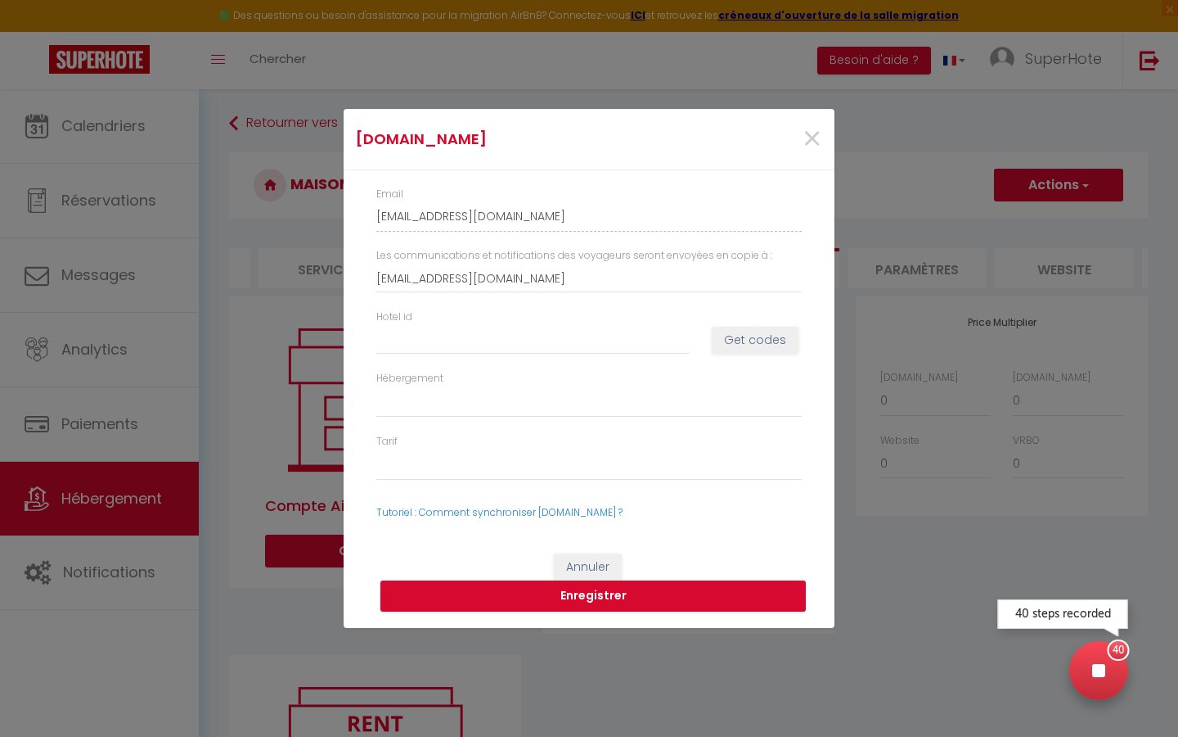
click at [1095, 663] on div at bounding box center [1099, 670] width 59 height 59
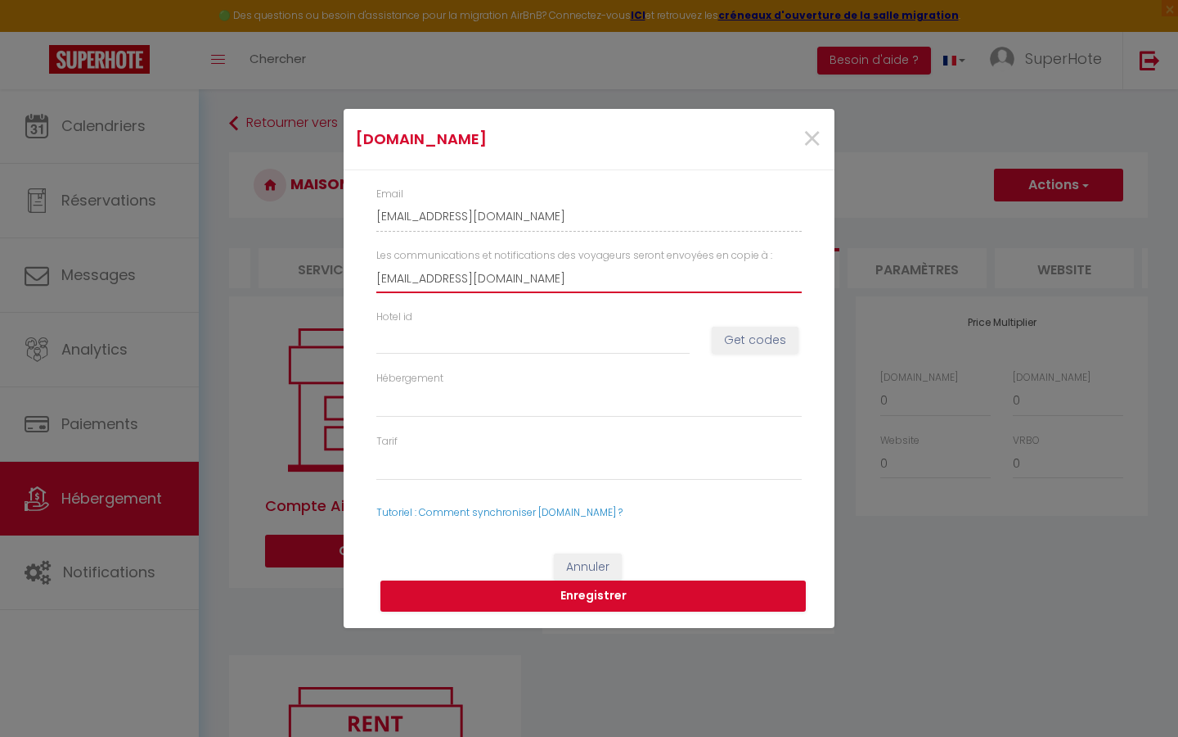
drag, startPoint x: 550, startPoint y: 270, endPoint x: 353, endPoint y: 273, distance: 197.3
click at [353, 274] on div "Email [EMAIL_ADDRESS][DOMAIN_NAME] Les communications et notifications des voya…" at bounding box center [589, 353] width 491 height 366
click at [812, 142] on span "×" at bounding box center [812, 139] width 20 height 49
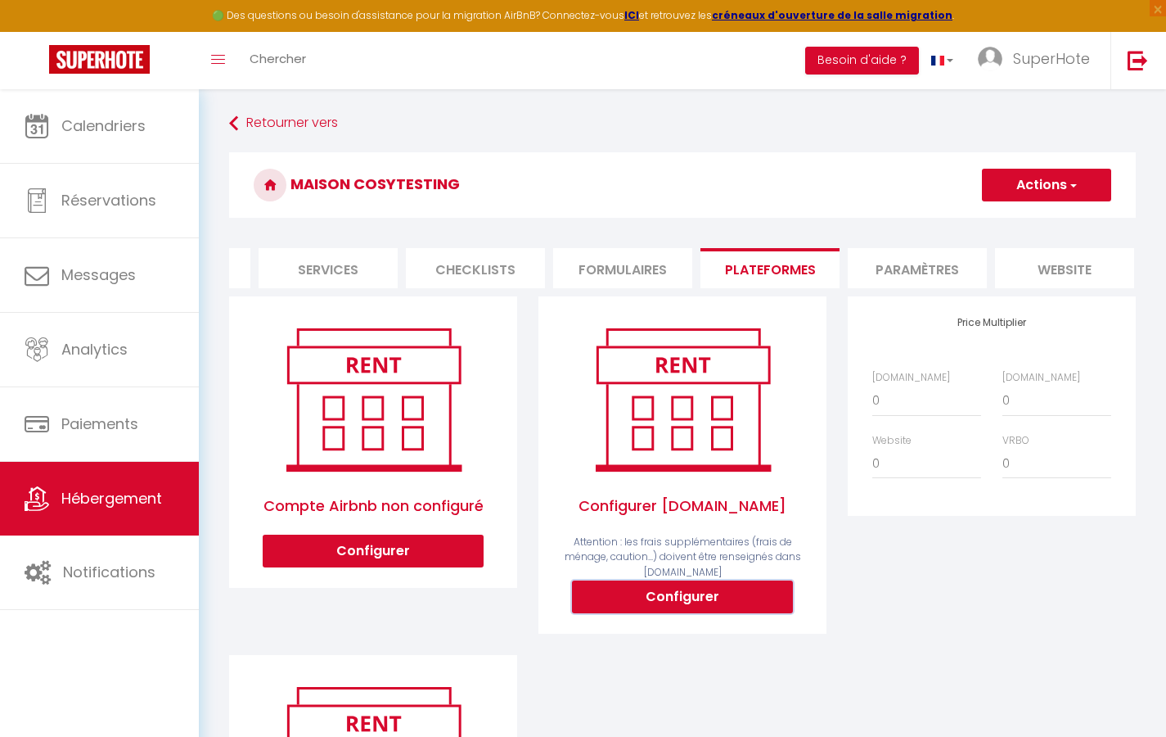
click at [687, 607] on button "Configurer" at bounding box center [682, 596] width 221 height 33
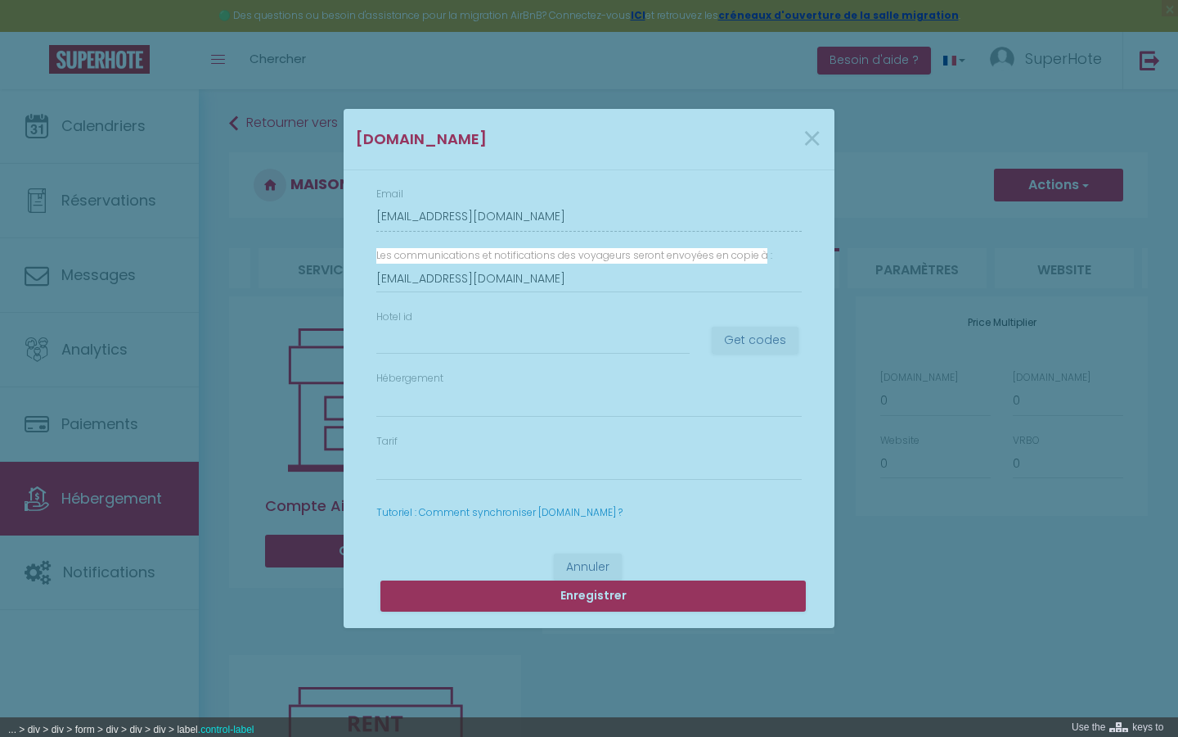
click at [766, 256] on div at bounding box center [589, 368] width 1178 height 737
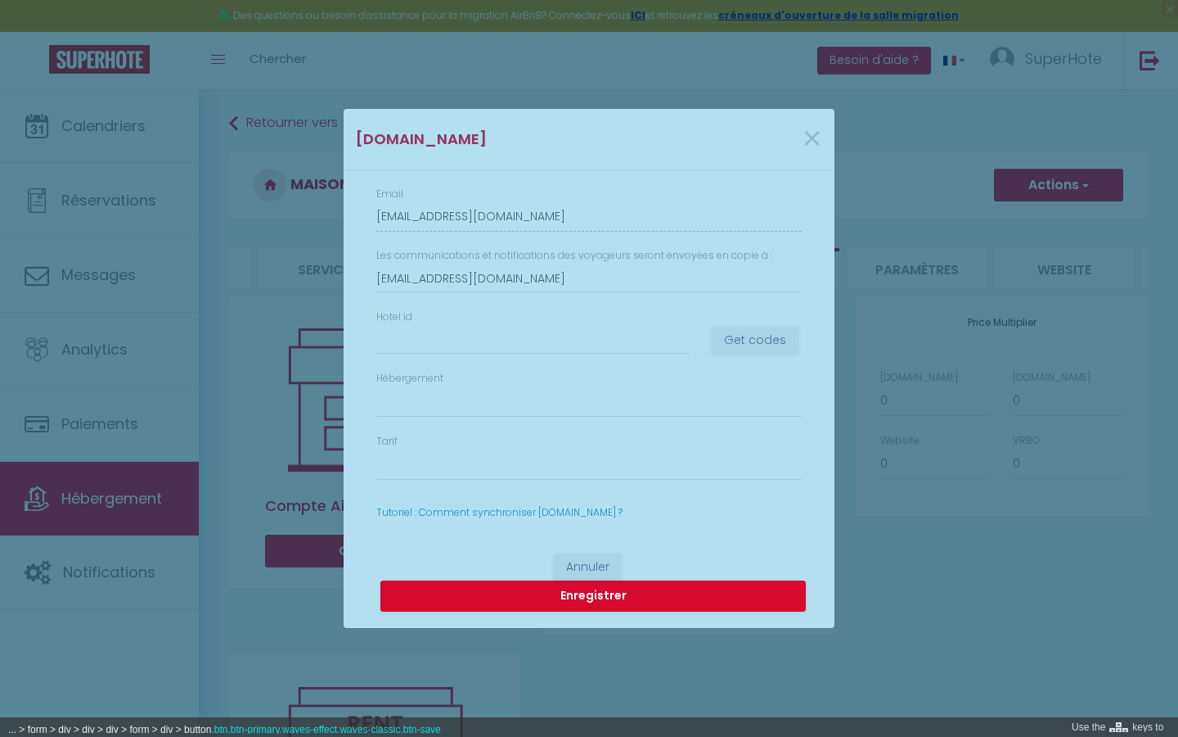
click at [700, 600] on div at bounding box center [589, 368] width 1178 height 737
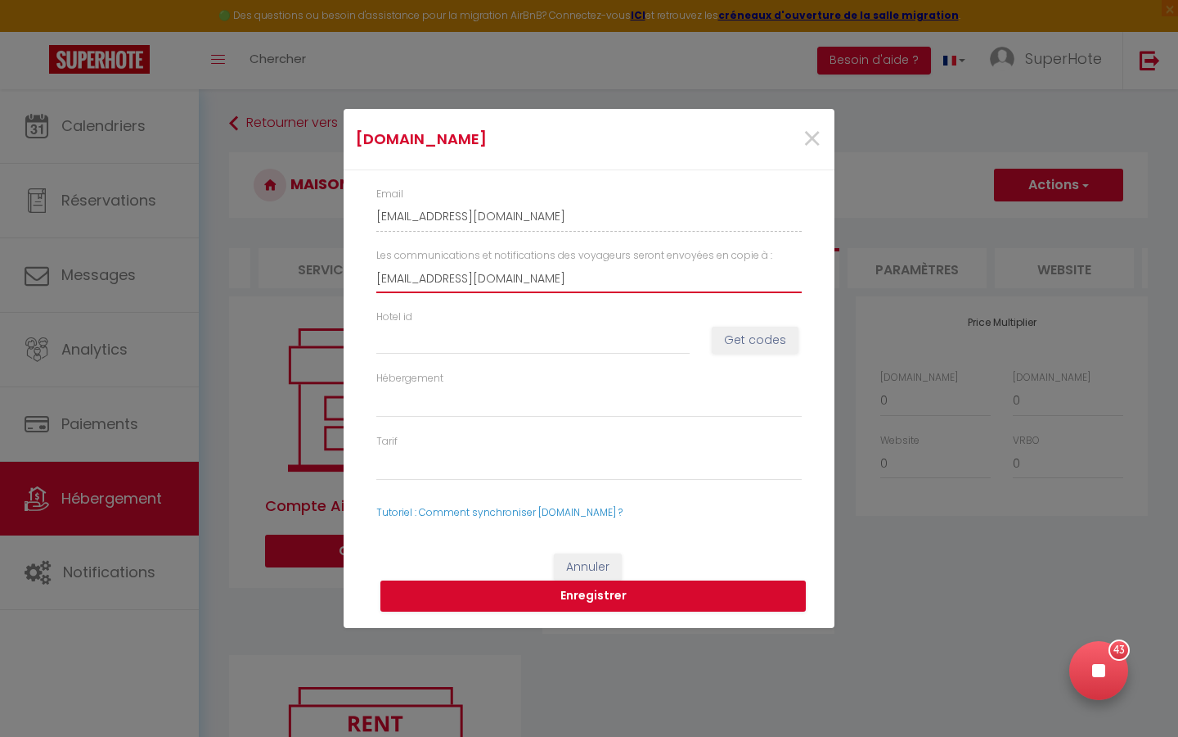
click at [549, 277] on input "[EMAIL_ADDRESS][DOMAIN_NAME]" at bounding box center [589, 278] width 426 height 29
drag, startPoint x: 549, startPoint y: 277, endPoint x: 394, endPoint y: 291, distance: 155.2
click at [364, 286] on div "Email [EMAIL_ADDRESS][DOMAIN_NAME] Les communications et notifications des voya…" at bounding box center [589, 353] width 491 height 366
paste input "[EMAIL_ADDRESS][DOMAIN_NAME]"
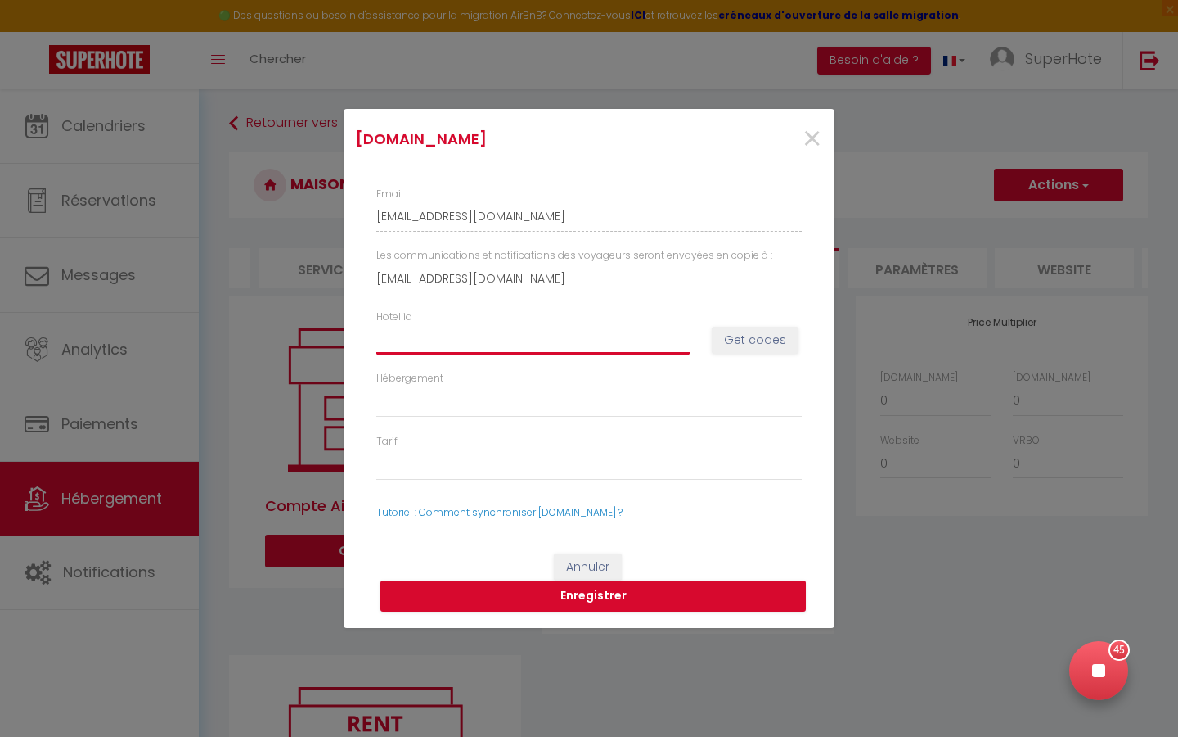
click at [459, 337] on input "Hotel id" at bounding box center [532, 339] width 313 height 29
click at [747, 340] on button "Get codes" at bounding box center [755, 341] width 87 height 28
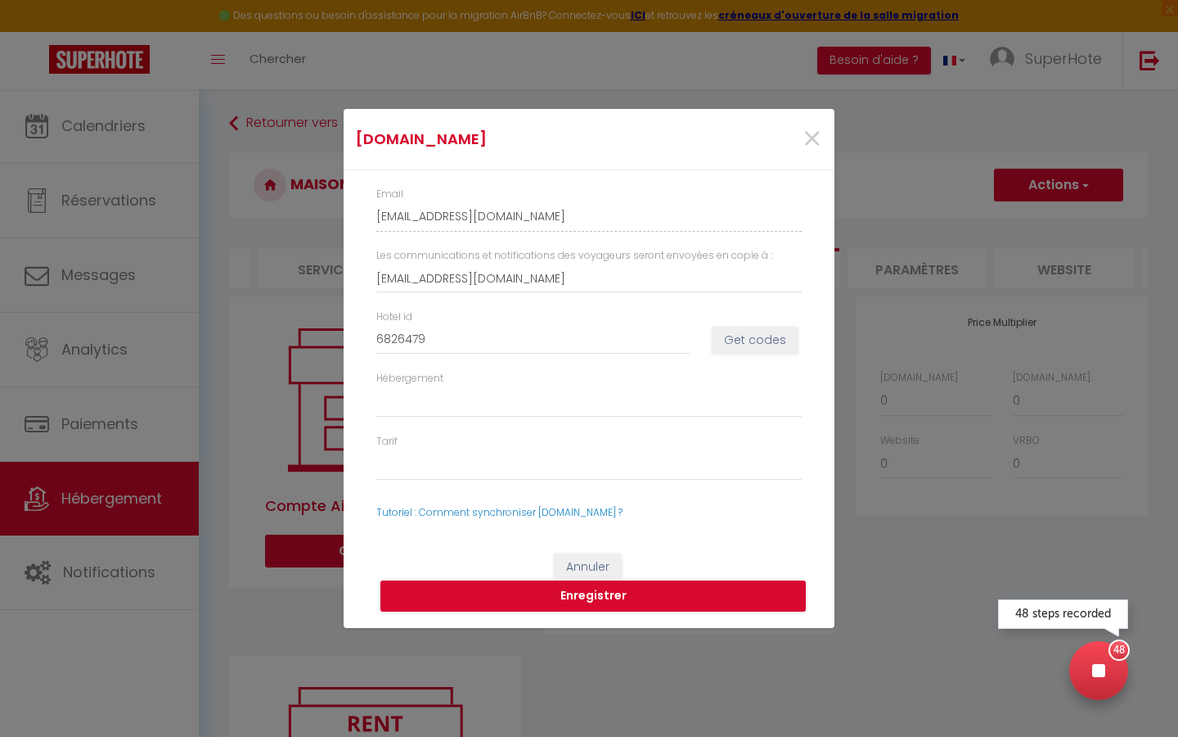
click at [1095, 669] on icon at bounding box center [1099, 670] width 13 height 13
click at [743, 344] on button "Get codes" at bounding box center [755, 341] width 87 height 28
click at [767, 347] on button "Get codes" at bounding box center [755, 341] width 87 height 28
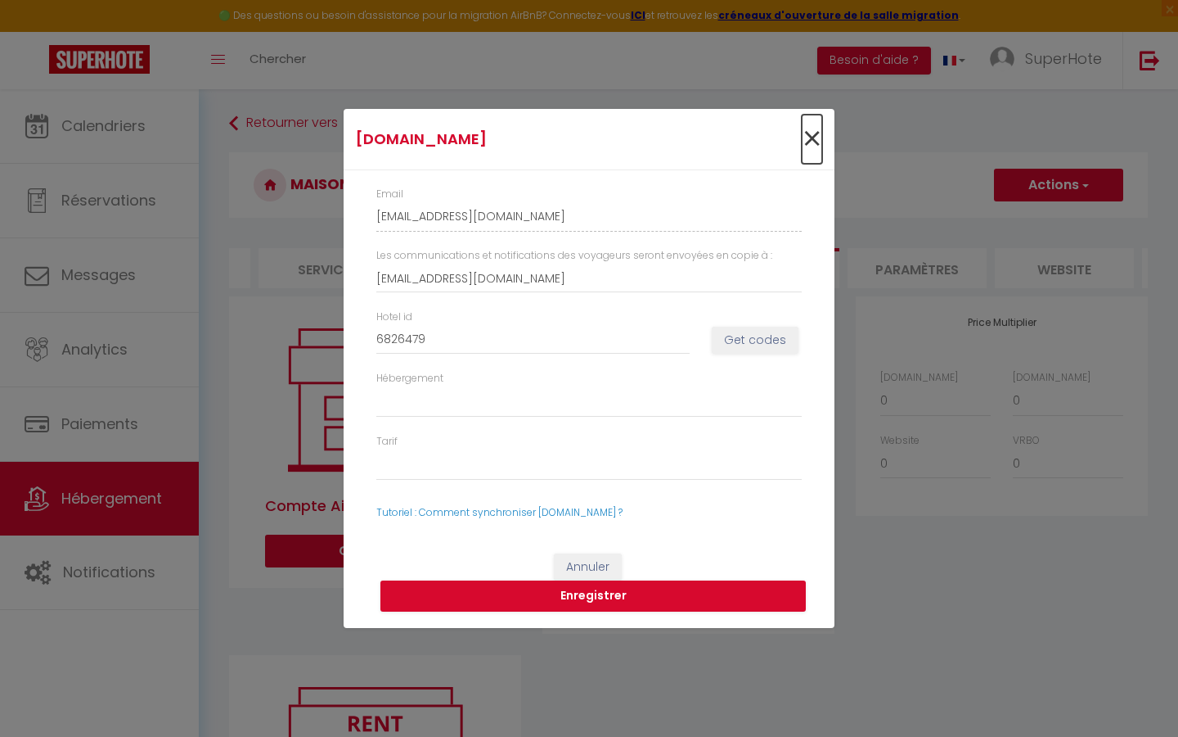
click at [811, 136] on span "×" at bounding box center [812, 139] width 20 height 49
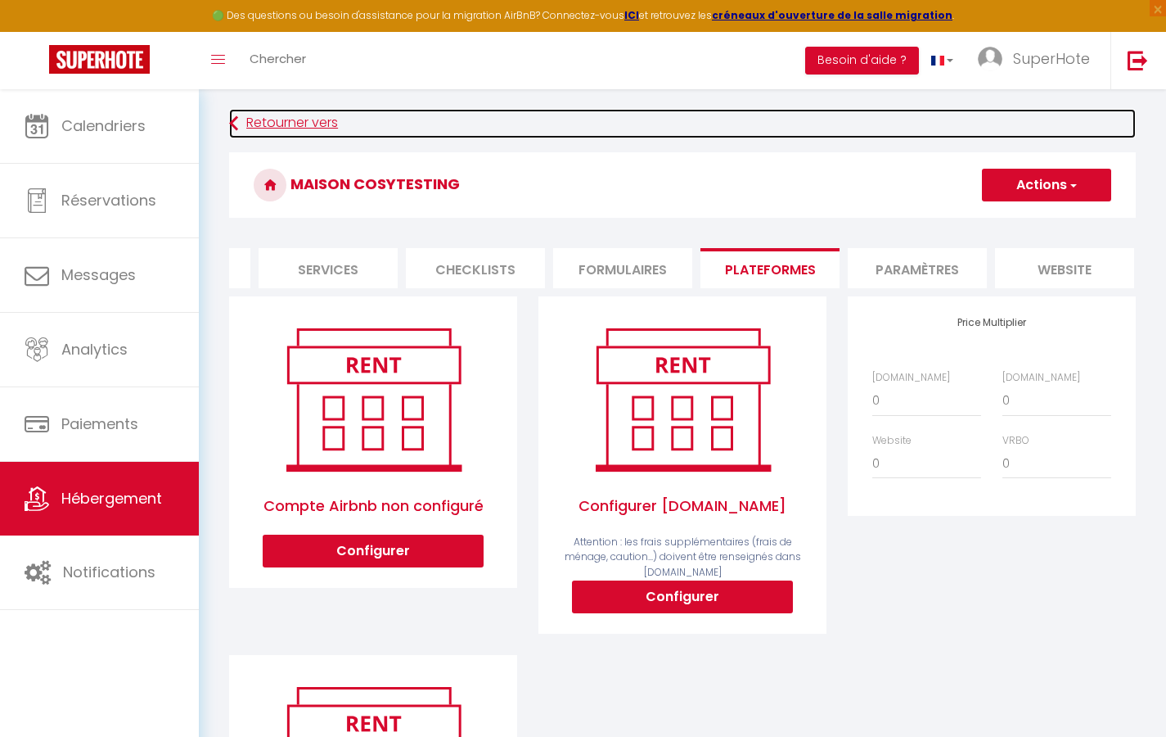
click at [293, 119] on link "Retourner vers" at bounding box center [682, 123] width 907 height 29
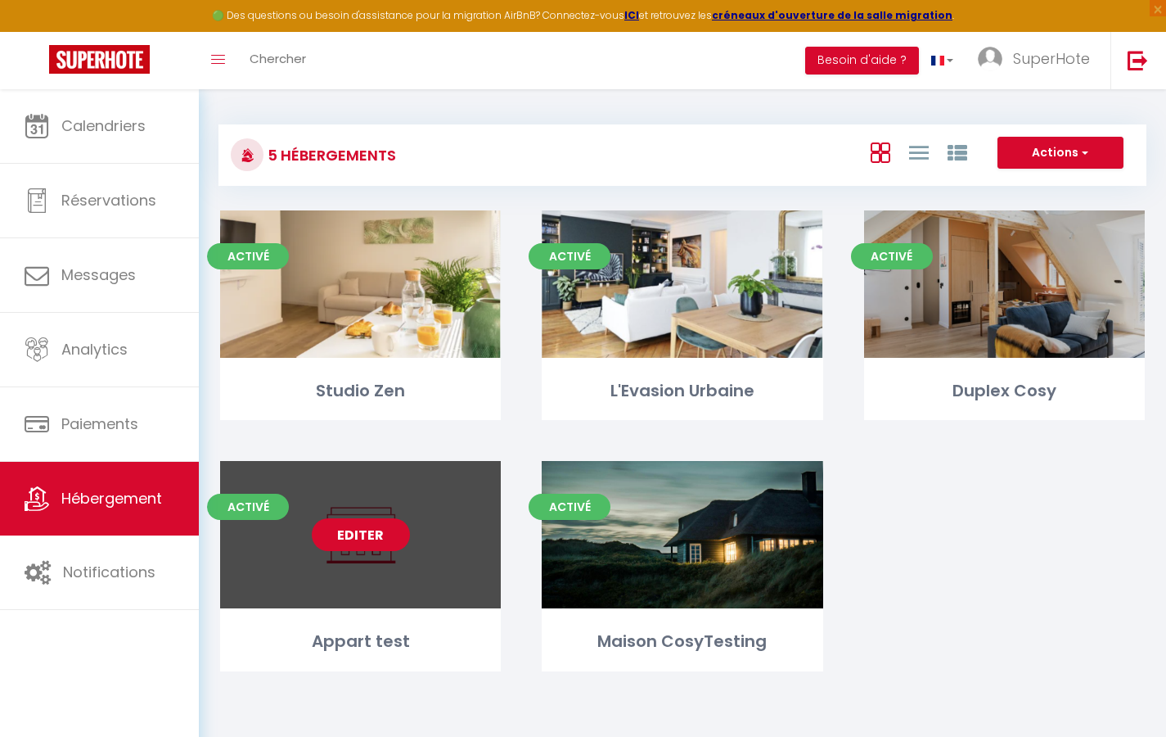
click at [374, 550] on link "Editer" at bounding box center [361, 534] width 98 height 33
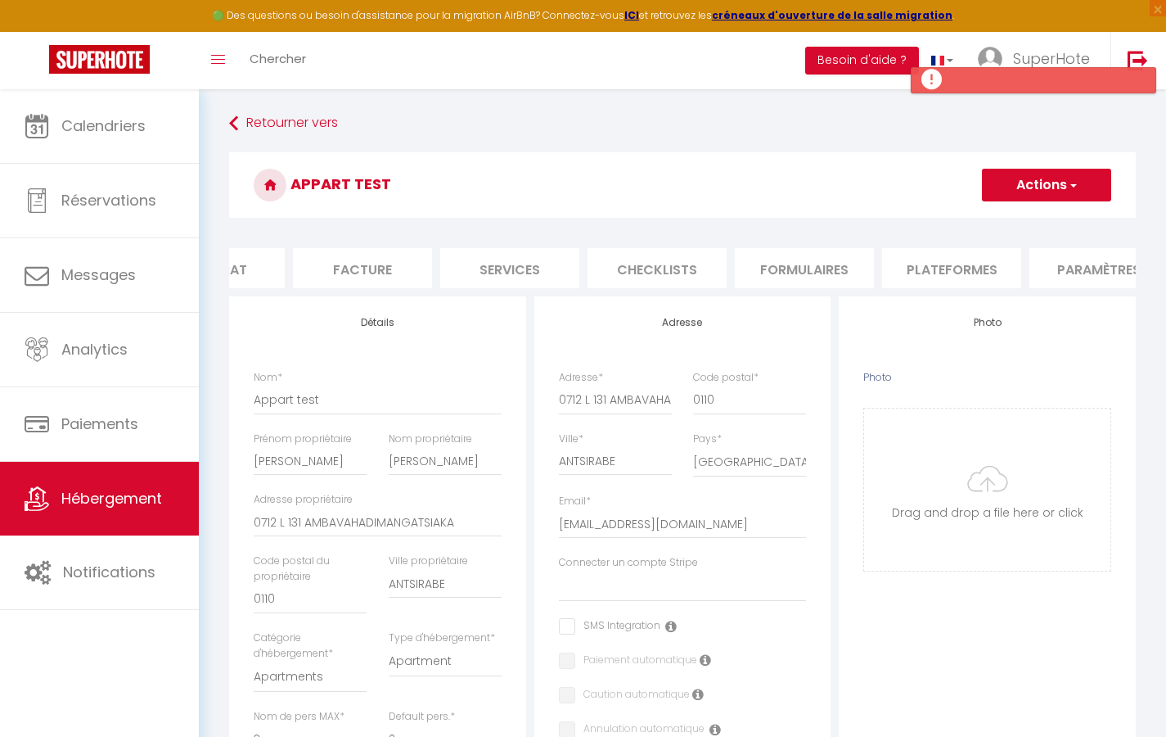
scroll to position [0, 236]
click at [943, 272] on li "Plateformes" at bounding box center [946, 268] width 139 height 40
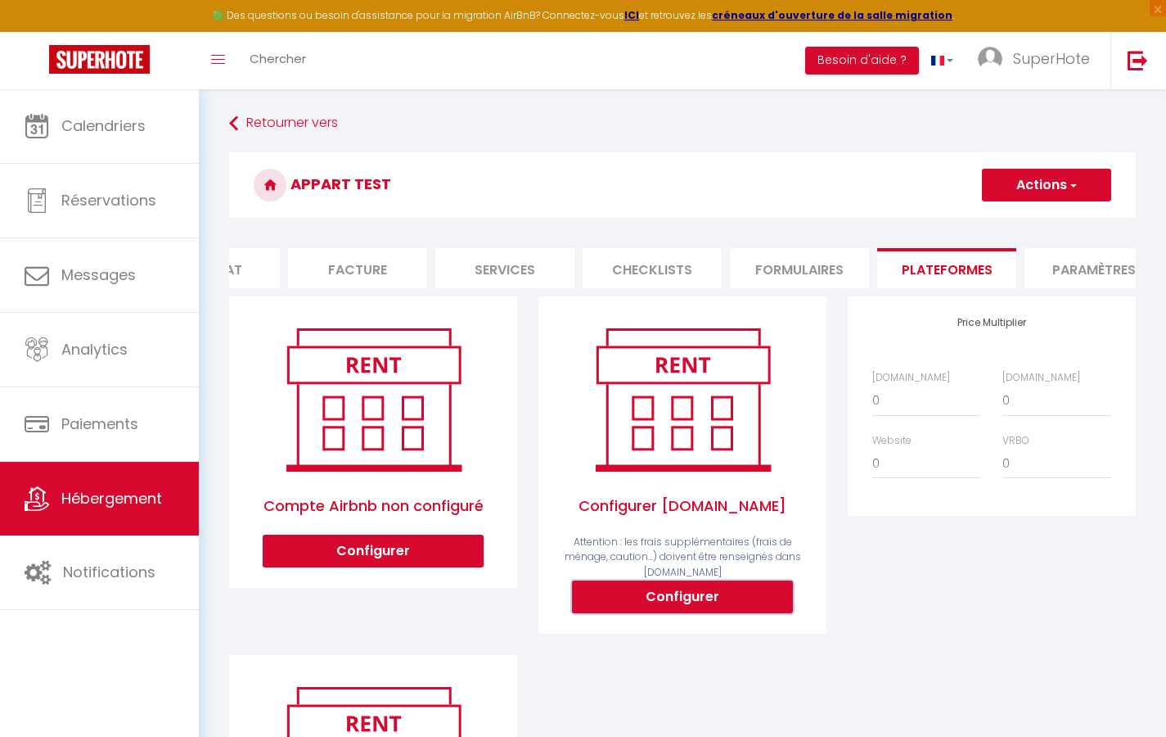
click at [710, 611] on button "Configurer" at bounding box center [682, 596] width 221 height 33
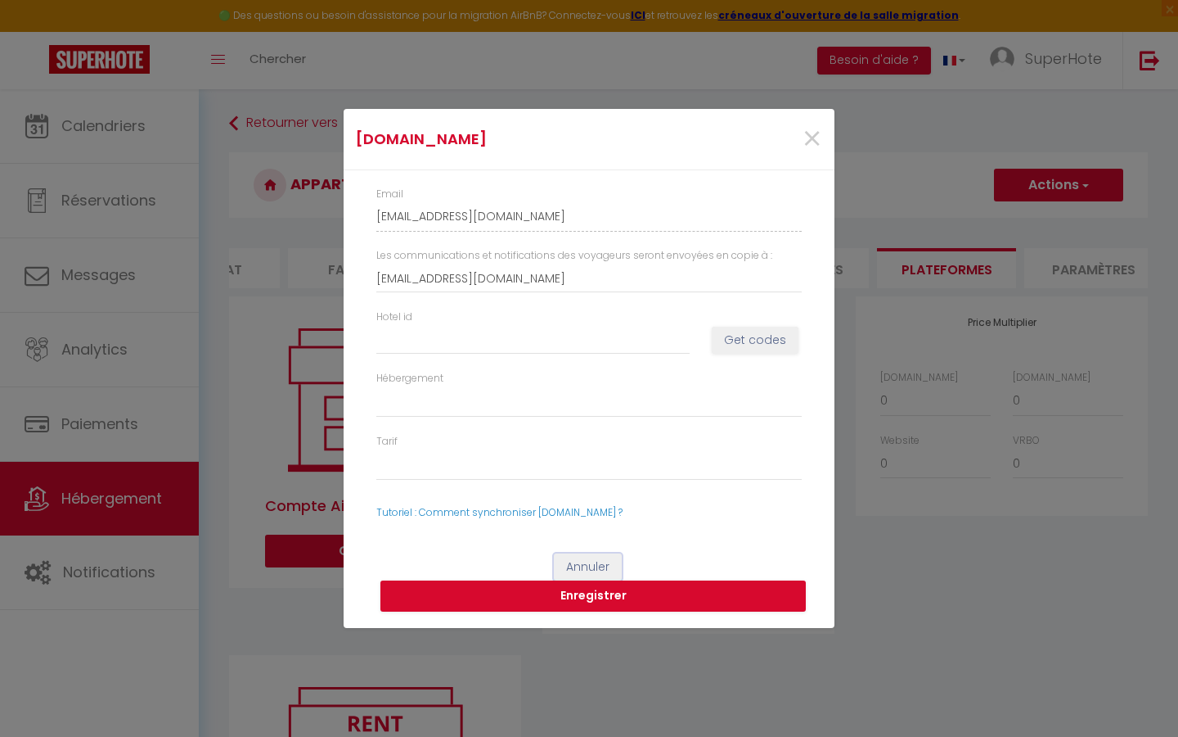
click at [578, 562] on button "Annuler" at bounding box center [588, 567] width 68 height 28
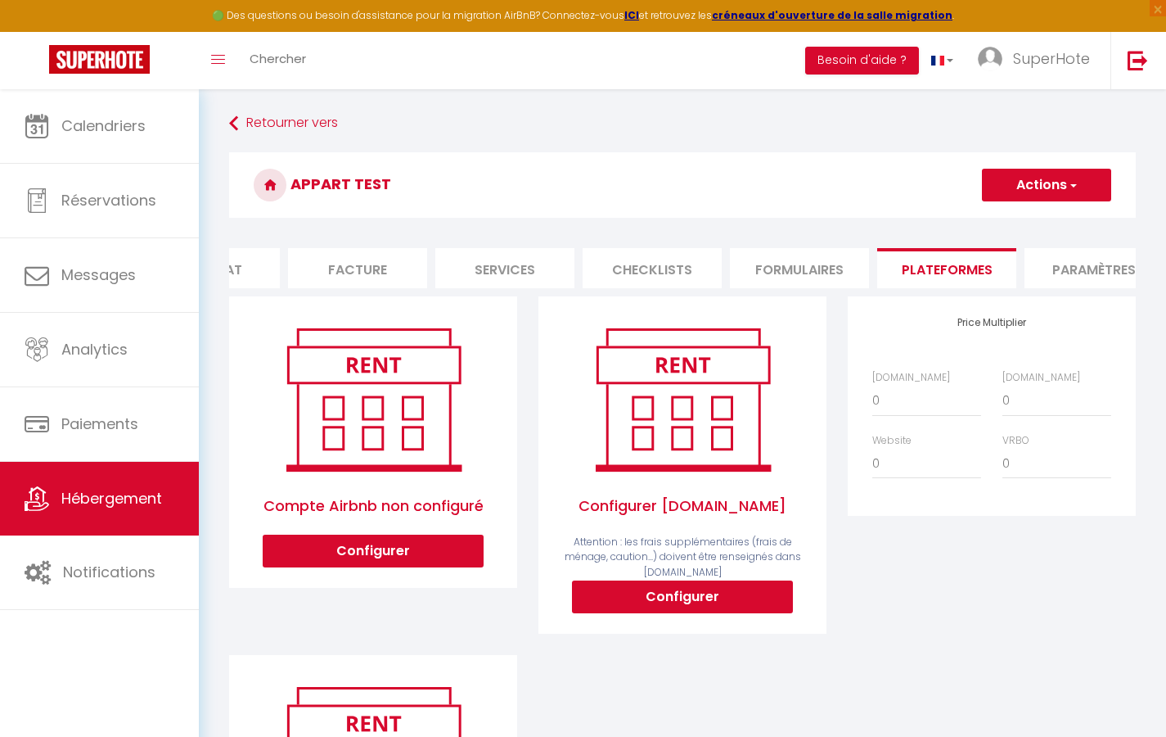
click at [316, 288] on ul "Info Contrat Facture Services Checklists Formulaires Plateformes Paramètres web…" at bounding box center [682, 268] width 907 height 40
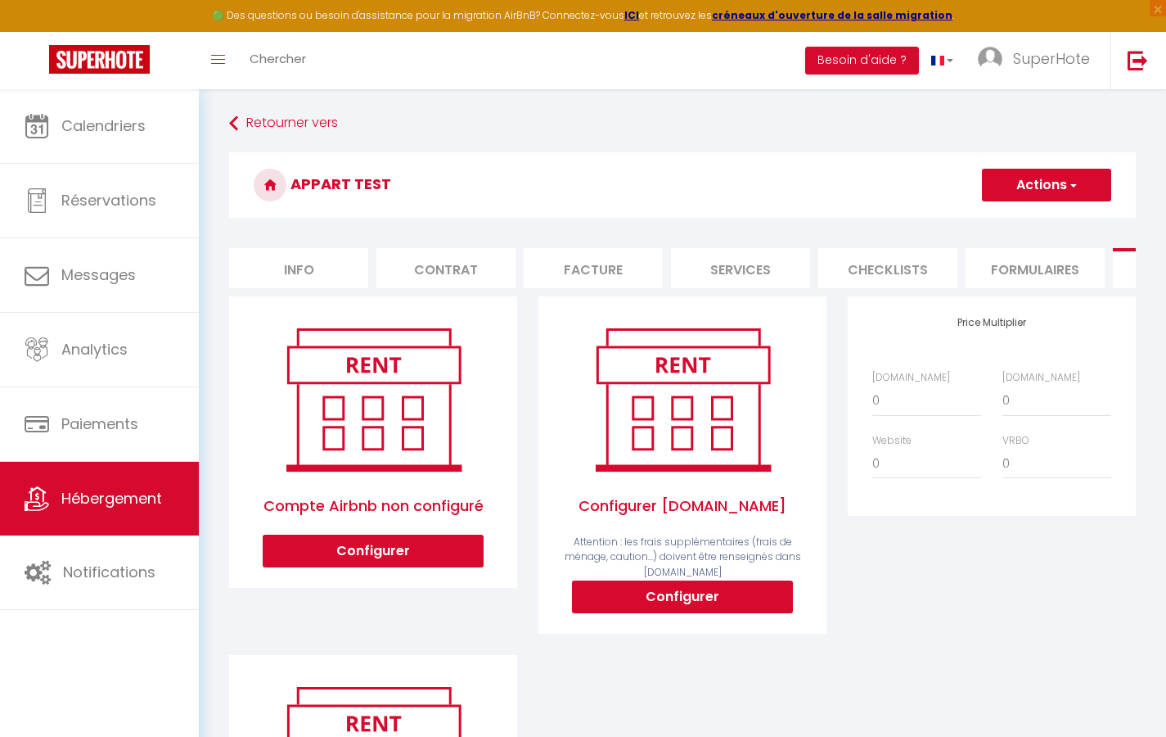
click at [307, 264] on li "Info" at bounding box center [298, 268] width 139 height 40
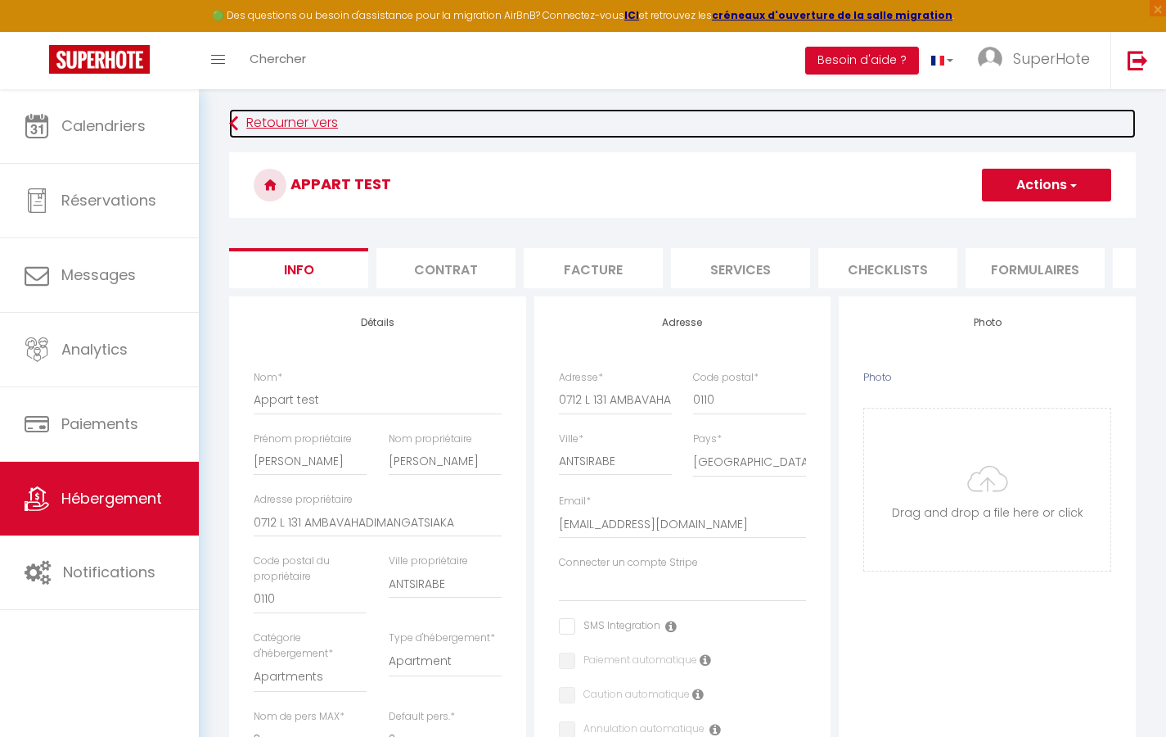
click at [262, 117] on link "Retourner vers" at bounding box center [682, 123] width 907 height 29
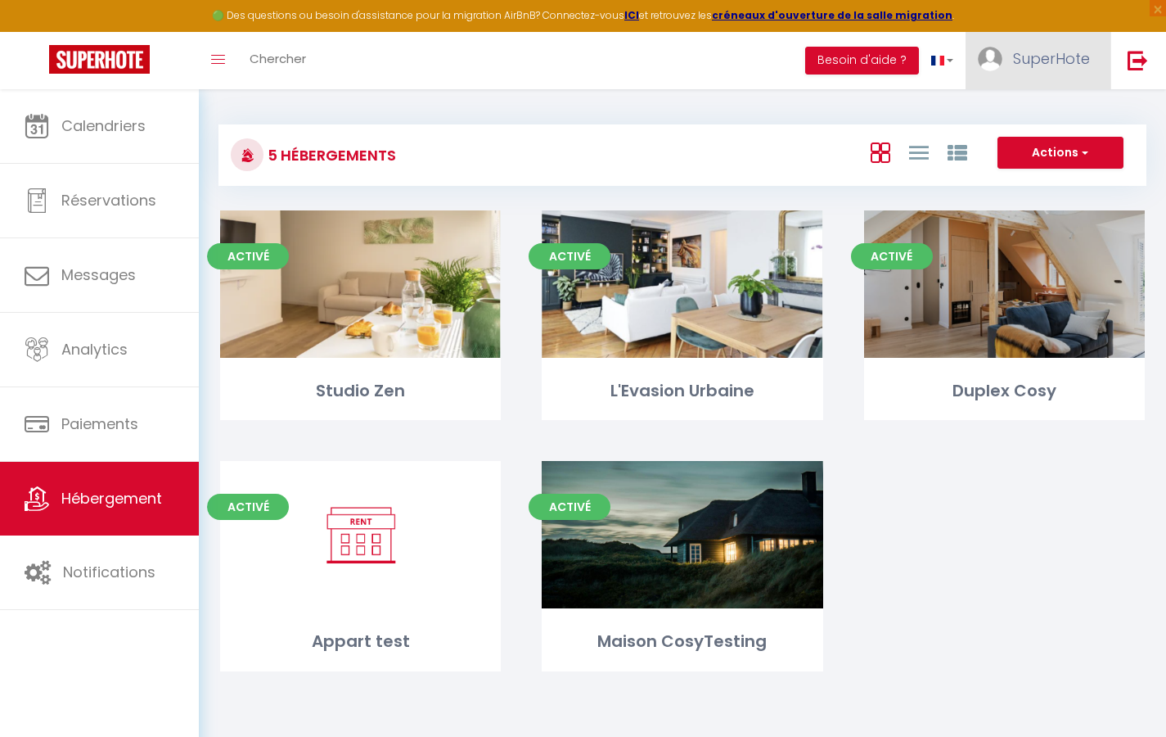
click at [1036, 57] on span "SuperHote" at bounding box center [1051, 58] width 77 height 20
click at [1040, 108] on link "Paramètres" at bounding box center [1045, 114] width 121 height 28
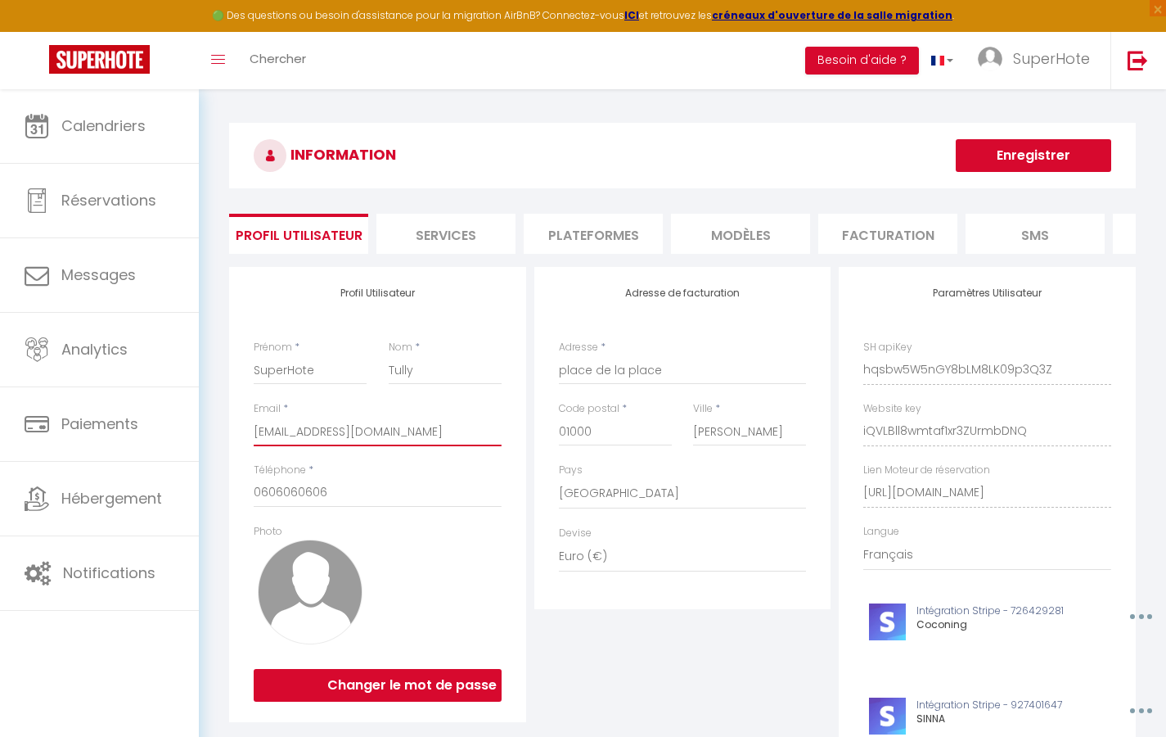
drag, startPoint x: 340, startPoint y: 443, endPoint x: 258, endPoint y: 444, distance: 82.7
click at [255, 444] on input "[EMAIL_ADDRESS][DOMAIN_NAME]" at bounding box center [378, 431] width 248 height 29
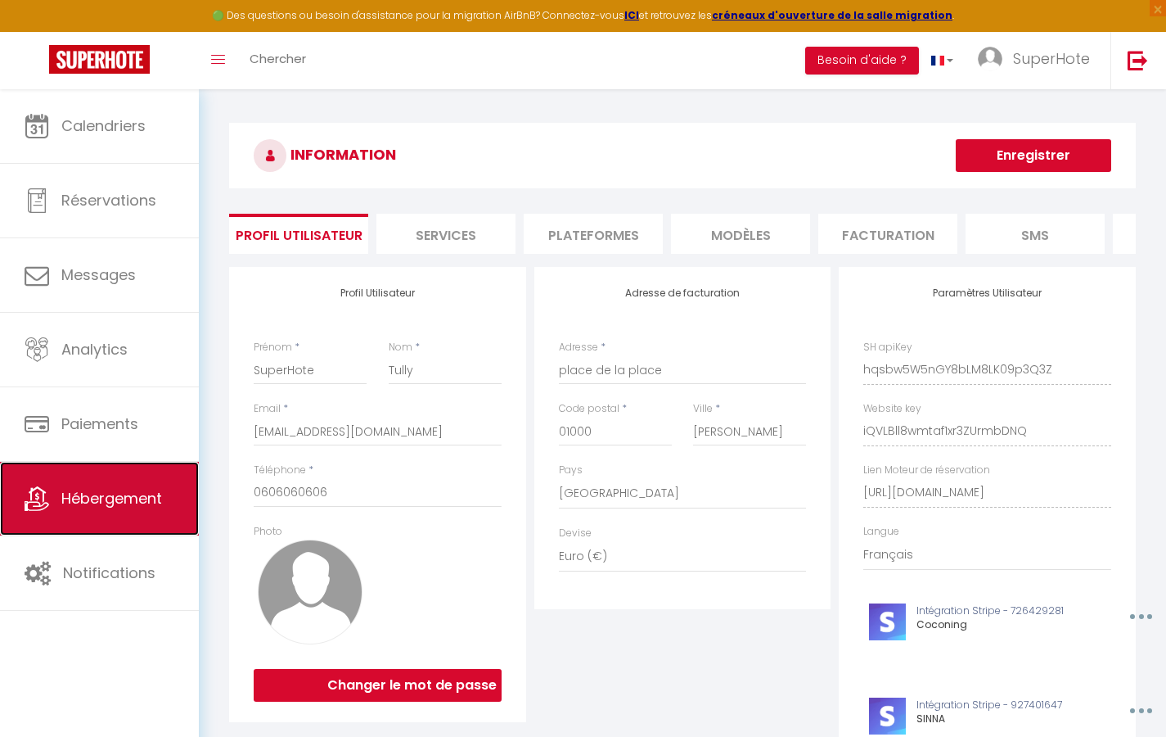
click at [97, 484] on link "Hébergement" at bounding box center [99, 499] width 199 height 74
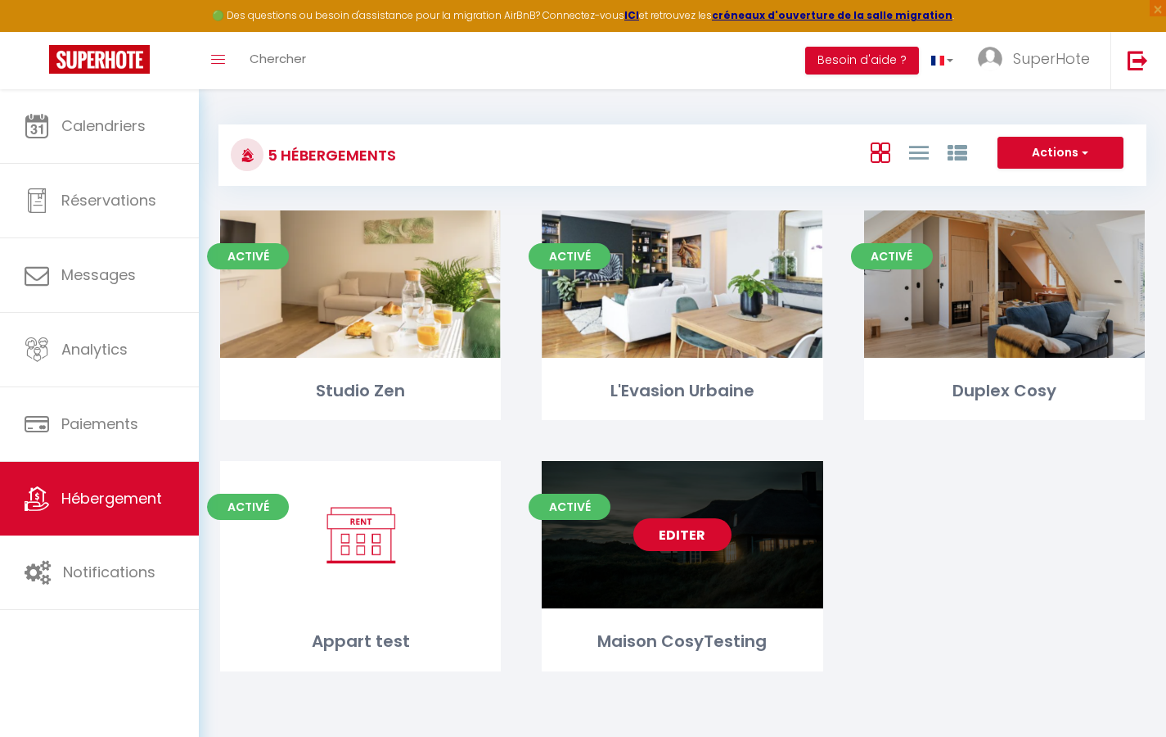
click at [680, 543] on link "Editer" at bounding box center [682, 534] width 98 height 33
click at [703, 645] on div "Maison CosyTesting" at bounding box center [682, 641] width 281 height 25
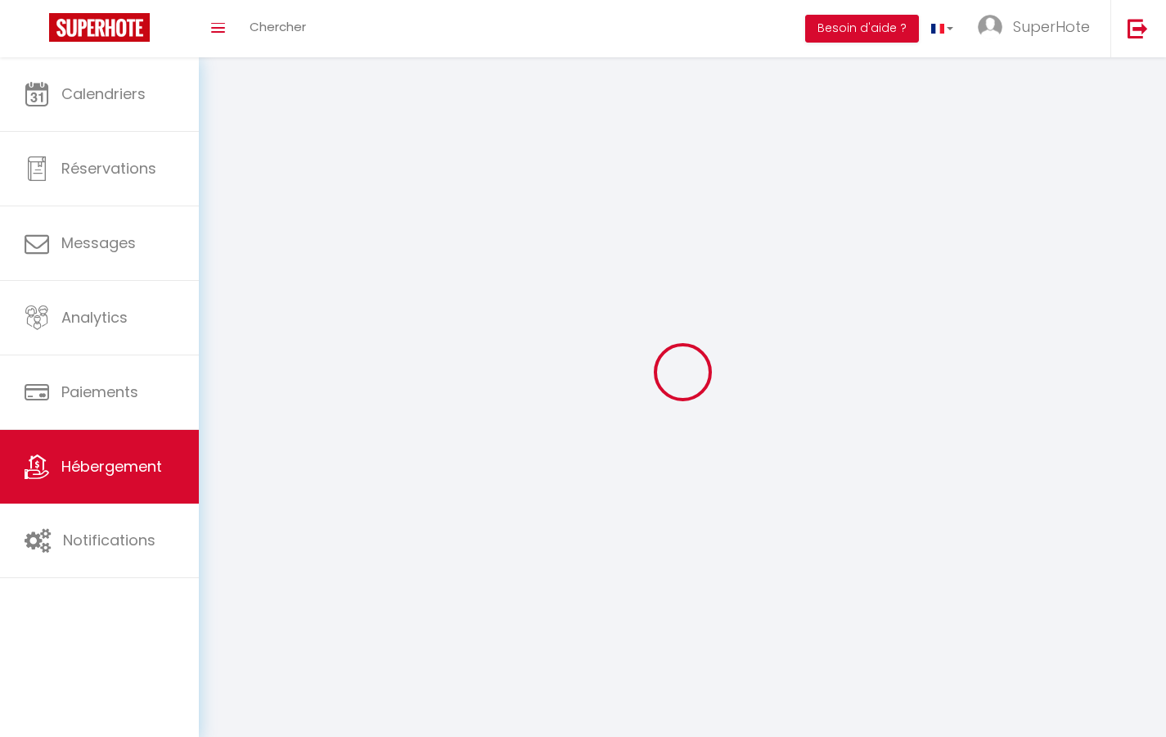
click at [704, 646] on div at bounding box center [683, 371] width 928 height 589
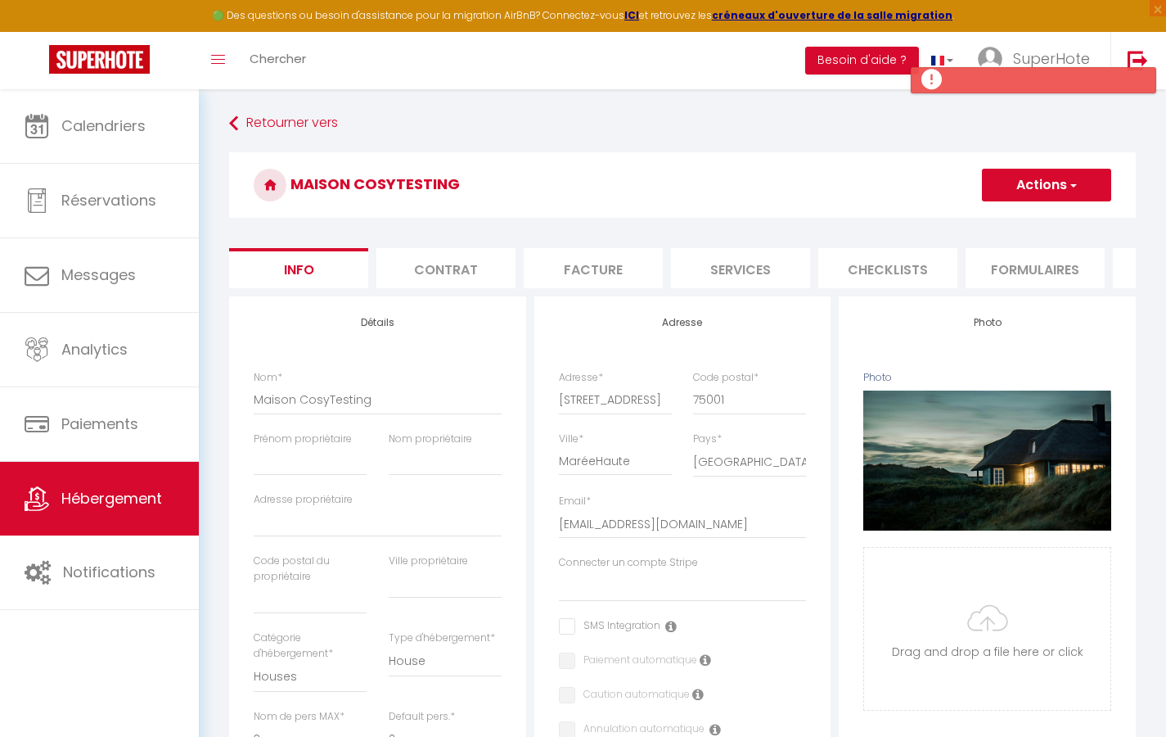
click at [1031, 269] on li "Formulaires" at bounding box center [1035, 268] width 139 height 40
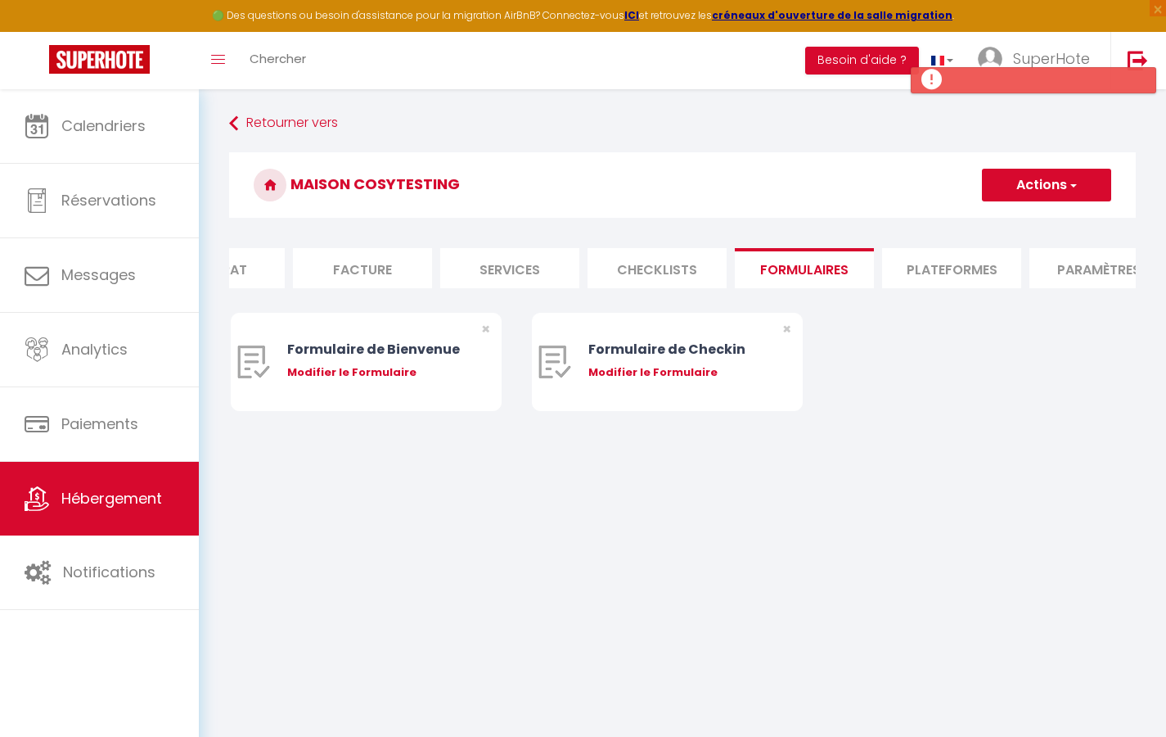
scroll to position [0, 287]
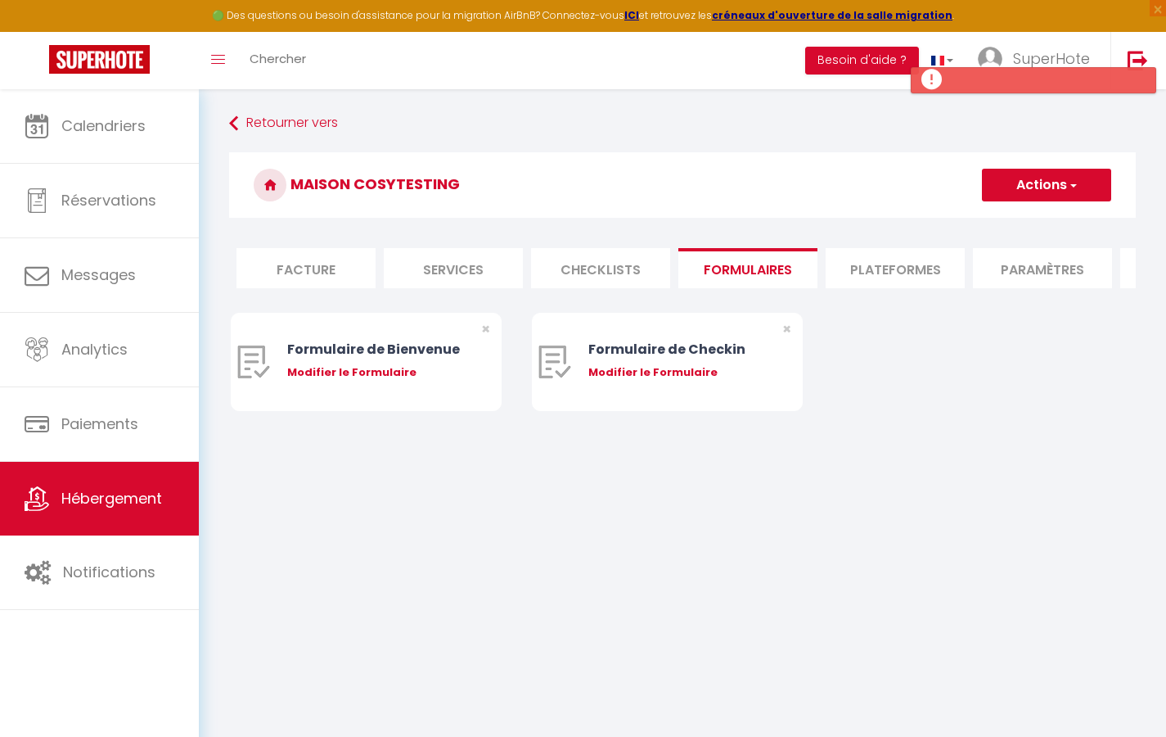
click at [930, 262] on li "Plateformes" at bounding box center [895, 268] width 139 height 40
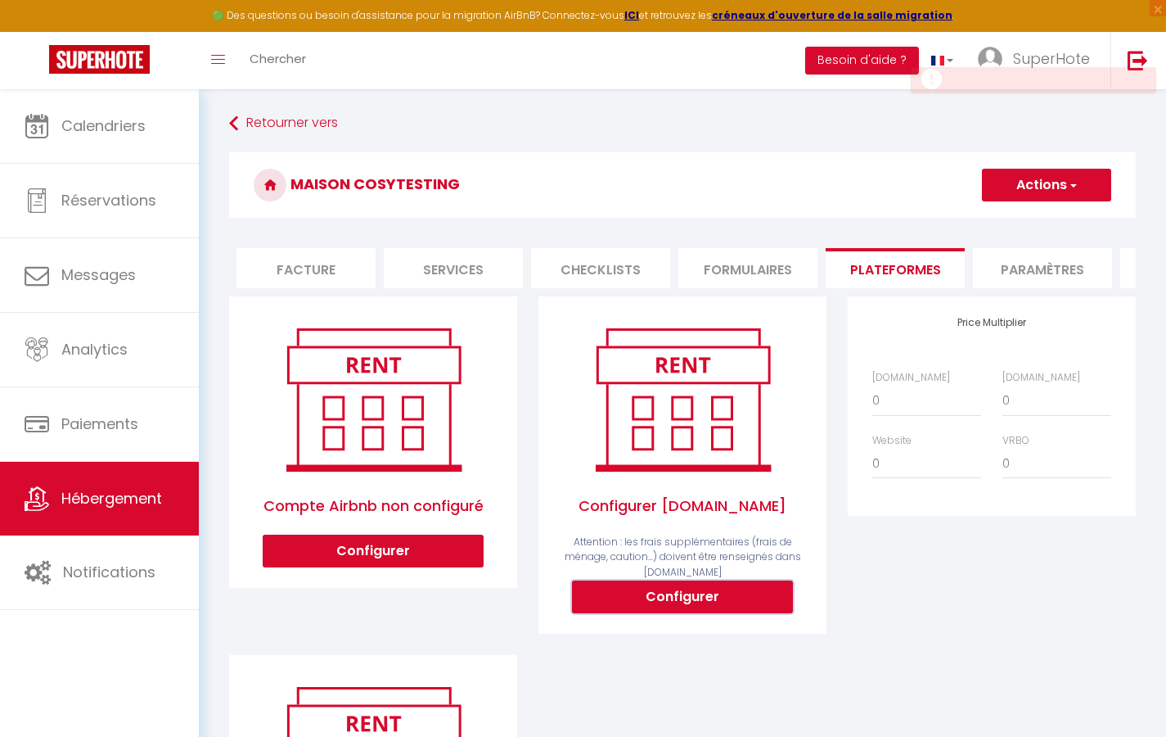
click at [711, 603] on button "Configurer" at bounding box center [682, 596] width 221 height 33
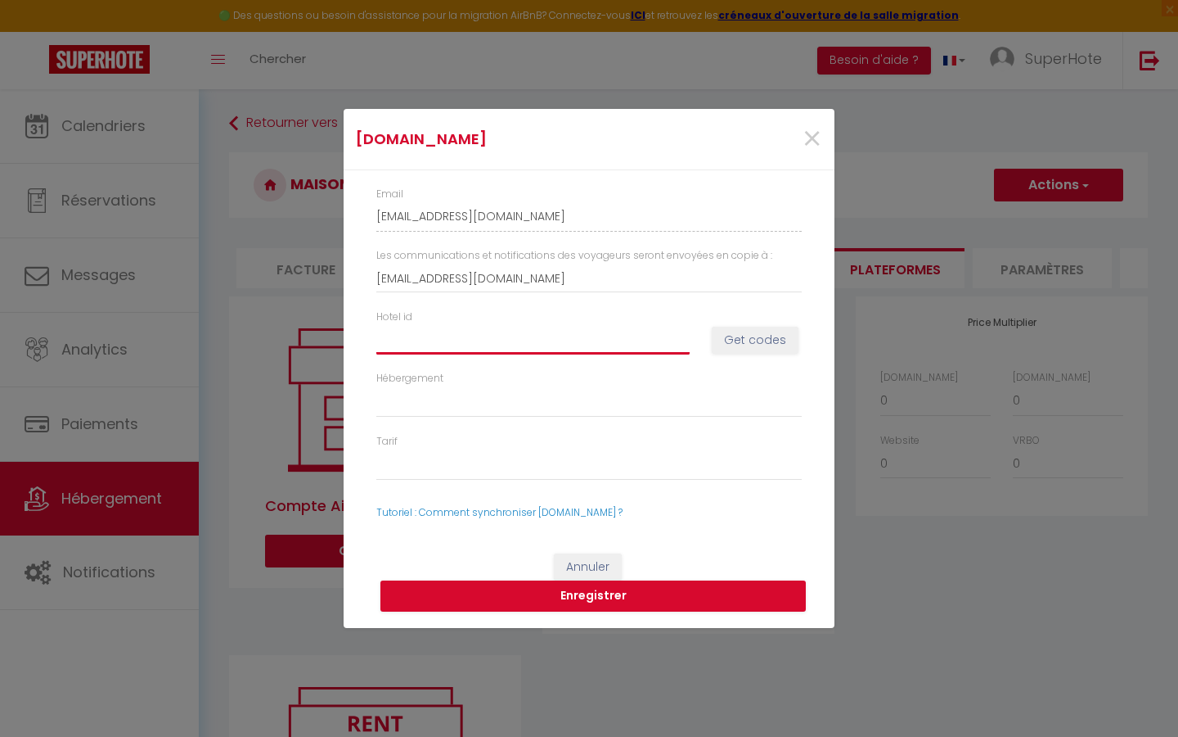
click at [537, 339] on input "Hotel id" at bounding box center [532, 339] width 313 height 29
click at [741, 342] on button "Get codes" at bounding box center [755, 341] width 87 height 28
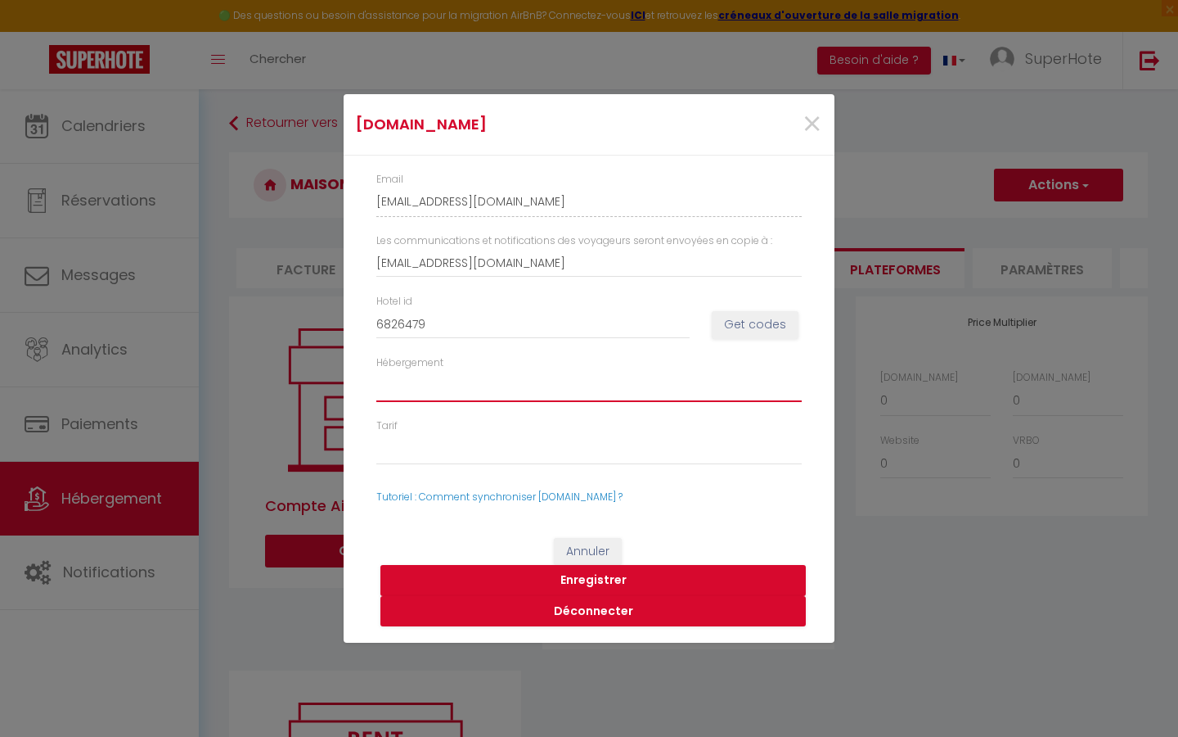
click at [591, 381] on select "682647906 - One-Bedroom Chalet 682647908 - One-Bedroom Chalet 682647909 - One-B…" at bounding box center [589, 386] width 426 height 31
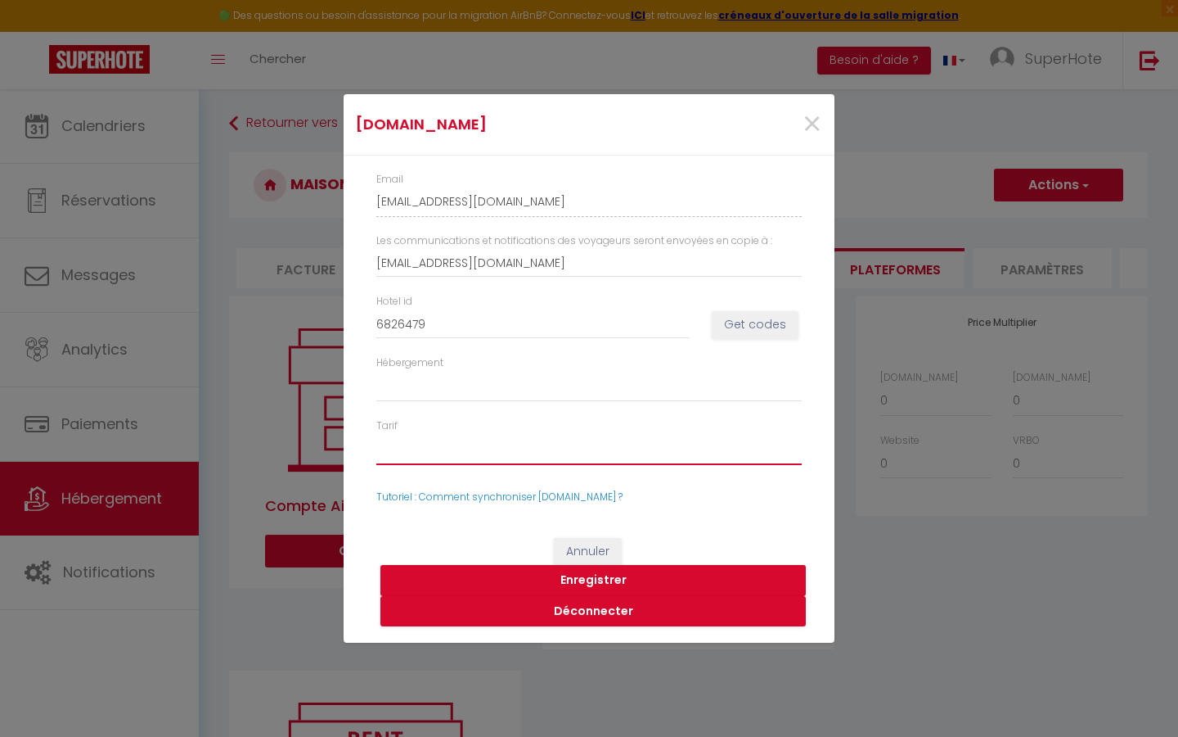
click at [611, 458] on select "19940749 - [PERSON_NAME] Standard Rate" at bounding box center [589, 449] width 426 height 31
click at [606, 545] on button "Annuler" at bounding box center [588, 552] width 68 height 28
